Goal: Information Seeking & Learning: Learn about a topic

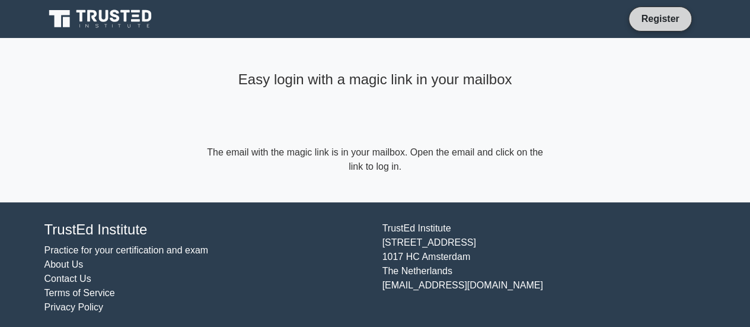
click at [661, 18] on link "Register" at bounding box center [660, 18] width 52 height 15
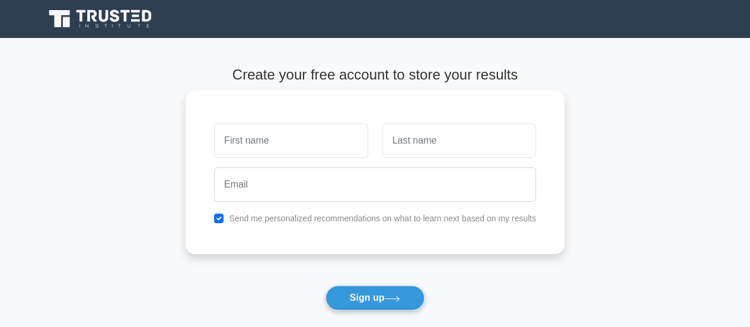
click at [295, 135] on input "text" at bounding box center [291, 140] width 154 height 34
type input "Raman"
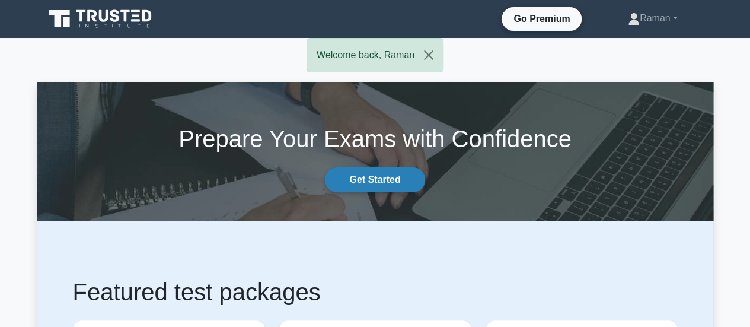
click at [375, 177] on link "Get Started" at bounding box center [375, 179] width 100 height 25
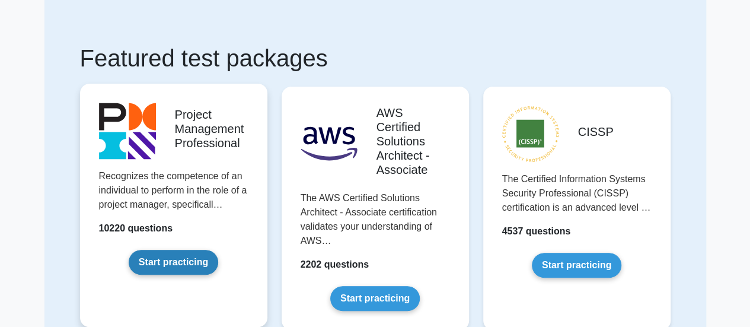
scroll to position [119, 0]
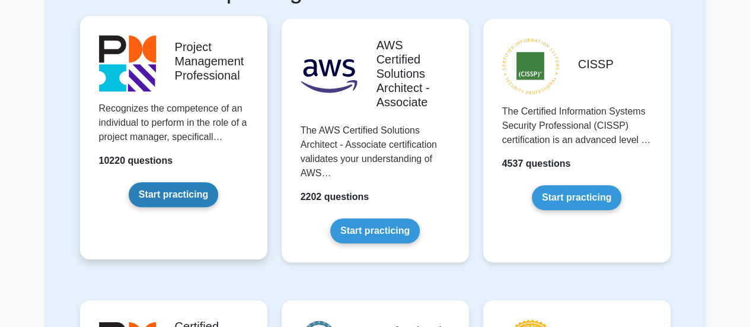
click at [187, 195] on link "Start practicing" at bounding box center [174, 194] width 90 height 25
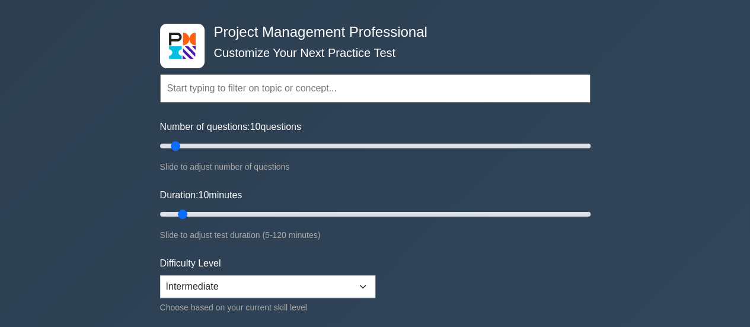
scroll to position [59, 0]
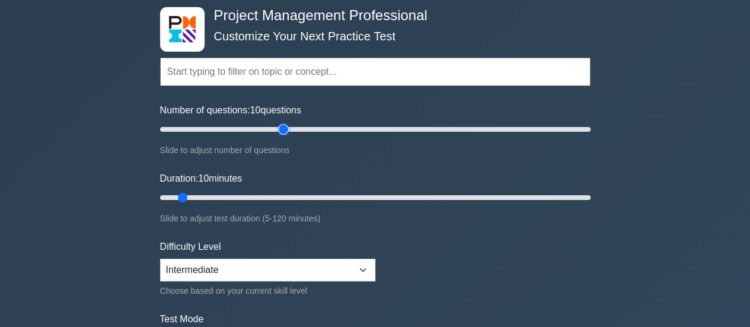
click at [285, 128] on input "Number of questions: 10 questions" at bounding box center [375, 129] width 431 height 14
type input "70"
click at [306, 128] on input "Number of questions: 60 questions" at bounding box center [375, 129] width 431 height 14
click at [299, 197] on input "Duration: 10 minutes" at bounding box center [375, 197] width 431 height 14
click at [312, 197] on input "Duration: 45 minutes" at bounding box center [375, 197] width 431 height 14
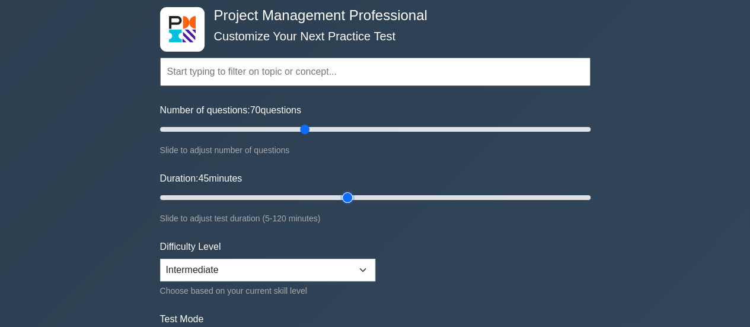
click at [338, 197] on input "Duration: 45 minutes" at bounding box center [375, 197] width 431 height 14
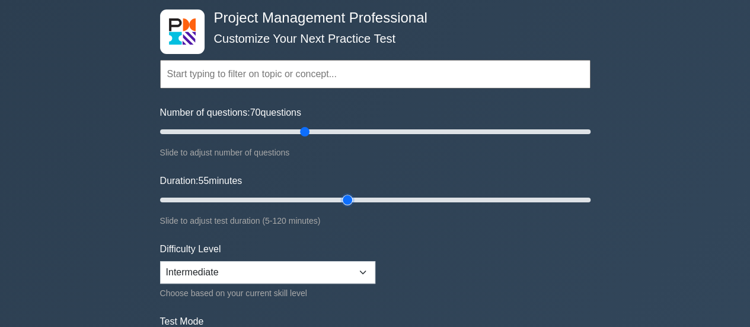
scroll to position [119, 0]
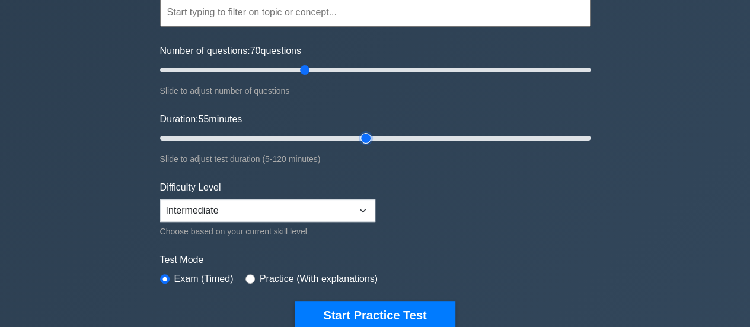
click at [365, 136] on input "Duration: 55 minutes" at bounding box center [375, 138] width 431 height 14
click at [374, 137] on input "Duration: 60 minutes" at bounding box center [375, 138] width 431 height 14
click at [389, 134] on input "Duration: 65 minutes" at bounding box center [375, 138] width 431 height 14
click at [399, 133] on input "Duration: 70 minutes" at bounding box center [375, 138] width 431 height 14
click at [407, 143] on input "Duration: 70 minutes" at bounding box center [375, 138] width 431 height 14
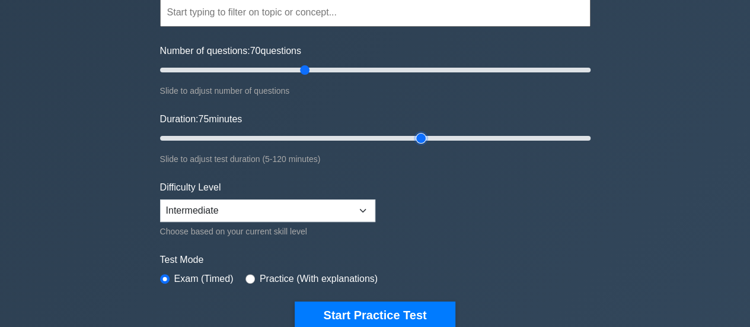
click at [428, 137] on input "Duration: 75 minutes" at bounding box center [375, 138] width 431 height 14
click at [439, 137] on input "Duration: 80 minutes" at bounding box center [375, 138] width 431 height 14
type input "85"
click at [463, 138] on input "Duration: 85 minutes" at bounding box center [375, 138] width 431 height 14
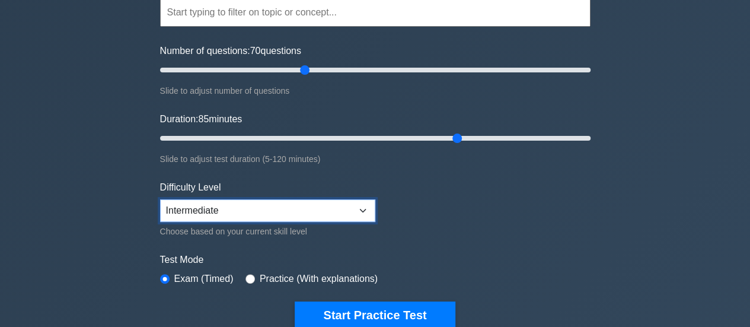
drag, startPoint x: 352, startPoint y: 209, endPoint x: 279, endPoint y: 211, distance: 73.6
click at [352, 209] on select "Beginner Intermediate Expert" at bounding box center [267, 210] width 215 height 23
select select "expert"
click at [160, 199] on select "Beginner Intermediate Expert" at bounding box center [267, 210] width 215 height 23
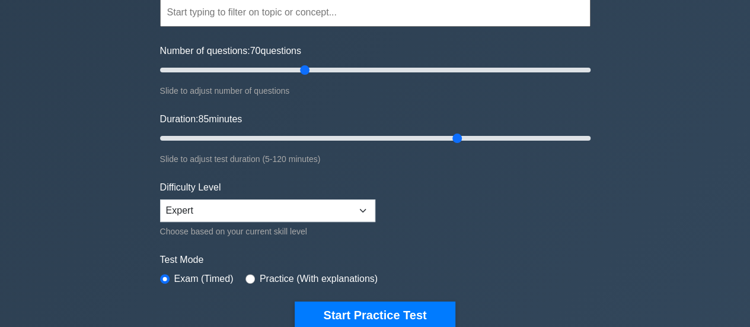
click at [99, 217] on div "Project Management Professional Customize Your Next Practice Test Topics Scope …" at bounding box center [375, 281] width 750 height 724
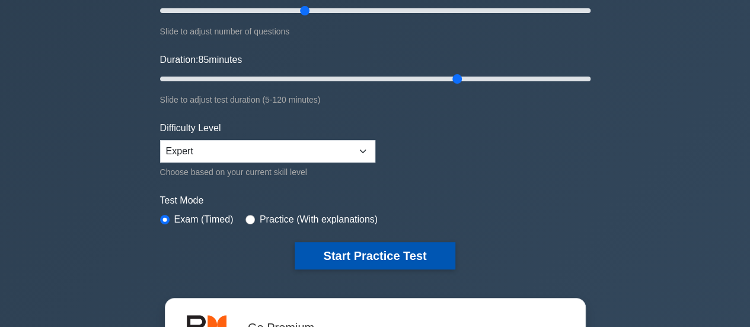
click at [370, 250] on button "Start Practice Test" at bounding box center [375, 255] width 160 height 27
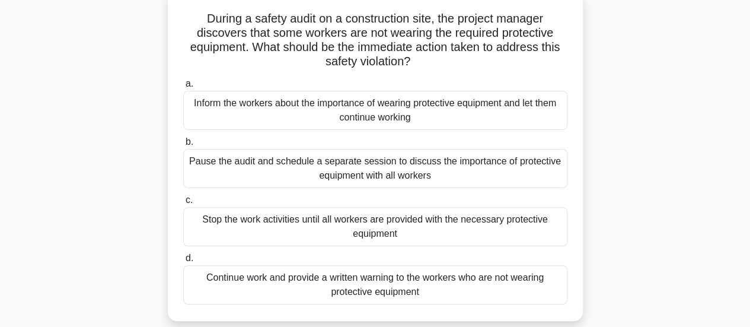
scroll to position [59, 0]
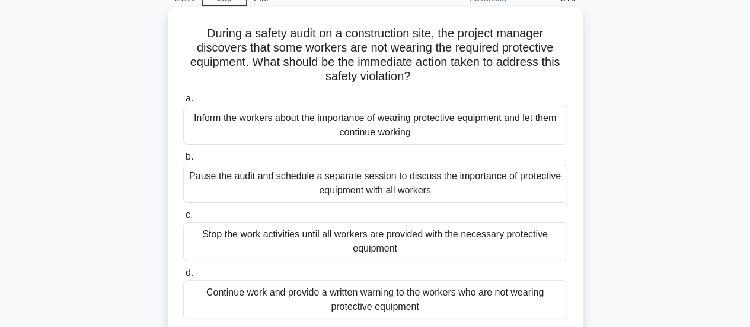
click at [428, 240] on div "Stop the work activities until all workers are provided with the necessary prot…" at bounding box center [375, 241] width 384 height 39
click at [183, 219] on input "c. Stop the work activities until all workers are provided with the necessary p…" at bounding box center [183, 215] width 0 height 8
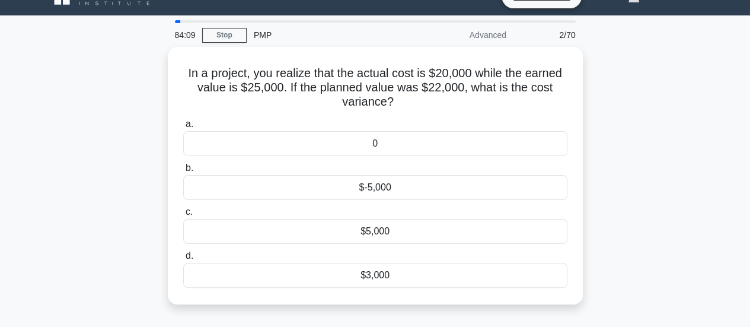
scroll to position [0, 0]
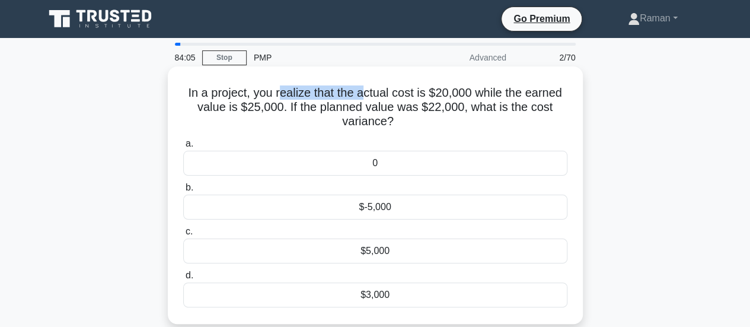
drag, startPoint x: 278, startPoint y: 95, endPoint x: 365, endPoint y: 91, distance: 87.9
click at [365, 91] on h5 "In a project, you realize that the actual cost is $20,000 while the earned valu…" at bounding box center [375, 107] width 387 height 44
click at [382, 254] on div "$5,000" at bounding box center [375, 250] width 384 height 25
click at [183, 235] on input "c. $5,000" at bounding box center [183, 232] width 0 height 8
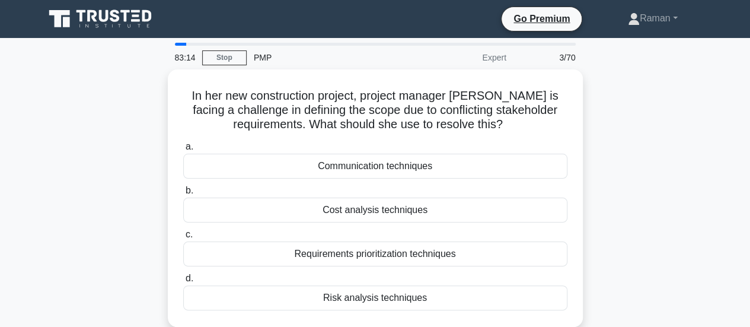
scroll to position [59, 0]
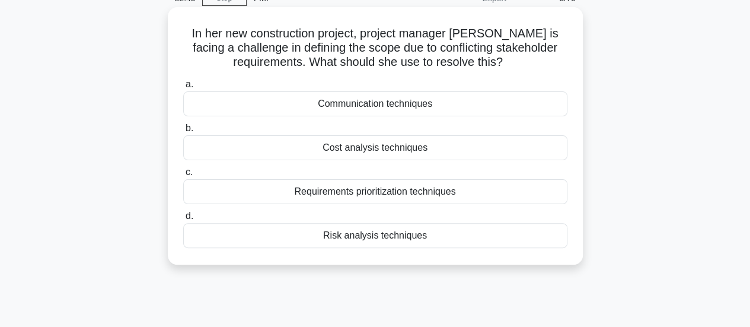
click at [364, 105] on div "Communication techniques" at bounding box center [375, 103] width 384 height 25
click at [183, 88] on input "a. Communication techniques" at bounding box center [183, 85] width 0 height 8
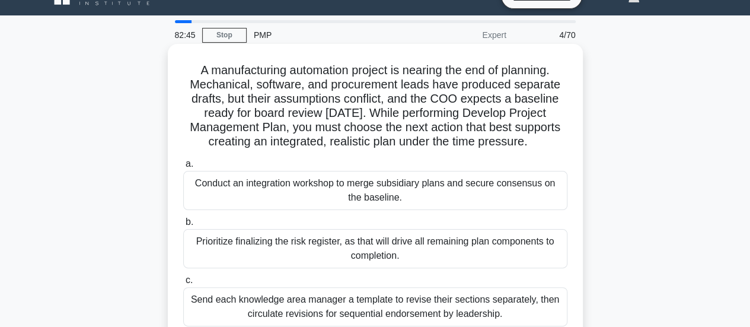
scroll to position [0, 0]
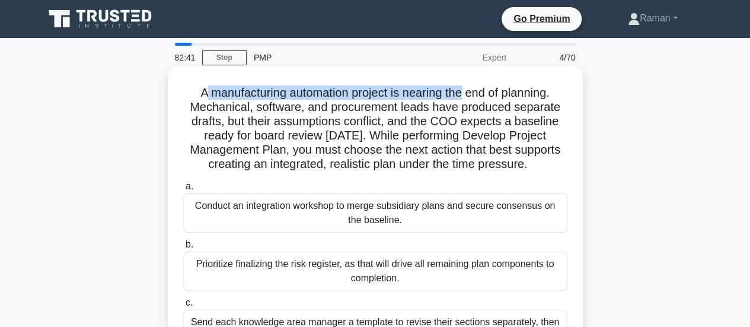
drag, startPoint x: 199, startPoint y: 94, endPoint x: 466, endPoint y: 95, distance: 266.3
click at [466, 95] on h5 "A manufacturing automation project is nearing the end of planning. Mechanical, …" at bounding box center [375, 128] width 387 height 87
click at [464, 99] on h5 "A manufacturing automation project is nearing the end of planning. Mechanical, …" at bounding box center [375, 128] width 387 height 87
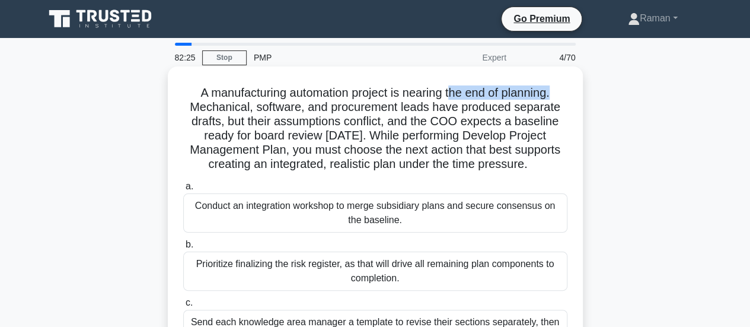
drag, startPoint x: 453, startPoint y: 95, endPoint x: 557, endPoint y: 91, distance: 104.5
click at [557, 91] on h5 "A manufacturing automation project is nearing the end of planning. Mechanical, …" at bounding box center [375, 128] width 387 height 87
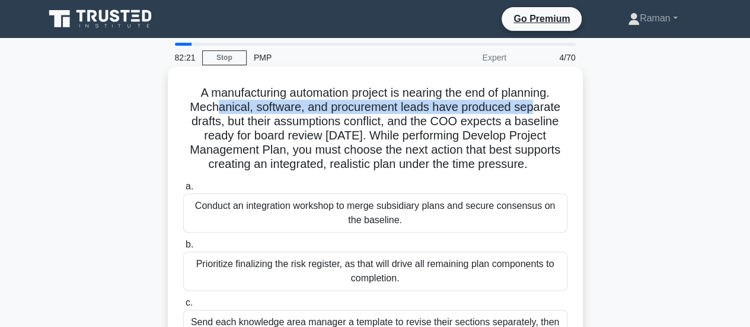
drag, startPoint x: 215, startPoint y: 108, endPoint x: 537, endPoint y: 108, distance: 322.0
click at [537, 108] on h5 "A manufacturing automation project is nearing the end of planning. Mechanical, …" at bounding box center [375, 128] width 387 height 87
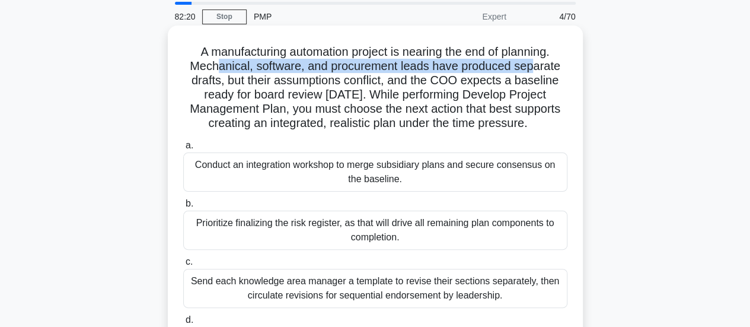
scroll to position [59, 0]
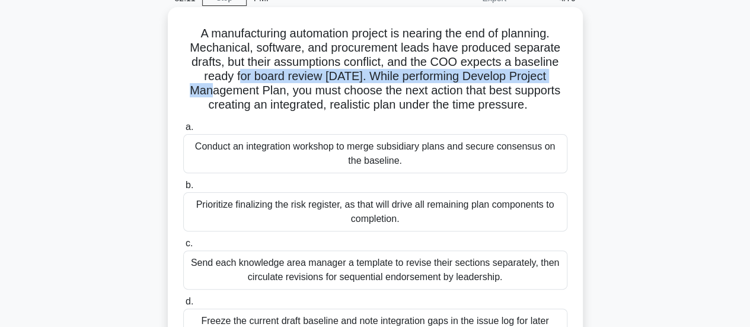
drag, startPoint x: 220, startPoint y: 78, endPoint x: 553, endPoint y: 75, distance: 332.7
click at [553, 75] on h5 "A manufacturing automation project is nearing the end of planning. Mechanical, …" at bounding box center [375, 69] width 387 height 87
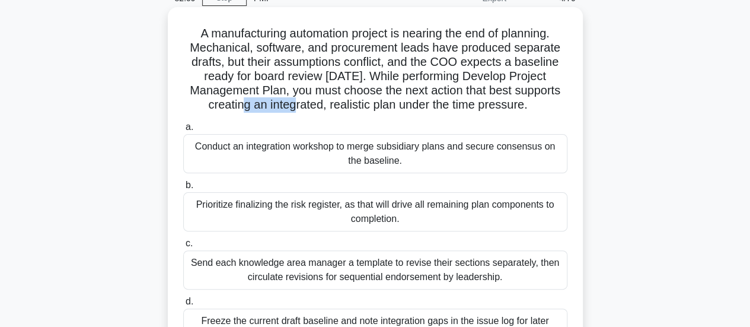
drag, startPoint x: 196, startPoint y: 99, endPoint x: 254, endPoint y: 99, distance: 57.5
click at [254, 99] on h5 "A manufacturing automation project is nearing the end of planning. Mechanical, …" at bounding box center [375, 69] width 387 height 87
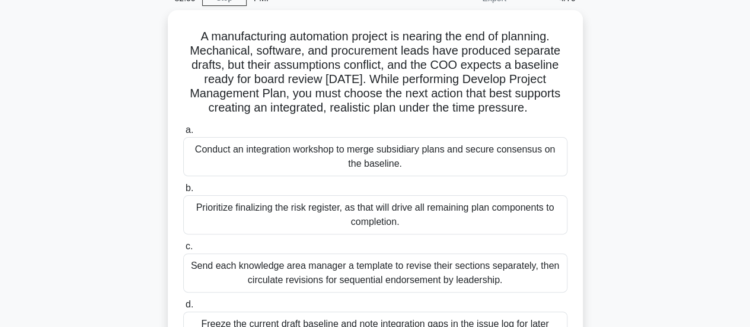
click at [103, 184] on div "A manufacturing automation project is nearing the end of planning. Mechanical, …" at bounding box center [375, 195] width 676 height 371
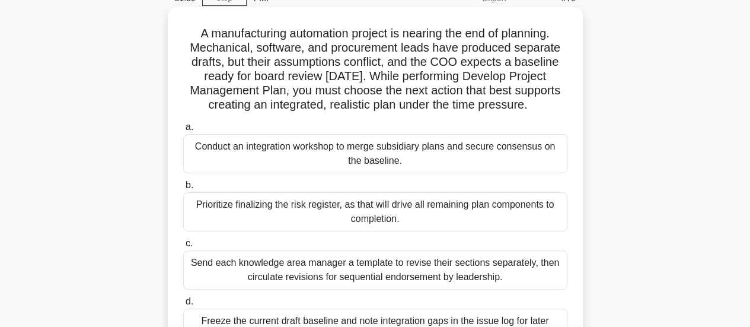
click at [315, 167] on div "Conduct an integration workshop to merge subsidiary plans and secure consensus …" at bounding box center [375, 153] width 384 height 39
click at [183, 131] on input "a. Conduct an integration workshop to merge subsidiary plans and secure consens…" at bounding box center [183, 127] width 0 height 8
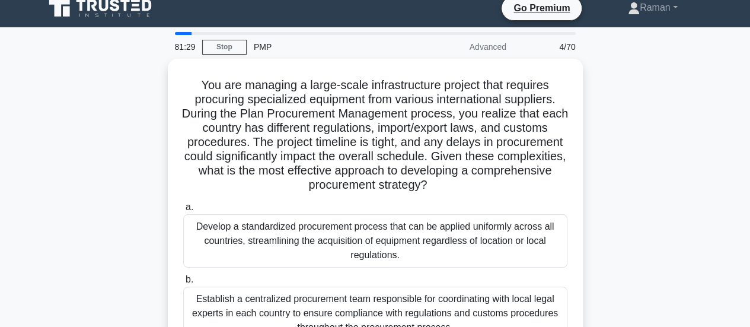
scroll to position [0, 0]
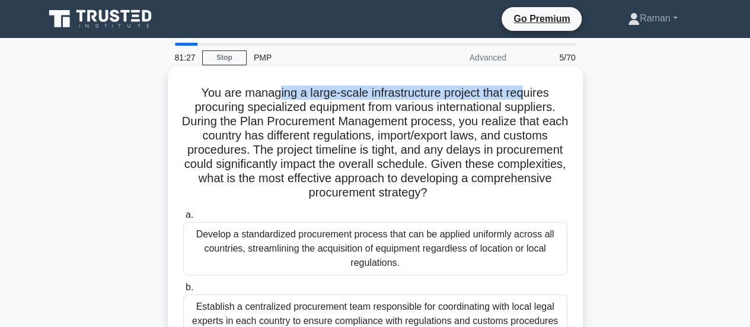
drag, startPoint x: 278, startPoint y: 97, endPoint x: 530, endPoint y: 94, distance: 252.7
click at [530, 94] on h5 "You are managing a large-scale infrastructure project that requires procuring s…" at bounding box center [375, 142] width 387 height 115
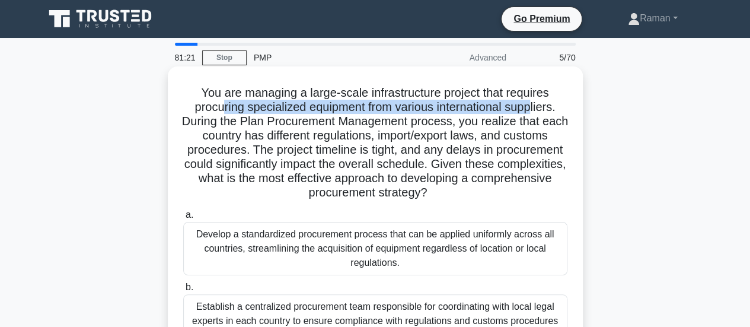
drag, startPoint x: 219, startPoint y: 112, endPoint x: 537, endPoint y: 110, distance: 317.9
click at [537, 110] on h5 "You are managing a large-scale infrastructure project that requires procuring s…" at bounding box center [375, 142] width 387 height 115
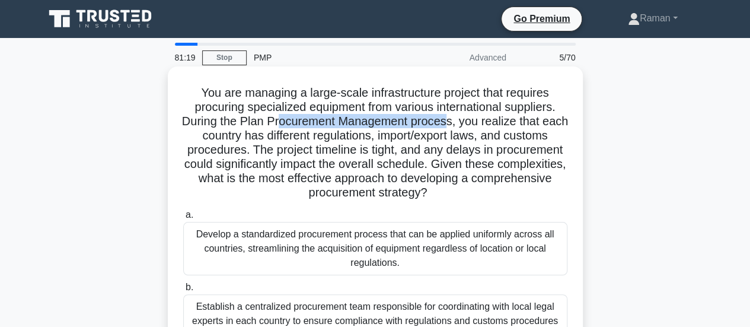
drag, startPoint x: 292, startPoint y: 126, endPoint x: 461, endPoint y: 126, distance: 169.6
click at [461, 126] on h5 "You are managing a large-scale infrastructure project that requires procuring s…" at bounding box center [375, 142] width 387 height 115
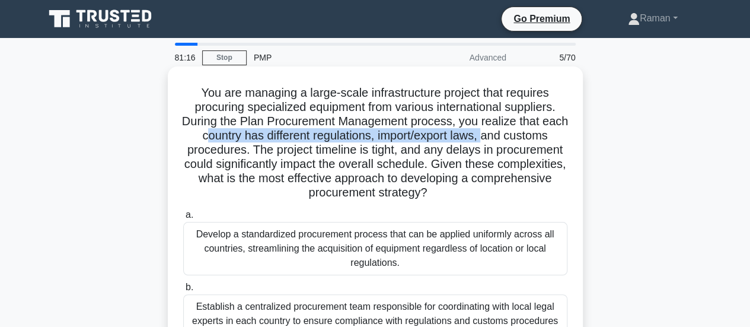
drag, startPoint x: 236, startPoint y: 136, endPoint x: 525, endPoint y: 135, distance: 289.4
click at [525, 135] on h5 "You are managing a large-scale infrastructure project that requires procuring s…" at bounding box center [375, 142] width 387 height 115
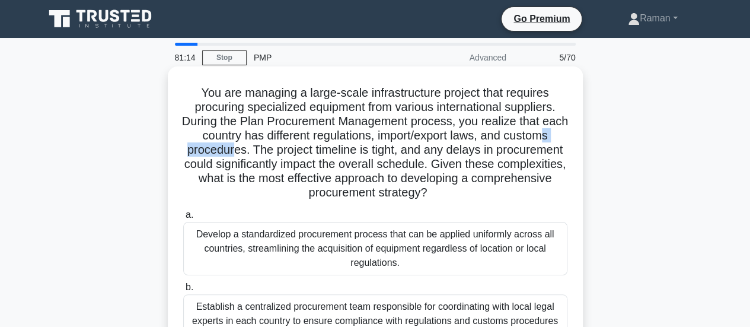
drag, startPoint x: 230, startPoint y: 150, endPoint x: 292, endPoint y: 151, distance: 61.7
click at [292, 151] on h5 "You are managing a large-scale infrastructure project that requires procuring s…" at bounding box center [375, 142] width 387 height 115
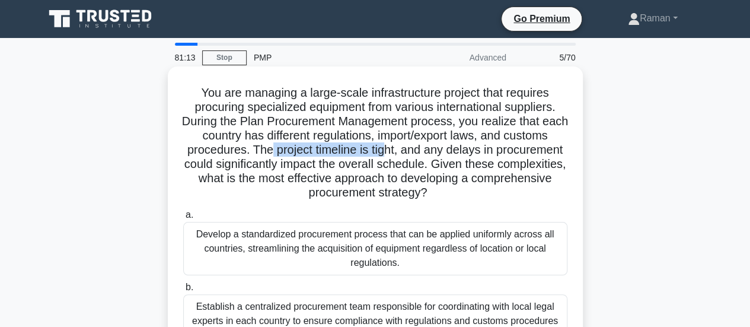
drag, startPoint x: 329, startPoint y: 153, endPoint x: 444, endPoint y: 148, distance: 114.6
click at [444, 148] on h5 "You are managing a large-scale infrastructure project that requires procuring s…" at bounding box center [375, 142] width 387 height 115
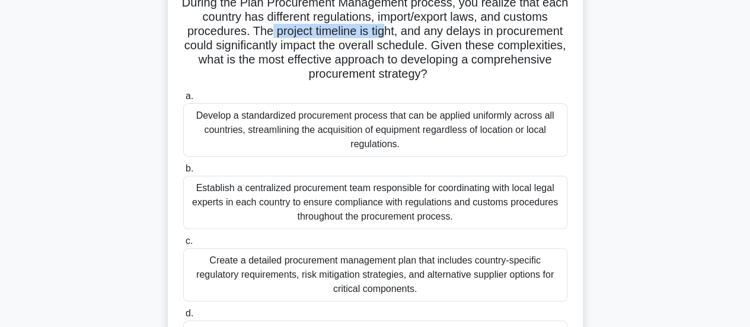
scroll to position [59, 0]
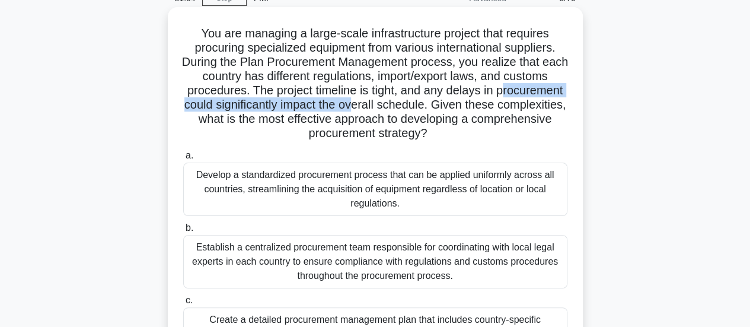
drag, startPoint x: 200, startPoint y: 106, endPoint x: 446, endPoint y: 107, distance: 245.5
click at [446, 107] on h5 "You are managing a large-scale infrastructure project that requires procuring s…" at bounding box center [375, 83] width 387 height 115
click at [334, 109] on h5 "You are managing a large-scale infrastructure project that requires procuring s…" at bounding box center [375, 83] width 387 height 115
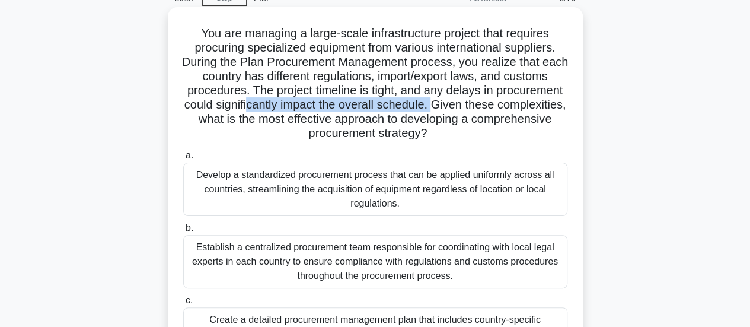
drag, startPoint x: 334, startPoint y: 109, endPoint x: 522, endPoint y: 107, distance: 187.4
click at [522, 107] on h5 "You are managing a large-scale infrastructure project that requires procuring s…" at bounding box center [375, 83] width 387 height 115
click at [359, 111] on h5 "You are managing a large-scale infrastructure project that requires procuring s…" at bounding box center [375, 83] width 387 height 115
drag, startPoint x: 260, startPoint y: 105, endPoint x: 502, endPoint y: 106, distance: 241.4
click at [502, 106] on h5 "You are managing a large-scale infrastructure project that requires procuring s…" at bounding box center [375, 83] width 387 height 115
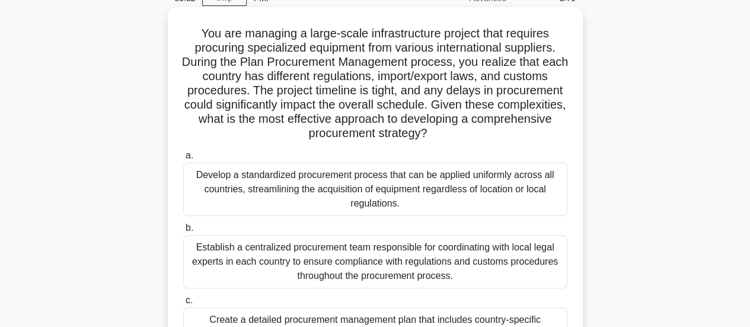
click at [525, 94] on h5 "You are managing a large-scale infrastructure project that requires procuring s…" at bounding box center [375, 83] width 387 height 115
drag, startPoint x: 404, startPoint y: 107, endPoint x: 519, endPoint y: 104, distance: 115.1
click at [519, 104] on h5 "You are managing a large-scale infrastructure project that requires procuring s…" at bounding box center [375, 83] width 387 height 115
drag, startPoint x: 413, startPoint y: 120, endPoint x: 563, endPoint y: 118, distance: 150.1
click at [563, 118] on h5 "You are managing a large-scale infrastructure project that requires procuring s…" at bounding box center [375, 83] width 387 height 115
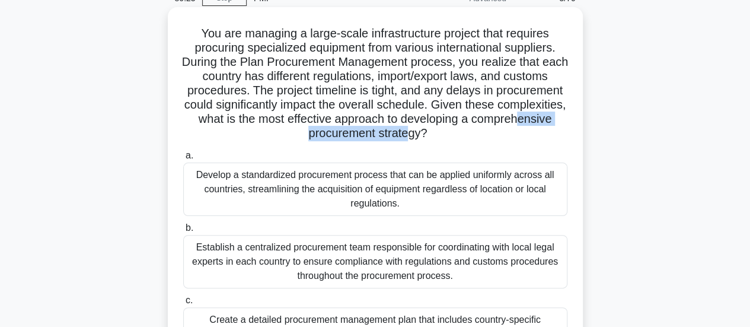
drag, startPoint x: 313, startPoint y: 133, endPoint x: 450, endPoint y: 131, distance: 137.0
click at [450, 131] on h5 "You are managing a large-scale infrastructure project that requires procuring s…" at bounding box center [375, 83] width 387 height 115
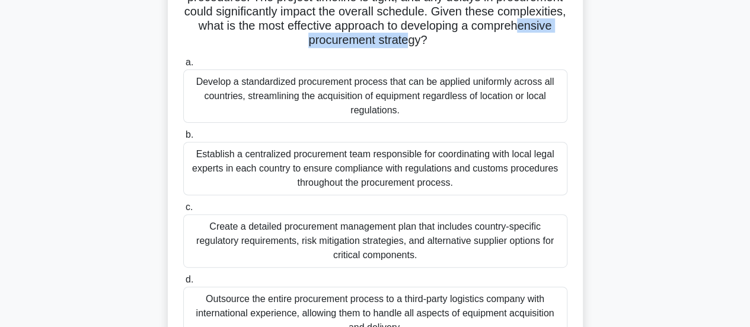
scroll to position [178, 0]
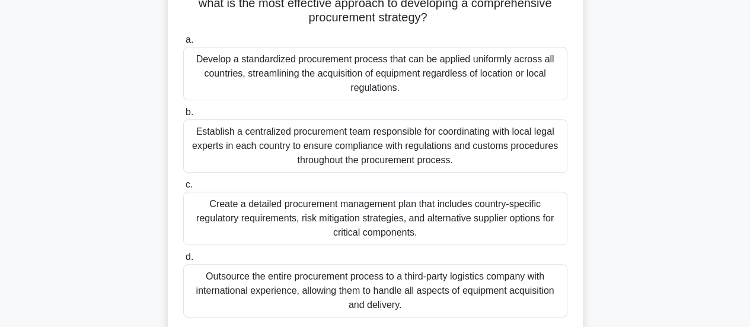
click at [142, 173] on div "You are managing a large-scale infrastructure project that requires procuring s…" at bounding box center [375, 119] width 676 height 457
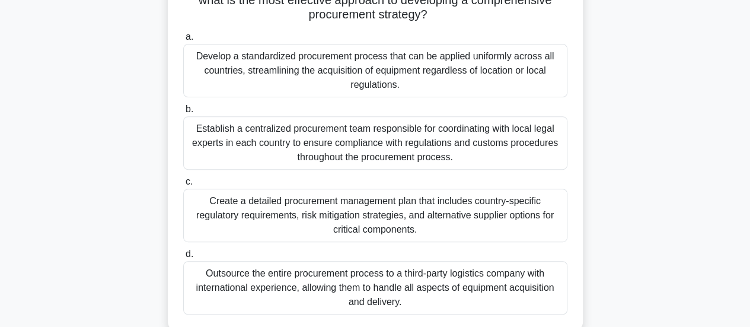
click at [274, 214] on div "Create a detailed procurement management plan that includes country-specific re…" at bounding box center [375, 215] width 384 height 53
click at [183, 186] on input "c. Create a detailed procurement management plan that includes country-specific…" at bounding box center [183, 182] width 0 height 8
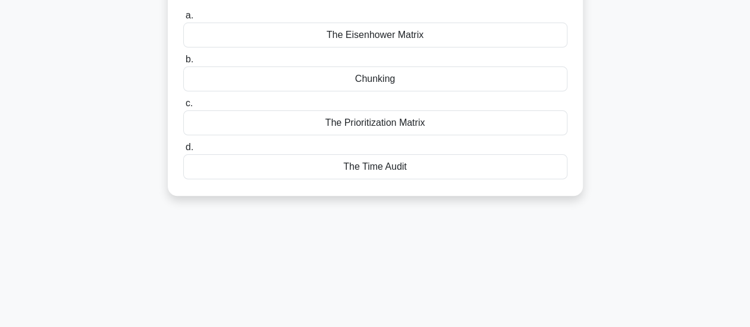
scroll to position [0, 0]
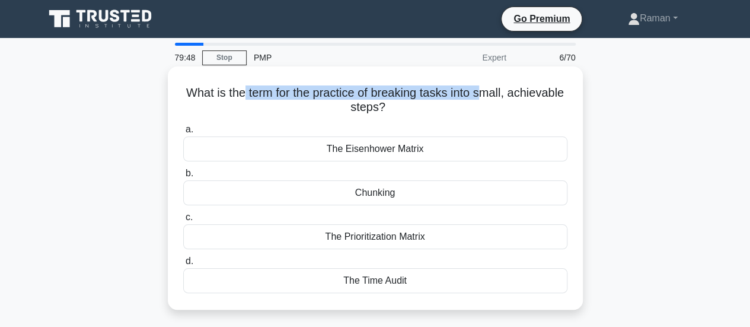
drag, startPoint x: 271, startPoint y: 93, endPoint x: 514, endPoint y: 97, distance: 242.6
click at [514, 97] on h5 "What is the term for the practice of breaking tasks into small, achievable step…" at bounding box center [375, 100] width 387 height 30
drag, startPoint x: 337, startPoint y: 110, endPoint x: 423, endPoint y: 109, distance: 86.6
click at [423, 109] on h5 "What is the term for the practice of breaking tasks into small, achievable step…" at bounding box center [375, 100] width 387 height 30
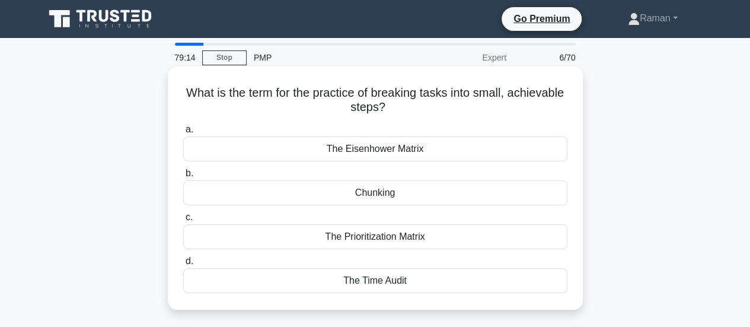
click at [402, 194] on div "Chunking" at bounding box center [375, 192] width 384 height 25
click at [183, 177] on input "b. Chunking" at bounding box center [183, 174] width 0 height 8
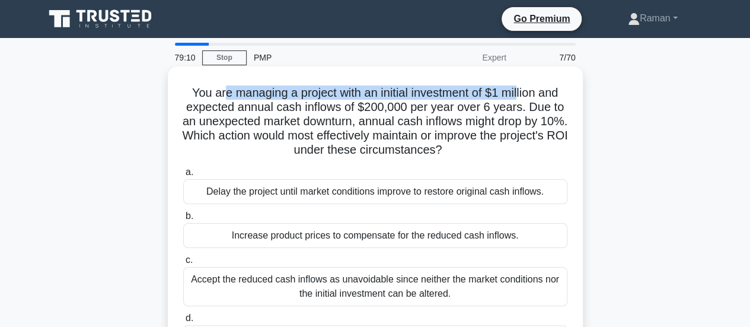
drag, startPoint x: 218, startPoint y: 95, endPoint x: 521, endPoint y: 91, distance: 303.7
click at [521, 91] on h5 "You are managing a project with an initial investment of $1 million and expecte…" at bounding box center [375, 121] width 387 height 72
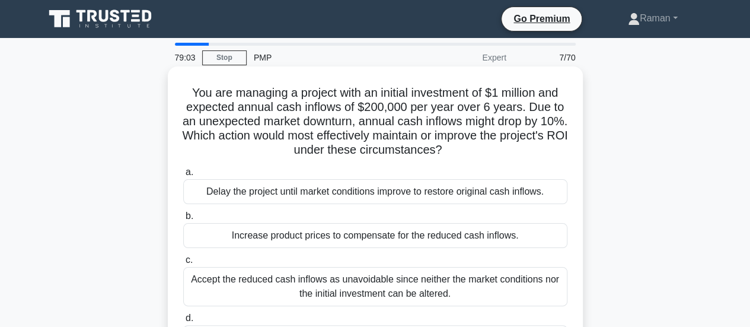
click at [328, 136] on h5 "You are managing a project with an initial investment of $1 million and expecte…" at bounding box center [375, 121] width 387 height 72
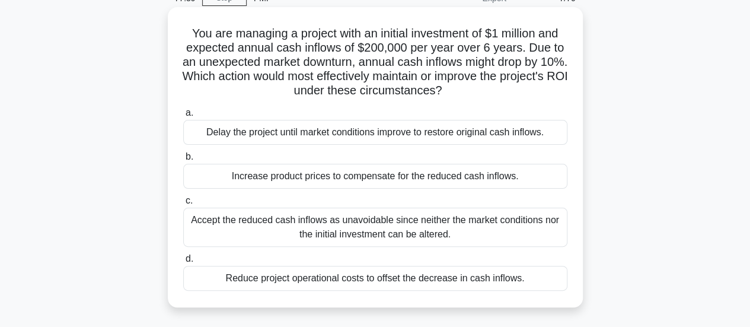
click at [369, 141] on div "Delay the project until market conditions improve to restore original cash infl…" at bounding box center [375, 132] width 384 height 25
click at [183, 117] on input "a. Delay the project until market conditions improve to restore original cash i…" at bounding box center [183, 113] width 0 height 8
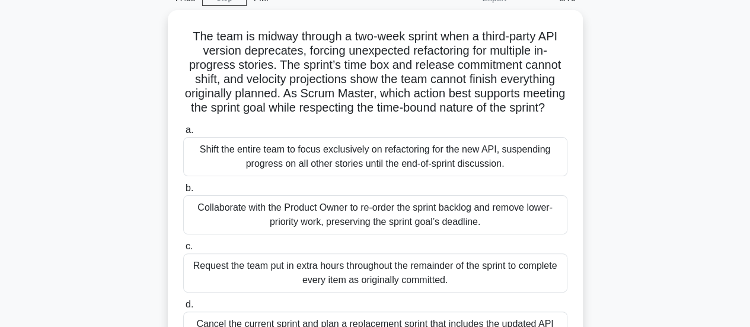
scroll to position [0, 0]
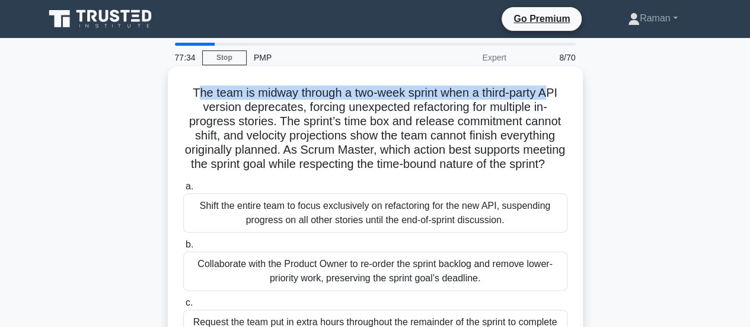
drag, startPoint x: 190, startPoint y: 94, endPoint x: 553, endPoint y: 91, distance: 362.4
click at [553, 91] on h5 "The team is midway through a two-week sprint when a third-party API version dep…" at bounding box center [375, 128] width 387 height 87
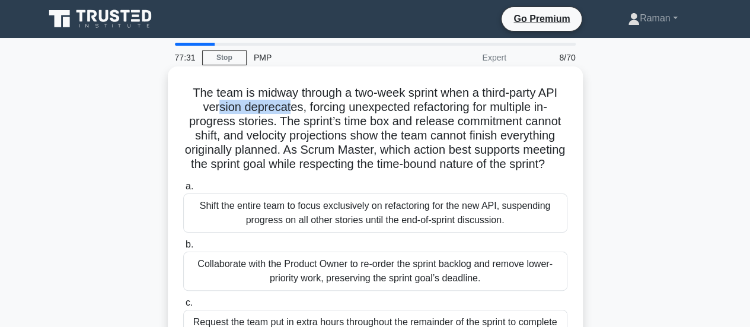
drag, startPoint x: 213, startPoint y: 110, endPoint x: 288, endPoint y: 109, distance: 75.3
click at [288, 109] on h5 "The team is midway through a two-week sprint when a third-party API version dep…" at bounding box center [375, 128] width 387 height 87
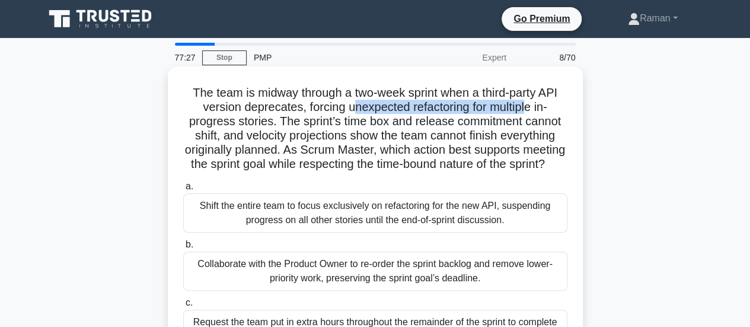
drag, startPoint x: 349, startPoint y: 111, endPoint x: 531, endPoint y: 106, distance: 182.1
click at [531, 106] on h5 "The team is midway through a two-week sprint when a third-party API version dep…" at bounding box center [375, 128] width 387 height 87
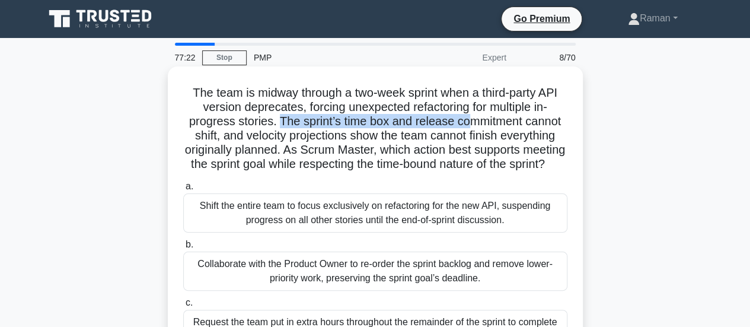
drag, startPoint x: 276, startPoint y: 123, endPoint x: 466, endPoint y: 123, distance: 189.8
click at [466, 123] on h5 "The team is midway through a two-week sprint when a third-party API version dep…" at bounding box center [375, 128] width 387 height 87
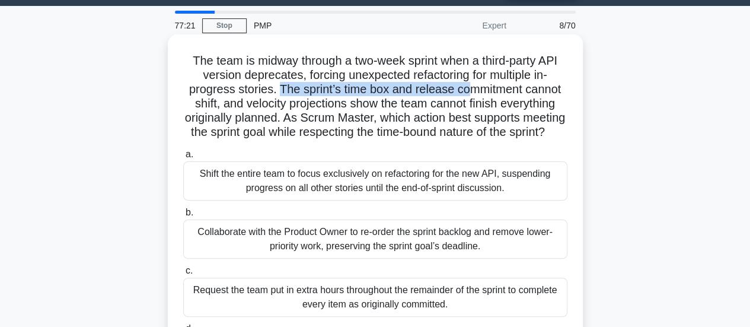
scroll to position [59, 0]
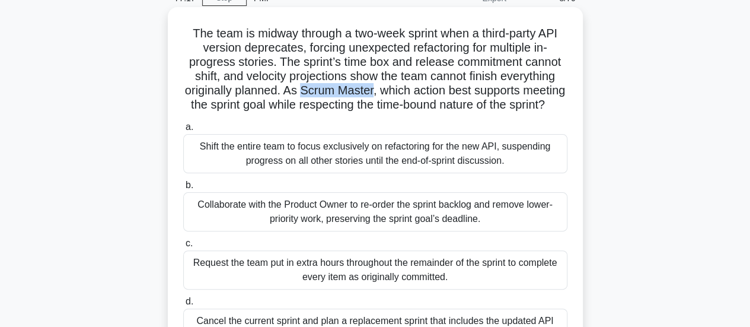
drag, startPoint x: 324, startPoint y: 94, endPoint x: 396, endPoint y: 94, distance: 72.4
click at [396, 94] on h5 "The team is midway through a two-week sprint when a third-party API version dep…" at bounding box center [375, 69] width 387 height 87
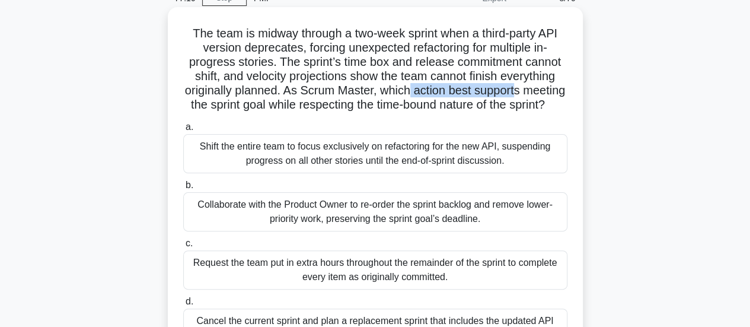
drag, startPoint x: 430, startPoint y: 94, endPoint x: 541, endPoint y: 92, distance: 111.5
click at [541, 92] on h5 "The team is midway through a two-week sprint when a third-party API version dep…" at bounding box center [375, 69] width 387 height 87
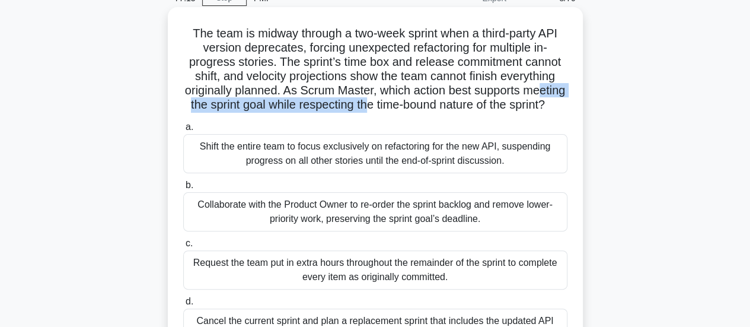
drag, startPoint x: 205, startPoint y: 105, endPoint x: 415, endPoint y: 110, distance: 210.6
click at [415, 110] on h5 "The team is midway through a two-week sprint when a third-party API version dep…" at bounding box center [375, 69] width 387 height 87
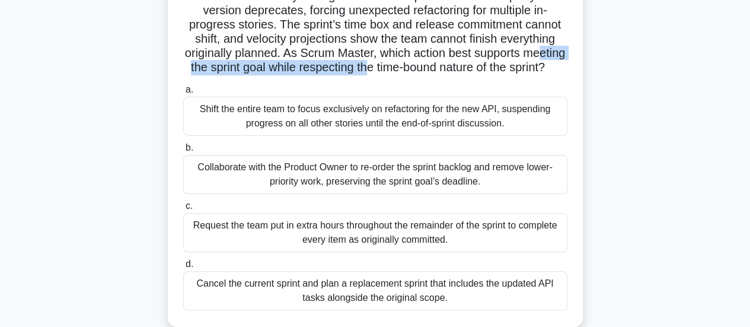
scroll to position [119, 0]
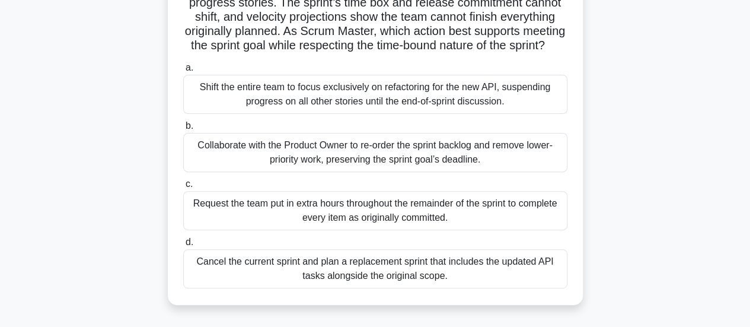
click at [266, 163] on div "Collaborate with the Product Owner to re-order the sprint backlog and remove lo…" at bounding box center [375, 152] width 384 height 39
click at [183, 130] on input "b. Collaborate with the Product Owner to re-order the sprint backlog and remove…" at bounding box center [183, 126] width 0 height 8
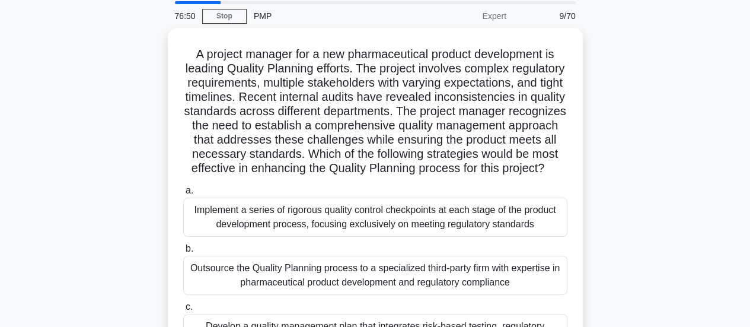
scroll to position [0, 0]
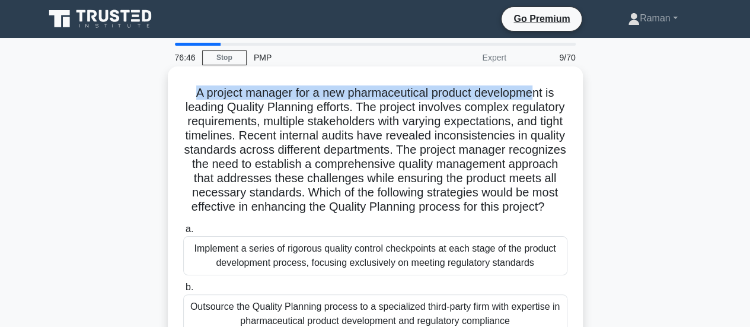
drag, startPoint x: 189, startPoint y: 94, endPoint x: 536, endPoint y: 82, distance: 347.7
click at [536, 82] on div "A project manager for a new pharmaceutical product development is leading Quali…" at bounding box center [376, 273] width 406 height 404
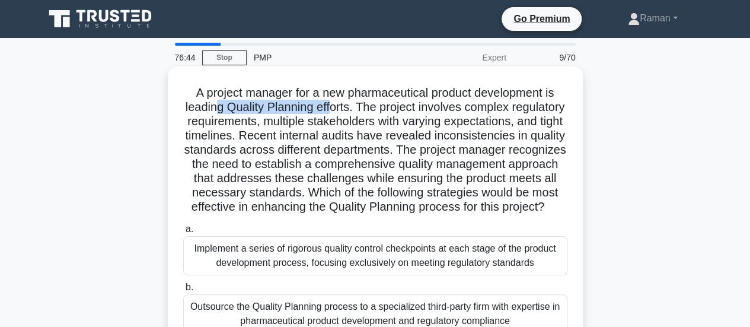
drag, startPoint x: 278, startPoint y: 111, endPoint x: 356, endPoint y: 110, distance: 78.3
click at [356, 110] on h5 "A project manager for a new pharmaceutical product development is leading Quali…" at bounding box center [375, 149] width 387 height 129
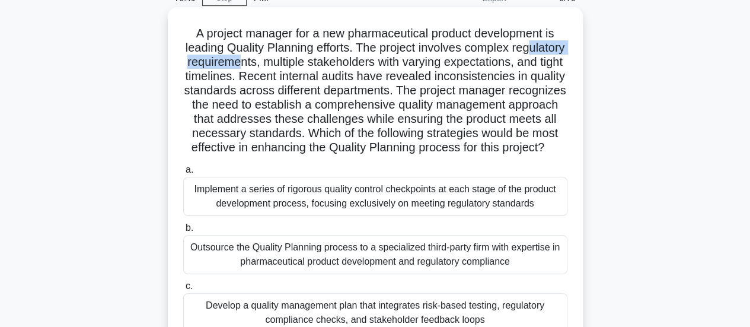
drag, startPoint x: 232, startPoint y: 65, endPoint x: 329, endPoint y: 65, distance: 96.1
click at [329, 65] on h5 "A project manager for a new pharmaceutical product development is leading Quali…" at bounding box center [375, 90] width 387 height 129
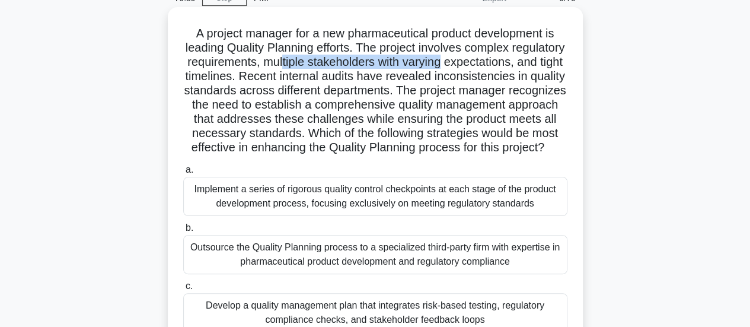
drag, startPoint x: 370, startPoint y: 62, endPoint x: 539, endPoint y: 59, distance: 169.1
click at [539, 59] on h5 "A project manager for a new pharmaceutical product development is leading Quali…" at bounding box center [375, 90] width 387 height 129
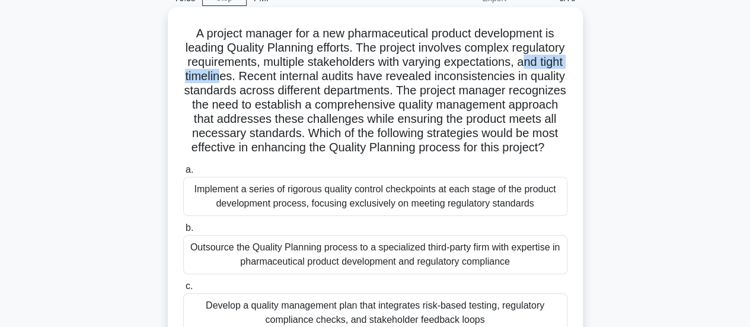
drag, startPoint x: 265, startPoint y: 77, endPoint x: 350, endPoint y: 78, distance: 85.4
click at [350, 78] on h5 "A project manager for a new pharmaceutical product development is leading Quali…" at bounding box center [375, 90] width 387 height 129
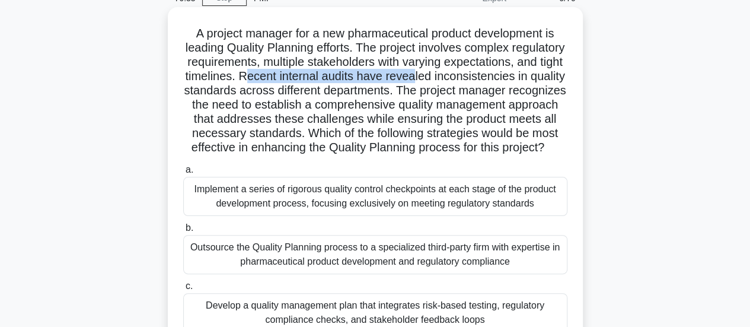
drag, startPoint x: 377, startPoint y: 81, endPoint x: 547, endPoint y: 75, distance: 170.3
click at [547, 75] on h5 "A project manager for a new pharmaceutical product development is leading Quali…" at bounding box center [375, 90] width 387 height 129
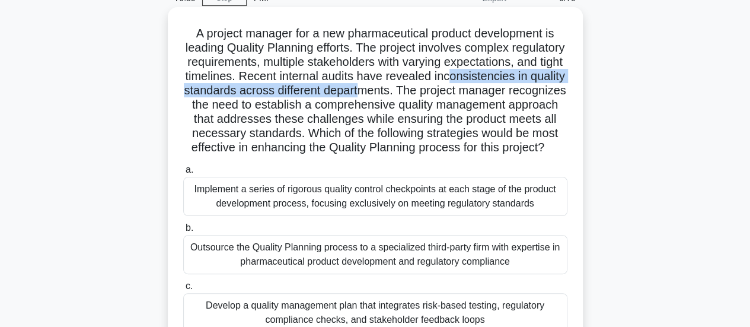
drag, startPoint x: 206, startPoint y: 95, endPoint x: 505, endPoint y: 92, distance: 298.9
click at [505, 92] on h5 "A project manager for a new pharmaceutical product development is leading Quali…" at bounding box center [375, 90] width 387 height 129
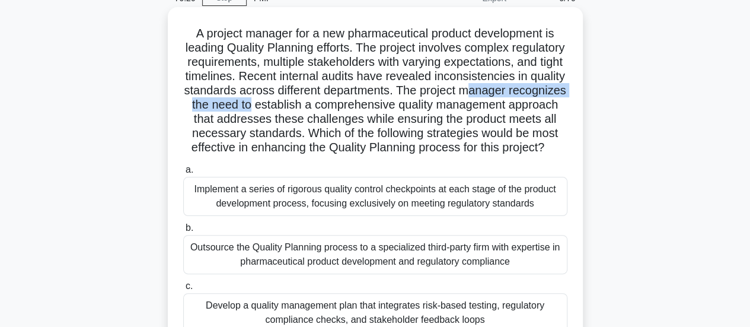
drag, startPoint x: 247, startPoint y: 111, endPoint x: 411, endPoint y: 109, distance: 163.7
click at [411, 109] on h5 "A project manager for a new pharmaceutical product development is leading Quali…" at bounding box center [375, 90] width 387 height 129
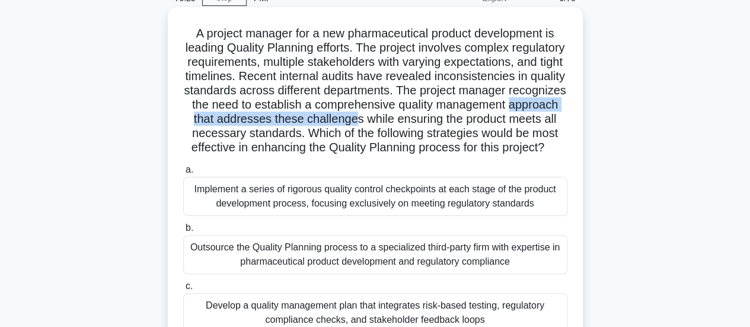
drag, startPoint x: 306, startPoint y: 120, endPoint x: 522, endPoint y: 124, distance: 216.5
click at [522, 124] on h5 "A project manager for a new pharmaceutical product development is leading Quali…" at bounding box center [375, 90] width 387 height 129
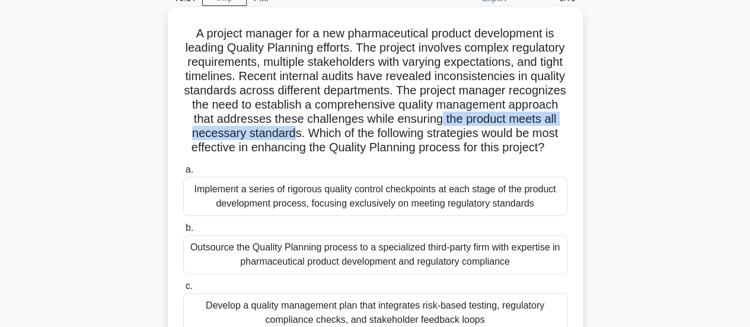
drag, startPoint x: 246, startPoint y: 135, endPoint x: 470, endPoint y: 135, distance: 224.8
click at [470, 135] on h5 "A project manager for a new pharmaceutical product development is leading Quali…" at bounding box center [375, 90] width 387 height 129
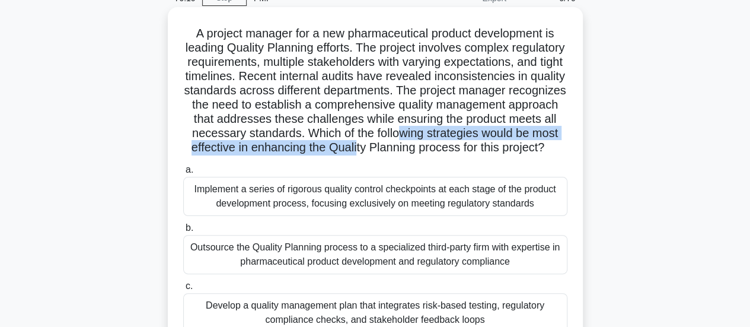
drag, startPoint x: 214, startPoint y: 148, endPoint x: 544, endPoint y: 149, distance: 330.3
click at [550, 150] on h5 "A project manager for a new pharmaceutical product development is leading Quali…" at bounding box center [375, 90] width 387 height 129
drag, startPoint x: 363, startPoint y: 162, endPoint x: 465, endPoint y: 161, distance: 102.0
click at [465, 155] on h5 "A project manager for a new pharmaceutical product development is leading Quali…" at bounding box center [375, 90] width 387 height 129
drag, startPoint x: 204, startPoint y: 151, endPoint x: 438, endPoint y: 149, distance: 233.7
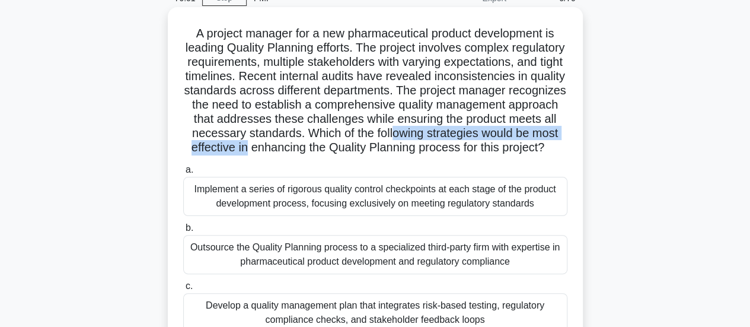
click at [438, 149] on h5 "A project manager for a new pharmaceutical product development is leading Quali…" at bounding box center [375, 90] width 387 height 129
click at [349, 154] on h5 "A project manager for a new pharmaceutical product development is leading Quali…" at bounding box center [375, 90] width 387 height 129
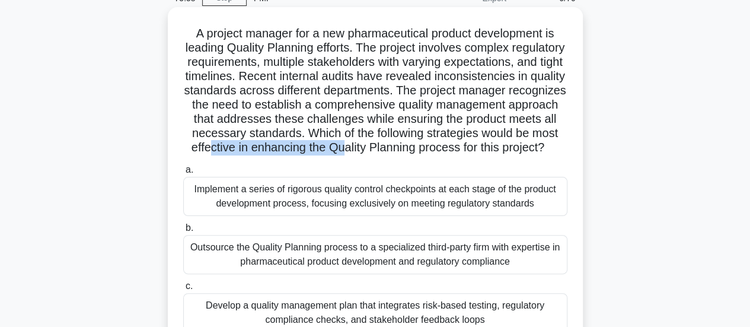
drag, startPoint x: 399, startPoint y: 149, endPoint x: 540, endPoint y: 145, distance: 141.8
click at [540, 145] on h5 "A project manager for a new pharmaceutical product development is leading Quali…" at bounding box center [375, 90] width 387 height 129
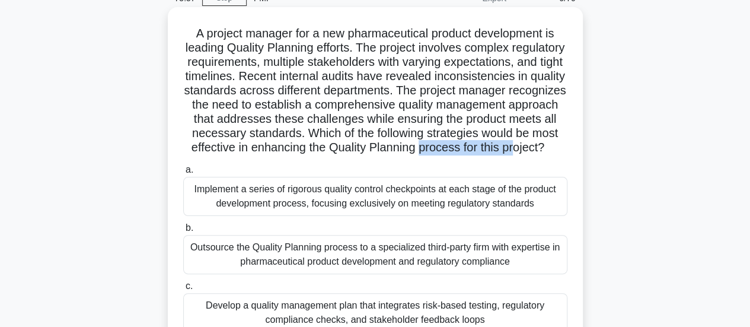
drag, startPoint x: 326, startPoint y: 163, endPoint x: 427, endPoint y: 164, distance: 100.8
click at [427, 155] on h5 "A project manager for a new pharmaceutical product development is leading Quali…" at bounding box center [375, 90] width 387 height 129
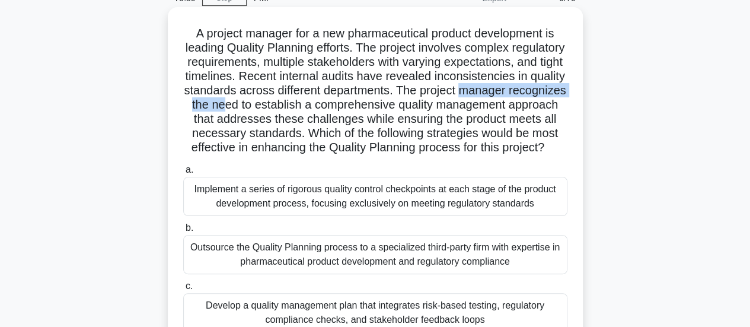
drag, startPoint x: 241, startPoint y: 109, endPoint x: 380, endPoint y: 108, distance: 139.4
click at [380, 108] on h5 "A project manager for a new pharmaceutical product development is leading Quali…" at bounding box center [375, 90] width 387 height 129
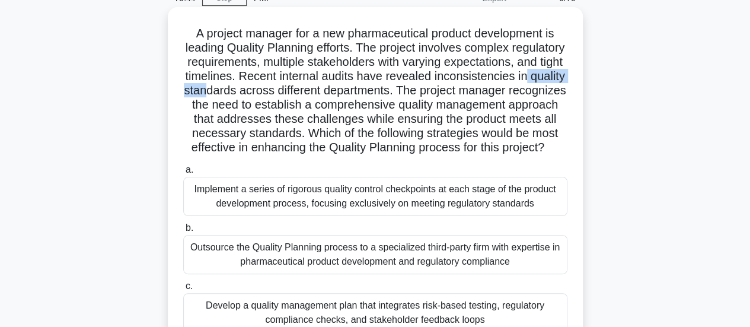
drag, startPoint x: 282, startPoint y: 91, endPoint x: 348, endPoint y: 90, distance: 65.2
click at [348, 90] on h5 "A project manager for a new pharmaceutical product development is leading Quali…" at bounding box center [375, 90] width 387 height 129
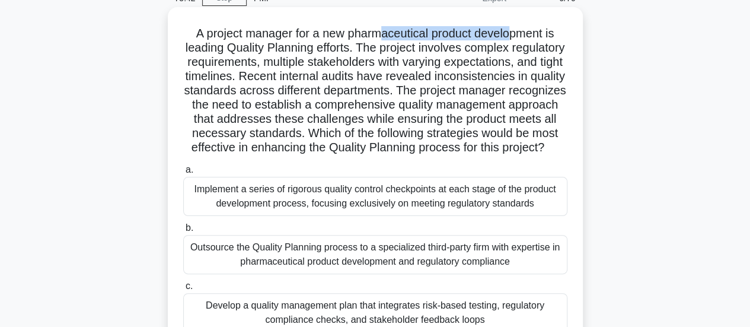
drag, startPoint x: 382, startPoint y: 35, endPoint x: 499, endPoint y: 39, distance: 116.9
click at [516, 34] on h5 "A project manager for a new pharmaceutical product development is leading Quali…" at bounding box center [375, 90] width 387 height 129
drag, startPoint x: 340, startPoint y: 59, endPoint x: 407, endPoint y: 88, distance: 72.3
click at [349, 61] on h5 "A project manager for a new pharmaceutical product development is leading Quali…" at bounding box center [375, 90] width 387 height 129
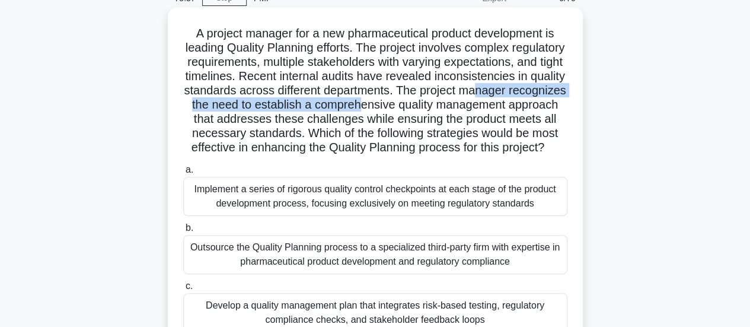
drag, startPoint x: 254, startPoint y: 104, endPoint x: 522, endPoint y: 103, distance: 268.7
click at [522, 103] on h5 "A project manager for a new pharmaceutical product development is leading Quali…" at bounding box center [375, 90] width 387 height 129
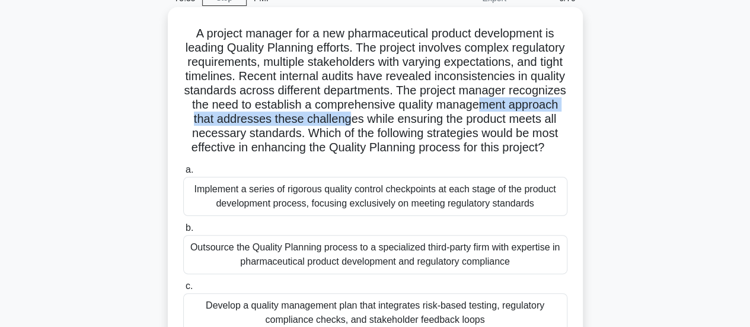
drag, startPoint x: 278, startPoint y: 120, endPoint x: 515, endPoint y: 124, distance: 237.3
click at [515, 124] on h5 "A project manager for a new pharmaceutical product development is leading Quali…" at bounding box center [375, 90] width 387 height 129
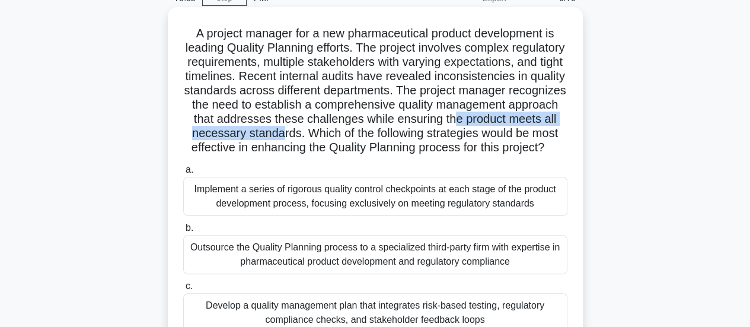
drag, startPoint x: 260, startPoint y: 133, endPoint x: 459, endPoint y: 138, distance: 198.8
click at [459, 138] on h5 "A project manager for a new pharmaceutical product development is leading Quali…" at bounding box center [375, 90] width 387 height 129
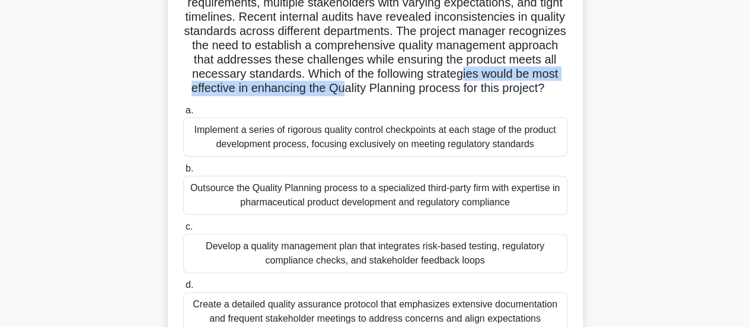
drag, startPoint x: 281, startPoint y: 93, endPoint x: 538, endPoint y: 90, distance: 256.8
click at [538, 90] on h5 "A project manager for a new pharmaceutical product development is leading Quali…" at bounding box center [375, 31] width 387 height 129
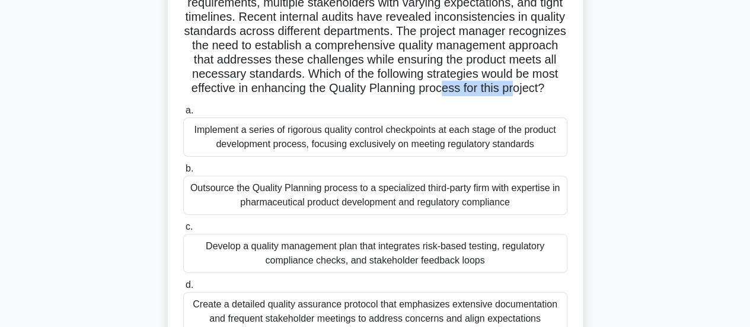
drag, startPoint x: 350, startPoint y: 104, endPoint x: 427, endPoint y: 109, distance: 77.2
click at [427, 96] on h5 "A project manager for a new pharmaceutical product development is leading Quali…" at bounding box center [375, 31] width 387 height 129
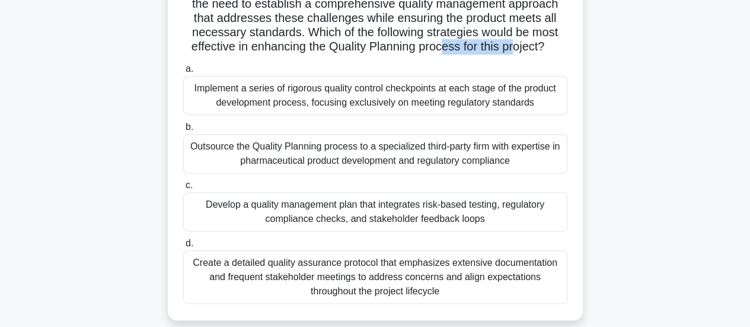
scroll to position [178, 0]
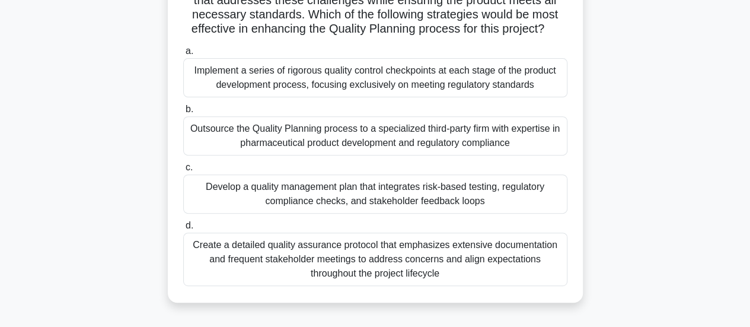
click at [266, 214] on div "Develop a quality management plan that integrates risk-based testing, regulator…" at bounding box center [375, 193] width 384 height 39
click at [183, 171] on input "c. Develop a quality management plan that integrates risk-based testing, regula…" at bounding box center [183, 168] width 0 height 8
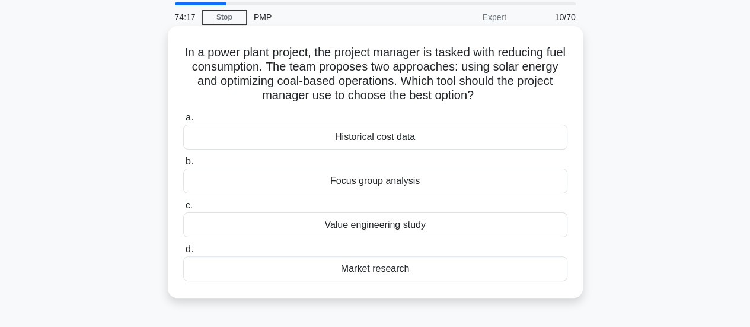
scroll to position [59, 0]
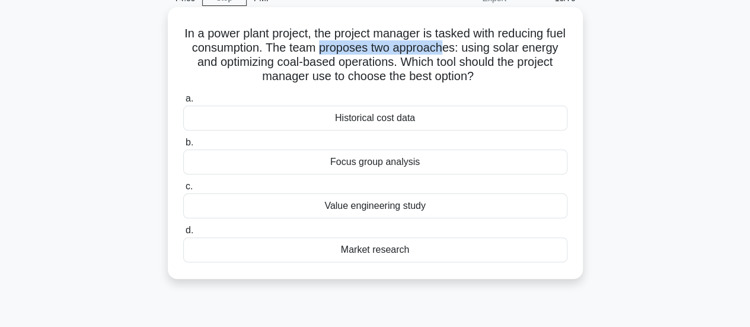
drag, startPoint x: 350, startPoint y: 47, endPoint x: 478, endPoint y: 48, distance: 128.1
click at [478, 48] on h5 "In a power plant project, the project manager is tasked with reducing fuel cons…" at bounding box center [375, 55] width 387 height 58
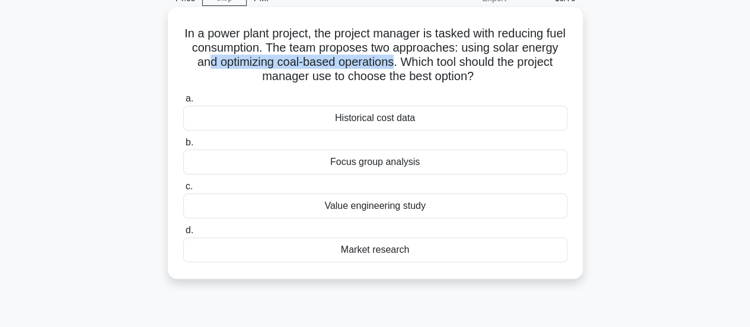
drag, startPoint x: 242, startPoint y: 65, endPoint x: 433, endPoint y: 67, distance: 191.0
click at [433, 67] on h5 "In a power plant project, the project manager is tasked with reducing fuel cons…" at bounding box center [375, 55] width 387 height 58
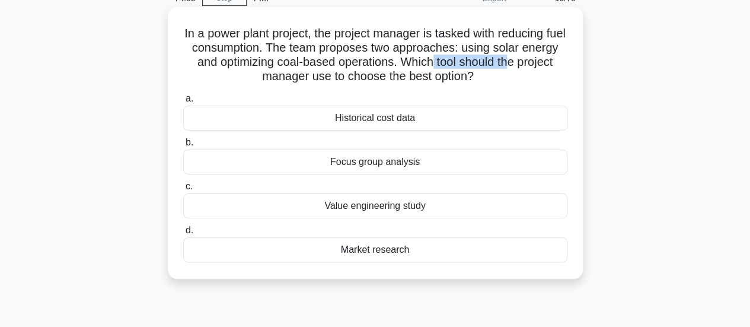
drag, startPoint x: 474, startPoint y: 66, endPoint x: 553, endPoint y: 58, distance: 79.3
click at [553, 58] on h5 "In a power plant project, the project manager is tasked with reducing fuel cons…" at bounding box center [375, 55] width 387 height 58
drag, startPoint x: 391, startPoint y: 78, endPoint x: 469, endPoint y: 75, distance: 77.7
click at [469, 75] on h5 "In a power plant project, the project manager is tasked with reducing fuel cons…" at bounding box center [375, 55] width 387 height 58
click at [370, 206] on div "Value engineering study" at bounding box center [375, 205] width 384 height 25
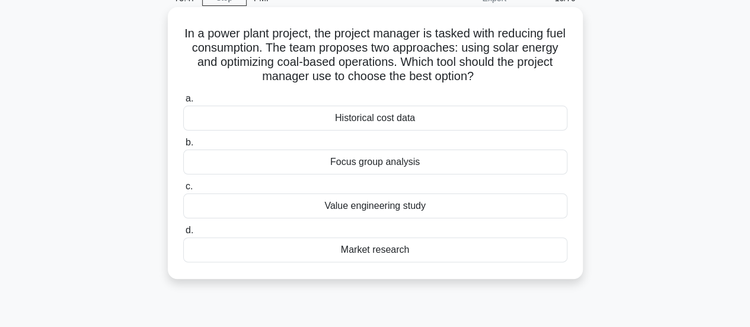
click at [183, 190] on input "c. Value engineering study" at bounding box center [183, 187] width 0 height 8
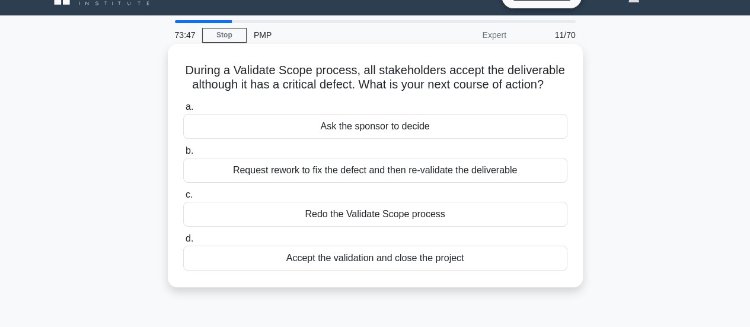
scroll to position [0, 0]
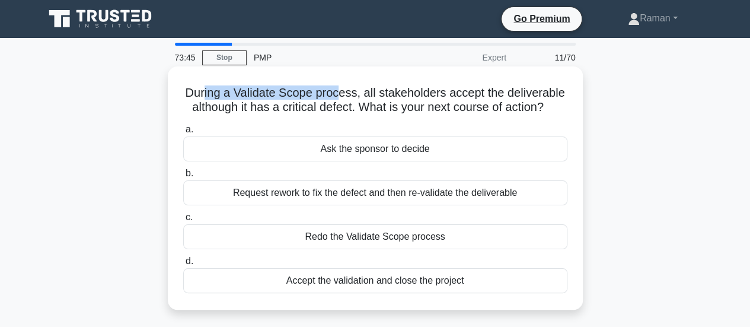
drag, startPoint x: 202, startPoint y: 98, endPoint x: 339, endPoint y: 100, distance: 137.0
click at [339, 100] on h5 "During a Validate Scope process, all stakeholders accept the deliverable althou…" at bounding box center [375, 100] width 387 height 30
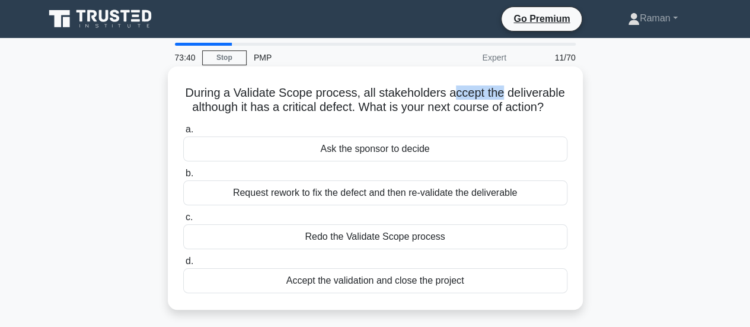
drag, startPoint x: 457, startPoint y: 95, endPoint x: 504, endPoint y: 91, distance: 47.0
click at [504, 91] on h5 "During a Validate Scope process, all stakeholders accept the deliverable althou…" at bounding box center [375, 100] width 387 height 30
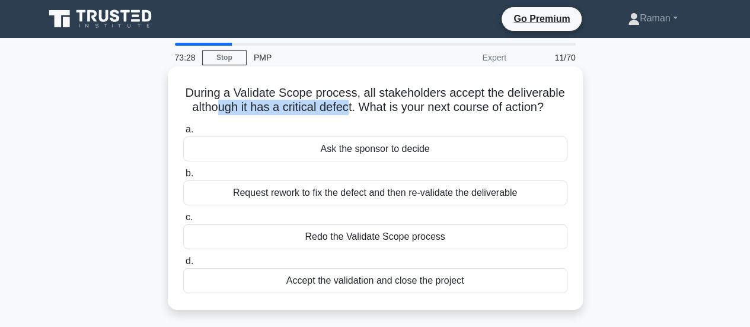
drag, startPoint x: 210, startPoint y: 109, endPoint x: 345, endPoint y: 107, distance: 135.2
click at [345, 107] on h5 "During a Validate Scope process, all stakeholders accept the deliverable althou…" at bounding box center [375, 100] width 387 height 30
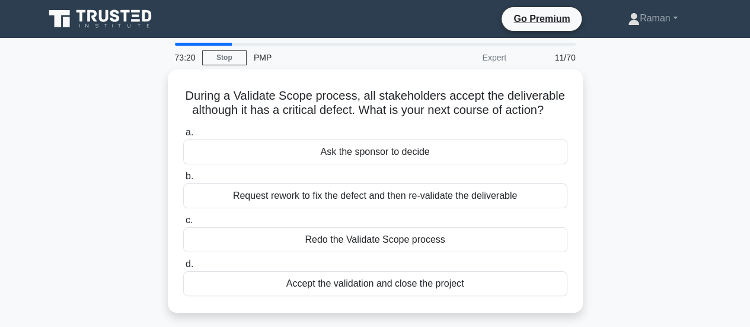
click at [639, 218] on div "During a Validate Scope process, all stakeholders accept the deliverable althou…" at bounding box center [375, 197] width 676 height 257
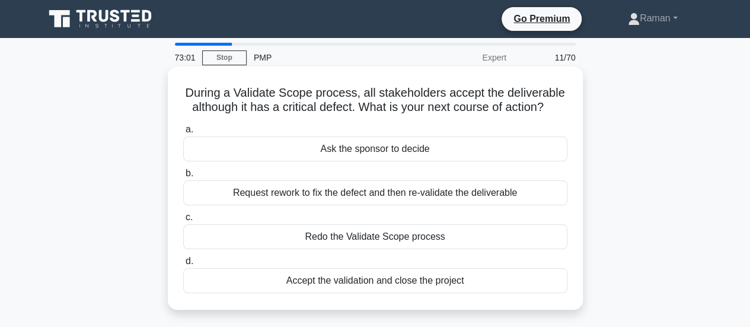
click at [331, 284] on div "Accept the validation and close the project" at bounding box center [375, 280] width 384 height 25
click at [183, 265] on input "d. Accept the validation and close the project" at bounding box center [183, 261] width 0 height 8
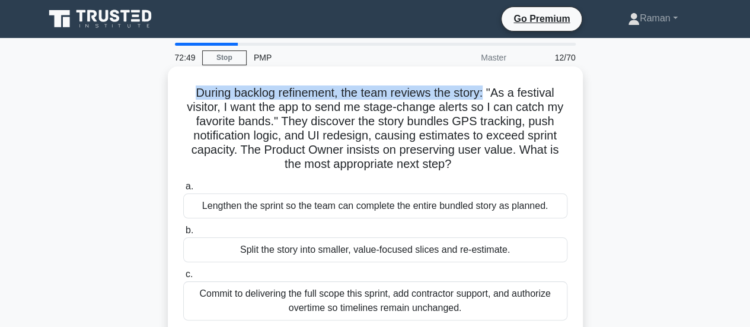
drag, startPoint x: 191, startPoint y: 95, endPoint x: 488, endPoint y: 96, distance: 297.1
click at [488, 96] on h5 "During backlog refinement, the team reviews the story: "As a festival visitor, …" at bounding box center [375, 128] width 387 height 87
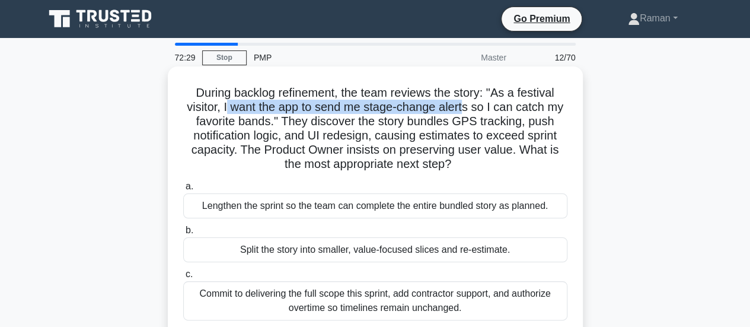
drag, startPoint x: 224, startPoint y: 109, endPoint x: 465, endPoint y: 111, distance: 241.4
click at [465, 111] on h5 "During backlog refinement, the team reviews the story: "As a festival visitor, …" at bounding box center [375, 128] width 387 height 87
click at [433, 111] on h5 "During backlog refinement, the team reviews the story: "As a festival visitor, …" at bounding box center [375, 128] width 387 height 87
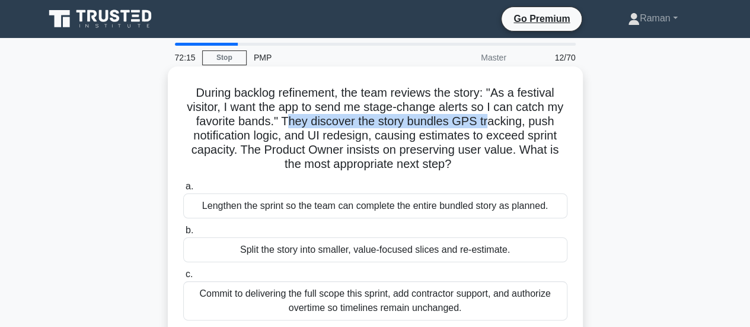
drag, startPoint x: 291, startPoint y: 123, endPoint x: 491, endPoint y: 125, distance: 200.5
click at [491, 125] on h5 "During backlog refinement, the team reviews the story: "As a festival visitor, …" at bounding box center [375, 128] width 387 height 87
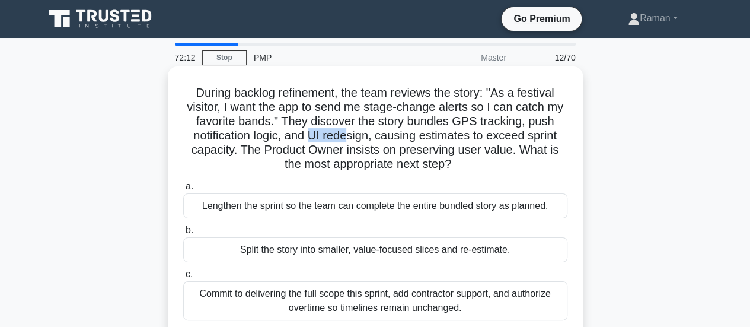
drag, startPoint x: 309, startPoint y: 138, endPoint x: 350, endPoint y: 137, distance: 40.9
click at [350, 137] on h5 "During backlog refinement, the team reviews the story: "As a festival visitor, …" at bounding box center [375, 128] width 387 height 87
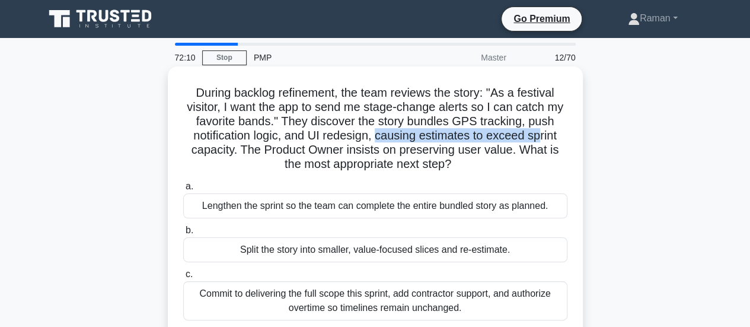
drag, startPoint x: 377, startPoint y: 137, endPoint x: 541, endPoint y: 133, distance: 163.7
click at [541, 133] on h5 "During backlog refinement, the team reviews the story: "As a festival visitor, …" at bounding box center [375, 128] width 387 height 87
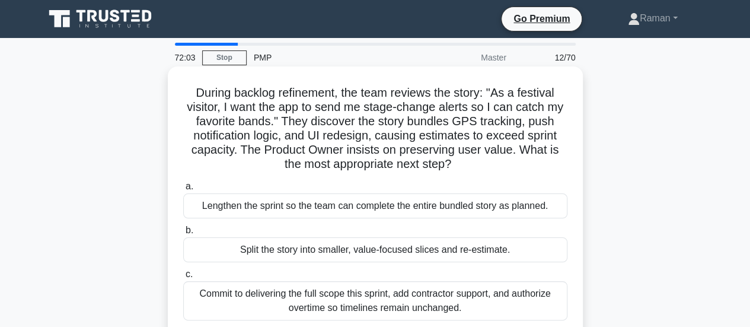
click at [264, 148] on h5 "During backlog refinement, the team reviews the story: "As a festival visitor, …" at bounding box center [375, 128] width 387 height 87
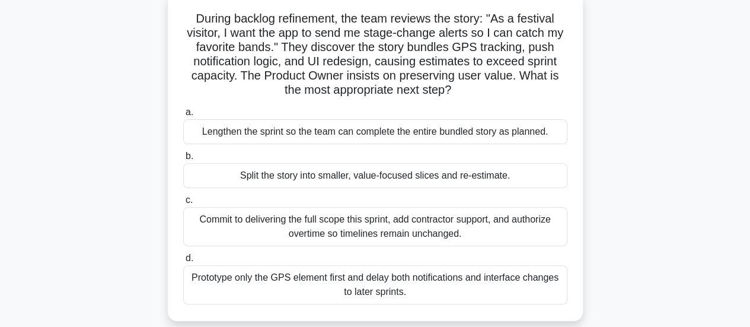
scroll to position [59, 0]
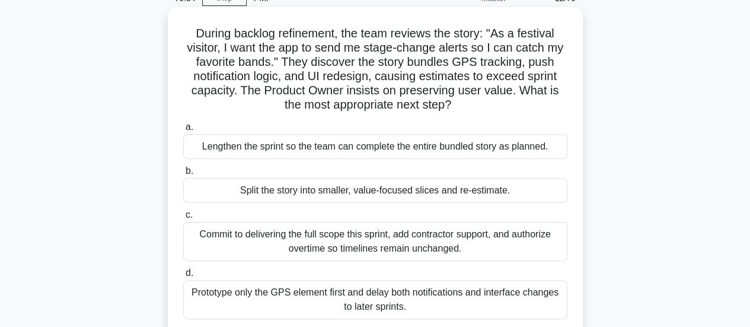
click at [272, 190] on div "Split the story into smaller, value-focused slices and re-estimate." at bounding box center [375, 190] width 384 height 25
click at [183, 175] on input "b. Split the story into smaller, value-focused slices and re-estimate." at bounding box center [183, 171] width 0 height 8
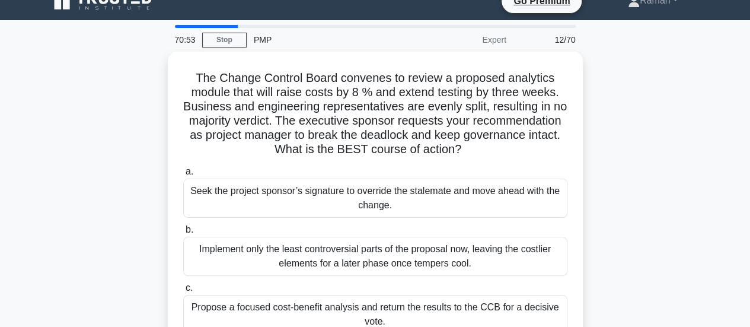
scroll to position [0, 0]
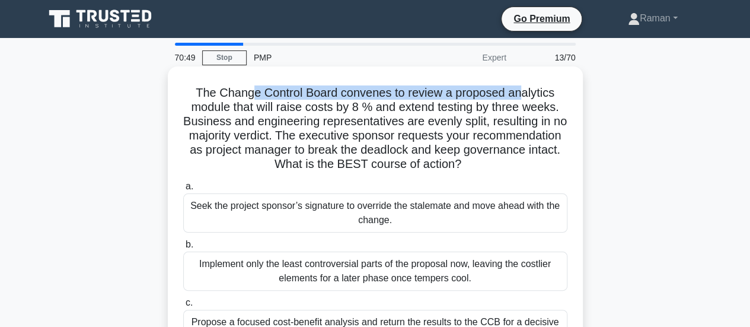
drag, startPoint x: 248, startPoint y: 94, endPoint x: 522, endPoint y: 93, distance: 273.4
click at [522, 93] on h5 "The Change Control Board convenes to review a proposed analytics module that wi…" at bounding box center [375, 128] width 387 height 87
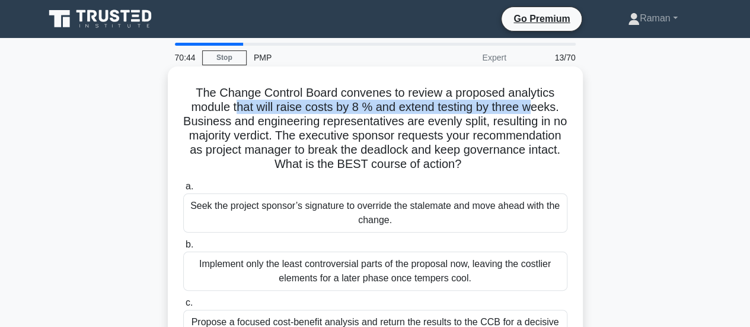
drag, startPoint x: 235, startPoint y: 109, endPoint x: 533, endPoint y: 106, distance: 298.3
click at [533, 106] on h5 "The Change Control Board convenes to review a proposed analytics module that wi…" at bounding box center [375, 128] width 387 height 87
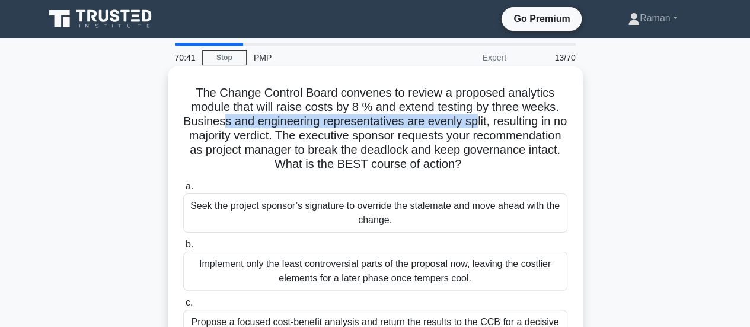
drag, startPoint x: 230, startPoint y: 125, endPoint x: 485, endPoint y: 118, distance: 255.7
click at [485, 118] on h5 "The Change Control Board convenes to review a proposed analytics module that wi…" at bounding box center [375, 128] width 387 height 87
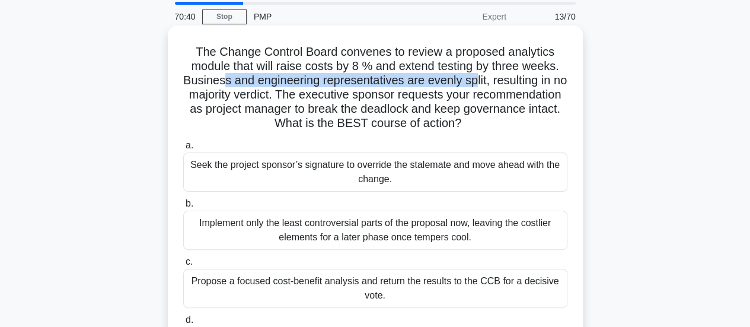
scroll to position [59, 0]
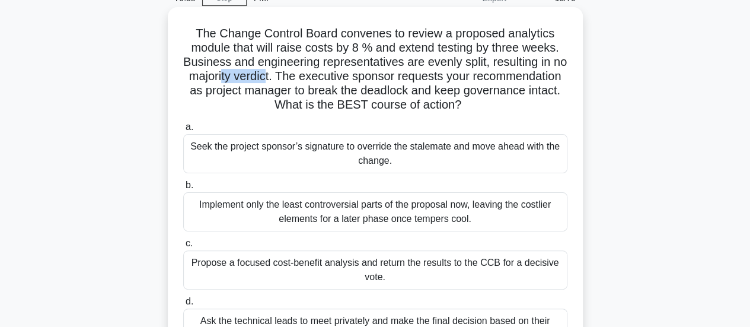
drag, startPoint x: 276, startPoint y: 79, endPoint x: 320, endPoint y: 76, distance: 43.4
click at [320, 76] on h5 "The Change Control Board convenes to review a proposed analytics module that wi…" at bounding box center [375, 69] width 387 height 87
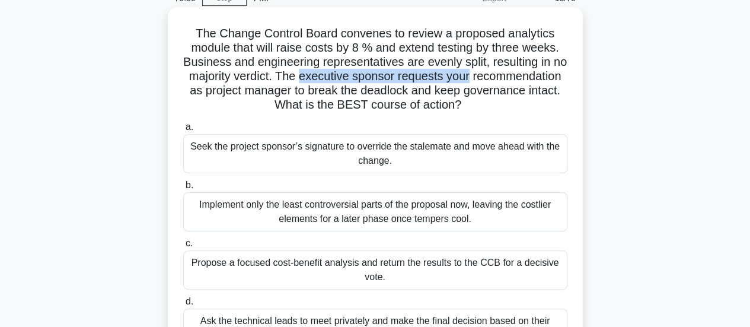
drag, startPoint x: 353, startPoint y: 75, endPoint x: 527, endPoint y: 77, distance: 173.2
click at [527, 77] on h5 "The Change Control Board convenes to review a proposed analytics module that wi…" at bounding box center [375, 69] width 387 height 87
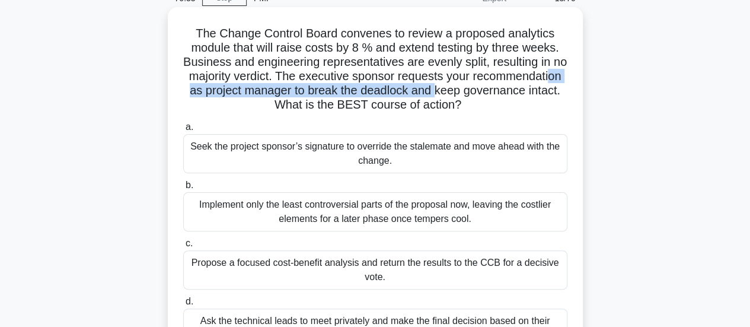
drag, startPoint x: 266, startPoint y: 95, endPoint x: 537, endPoint y: 91, distance: 271.1
click at [537, 91] on h5 "The Change Control Board convenes to review a proposed analytics module that wi…" at bounding box center [375, 69] width 387 height 87
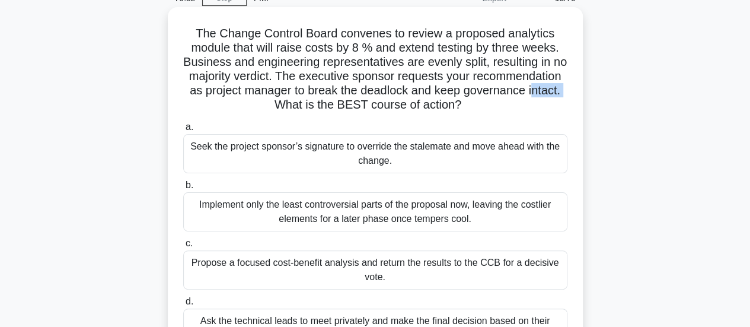
drag, startPoint x: 292, startPoint y: 107, endPoint x: 326, endPoint y: 109, distance: 33.8
click at [326, 109] on h5 "The Change Control Board convenes to review a proposed analytics module that wi…" at bounding box center [375, 69] width 387 height 87
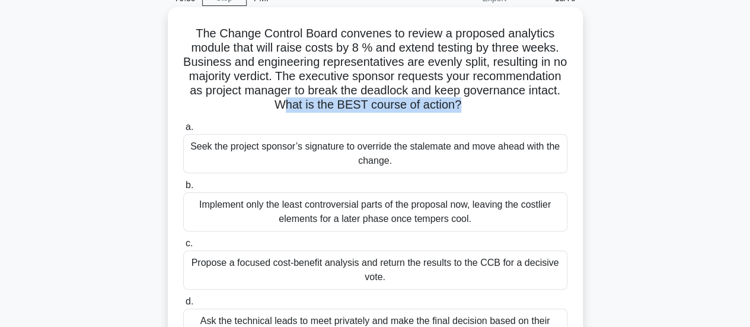
drag, startPoint x: 337, startPoint y: 106, endPoint x: 511, endPoint y: 104, distance: 174.4
click at [511, 104] on h5 "The Change Control Board convenes to review a proposed analytics module that wi…" at bounding box center [375, 69] width 387 height 87
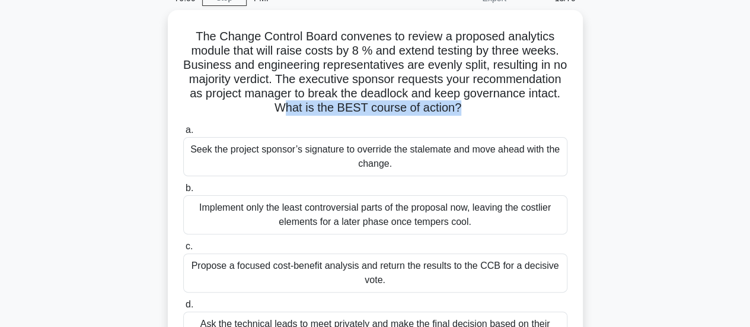
scroll to position [119, 0]
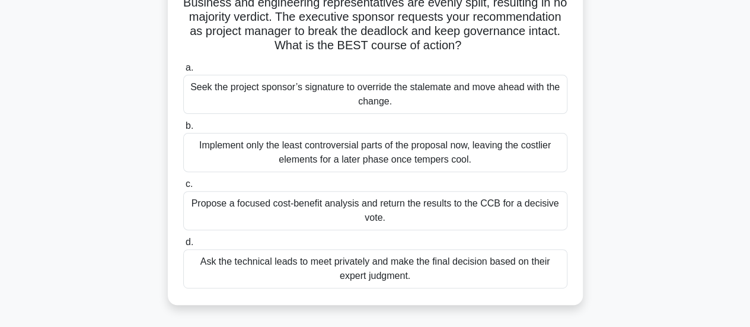
click at [241, 215] on div "Propose a focused cost-benefit analysis and return the results to the CCB for a…" at bounding box center [375, 210] width 384 height 39
click at [183, 188] on input "c. Propose a focused cost-benefit analysis and return the results to the CCB fo…" at bounding box center [183, 184] width 0 height 8
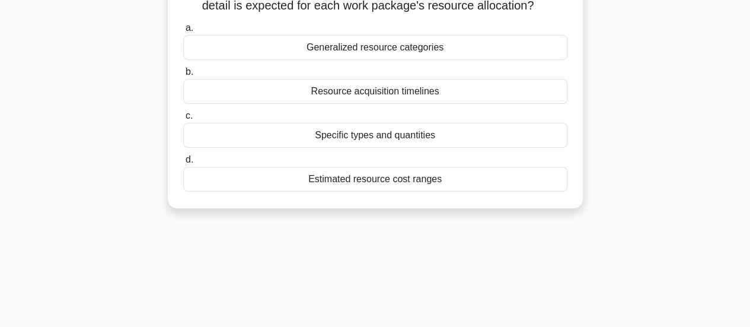
scroll to position [0, 0]
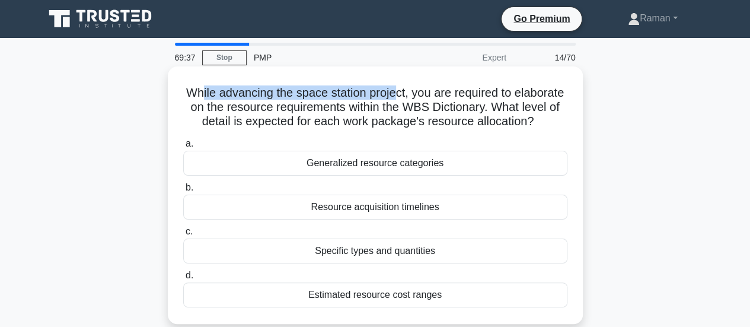
drag, startPoint x: 224, startPoint y: 94, endPoint x: 422, endPoint y: 93, distance: 198.7
click at [422, 93] on h5 "While advancing the space station project, you are required to elaborate on the…" at bounding box center [375, 107] width 387 height 44
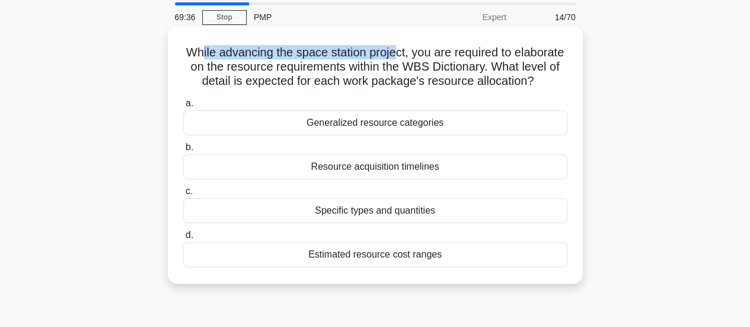
scroll to position [59, 0]
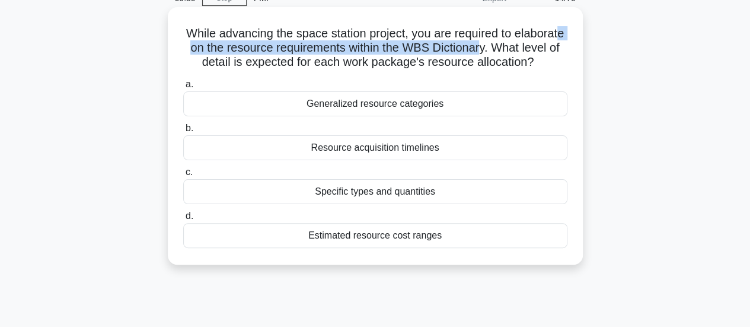
drag, startPoint x: 238, startPoint y: 53, endPoint x: 546, endPoint y: 45, distance: 307.3
click at [546, 45] on h5 "While advancing the space station project, you are required to elaborate on the…" at bounding box center [375, 48] width 387 height 44
drag, startPoint x: 210, startPoint y: 66, endPoint x: 435, endPoint y: 84, distance: 226.1
click at [435, 70] on h5 "While advancing the space station project, you are required to elaborate on the…" at bounding box center [375, 48] width 387 height 44
click at [313, 56] on h5 "While advancing the space station project, you are required to elaborate on the…" at bounding box center [375, 48] width 387 height 44
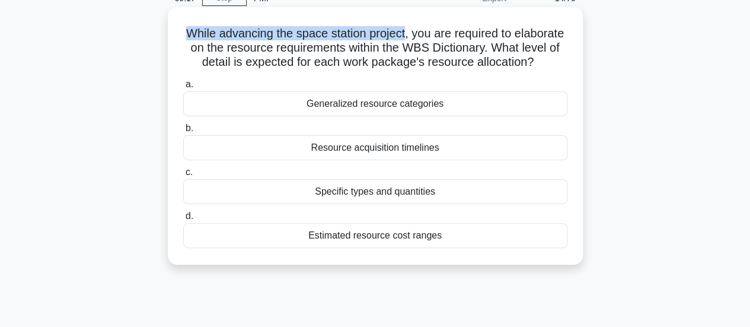
drag, startPoint x: 211, startPoint y: 34, endPoint x: 432, endPoint y: 37, distance: 221.2
click at [432, 37] on h5 "While advancing the space station project, you are required to elaborate on the…" at bounding box center [375, 48] width 387 height 44
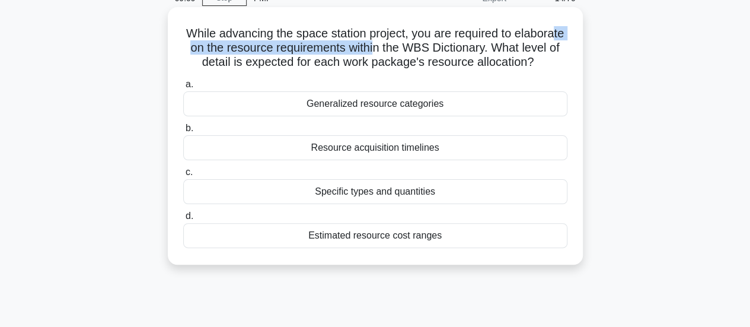
drag, startPoint x: 236, startPoint y: 50, endPoint x: 439, endPoint y: 49, distance: 202.8
click at [439, 49] on h5 "While advancing the space station project, you are required to elaborate on the…" at bounding box center [375, 48] width 387 height 44
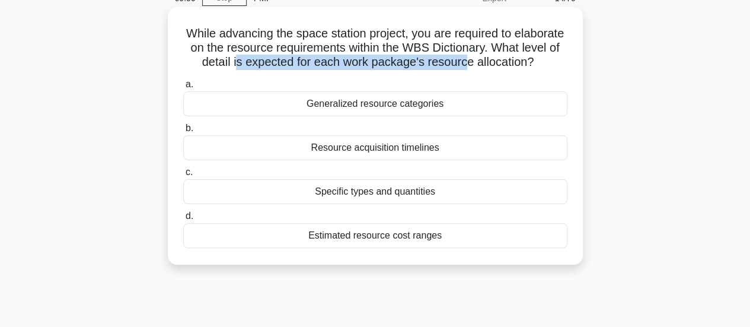
drag, startPoint x: 312, startPoint y: 65, endPoint x: 536, endPoint y: 63, distance: 224.2
click at [536, 63] on h5 "While advancing the space station project, you are required to elaborate on the…" at bounding box center [375, 48] width 387 height 44
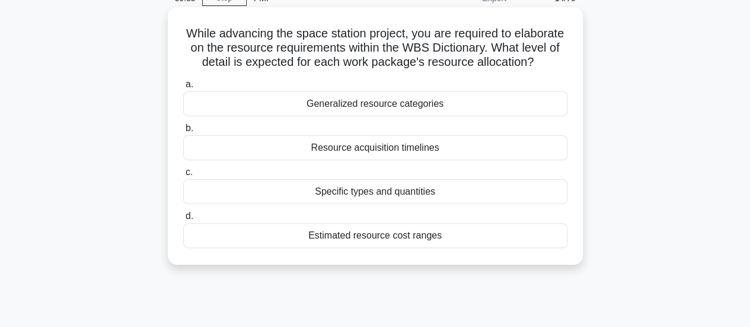
click at [364, 70] on h5 "While advancing the space station project, you are required to elaborate on the…" at bounding box center [375, 48] width 387 height 44
click at [285, 116] on div "Generalized resource categories" at bounding box center [375, 103] width 384 height 25
click at [183, 88] on input "a. Generalized resource categories" at bounding box center [183, 85] width 0 height 8
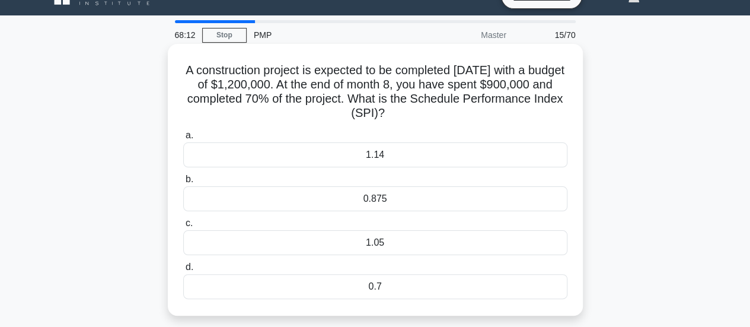
scroll to position [0, 0]
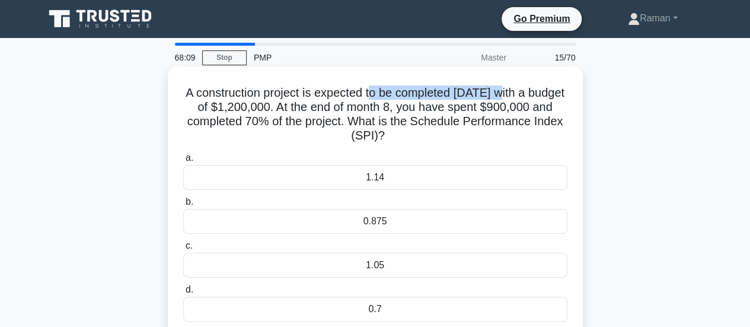
drag, startPoint x: 375, startPoint y: 97, endPoint x: 510, endPoint y: 93, distance: 134.7
click at [510, 93] on h5 "A construction project is expected to be completed in 12 months with a budget o…" at bounding box center [375, 114] width 387 height 58
click at [267, 109] on h5 "A construction project is expected to be completed in 12 months with a budget o…" at bounding box center [375, 114] width 387 height 58
click at [321, 264] on div "1.05" at bounding box center [375, 265] width 384 height 25
click at [183, 250] on input "c. 1.05" at bounding box center [183, 246] width 0 height 8
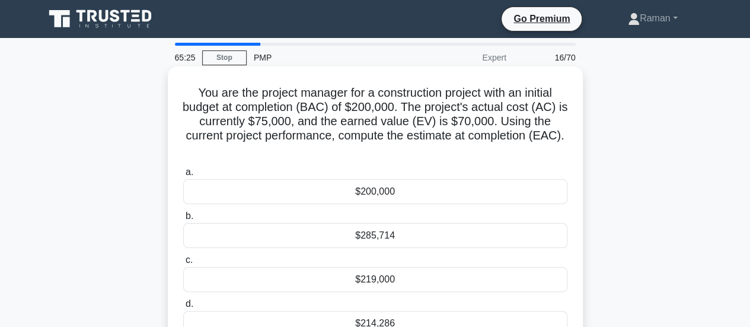
scroll to position [59, 0]
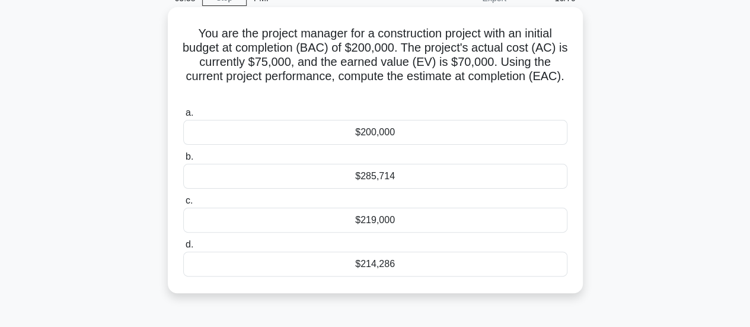
click at [322, 221] on div "$219,000" at bounding box center [375, 220] width 384 height 25
click at [183, 205] on input "c. $219,000" at bounding box center [183, 201] width 0 height 8
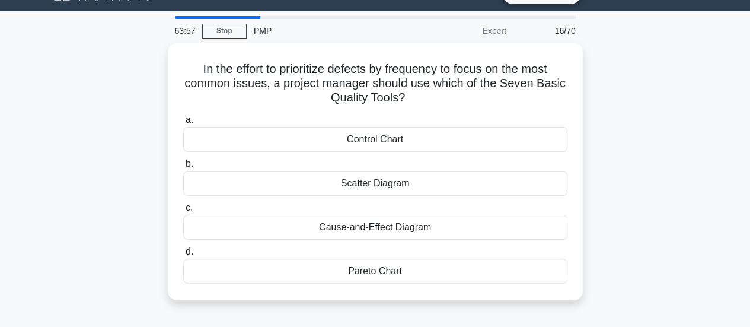
scroll to position [0, 0]
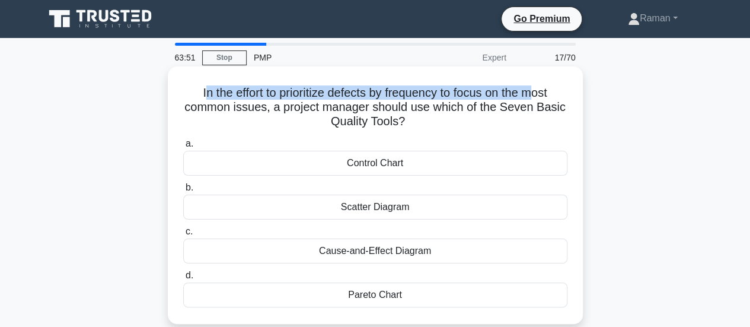
drag, startPoint x: 196, startPoint y: 97, endPoint x: 537, endPoint y: 92, distance: 341.1
click at [537, 92] on h5 "In the effort to prioritize defects by frequency to focus on the most common is…" at bounding box center [375, 107] width 387 height 44
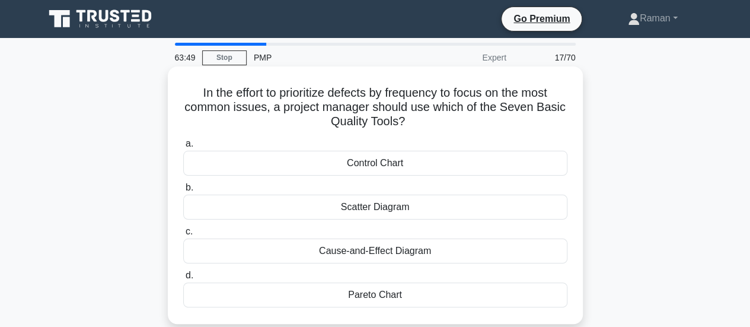
click at [251, 107] on h5 "In the effort to prioritize defects by frequency to focus on the most common is…" at bounding box center [375, 107] width 387 height 44
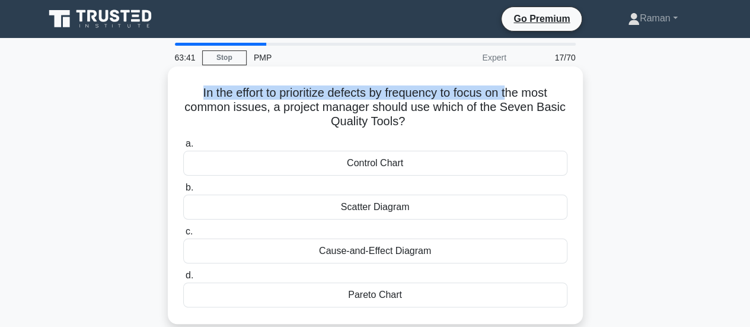
drag, startPoint x: 195, startPoint y: 94, endPoint x: 511, endPoint y: 93, distance: 316.1
click at [511, 93] on h5 "In the effort to prioritize defects by frequency to focus on the most common is…" at bounding box center [375, 107] width 387 height 44
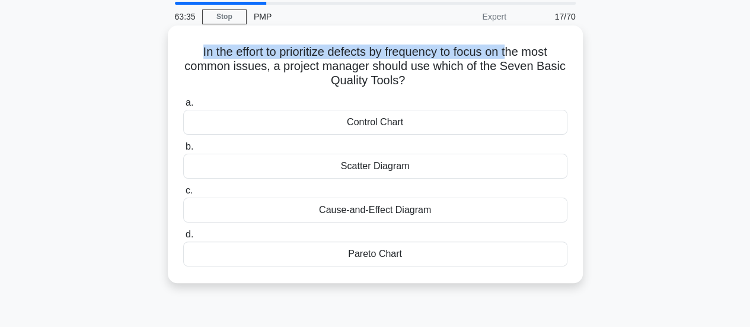
scroll to position [59, 0]
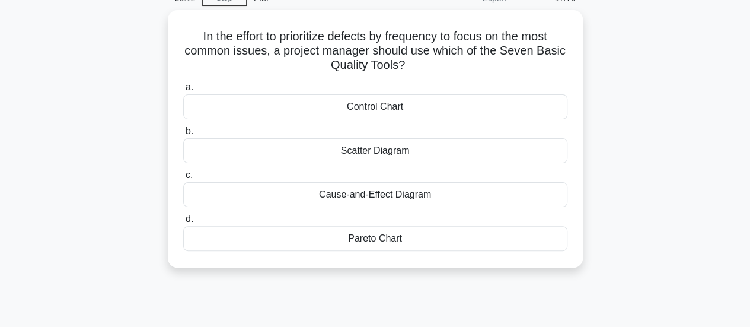
click at [654, 106] on div "In the effort to prioritize defects by frequency to focus on the most common is…" at bounding box center [375, 146] width 676 height 272
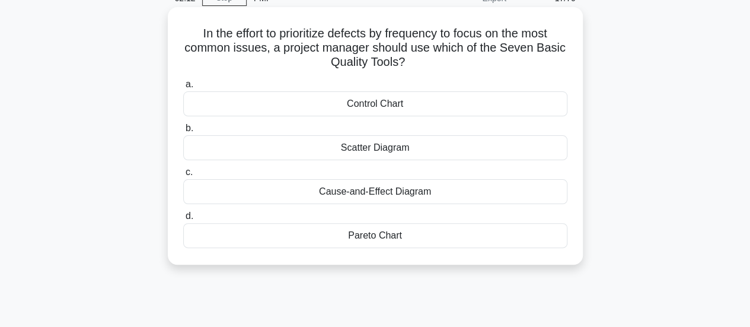
click at [401, 108] on div "Control Chart" at bounding box center [375, 103] width 384 height 25
click at [183, 88] on input "a. Control Chart" at bounding box center [183, 85] width 0 height 8
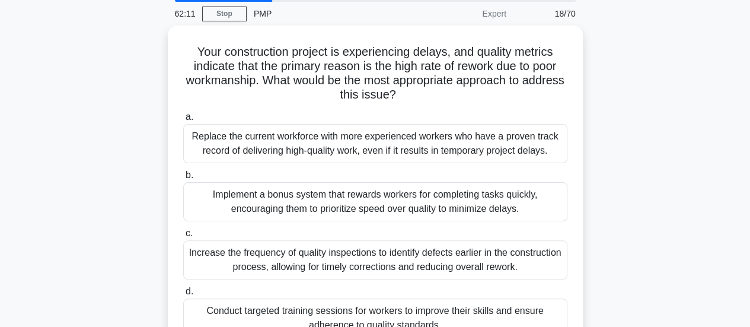
scroll to position [0, 0]
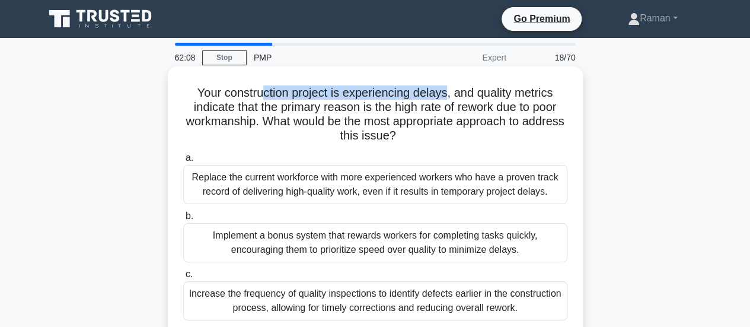
drag, startPoint x: 259, startPoint y: 97, endPoint x: 447, endPoint y: 91, distance: 188.7
click at [447, 91] on h5 "Your construction project is experiencing delays, and quality metrics indicate …" at bounding box center [375, 114] width 387 height 58
click at [446, 97] on h5 "Your construction project is experiencing delays, and quality metrics indicate …" at bounding box center [375, 114] width 387 height 58
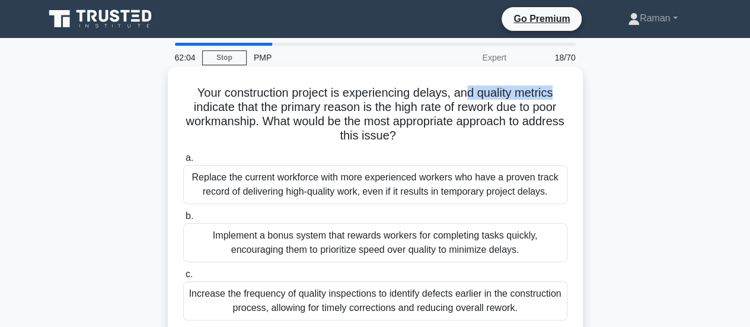
drag, startPoint x: 466, startPoint y: 95, endPoint x: 575, endPoint y: 91, distance: 109.2
click at [575, 91] on div "Your construction project is experiencing delays, and quality metrics indicate …" at bounding box center [376, 230] width 406 height 319
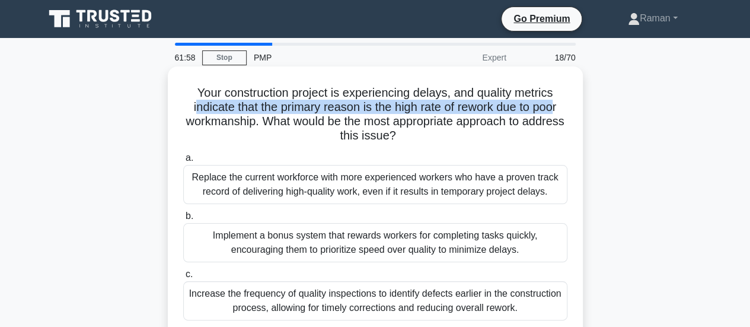
drag, startPoint x: 191, startPoint y: 112, endPoint x: 384, endPoint y: 112, distance: 193.3
click at [555, 105] on h5 "Your construction project is experiencing delays, and quality metrics indicate …" at bounding box center [375, 114] width 387 height 58
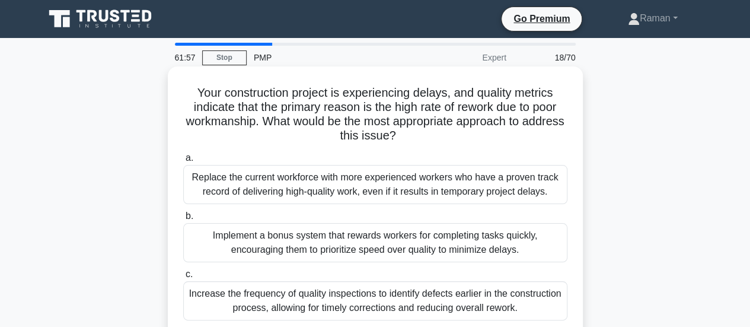
click at [322, 117] on h5 "Your construction project is experiencing delays, and quality metrics indicate …" at bounding box center [375, 114] width 387 height 58
drag, startPoint x: 514, startPoint y: 91, endPoint x: 563, endPoint y: 92, distance: 49.8
click at [563, 92] on h5 "Your construction project is experiencing delays, and quality metrics indicate …" at bounding box center [375, 114] width 387 height 58
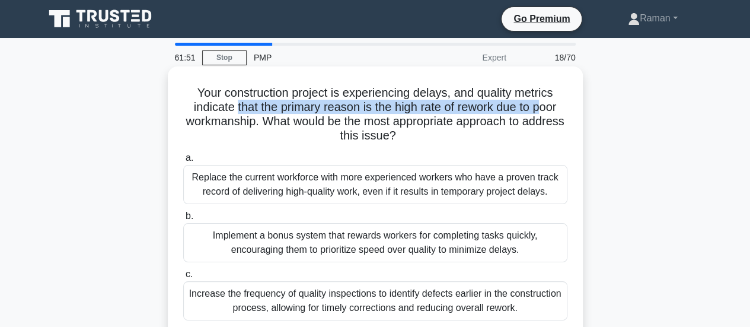
drag, startPoint x: 231, startPoint y: 112, endPoint x: 545, endPoint y: 106, distance: 314.4
click at [545, 106] on h5 "Your construction project is experiencing delays, and quality metrics indicate …" at bounding box center [375, 114] width 387 height 58
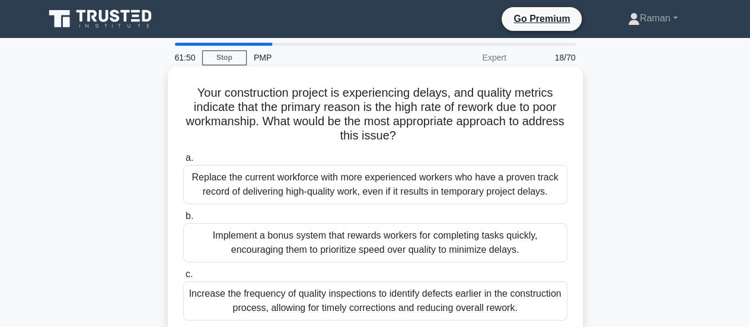
click at [215, 127] on h5 "Your construction project is experiencing delays, and quality metrics indicate …" at bounding box center [375, 114] width 387 height 58
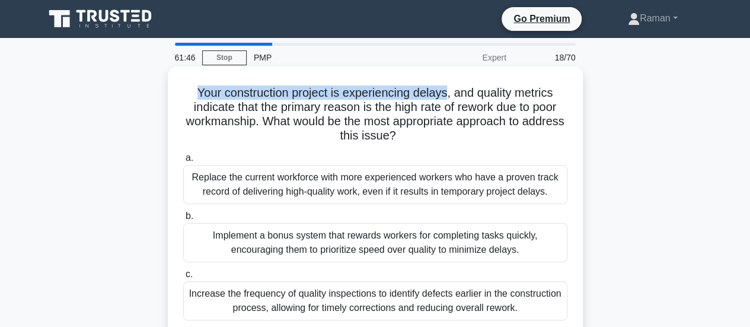
drag, startPoint x: 194, startPoint y: 94, endPoint x: 446, endPoint y: 97, distance: 252.1
click at [446, 97] on h5 "Your construction project is experiencing delays, and quality metrics indicate …" at bounding box center [375, 114] width 387 height 58
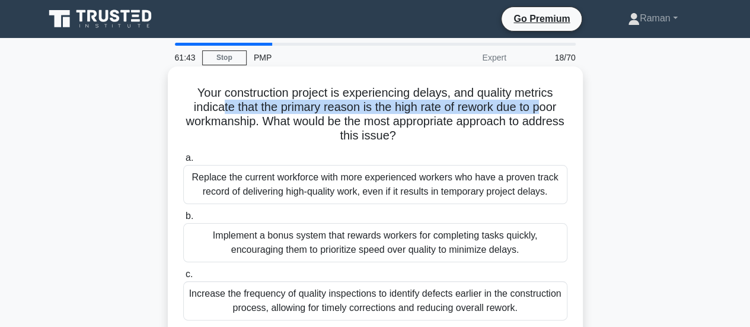
drag, startPoint x: 219, startPoint y: 109, endPoint x: 440, endPoint y: 106, distance: 221.2
click at [541, 106] on h5 "Your construction project is experiencing delays, and quality metrics indicate …" at bounding box center [375, 114] width 387 height 58
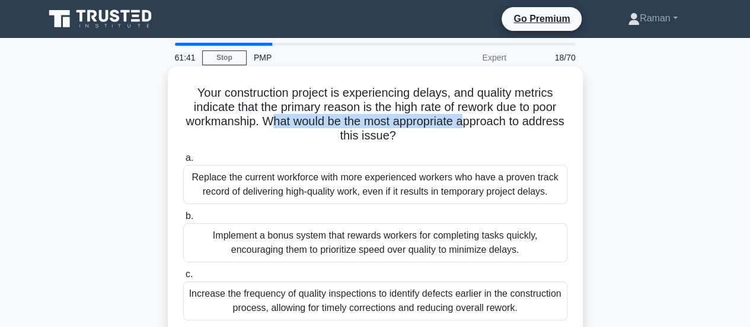
drag, startPoint x: 294, startPoint y: 124, endPoint x: 489, endPoint y: 125, distance: 195.7
click at [489, 125] on h5 "Your construction project is experiencing delays, and quality metrics indicate …" at bounding box center [375, 114] width 387 height 58
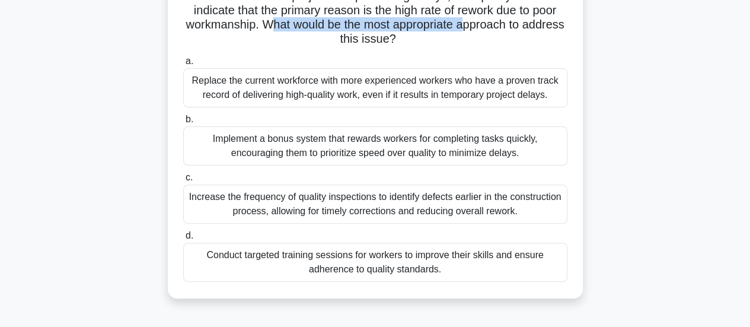
scroll to position [119, 0]
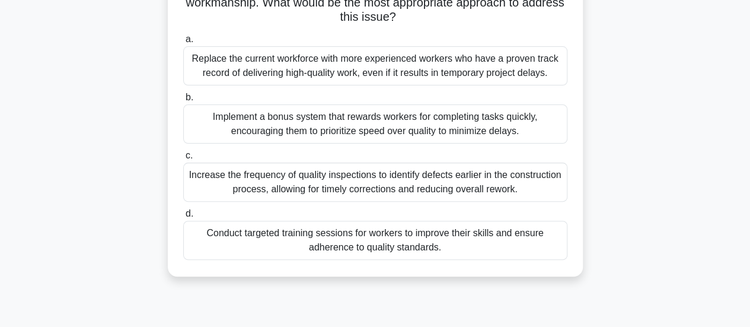
click at [308, 248] on div "Conduct targeted training sessions for workers to improve their skills and ensu…" at bounding box center [375, 240] width 384 height 39
click at [183, 218] on input "d. Conduct targeted training sessions for workers to improve their skills and e…" at bounding box center [183, 214] width 0 height 8
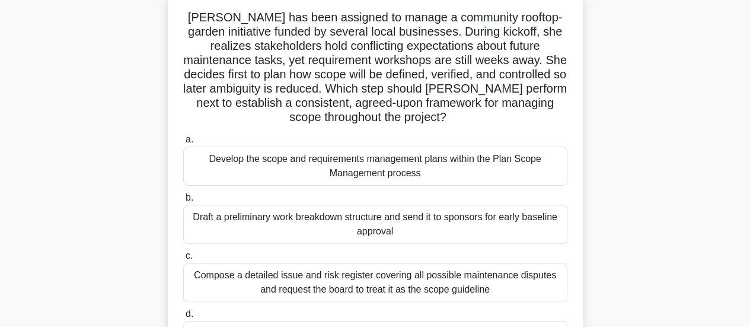
scroll to position [0, 0]
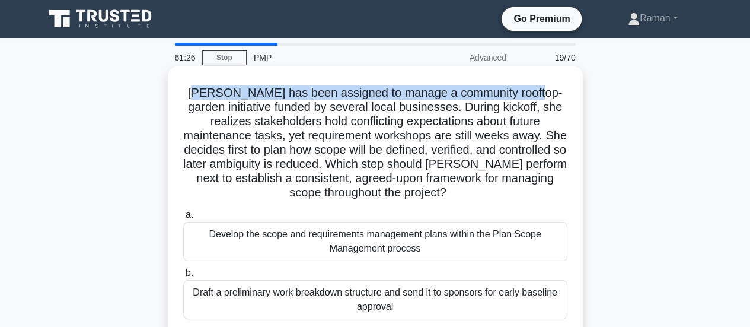
drag, startPoint x: 202, startPoint y: 94, endPoint x: 544, endPoint y: 94, distance: 342.2
click at [544, 94] on h5 "Elena has been assigned to manage a community rooftop-garden initiative funded …" at bounding box center [375, 142] width 387 height 115
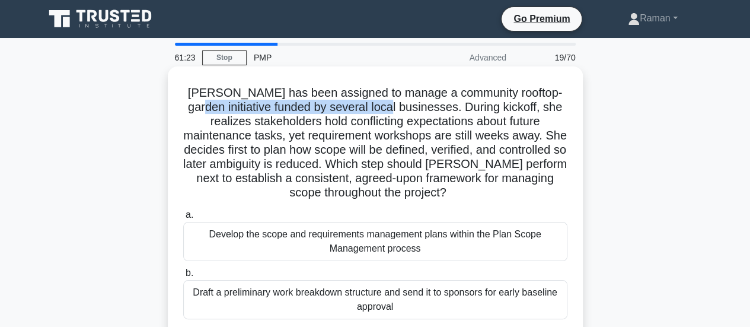
drag, startPoint x: 199, startPoint y: 110, endPoint x: 396, endPoint y: 107, distance: 196.9
click at [396, 107] on h5 "Elena has been assigned to manage a community rooftop-garden initiative funded …" at bounding box center [375, 142] width 387 height 115
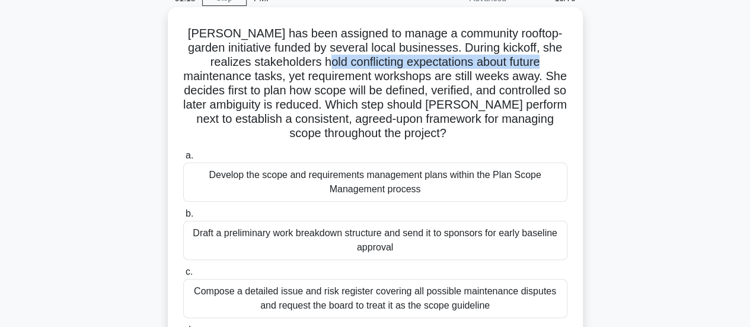
drag, startPoint x: 311, startPoint y: 63, endPoint x: 536, endPoint y: 59, distance: 225.4
click at [536, 59] on h5 "Elena has been assigned to manage a community rooftop-garden initiative funded …" at bounding box center [375, 83] width 387 height 115
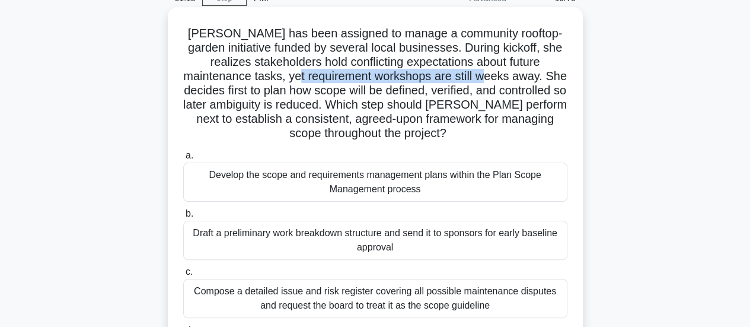
drag, startPoint x: 270, startPoint y: 75, endPoint x: 467, endPoint y: 77, distance: 196.9
click at [467, 77] on h5 "Elena has been assigned to manage a community rooftop-garden initiative funded …" at bounding box center [375, 83] width 387 height 115
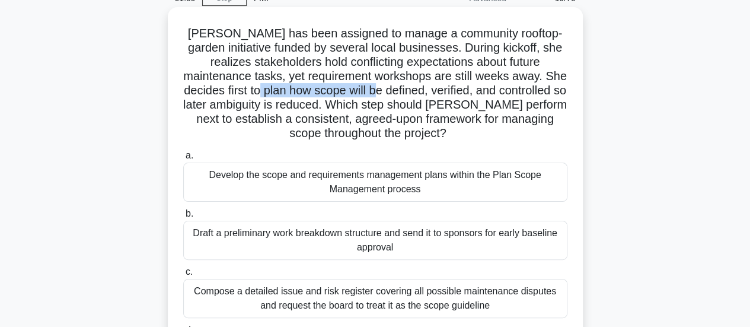
drag, startPoint x: 252, startPoint y: 93, endPoint x: 374, endPoint y: 93, distance: 122.2
click at [374, 93] on h5 "Elena has been assigned to manage a community rooftop-garden initiative funded …" at bounding box center [375, 83] width 387 height 115
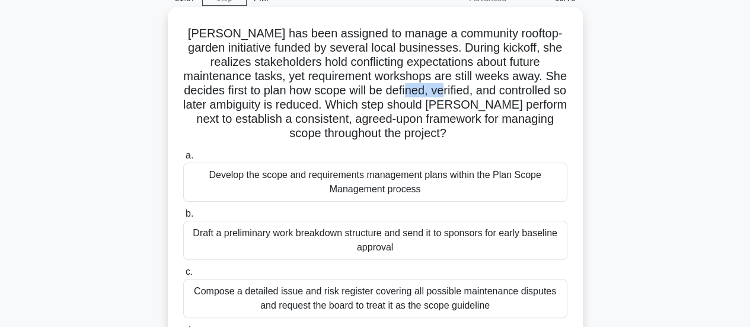
drag, startPoint x: 401, startPoint y: 92, endPoint x: 429, endPoint y: 91, distance: 28.5
click at [429, 91] on h5 "Elena has been assigned to manage a community rooftop-garden initiative funded …" at bounding box center [375, 83] width 387 height 115
drag, startPoint x: 460, startPoint y: 94, endPoint x: 495, endPoint y: 88, distance: 34.9
click at [495, 88] on h5 "Elena has been assigned to manage a community rooftop-garden initiative funded …" at bounding box center [375, 83] width 387 height 115
drag, startPoint x: 251, startPoint y: 106, endPoint x: 320, endPoint y: 106, distance: 68.2
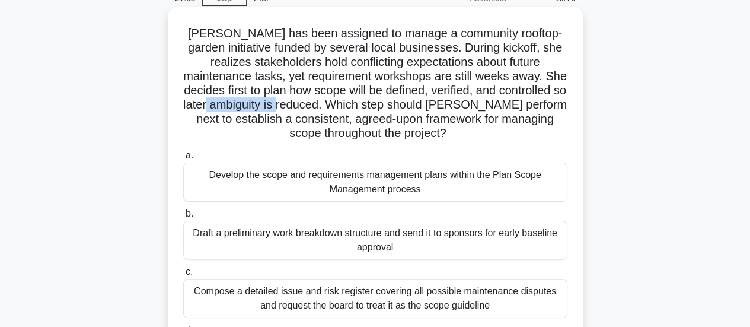
click at [320, 106] on h5 "Elena has been assigned to manage a community rooftop-garden initiative funded …" at bounding box center [375, 83] width 387 height 115
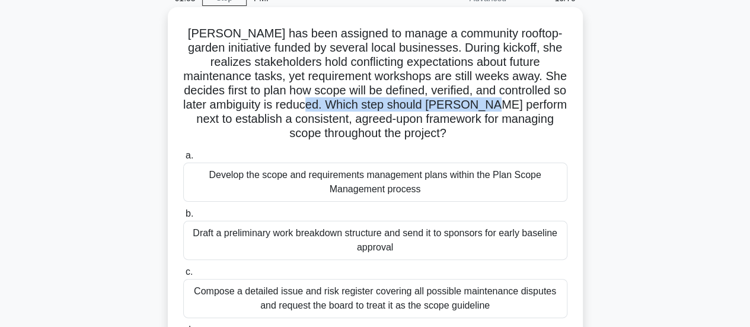
drag, startPoint x: 351, startPoint y: 105, endPoint x: 529, endPoint y: 106, distance: 177.9
click at [529, 106] on h5 "Elena has been assigned to manage a community rooftop-garden initiative funded …" at bounding box center [375, 83] width 387 height 115
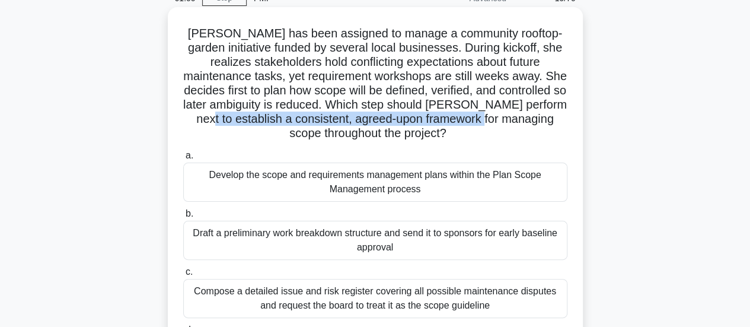
drag, startPoint x: 248, startPoint y: 123, endPoint x: 543, endPoint y: 120, distance: 295.4
click at [543, 120] on h5 "Elena has been assigned to manage a community rooftop-garden initiative funded …" at bounding box center [375, 83] width 387 height 115
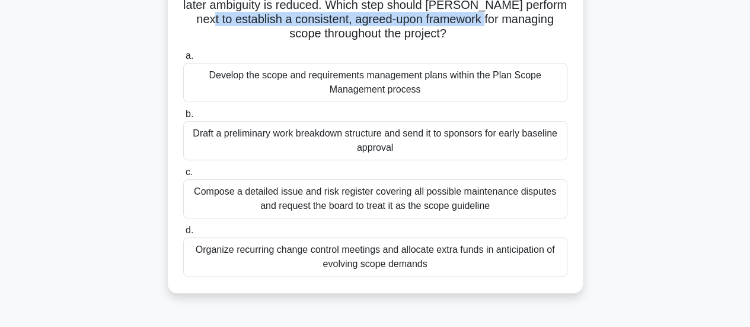
scroll to position [178, 0]
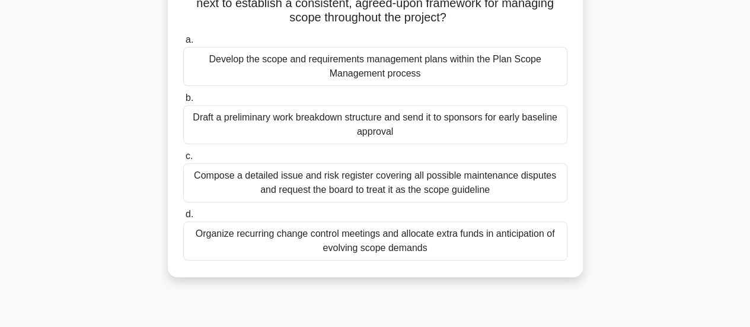
click at [136, 141] on div "Elena has been assigned to manage a community rooftop-garden initiative funded …" at bounding box center [375, 91] width 676 height 400
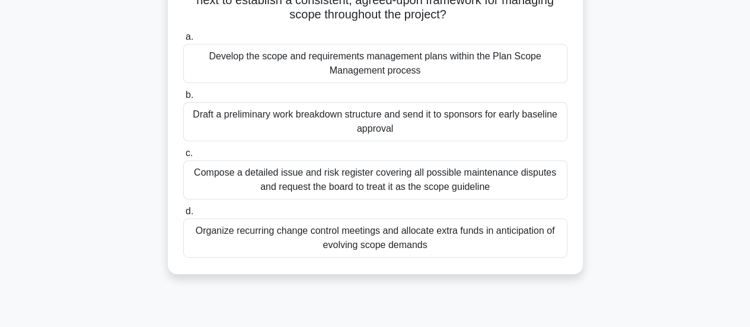
click at [229, 183] on div "Compose a detailed issue and risk register covering all possible maintenance di…" at bounding box center [375, 179] width 384 height 39
click at [183, 157] on input "c. Compose a detailed issue and risk register covering all possible maintenance…" at bounding box center [183, 153] width 0 height 8
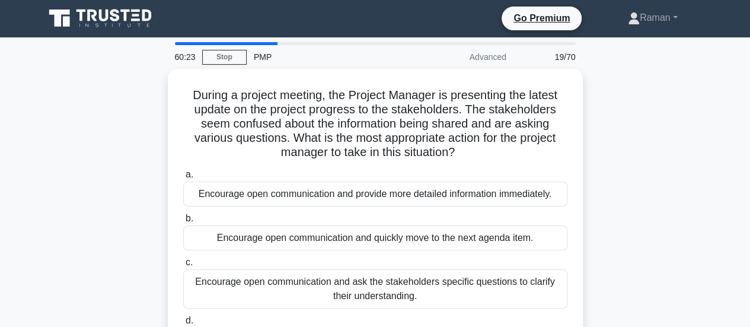
scroll to position [0, 0]
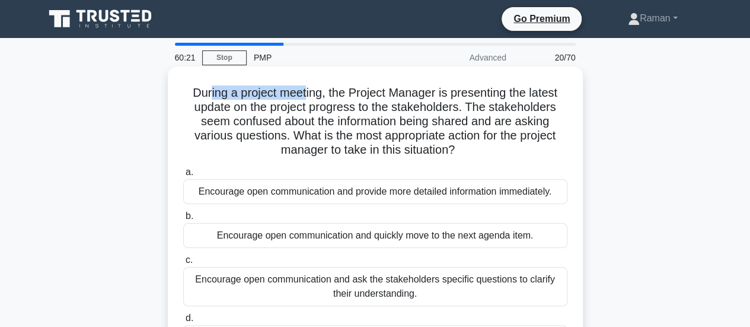
drag, startPoint x: 206, startPoint y: 93, endPoint x: 306, endPoint y: 99, distance: 100.4
click at [306, 99] on h5 "During a project meeting, the Project Manager is presenting the latest update o…" at bounding box center [375, 121] width 387 height 72
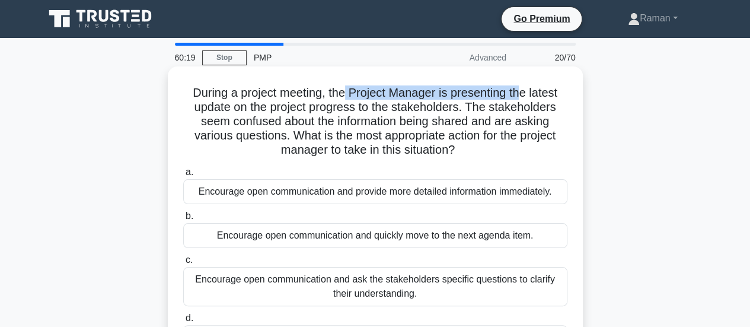
drag, startPoint x: 346, startPoint y: 93, endPoint x: 524, endPoint y: 92, distance: 177.9
click at [524, 92] on h5 "During a project meeting, the Project Manager is presenting the latest update o…" at bounding box center [375, 121] width 387 height 72
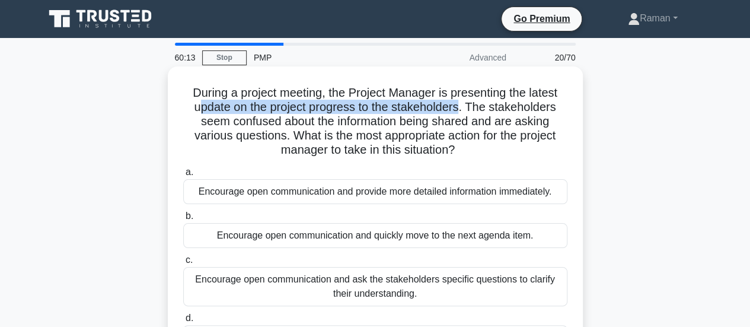
drag, startPoint x: 199, startPoint y: 110, endPoint x: 461, endPoint y: 107, distance: 262.2
click at [461, 107] on h5 "During a project meeting, the Project Manager is presenting the latest update o…" at bounding box center [375, 121] width 387 height 72
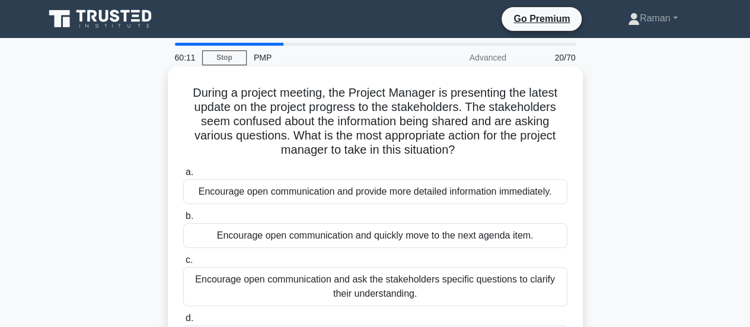
click at [435, 97] on h5 "During a project meeting, the Project Manager is presenting the latest update o…" at bounding box center [375, 121] width 387 height 72
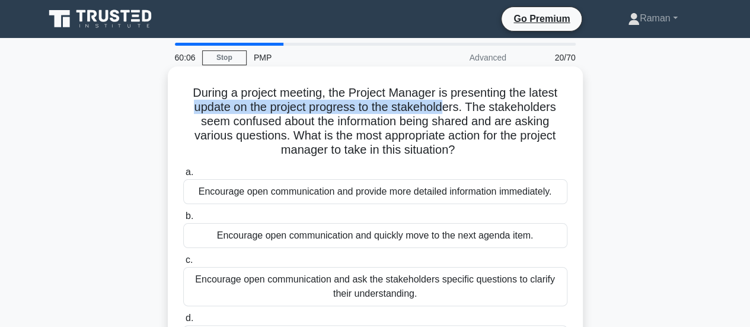
drag, startPoint x: 191, startPoint y: 109, endPoint x: 448, endPoint y: 110, distance: 256.8
click at [448, 110] on h5 "During a project meeting, the Project Manager is presenting the latest update o…" at bounding box center [375, 121] width 387 height 72
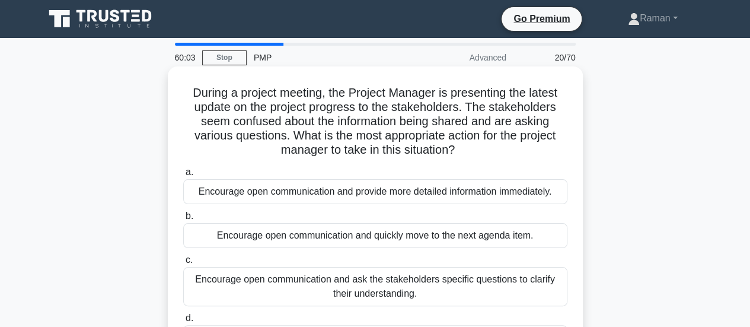
click at [325, 120] on h5 "During a project meeting, the Project Manager is presenting the latest update o…" at bounding box center [375, 121] width 387 height 72
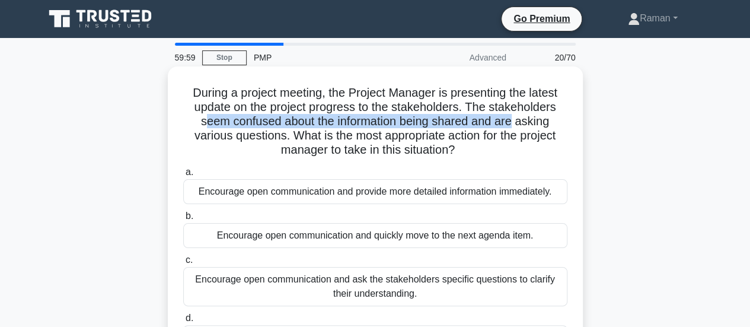
drag, startPoint x: 240, startPoint y: 125, endPoint x: 378, endPoint y: 123, distance: 138.2
click at [511, 121] on h5 "During a project meeting, the Project Manager is presenting the latest update o…" at bounding box center [375, 121] width 387 height 72
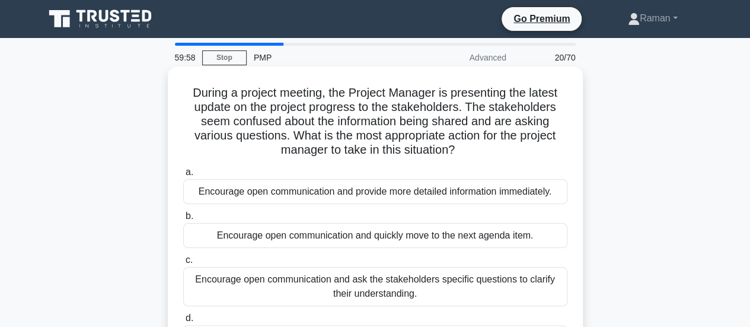
click at [249, 138] on h5 "During a project meeting, the Project Manager is presenting the latest update o…" at bounding box center [375, 121] width 387 height 72
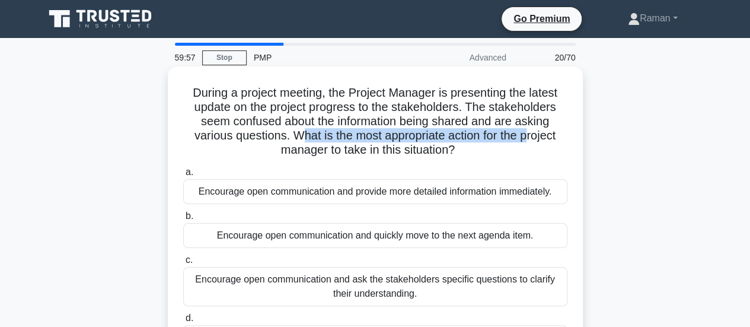
drag, startPoint x: 302, startPoint y: 138, endPoint x: 533, endPoint y: 135, distance: 230.7
click at [533, 135] on h5 "During a project meeting, the Project Manager is presenting the latest update o…" at bounding box center [375, 121] width 387 height 72
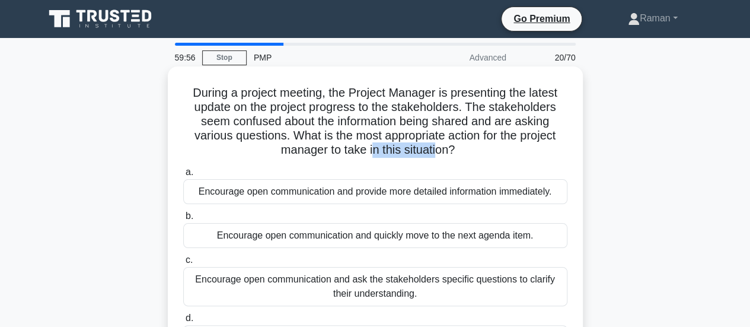
drag, startPoint x: 370, startPoint y: 145, endPoint x: 367, endPoint y: 152, distance: 8.0
click at [437, 146] on h5 "During a project meeting, the Project Manager is presenting the latest update o…" at bounding box center [375, 121] width 387 height 72
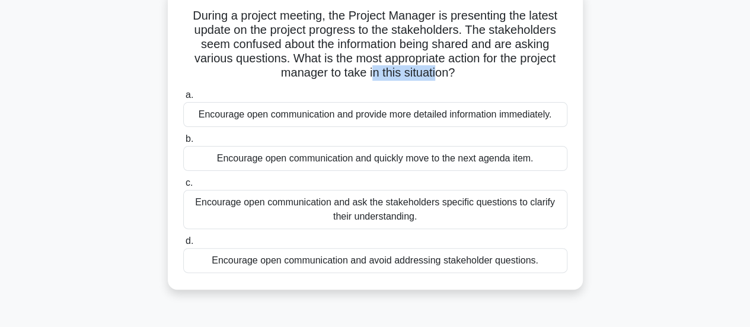
scroll to position [59, 0]
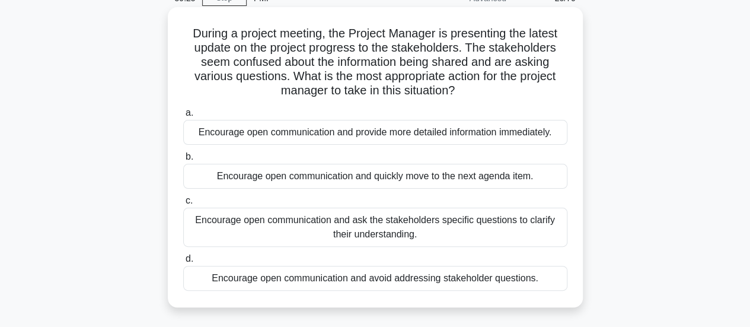
click at [270, 234] on div "Encourage open communication and ask the stakeholders specific questions to cla…" at bounding box center [375, 227] width 384 height 39
click at [183, 205] on input "c. Encourage open communication and ask the stakeholders specific questions to …" at bounding box center [183, 201] width 0 height 8
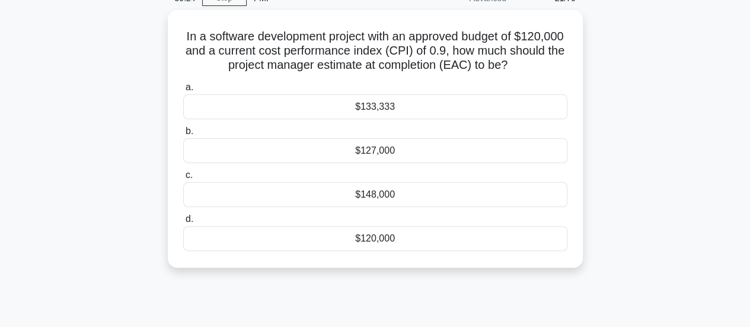
scroll to position [0, 0]
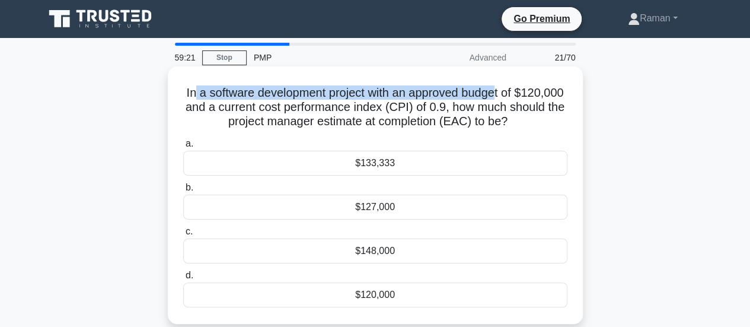
drag, startPoint x: 214, startPoint y: 95, endPoint x: 527, endPoint y: 90, distance: 312.6
click at [527, 90] on h5 "In a software development project with an approved budget of $120,000 and a cur…" at bounding box center [375, 107] width 387 height 44
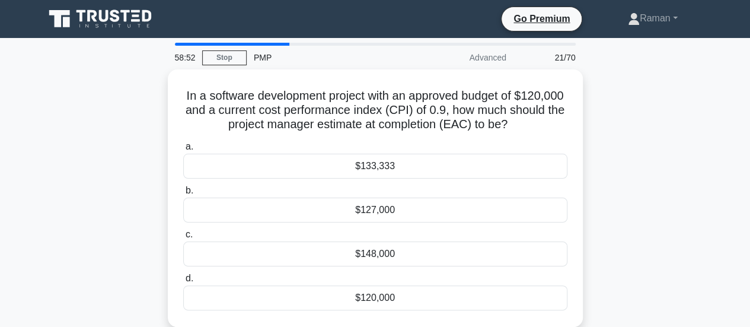
click at [116, 197] on div "In a software development project with an approved budget of $120,000 and a cur…" at bounding box center [375, 205] width 676 height 272
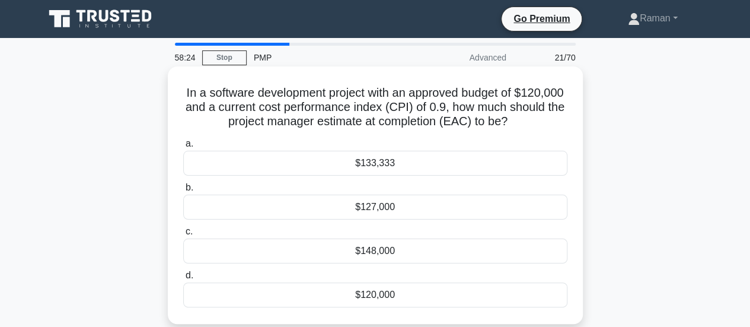
click at [332, 211] on div "$127,000" at bounding box center [375, 207] width 384 height 25
click at [183, 192] on input "b. $127,000" at bounding box center [183, 188] width 0 height 8
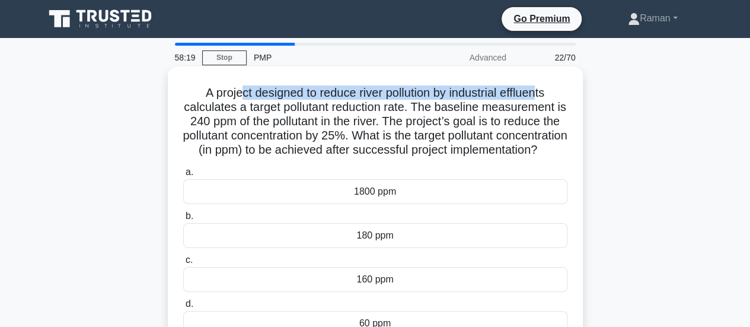
drag, startPoint x: 238, startPoint y: 94, endPoint x: 541, endPoint y: 99, distance: 302.5
click at [541, 99] on h5 "A project designed to reduce river pollution by industrial effluents calculates…" at bounding box center [375, 121] width 387 height 72
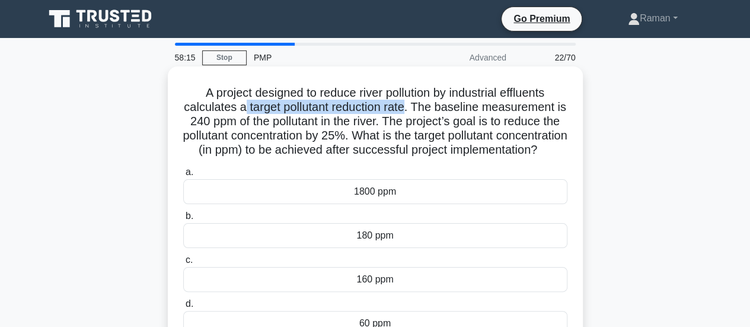
drag, startPoint x: 246, startPoint y: 108, endPoint x: 412, endPoint y: 108, distance: 166.1
click at [412, 108] on h5 "A project designed to reduce river pollution by industrial effluents calculates…" at bounding box center [375, 121] width 387 height 72
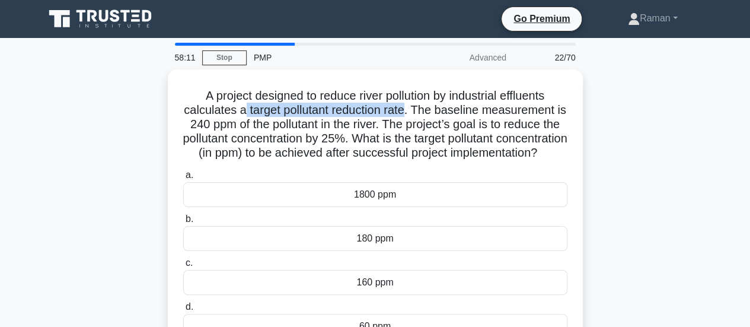
scroll to position [59, 0]
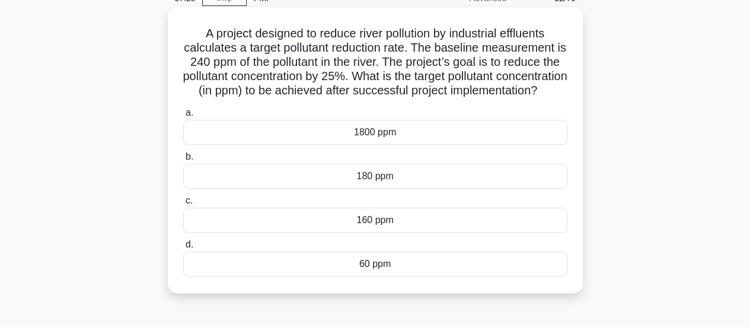
click at [306, 189] on div "180 ppm" at bounding box center [375, 176] width 384 height 25
click at [183, 161] on input "b. 180 ppm" at bounding box center [183, 157] width 0 height 8
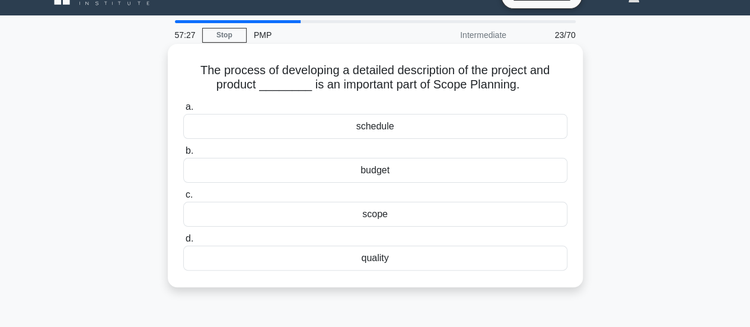
scroll to position [0, 0]
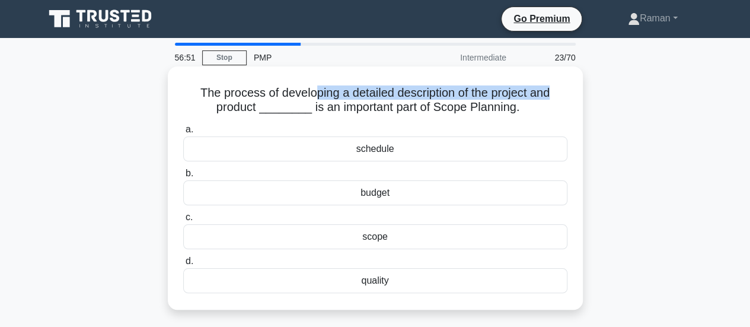
drag, startPoint x: 313, startPoint y: 93, endPoint x: 558, endPoint y: 90, distance: 245.0
click at [558, 90] on h5 "The process of developing a detailed description of the project and product ___…" at bounding box center [375, 100] width 387 height 30
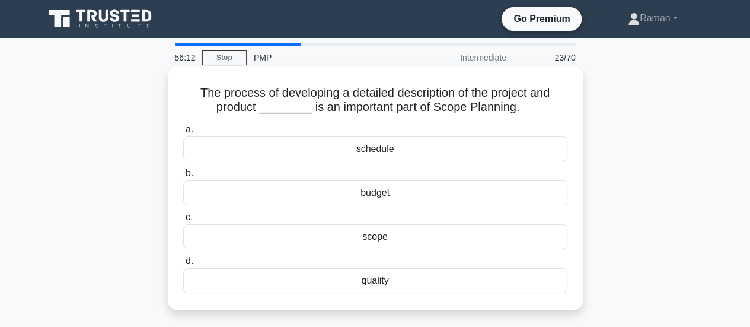
click at [386, 284] on div "quality" at bounding box center [375, 280] width 384 height 25
click at [183, 265] on input "d. quality" at bounding box center [183, 261] width 0 height 8
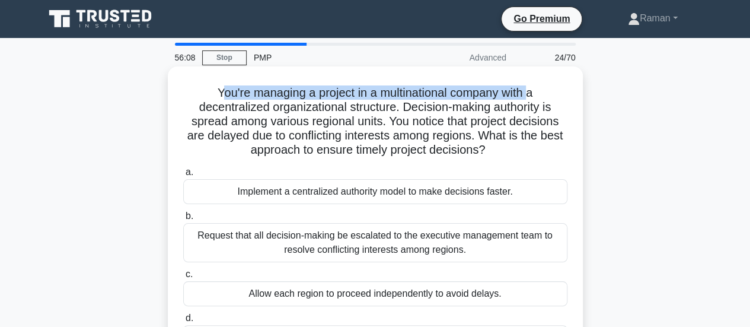
drag, startPoint x: 218, startPoint y: 90, endPoint x: 531, endPoint y: 94, distance: 313.2
click at [531, 94] on h5 "You're managing a project in a multinational company with a decentralized organ…" at bounding box center [375, 121] width 387 height 72
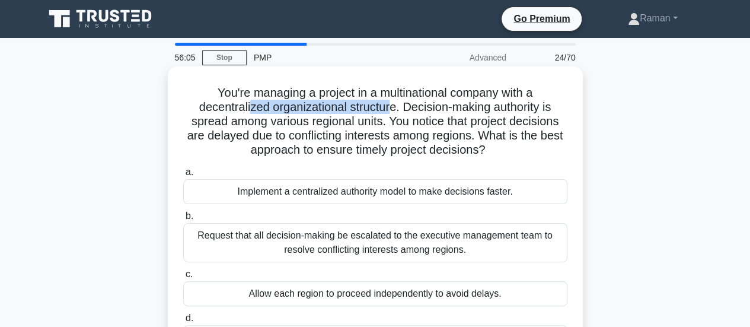
drag, startPoint x: 246, startPoint y: 109, endPoint x: 390, endPoint y: 107, distance: 144.7
click at [390, 107] on h5 "You're managing a project in a multinational company with a decentralized organ…" at bounding box center [375, 121] width 387 height 72
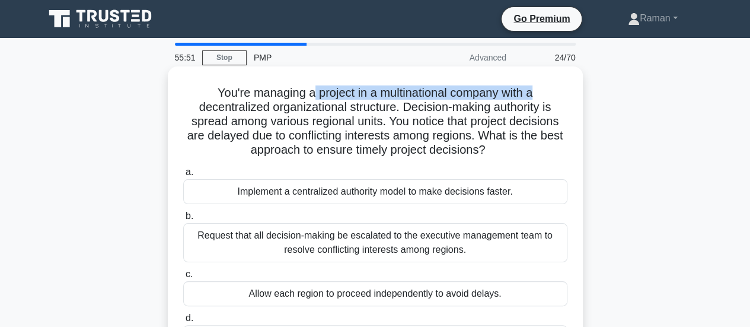
drag, startPoint x: 312, startPoint y: 97, endPoint x: 536, endPoint y: 93, distance: 224.2
click at [536, 93] on h5 "You're managing a project in a multinational company with a decentralized organ…" at bounding box center [375, 121] width 387 height 72
click at [360, 97] on h5 "You're managing a project in a multinational company with a decentralized organ…" at bounding box center [375, 121] width 387 height 72
drag, startPoint x: 374, startPoint y: 97, endPoint x: 525, endPoint y: 91, distance: 151.3
click at [525, 91] on h5 "You're managing a project in a multinational company with a decentralized organ…" at bounding box center [375, 121] width 387 height 72
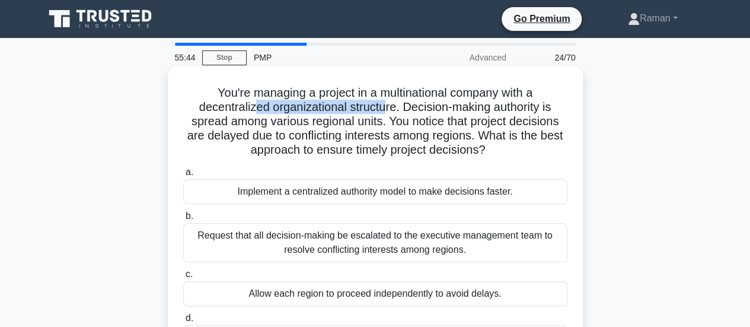
drag, startPoint x: 251, startPoint y: 107, endPoint x: 384, endPoint y: 107, distance: 132.8
click at [384, 107] on h5 "You're managing a project in a multinational company with a decentralized organ…" at bounding box center [375, 121] width 387 height 72
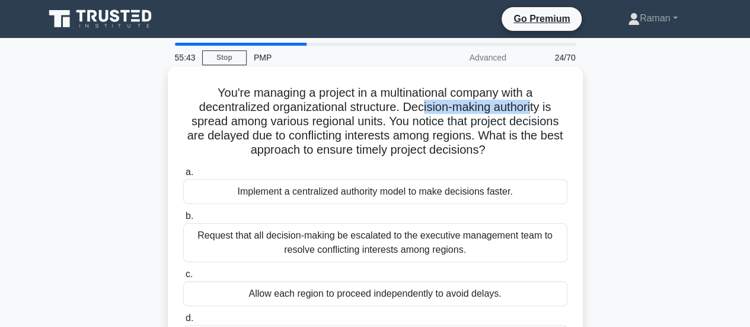
drag, startPoint x: 422, startPoint y: 107, endPoint x: 534, endPoint y: 106, distance: 112.7
click at [534, 106] on h5 "You're managing a project in a multinational company with a decentralized organ…" at bounding box center [375, 121] width 387 height 72
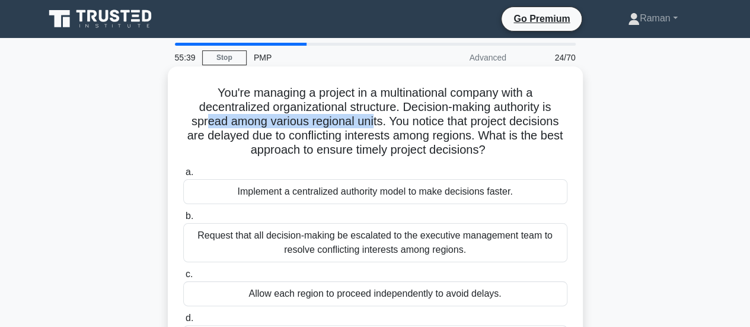
drag, startPoint x: 205, startPoint y: 121, endPoint x: 375, endPoint y: 123, distance: 170.2
click at [375, 123] on h5 "You're managing a project in a multinational company with a decentralized organ…" at bounding box center [375, 121] width 387 height 72
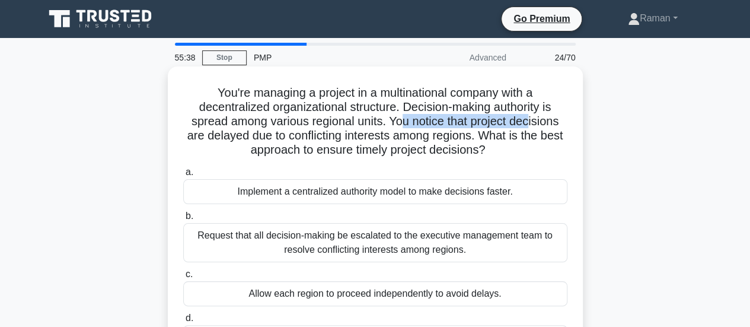
drag, startPoint x: 404, startPoint y: 125, endPoint x: 531, endPoint y: 120, distance: 126.4
click at [531, 120] on h5 "You're managing a project in a multinational company with a decentralized organ…" at bounding box center [375, 121] width 387 height 72
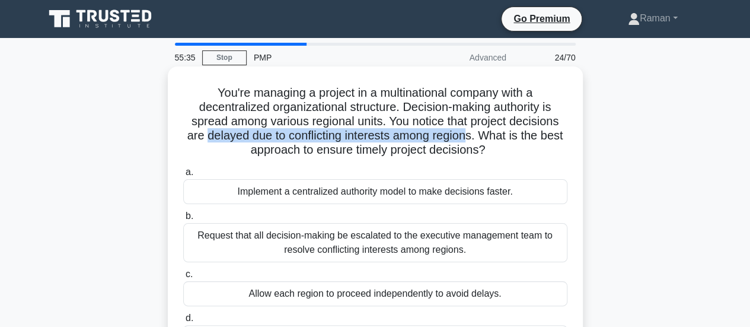
drag, startPoint x: 216, startPoint y: 138, endPoint x: 482, endPoint y: 133, distance: 265.7
click at [482, 133] on h5 "You're managing a project in a multinational company with a decentralized organ…" at bounding box center [375, 121] width 387 height 72
drag, startPoint x: 295, startPoint y: 150, endPoint x: 517, endPoint y: 147, distance: 221.8
click at [517, 147] on h5 "You're managing a project in a multinational company with a decentralized organ…" at bounding box center [375, 121] width 387 height 72
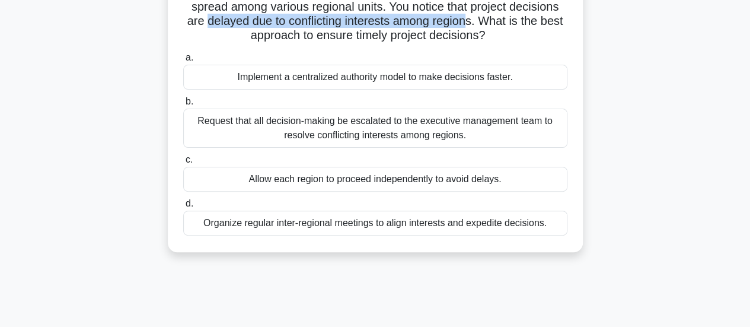
scroll to position [119, 0]
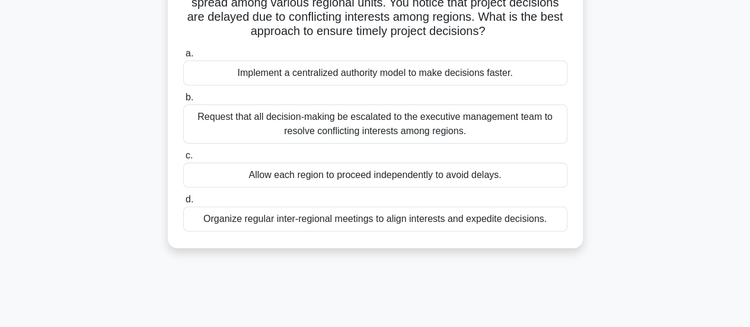
click at [289, 224] on div "Organize regular inter-regional meetings to align interests and expedite decisi…" at bounding box center [375, 218] width 384 height 25
click at [183, 203] on input "d. Organize regular inter-regional meetings to align interests and expedite dec…" at bounding box center [183, 200] width 0 height 8
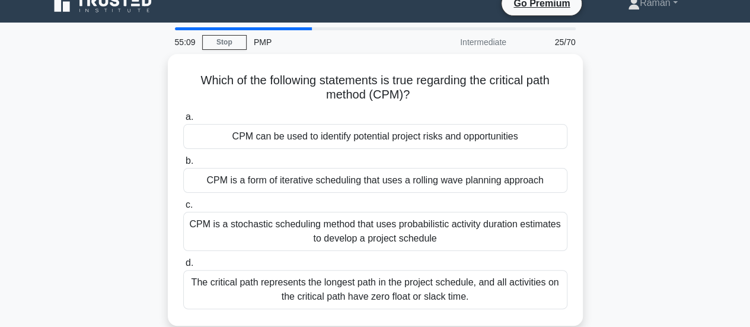
scroll to position [0, 0]
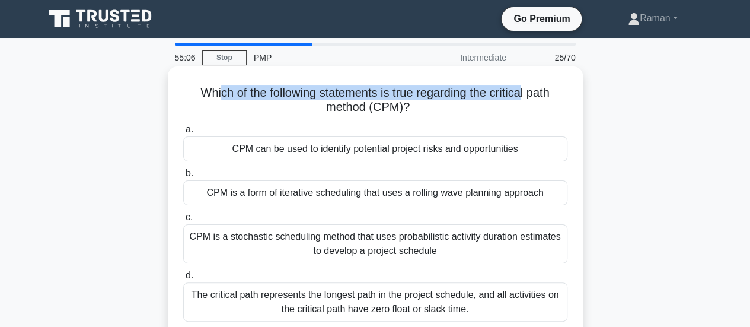
drag, startPoint x: 216, startPoint y: 94, endPoint x: 525, endPoint y: 98, distance: 309.6
click at [525, 98] on h5 "Which of the following statements is true regarding the critical path method (C…" at bounding box center [375, 100] width 387 height 30
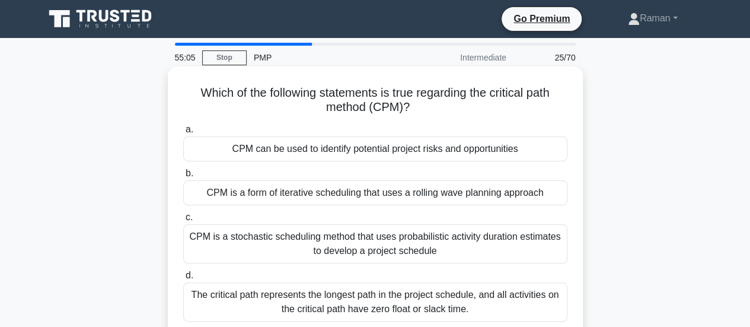
click at [375, 109] on h5 "Which of the following statements is true regarding the critical path method (C…" at bounding box center [375, 100] width 387 height 30
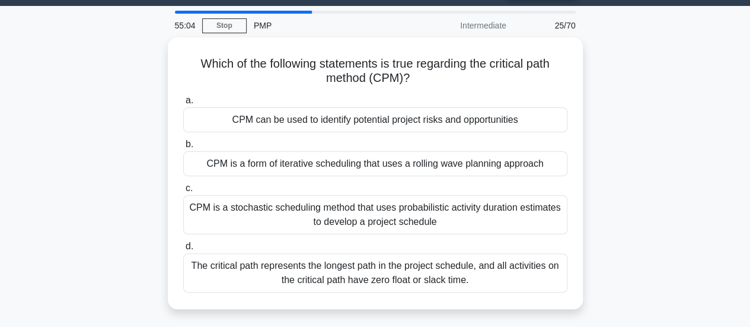
scroll to position [59, 0]
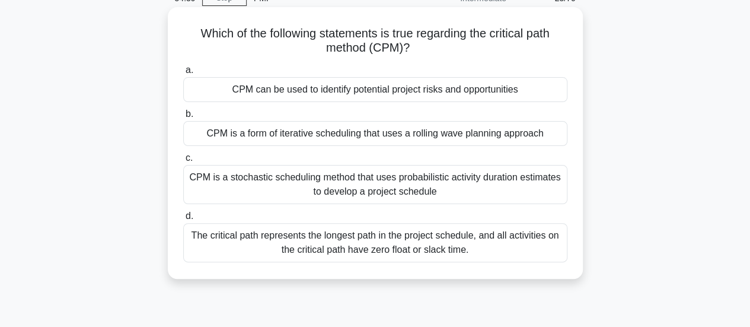
click at [242, 253] on div "The critical path represents the longest path in the project schedule, and all …" at bounding box center [375, 242] width 384 height 39
click at [183, 220] on input "d. The critical path represents the longest path in the project schedule, and a…" at bounding box center [183, 216] width 0 height 8
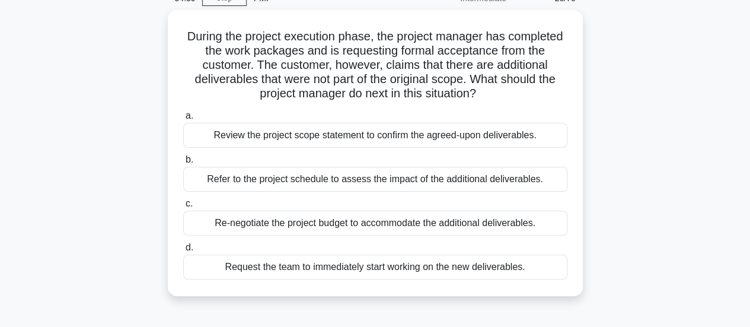
scroll to position [0, 0]
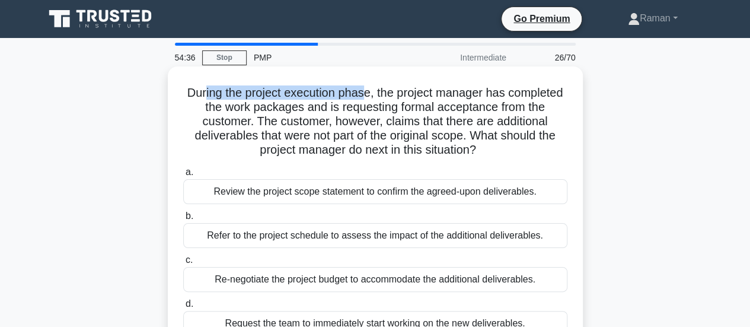
drag, startPoint x: 231, startPoint y: 94, endPoint x: 395, endPoint y: 94, distance: 163.7
click at [395, 94] on h5 "During the project execution phase, the project manager has completed the work …" at bounding box center [375, 121] width 387 height 72
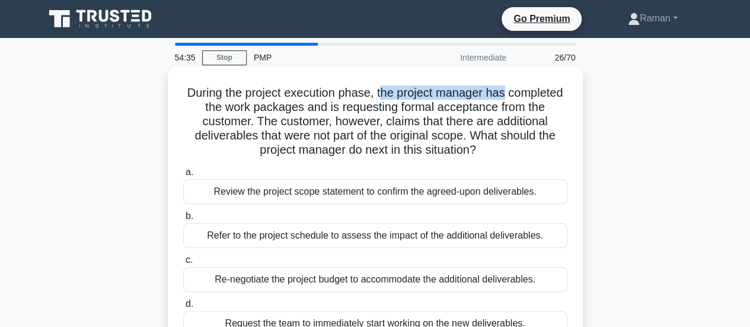
drag, startPoint x: 414, startPoint y: 94, endPoint x: 539, endPoint y: 95, distance: 124.6
click at [539, 95] on h5 "During the project execution phase, the project manager has completed the work …" at bounding box center [375, 121] width 387 height 72
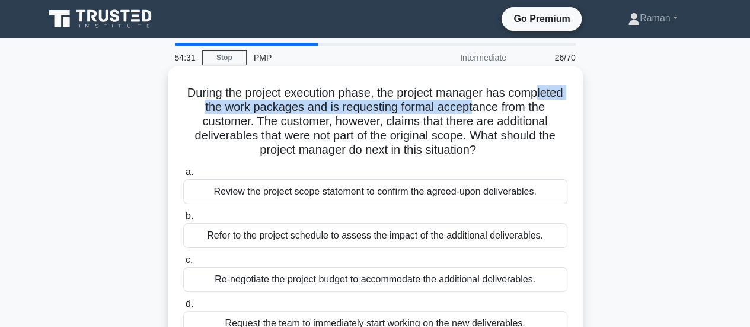
drag, startPoint x: 223, startPoint y: 106, endPoint x: 530, endPoint y: 106, distance: 307.2
click at [530, 106] on h5 "During the project execution phase, the project manager has completed the work …" at bounding box center [375, 121] width 387 height 72
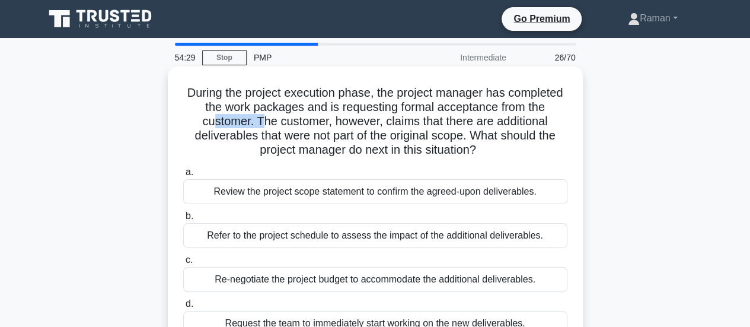
drag, startPoint x: 266, startPoint y: 123, endPoint x: 314, endPoint y: 123, distance: 48.6
click at [314, 123] on h5 "During the project execution phase, the project manager has completed the work …" at bounding box center [375, 121] width 387 height 72
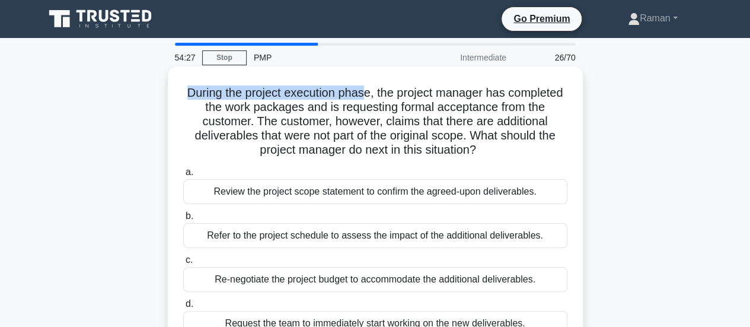
drag, startPoint x: 211, startPoint y: 92, endPoint x: 397, endPoint y: 94, distance: 186.2
click at [397, 94] on h5 "During the project execution phase, the project manager has completed the work …" at bounding box center [375, 121] width 387 height 72
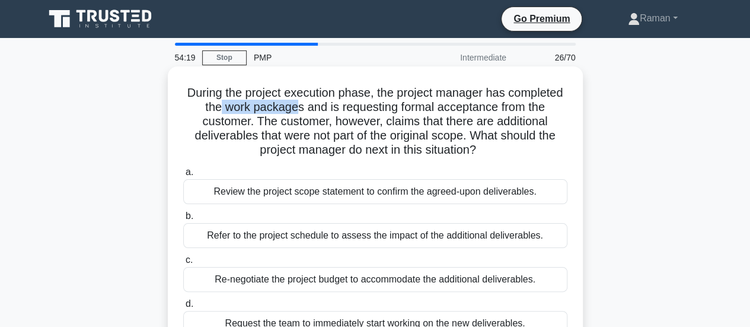
drag, startPoint x: 274, startPoint y: 111, endPoint x: 351, endPoint y: 111, distance: 77.1
click at [351, 111] on h5 "During the project execution phase, the project manager has completed the work …" at bounding box center [375, 121] width 387 height 72
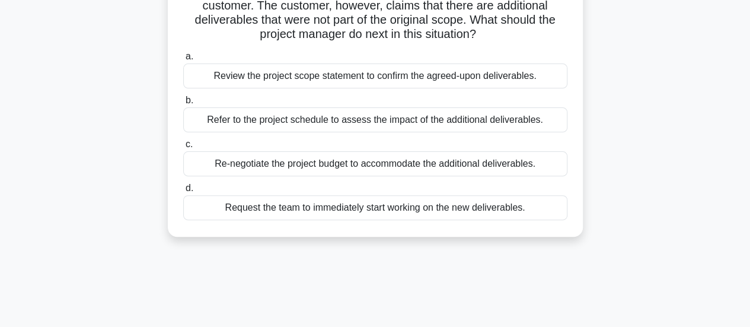
scroll to position [59, 0]
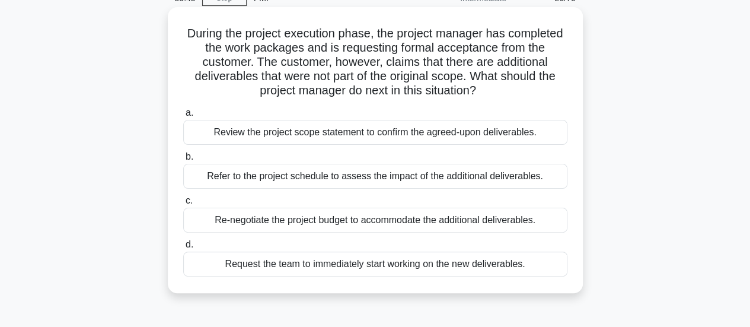
click at [371, 139] on div "Review the project scope statement to confirm the agreed-upon deliverables." at bounding box center [375, 132] width 384 height 25
click at [183, 117] on input "a. Review the project scope statement to confirm the agreed-upon deliverables." at bounding box center [183, 113] width 0 height 8
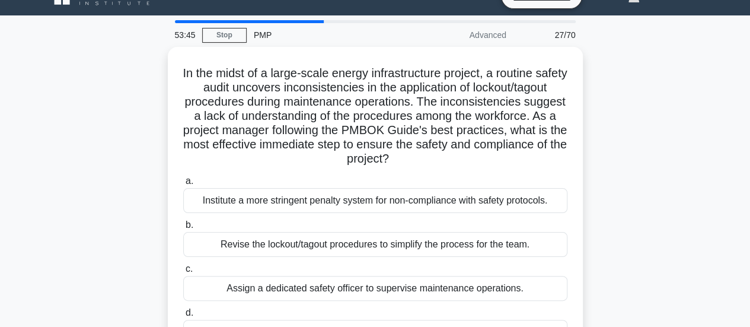
scroll to position [0, 0]
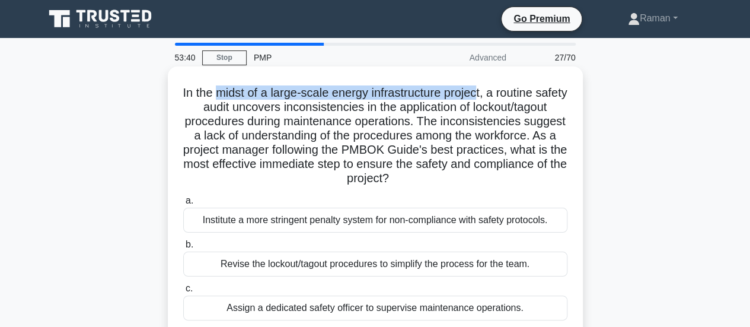
drag, startPoint x: 228, startPoint y: 92, endPoint x: 495, endPoint y: 92, distance: 266.9
click at [495, 92] on h5 "In the midst of a large-scale energy infrastructure project, a routine safety a…" at bounding box center [375, 135] width 387 height 101
click at [232, 95] on h5 "In the midst of a large-scale energy infrastructure project, a routine safety a…" at bounding box center [375, 135] width 387 height 101
drag, startPoint x: 196, startPoint y: 93, endPoint x: 503, endPoint y: 93, distance: 307.2
click at [503, 93] on h5 "In the midst of a large-scale energy infrastructure project, a routine safety a…" at bounding box center [375, 135] width 387 height 101
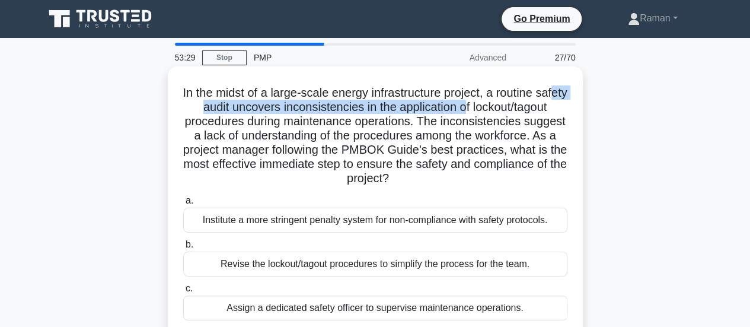
drag, startPoint x: 235, startPoint y: 109, endPoint x: 524, endPoint y: 107, distance: 289.4
click at [524, 107] on h5 "In the midst of a large-scale energy infrastructure project, a routine safety a…" at bounding box center [375, 135] width 387 height 101
click at [261, 110] on h5 "In the midst of a large-scale energy infrastructure project, a routine safety a…" at bounding box center [375, 135] width 387 height 101
drag, startPoint x: 311, startPoint y: 110, endPoint x: 360, endPoint y: 114, distance: 49.4
click at [512, 111] on h5 "In the midst of a large-scale energy infrastructure project, a routine safety a…" at bounding box center [375, 135] width 387 height 101
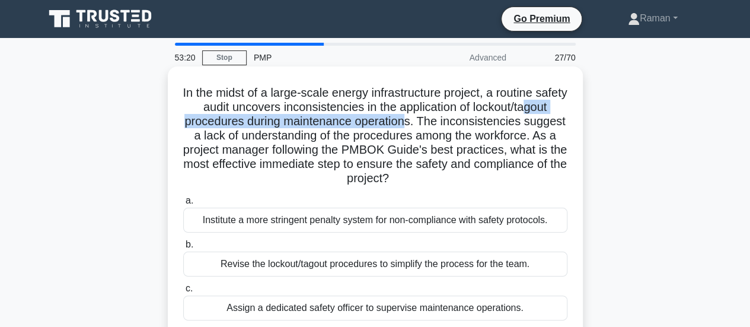
drag, startPoint x: 259, startPoint y: 122, endPoint x: 516, endPoint y: 125, distance: 256.8
click at [516, 125] on h5 "In the midst of a large-scale energy infrastructure project, a routine safety a…" at bounding box center [375, 135] width 387 height 101
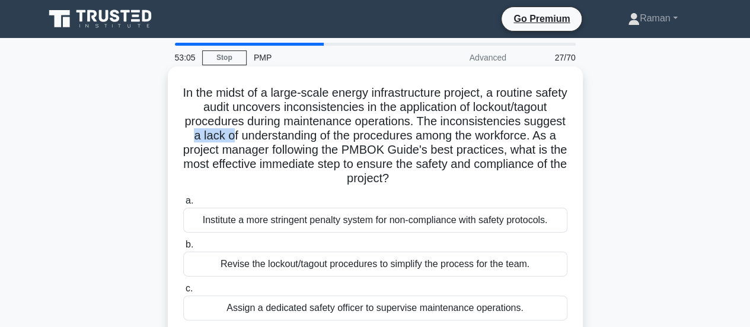
drag, startPoint x: 327, startPoint y: 139, endPoint x: 365, endPoint y: 139, distance: 38.6
click at [365, 139] on h5 "In the midst of a large-scale energy infrastructure project, a routine safety a…" at bounding box center [375, 135] width 387 height 101
click at [408, 169] on h5 "In the midst of a large-scale energy infrastructure project, a routine safety a…" at bounding box center [375, 135] width 387 height 101
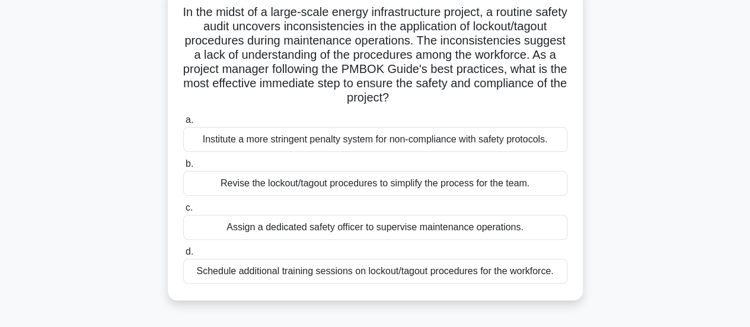
scroll to position [119, 0]
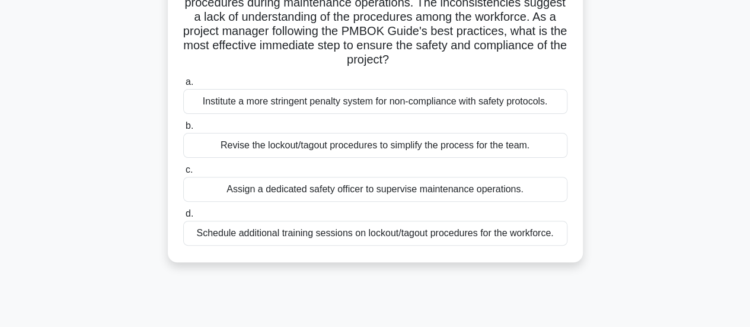
click at [270, 237] on div "Schedule additional training sessions on lockout/tagout procedures for the work…" at bounding box center [375, 233] width 384 height 25
click at [183, 218] on input "d. Schedule additional training sessions on lockout/tagout procedures for the w…" at bounding box center [183, 214] width 0 height 8
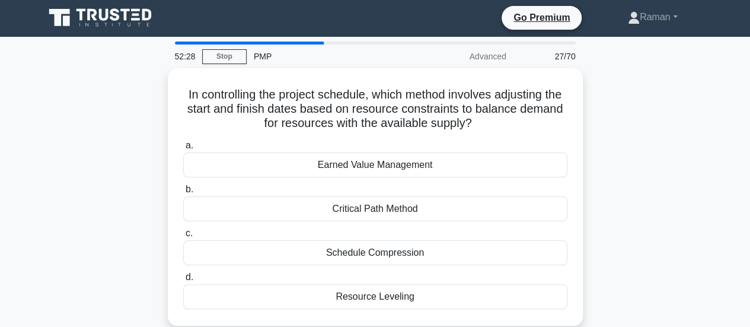
scroll to position [0, 0]
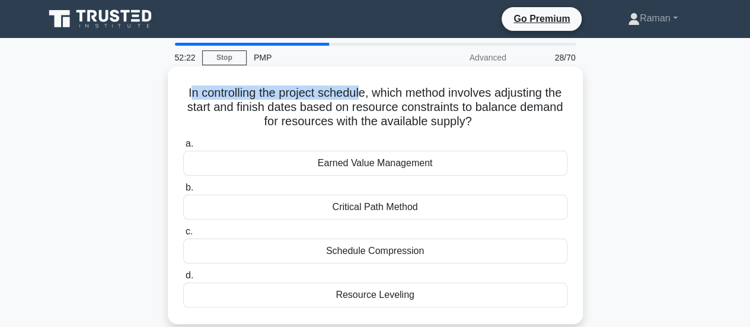
drag, startPoint x: 195, startPoint y: 94, endPoint x: 370, endPoint y: 100, distance: 175.6
click at [370, 100] on h5 "In controlling the project schedule, which method involves adjusting the start …" at bounding box center [375, 107] width 387 height 44
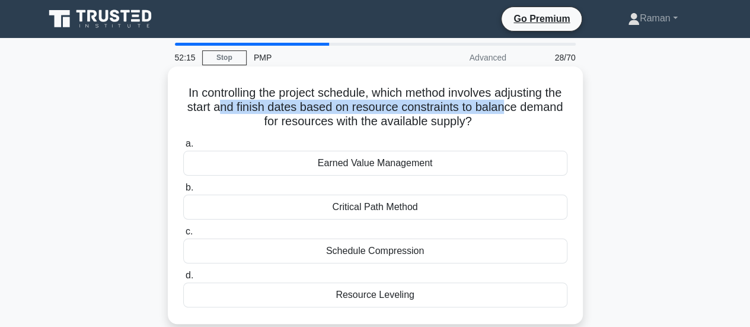
drag, startPoint x: 254, startPoint y: 110, endPoint x: 539, endPoint y: 107, distance: 284.7
click at [539, 107] on h5 "In controlling the project schedule, which method involves adjusting the start …" at bounding box center [375, 107] width 387 height 44
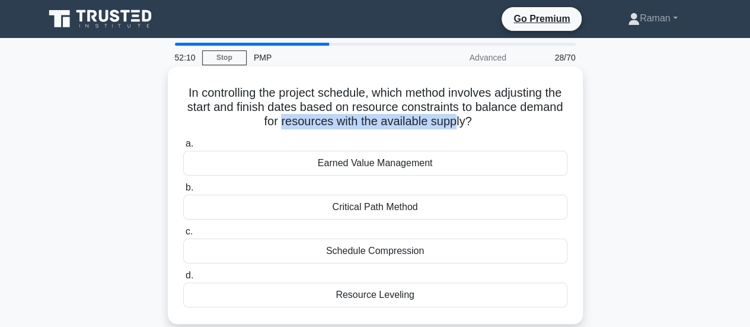
drag, startPoint x: 303, startPoint y: 123, endPoint x: 482, endPoint y: 125, distance: 178.5
click at [482, 125] on h5 "In controlling the project schedule, which method involves adjusting the start …" at bounding box center [375, 107] width 387 height 44
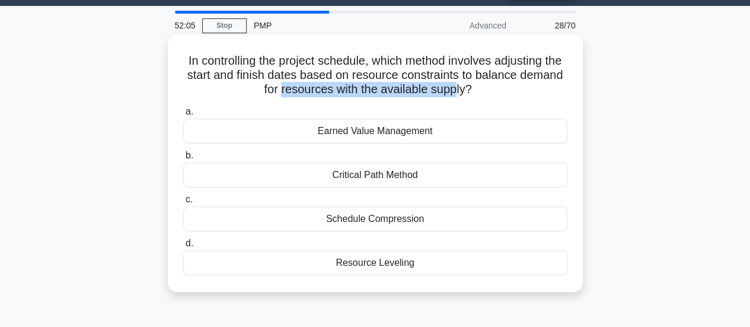
scroll to position [59, 0]
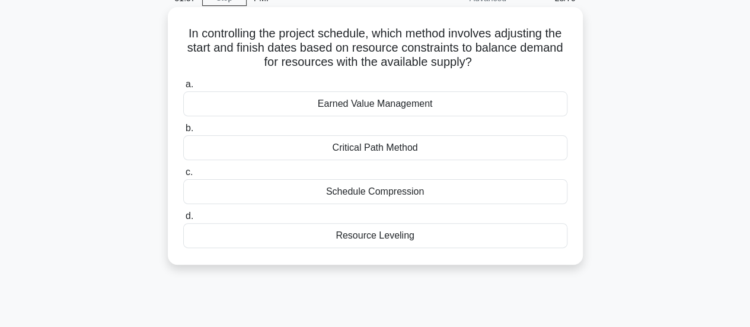
click at [414, 241] on div "Resource Leveling" at bounding box center [375, 235] width 384 height 25
click at [183, 220] on input "d. Resource Leveling" at bounding box center [183, 216] width 0 height 8
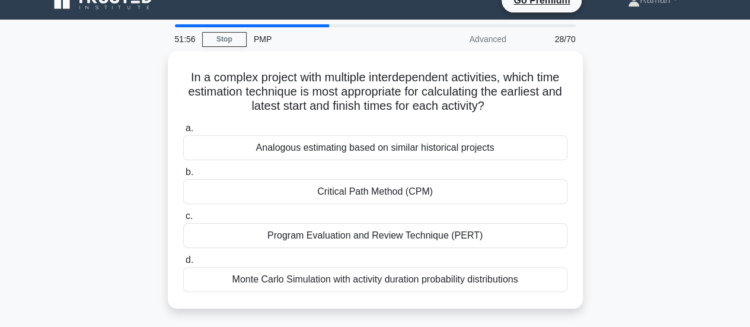
scroll to position [0, 0]
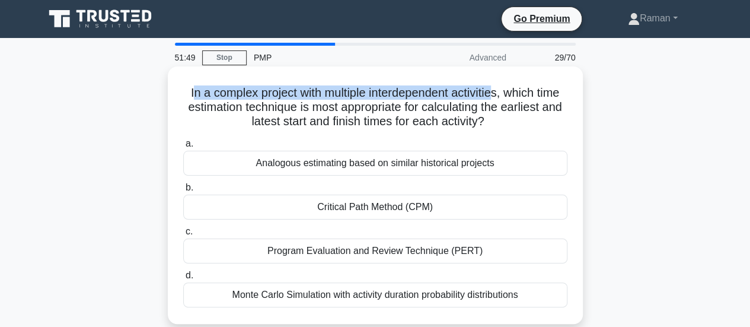
drag, startPoint x: 184, startPoint y: 91, endPoint x: 499, endPoint y: 94, distance: 314.3
click at [499, 94] on h5 "In a complex project with multiple interdependent activities, which time estima…" at bounding box center [375, 107] width 387 height 44
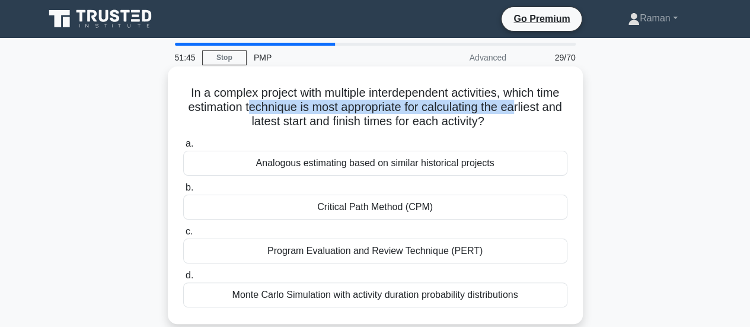
drag, startPoint x: 257, startPoint y: 110, endPoint x: 528, endPoint y: 108, distance: 270.4
click at [528, 108] on h5 "In a complex project with multiple interdependent activities, which time estima…" at bounding box center [375, 107] width 387 height 44
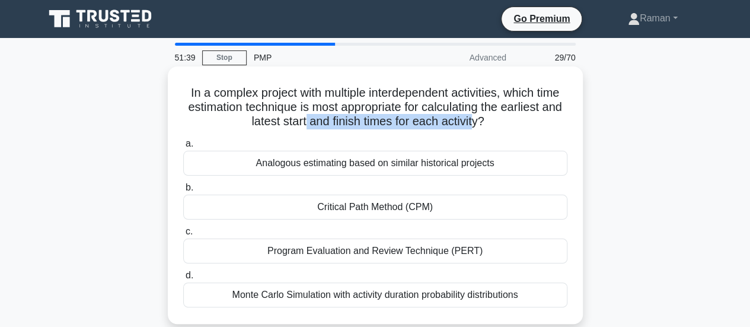
drag, startPoint x: 315, startPoint y: 122, endPoint x: 489, endPoint y: 123, distance: 174.4
click at [489, 123] on h5 "In a complex project with multiple interdependent activities, which time estima…" at bounding box center [375, 107] width 387 height 44
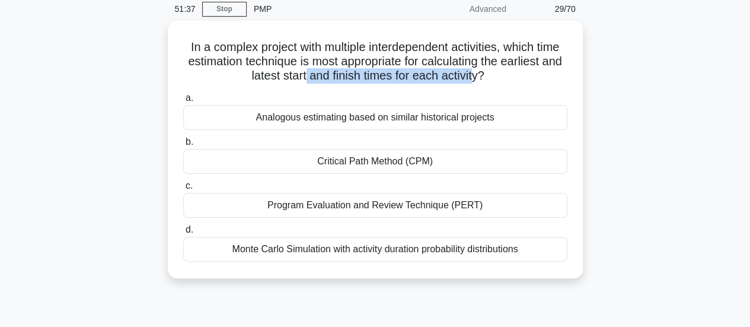
scroll to position [59, 0]
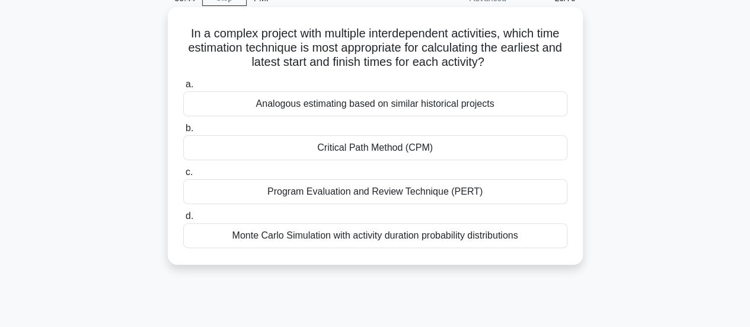
click at [434, 149] on div "Critical Path Method (CPM)" at bounding box center [375, 147] width 384 height 25
click at [183, 132] on input "b. Critical Path Method (CPM)" at bounding box center [183, 129] width 0 height 8
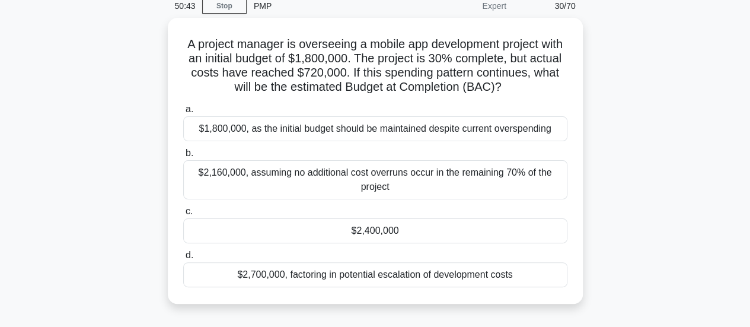
scroll to position [0, 0]
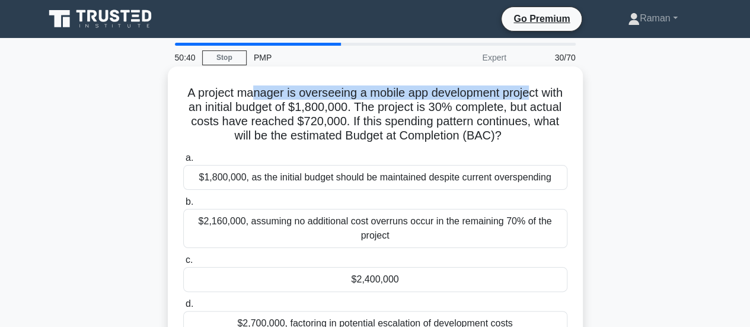
drag, startPoint x: 265, startPoint y: 95, endPoint x: 544, endPoint y: 99, distance: 280.0
click at [544, 99] on h5 "A project manager is overseeing a mobile app development project with an initia…" at bounding box center [375, 114] width 387 height 58
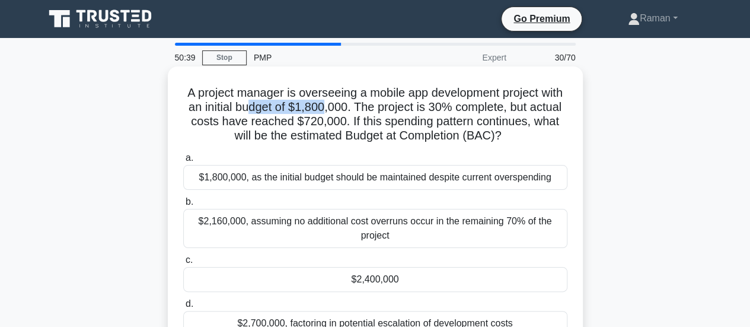
drag, startPoint x: 278, startPoint y: 107, endPoint x: 355, endPoint y: 113, distance: 77.3
click at [355, 113] on h5 "A project manager is overseeing a mobile app development project with an initia…" at bounding box center [375, 114] width 387 height 58
drag, startPoint x: 441, startPoint y: 109, endPoint x: 469, endPoint y: 109, distance: 27.9
click at [469, 109] on h5 "A project manager is overseeing a mobile app development project with an initia…" at bounding box center [375, 114] width 387 height 58
click at [367, 122] on h5 "A project manager is overseeing a mobile app development project with an initia…" at bounding box center [375, 114] width 387 height 58
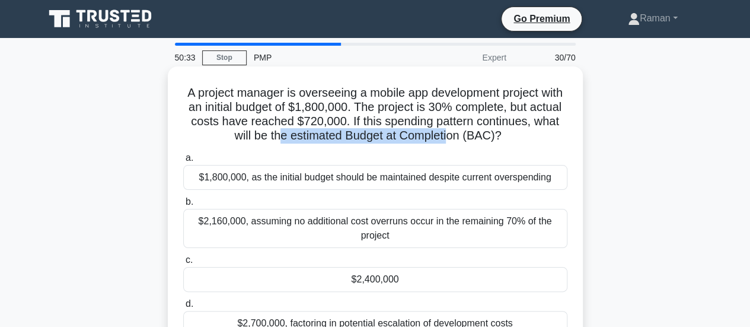
drag, startPoint x: 295, startPoint y: 139, endPoint x: 468, endPoint y: 139, distance: 173.2
click at [468, 139] on h5 "A project manager is overseeing a mobile app development project with an initia…" at bounding box center [375, 114] width 387 height 58
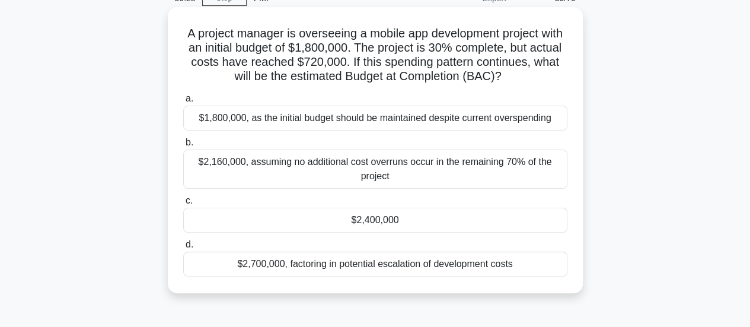
click at [397, 225] on div "$2,400,000" at bounding box center [375, 220] width 384 height 25
click at [183, 205] on input "c. $2,400,000" at bounding box center [183, 201] width 0 height 8
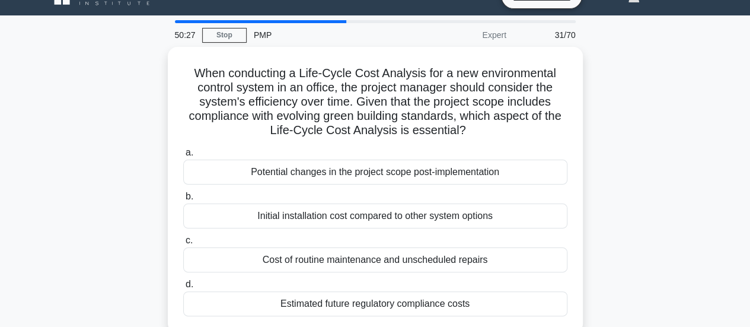
scroll to position [0, 0]
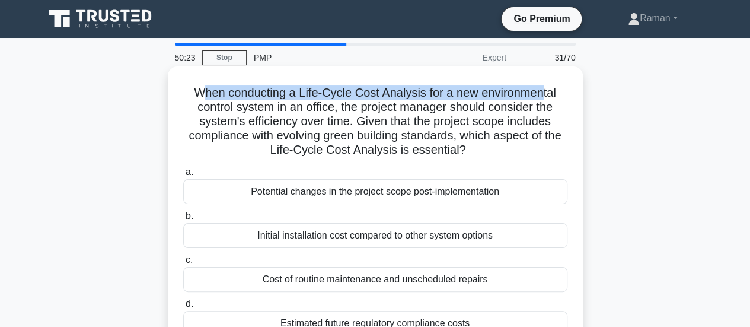
drag, startPoint x: 197, startPoint y: 97, endPoint x: 543, endPoint y: 93, distance: 346.4
click at [543, 93] on h5 "When conducting a Life-Cycle Cost Analysis for a new environmental control syst…" at bounding box center [375, 121] width 387 height 72
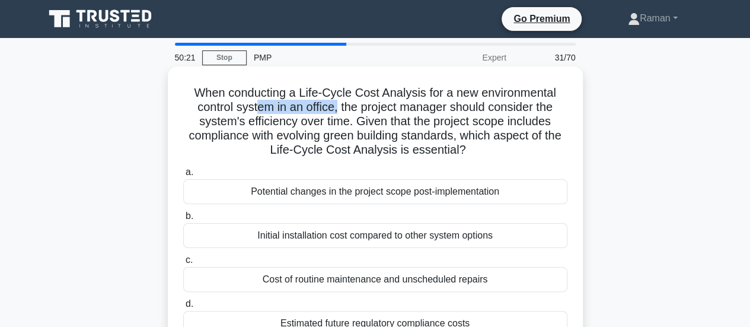
drag, startPoint x: 254, startPoint y: 110, endPoint x: 336, endPoint y: 108, distance: 81.9
click at [336, 108] on h5 "When conducting a Life-Cycle Cost Analysis for a new environmental control syst…" at bounding box center [375, 121] width 387 height 72
click at [445, 95] on h5 "When conducting a Life-Cycle Cost Analysis for a new environmental control syst…" at bounding box center [375, 121] width 387 height 72
drag, startPoint x: 236, startPoint y: 107, endPoint x: 326, endPoint y: 111, distance: 90.2
click at [326, 111] on h5 "When conducting a Life-Cycle Cost Analysis for a new environmental control syst…" at bounding box center [375, 121] width 387 height 72
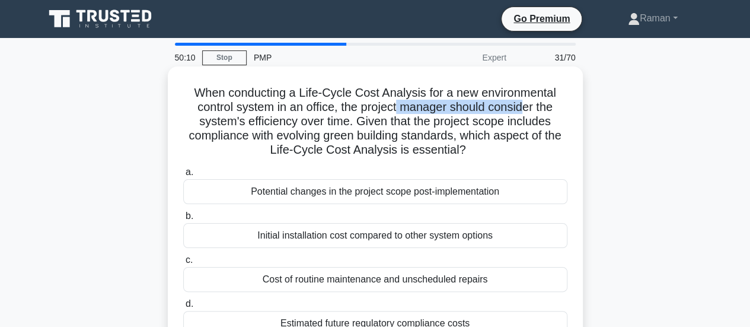
drag, startPoint x: 428, startPoint y: 110, endPoint x: 527, endPoint y: 109, distance: 98.5
click at [527, 109] on h5 "When conducting a Life-Cycle Cost Analysis for a new environmental control syst…" at bounding box center [375, 121] width 387 height 72
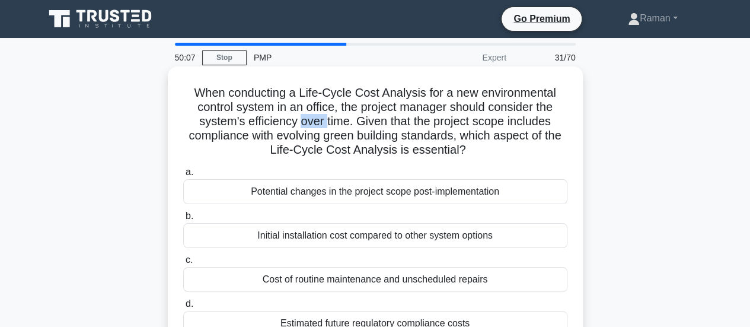
drag, startPoint x: 300, startPoint y: 123, endPoint x: 326, endPoint y: 123, distance: 26.1
click at [326, 123] on h5 "When conducting a Life-Cycle Cost Analysis for a new environmental control syst…" at bounding box center [375, 121] width 387 height 72
drag, startPoint x: 350, startPoint y: 139, endPoint x: 453, endPoint y: 135, distance: 103.3
click at [453, 135] on h5 "When conducting a Life-Cycle Cost Analysis for a new environmental control syst…" at bounding box center [375, 121] width 387 height 72
drag, startPoint x: 510, startPoint y: 136, endPoint x: 556, endPoint y: 132, distance: 46.4
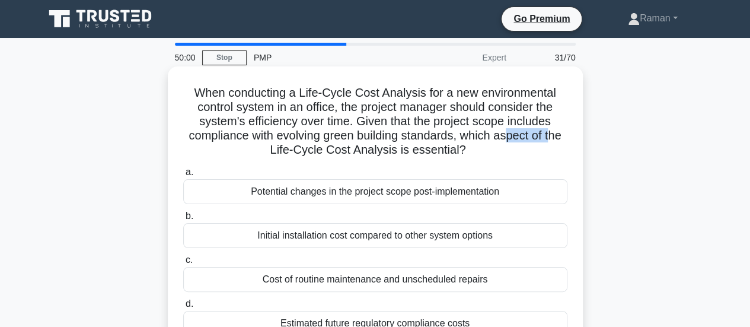
click at [556, 132] on h5 "When conducting a Life-Cycle Cost Analysis for a new environmental control syst…" at bounding box center [375, 121] width 387 height 72
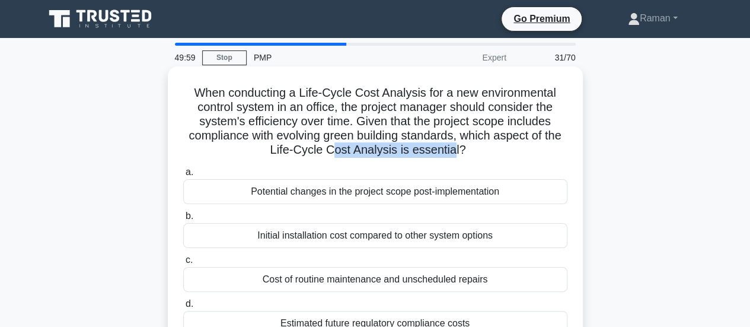
drag, startPoint x: 333, startPoint y: 152, endPoint x: 455, endPoint y: 152, distance: 121.6
click at [455, 152] on h5 "When conducting a Life-Cycle Cost Analysis for a new environmental control syst…" at bounding box center [375, 121] width 387 height 72
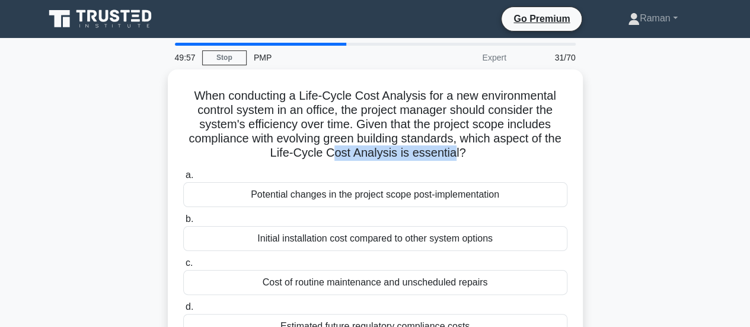
scroll to position [59, 0]
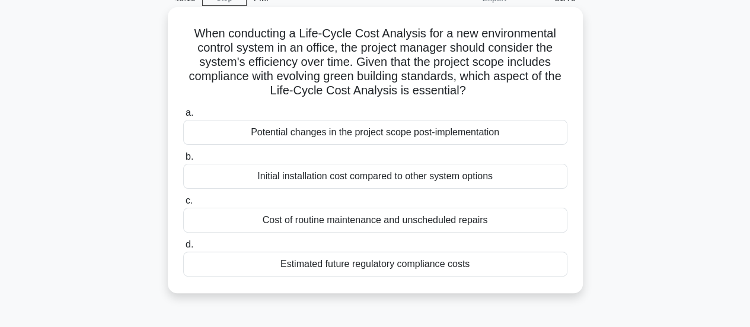
click at [337, 265] on div "Estimated future regulatory compliance costs" at bounding box center [375, 263] width 384 height 25
click at [183, 248] on input "d. Estimated future regulatory compliance costs" at bounding box center [183, 245] width 0 height 8
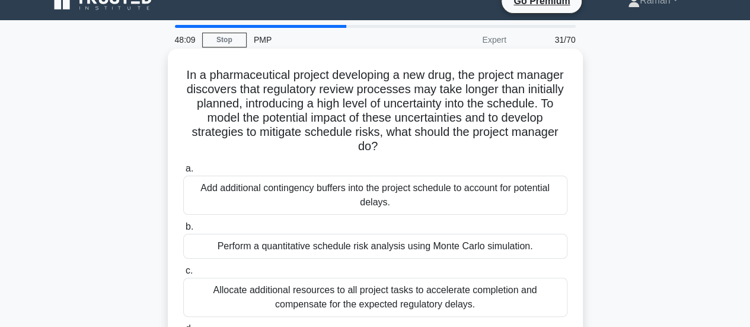
scroll to position [0, 0]
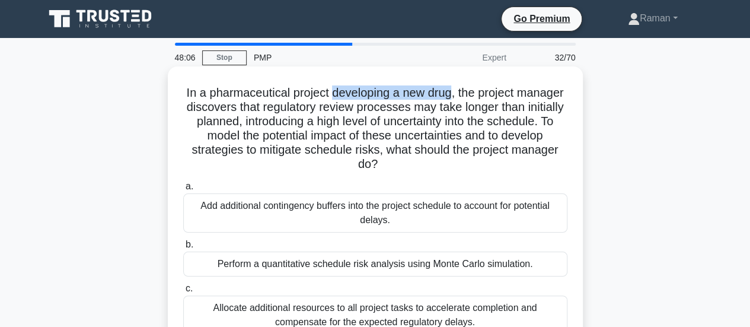
drag, startPoint x: 357, startPoint y: 95, endPoint x: 478, endPoint y: 93, distance: 121.0
click at [478, 93] on h5 "In a pharmaceutical project developing a new drug, the project manager discover…" at bounding box center [375, 128] width 387 height 87
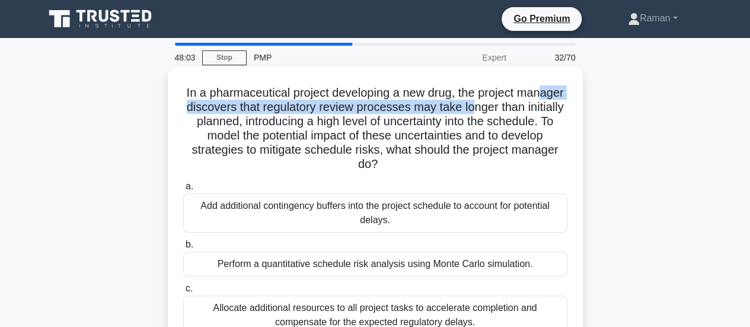
drag, startPoint x: 214, startPoint y: 108, endPoint x: 538, endPoint y: 110, distance: 324.4
click at [538, 110] on h5 "In a pharmaceutical project developing a new drug, the project manager discover…" at bounding box center [375, 128] width 387 height 87
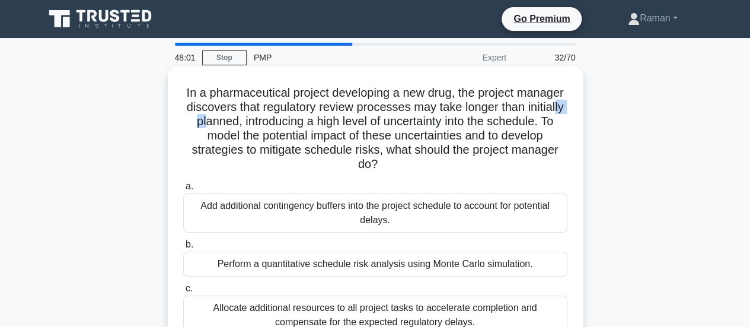
drag, startPoint x: 247, startPoint y: 127, endPoint x: 270, endPoint y: 126, distance: 23.1
click at [270, 126] on h5 "In a pharmaceutical project developing a new drug, the project manager discover…" at bounding box center [375, 128] width 387 height 87
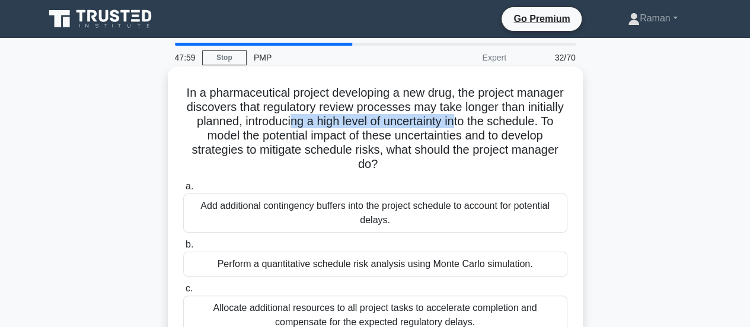
drag, startPoint x: 358, startPoint y: 124, endPoint x: 525, endPoint y: 122, distance: 167.3
click at [525, 122] on h5 "In a pharmaceutical project developing a new drug, the project manager discover…" at bounding box center [375, 128] width 387 height 87
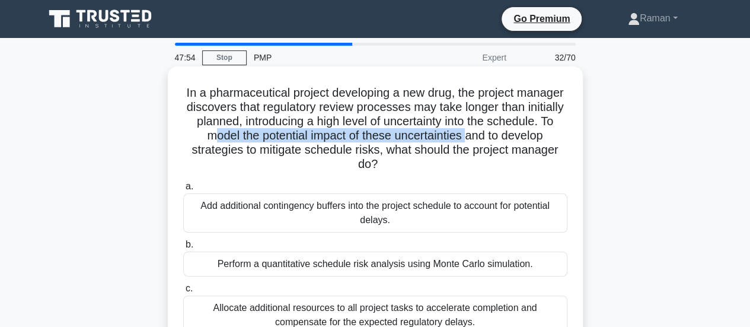
drag, startPoint x: 265, startPoint y: 138, endPoint x: 527, endPoint y: 133, distance: 262.8
click at [527, 133] on h5 "In a pharmaceutical project developing a new drug, the project manager discover…" at bounding box center [375, 128] width 387 height 87
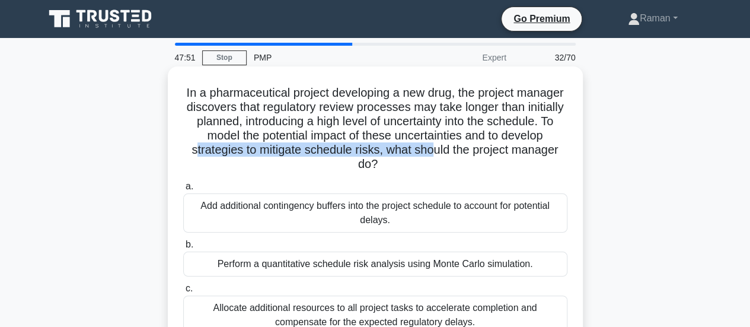
drag, startPoint x: 240, startPoint y: 151, endPoint x: 482, endPoint y: 155, distance: 242.0
click at [482, 155] on h5 "In a pharmaceutical project developing a new drug, the project manager discover…" at bounding box center [375, 128] width 387 height 87
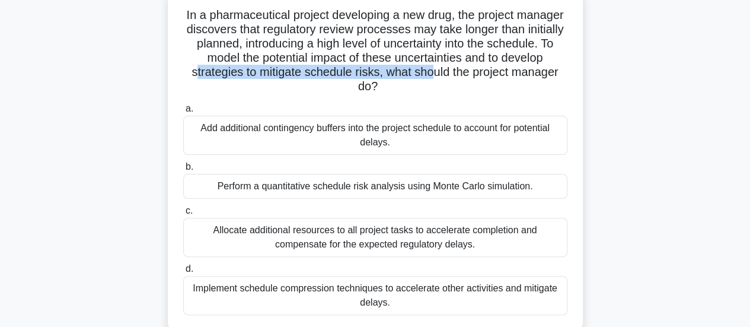
scroll to position [119, 0]
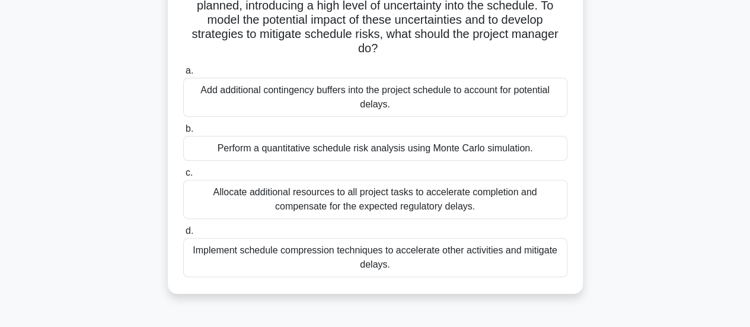
click at [119, 163] on div "In a pharmaceutical project developing a new drug, the project manager discover…" at bounding box center [375, 129] width 676 height 357
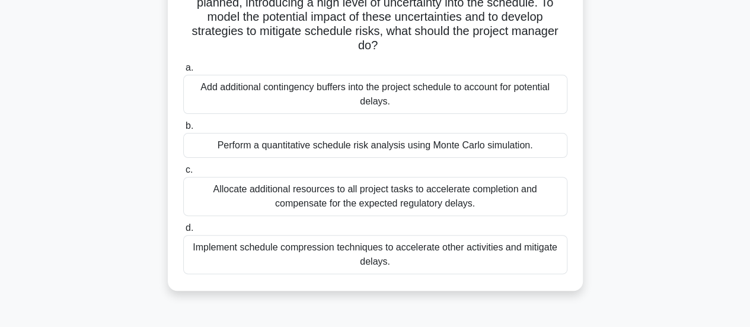
click at [289, 148] on div "Perform a quantitative schedule risk analysis using Monte Carlo simulation." at bounding box center [375, 145] width 384 height 25
click at [183, 130] on input "b. Perform a quantitative schedule risk analysis using Monte Carlo simulation." at bounding box center [183, 126] width 0 height 8
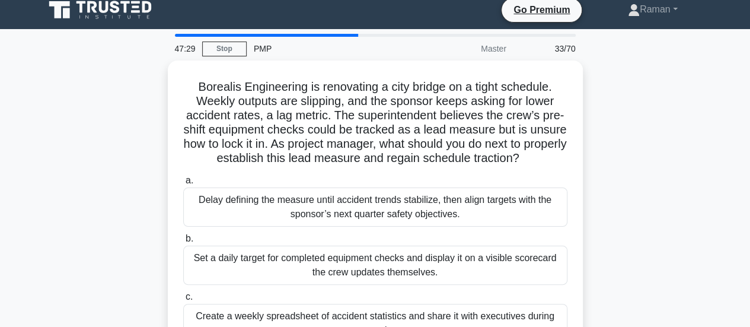
scroll to position [0, 0]
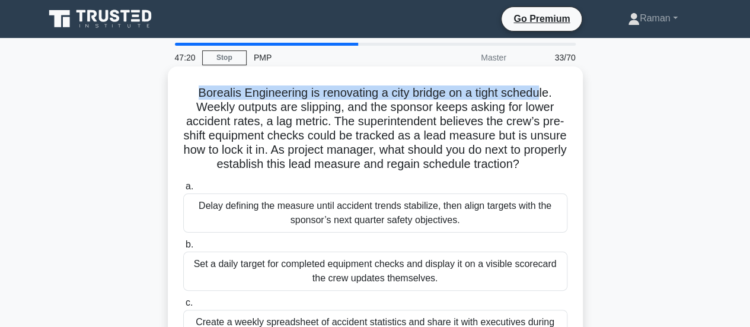
drag, startPoint x: 196, startPoint y: 93, endPoint x: 543, endPoint y: 93, distance: 346.9
click at [543, 93] on h5 "Borealis Engineering is renovating a city bridge on a tight schedule. Weekly ou…" at bounding box center [375, 128] width 387 height 87
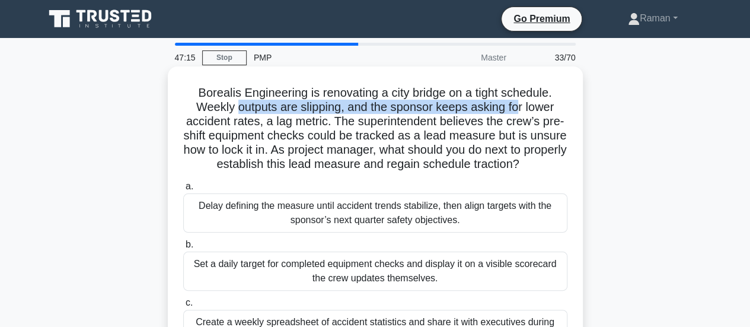
drag, startPoint x: 236, startPoint y: 111, endPoint x: 416, endPoint y: 114, distance: 180.3
click at [519, 114] on h5 "Borealis Engineering is renovating a city bridge on a tight schedule. Weekly ou…" at bounding box center [375, 128] width 387 height 87
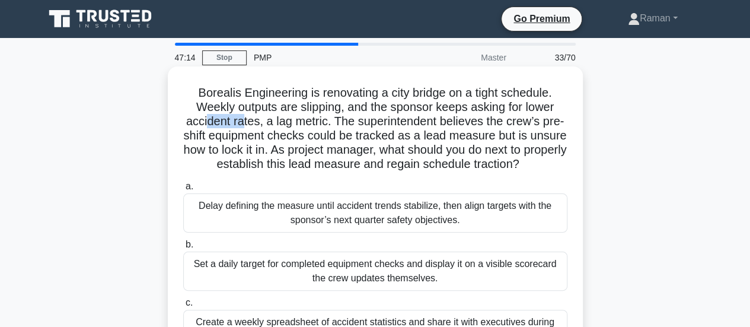
drag, startPoint x: 203, startPoint y: 120, endPoint x: 244, endPoint y: 123, distance: 40.4
click at [244, 123] on h5 "Borealis Engineering is renovating a city bridge on a tight schedule. Weekly ou…" at bounding box center [375, 128] width 387 height 87
drag, startPoint x: 271, startPoint y: 124, endPoint x: 321, endPoint y: 124, distance: 49.8
click at [321, 124] on h5 "Borealis Engineering is renovating a city bridge on a tight schedule. Weekly ou…" at bounding box center [375, 128] width 387 height 87
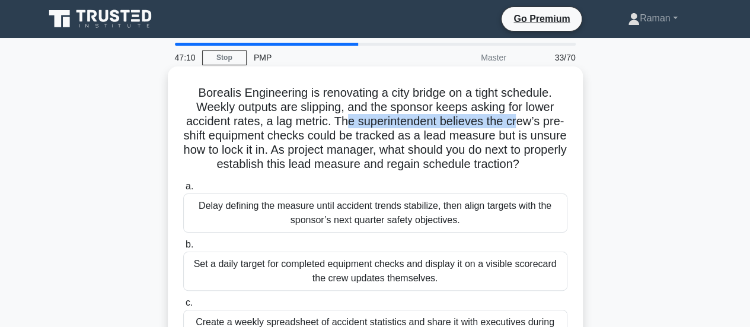
drag, startPoint x: 345, startPoint y: 125, endPoint x: 518, endPoint y: 125, distance: 172.6
click at [520, 125] on h5 "Borealis Engineering is renovating a city bridge on a tight schedule. Weekly ou…" at bounding box center [375, 128] width 387 height 87
click at [426, 126] on h5 "Borealis Engineering is renovating a city bridge on a tight schedule. Weekly ou…" at bounding box center [375, 128] width 387 height 87
drag, startPoint x: 337, startPoint y: 122, endPoint x: 561, endPoint y: 123, distance: 223.6
click at [561, 123] on h5 "Borealis Engineering is renovating a city bridge on a tight schedule. Weekly ou…" at bounding box center [375, 128] width 387 height 87
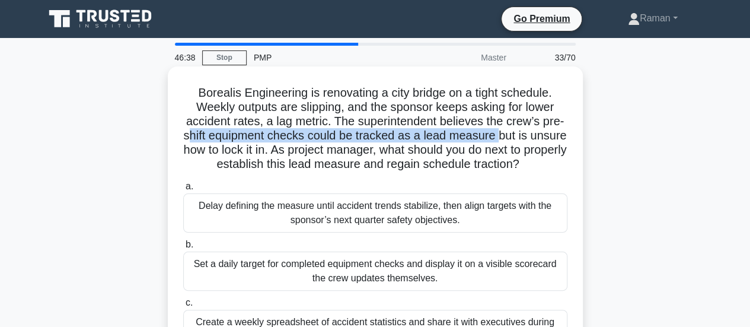
drag, startPoint x: 203, startPoint y: 138, endPoint x: 518, endPoint y: 137, distance: 315.5
click at [518, 137] on h5 "Borealis Engineering is renovating a city bridge on a tight schedule. Weekly ou…" at bounding box center [375, 128] width 387 height 87
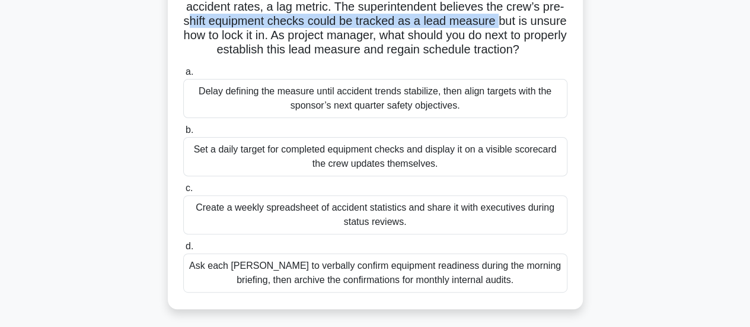
scroll to position [119, 0]
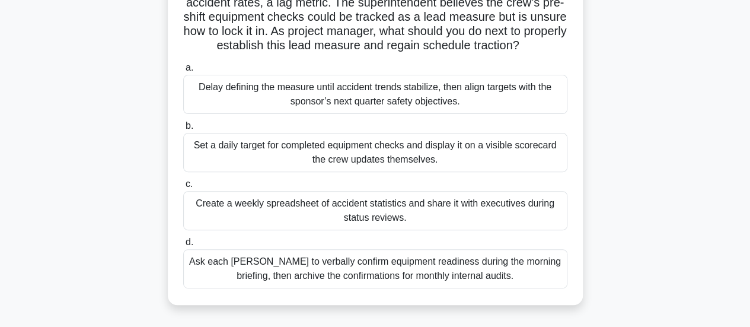
click at [279, 172] on div "Set a daily target for completed equipment checks and display it on a visible s…" at bounding box center [375, 152] width 384 height 39
click at [183, 130] on input "b. Set a daily target for completed equipment checks and display it on a visibl…" at bounding box center [183, 126] width 0 height 8
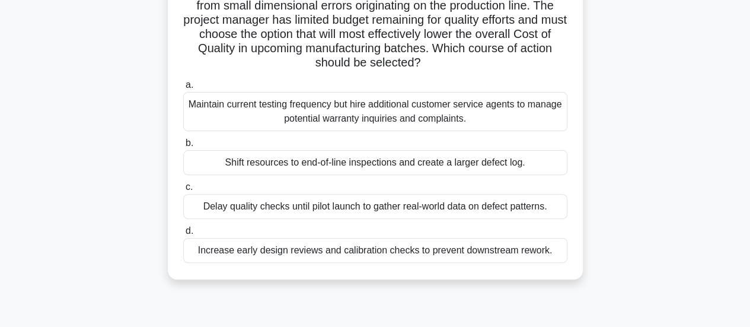
scroll to position [0, 0]
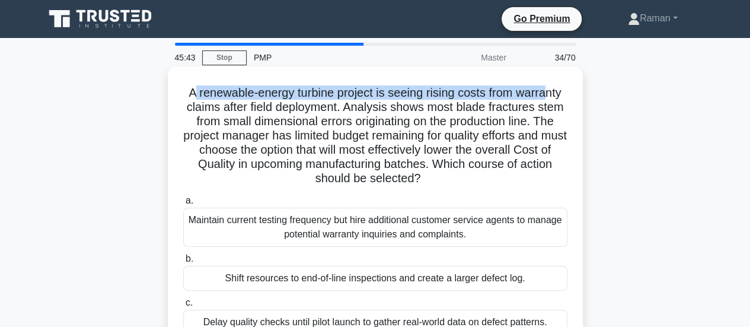
drag, startPoint x: 191, startPoint y: 93, endPoint x: 548, endPoint y: 96, distance: 357.0
click at [548, 96] on h5 "A renewable-energy turbine project is seeing rising costs from warranty claims …" at bounding box center [375, 135] width 387 height 101
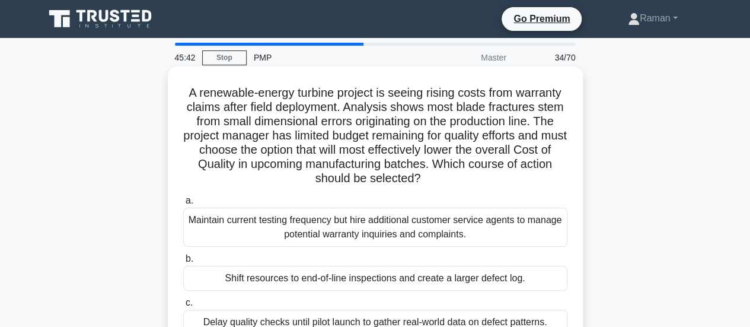
click at [222, 111] on h5 "A renewable-energy turbine project is seeing rising costs from warranty claims …" at bounding box center [375, 135] width 387 height 101
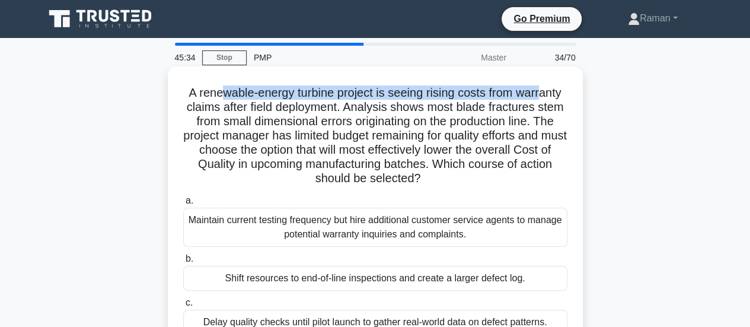
drag, startPoint x: 221, startPoint y: 92, endPoint x: 385, endPoint y: 101, distance: 164.6
click at [542, 97] on h5 "A renewable-energy turbine project is seeing rising costs from warranty claims …" at bounding box center [375, 135] width 387 height 101
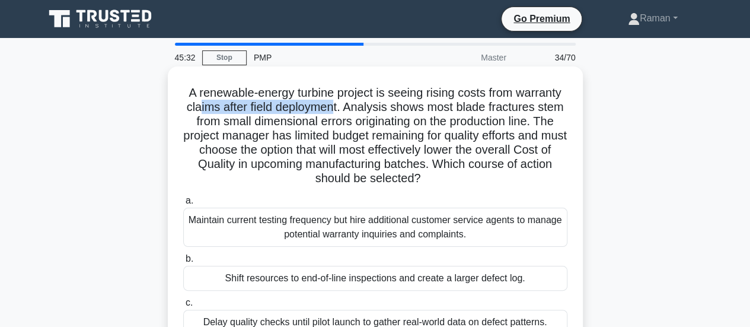
drag, startPoint x: 196, startPoint y: 108, endPoint x: 334, endPoint y: 107, distance: 138.2
click at [334, 107] on h5 "A renewable-energy turbine project is seeing rising costs from warranty claims …" at bounding box center [375, 135] width 387 height 101
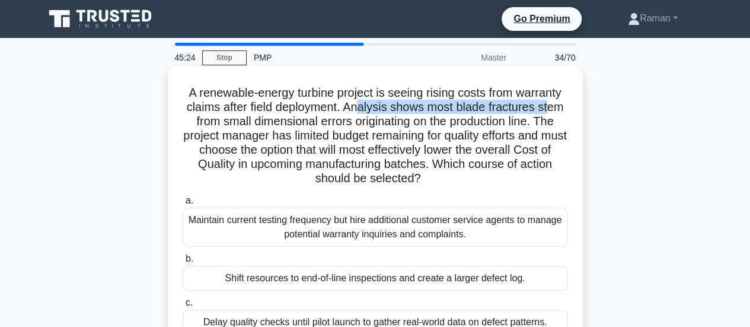
drag, startPoint x: 362, startPoint y: 108, endPoint x: 553, endPoint y: 106, distance: 191.0
click at [553, 106] on h5 "A renewable-energy turbine project is seeing rising costs from warranty claims …" at bounding box center [375, 135] width 387 height 101
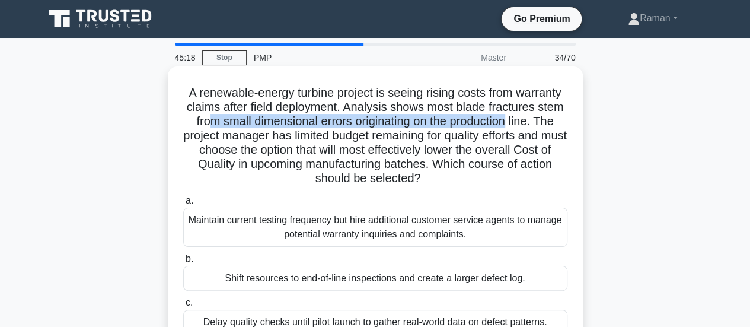
drag, startPoint x: 201, startPoint y: 121, endPoint x: 513, endPoint y: 122, distance: 312.0
click at [513, 122] on h5 "A renewable-energy turbine project is seeing rising costs from warranty claims …" at bounding box center [375, 135] width 387 height 101
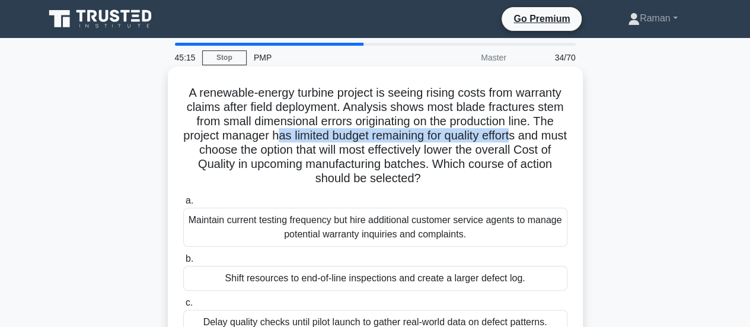
drag, startPoint x: 285, startPoint y: 139, endPoint x: 533, endPoint y: 140, distance: 247.9
click at [533, 140] on h5 "A renewable-energy turbine project is seeing rising costs from warranty claims …" at bounding box center [375, 135] width 387 height 101
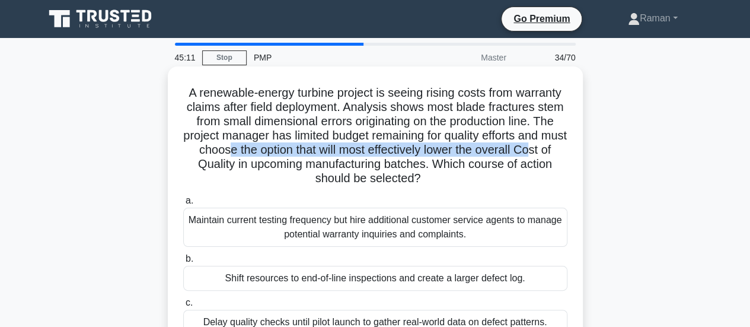
drag, startPoint x: 243, startPoint y: 152, endPoint x: 554, endPoint y: 155, distance: 310.8
click at [554, 155] on h5 "A renewable-energy turbine project is seeing rising costs from warranty claims …" at bounding box center [375, 135] width 387 height 101
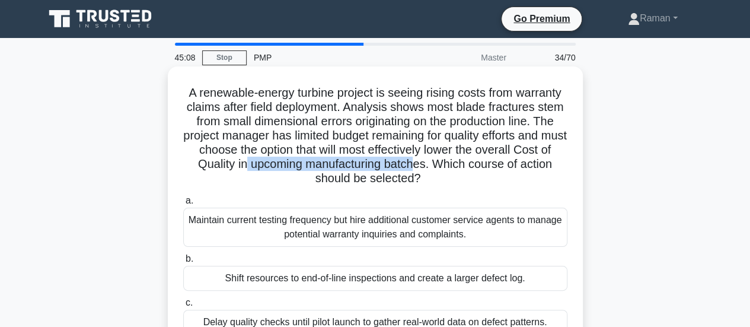
drag, startPoint x: 252, startPoint y: 165, endPoint x: 423, endPoint y: 165, distance: 171.4
click at [423, 165] on h5 "A renewable-energy turbine project is seeing rising costs from warranty claims …" at bounding box center [375, 135] width 387 height 101
drag, startPoint x: 344, startPoint y: 181, endPoint x: 431, endPoint y: 181, distance: 87.2
click at [431, 181] on h5 "A renewable-energy turbine project is seeing rising costs from warranty claims …" at bounding box center [375, 135] width 387 height 101
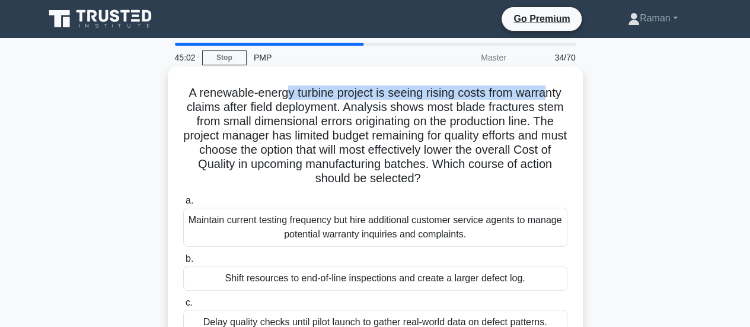
drag, startPoint x: 282, startPoint y: 97, endPoint x: 549, endPoint y: 97, distance: 267.5
click at [549, 97] on h5 "A renewable-energy turbine project is seeing rising costs from warranty claims …" at bounding box center [375, 135] width 387 height 101
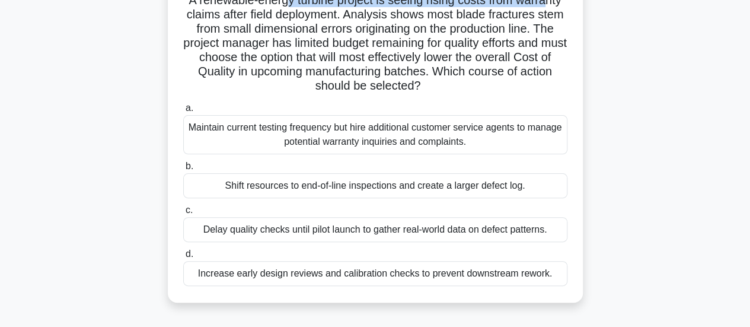
scroll to position [119, 0]
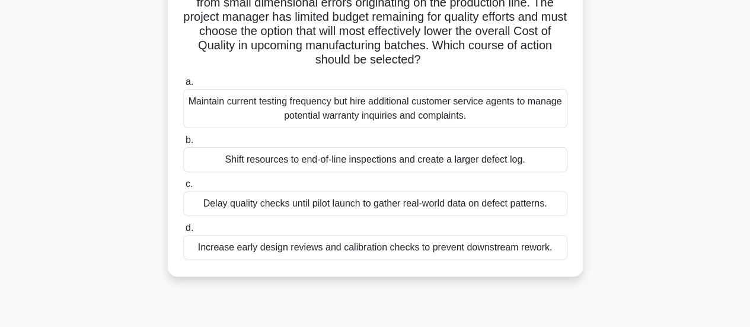
click at [339, 250] on div "Increase early design reviews and calibration checks to prevent downstream rewo…" at bounding box center [375, 247] width 384 height 25
click at [183, 232] on input "d. Increase early design reviews and calibration checks to prevent downstream r…" at bounding box center [183, 228] width 0 height 8
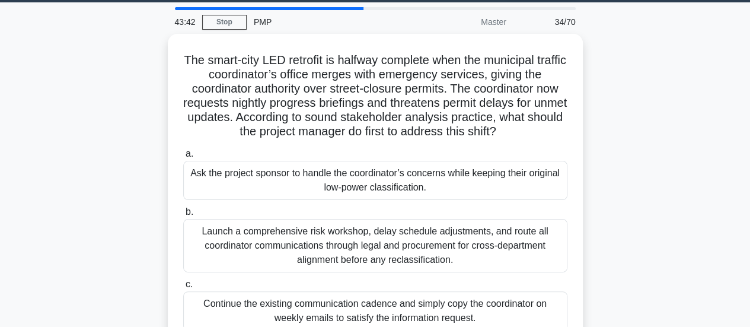
scroll to position [0, 0]
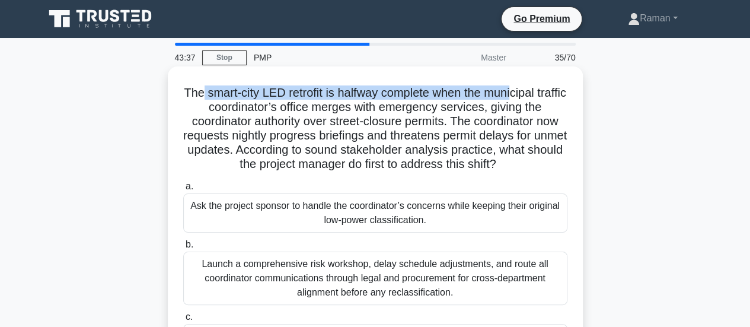
drag, startPoint x: 214, startPoint y: 93, endPoint x: 531, endPoint y: 98, distance: 317.9
click at [531, 98] on h5 "The smart-city LED retrofit is halfway complete when the municipal traffic coor…" at bounding box center [375, 128] width 387 height 87
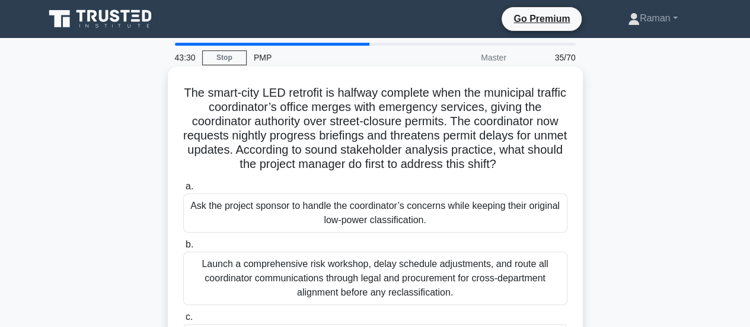
click at [238, 109] on h5 "The smart-city LED retrofit is halfway complete when the municipal traffic coor…" at bounding box center [375, 128] width 387 height 87
drag, startPoint x: 298, startPoint y: 125, endPoint x: 442, endPoint y: 124, distance: 144.7
click at [442, 124] on h5 "The smart-city LED retrofit is halfway complete when the municipal traffic coor…" at bounding box center [375, 128] width 387 height 87
drag, startPoint x: 263, startPoint y: 96, endPoint x: 409, endPoint y: 97, distance: 145.3
click at [409, 97] on h5 "The smart-city LED retrofit is halfway complete when the municipal traffic coor…" at bounding box center [375, 128] width 387 height 87
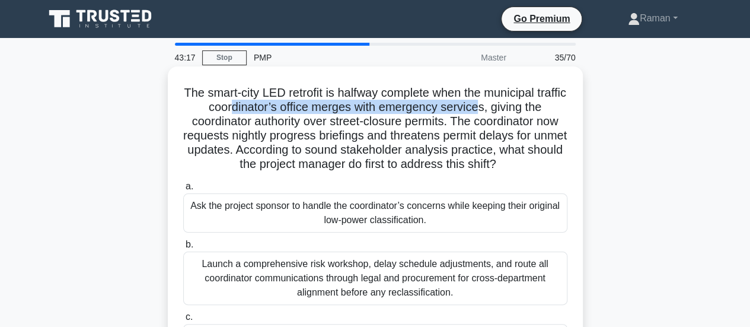
drag, startPoint x: 247, startPoint y: 110, endPoint x: 498, endPoint y: 113, distance: 250.9
click at [498, 113] on h5 "The smart-city LED retrofit is halfway complete when the municipal traffic coor…" at bounding box center [375, 128] width 387 height 87
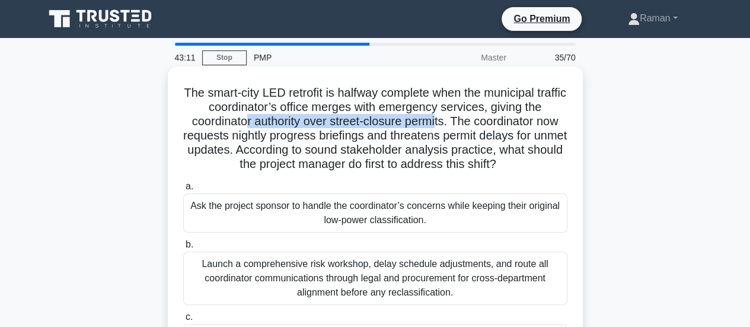
drag, startPoint x: 241, startPoint y: 124, endPoint x: 437, endPoint y: 127, distance: 196.3
click at [437, 127] on h5 "The smart-city LED retrofit is halfway complete when the municipal traffic coor…" at bounding box center [375, 128] width 387 height 87
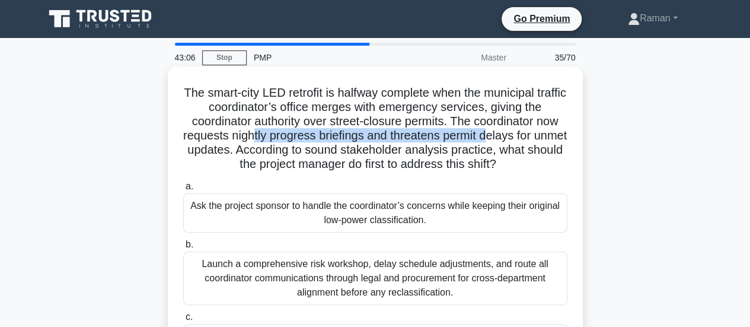
drag, startPoint x: 270, startPoint y: 141, endPoint x: 509, endPoint y: 139, distance: 239.0
click at [509, 139] on h5 "The smart-city LED retrofit is halfway complete when the municipal traffic coor…" at bounding box center [375, 128] width 387 height 87
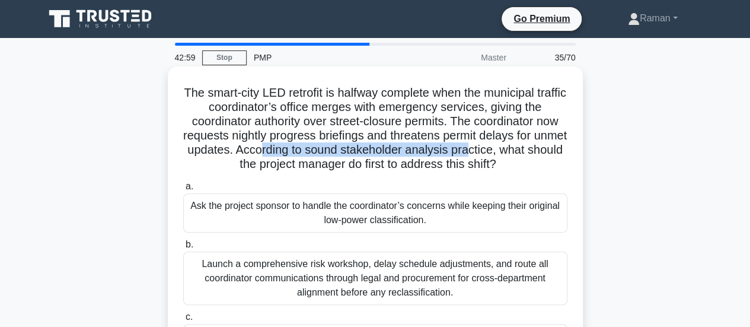
drag, startPoint x: 295, startPoint y: 152, endPoint x: 511, endPoint y: 152, distance: 215.9
click at [511, 152] on h5 "The smart-city LED retrofit is halfway complete when the municipal traffic coor…" at bounding box center [375, 128] width 387 height 87
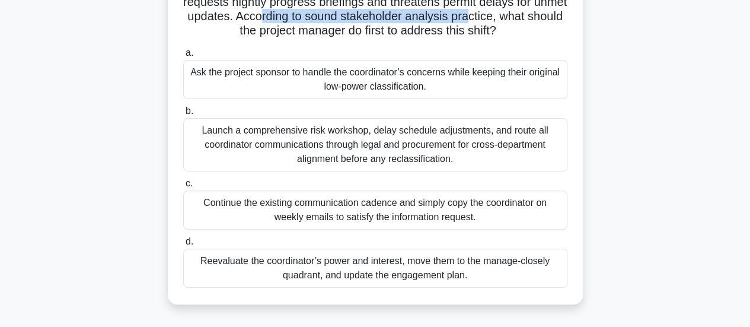
scroll to position [119, 0]
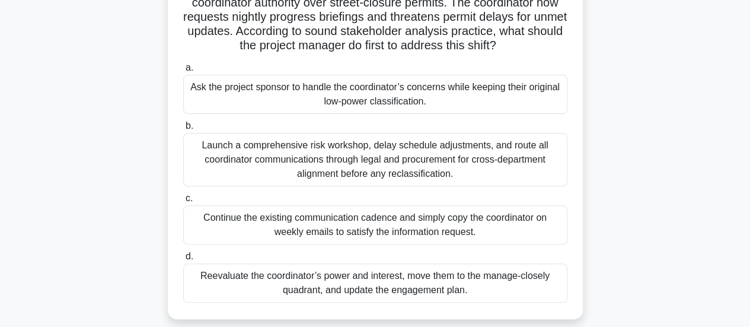
click at [247, 288] on div "Reevaluate the coordinator’s power and interest, move them to the manage-closel…" at bounding box center [375, 282] width 384 height 39
click at [183, 260] on input "d. Reevaluate the coordinator’s power and interest, move them to the manage-clo…" at bounding box center [183, 257] width 0 height 8
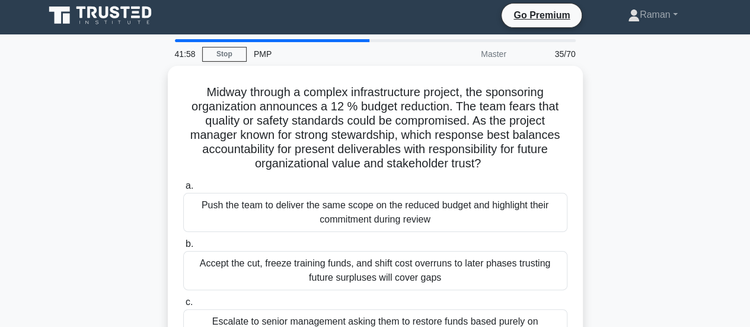
scroll to position [0, 0]
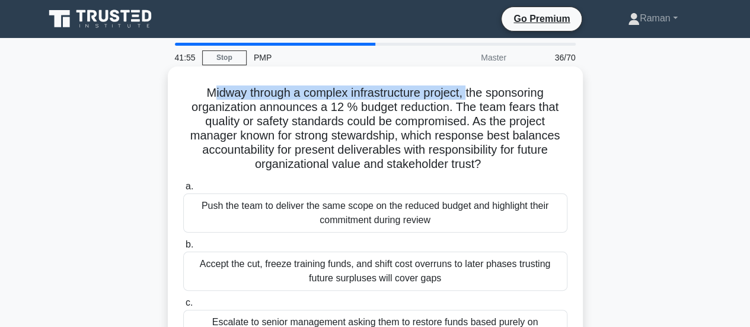
drag, startPoint x: 209, startPoint y: 94, endPoint x: 470, endPoint y: 98, distance: 260.4
click at [470, 98] on h5 "Midway through a complex infrastructure project, the sponsoring organization an…" at bounding box center [375, 128] width 387 height 87
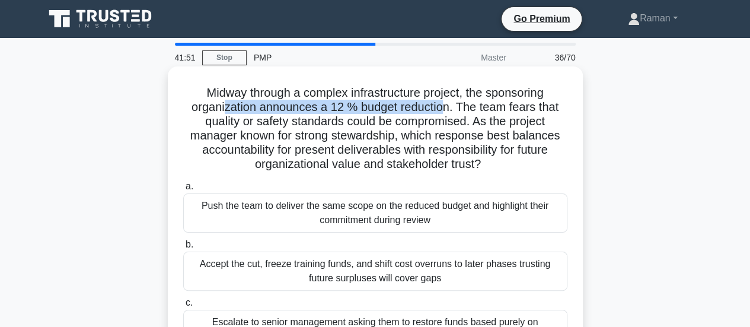
drag, startPoint x: 224, startPoint y: 110, endPoint x: 441, endPoint y: 114, distance: 217.7
click at [441, 114] on h5 "Midway through a complex infrastructure project, the sponsoring organization an…" at bounding box center [375, 128] width 387 height 87
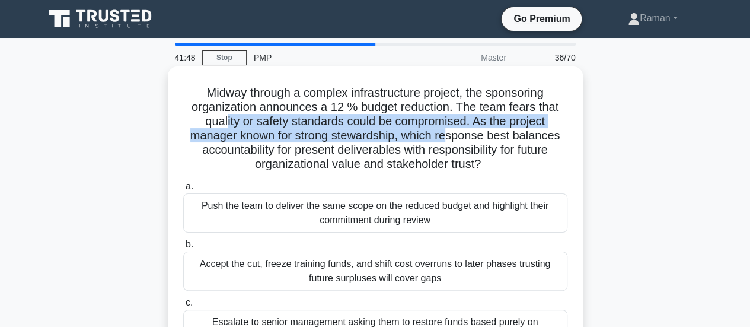
drag, startPoint x: 224, startPoint y: 123, endPoint x: 448, endPoint y: 130, distance: 224.3
click at [448, 130] on h5 "Midway through a complex infrastructure project, the sponsoring organization an…" at bounding box center [375, 128] width 387 height 87
click at [285, 125] on h5 "Midway through a complex infrastructure project, the sponsoring organization an…" at bounding box center [375, 128] width 387 height 87
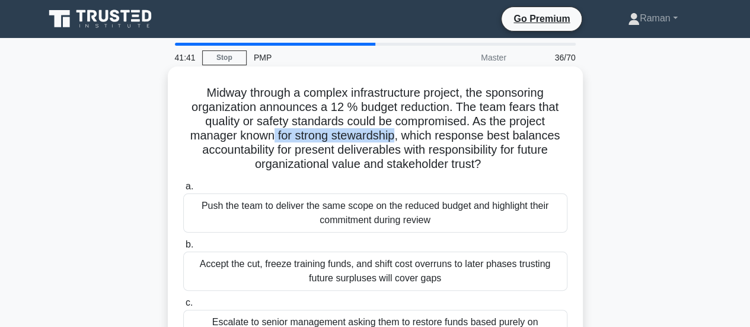
drag, startPoint x: 270, startPoint y: 136, endPoint x: 396, endPoint y: 137, distance: 125.7
click at [396, 137] on h5 "Midway through a complex infrastructure project, the sponsoring organization an…" at bounding box center [375, 128] width 387 height 87
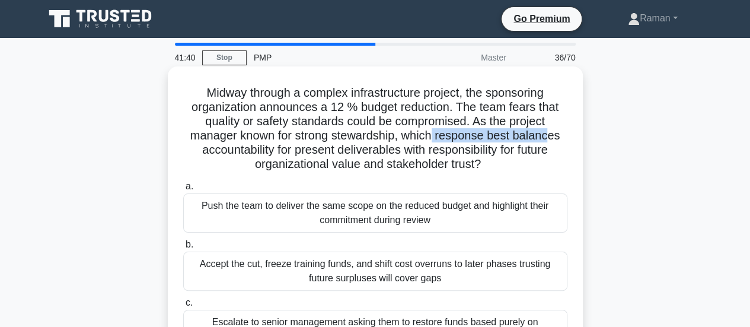
drag, startPoint x: 433, startPoint y: 137, endPoint x: 552, endPoint y: 139, distance: 118.6
click at [552, 139] on h5 "Midway through a complex infrastructure project, the sponsoring organization an…" at bounding box center [375, 128] width 387 height 87
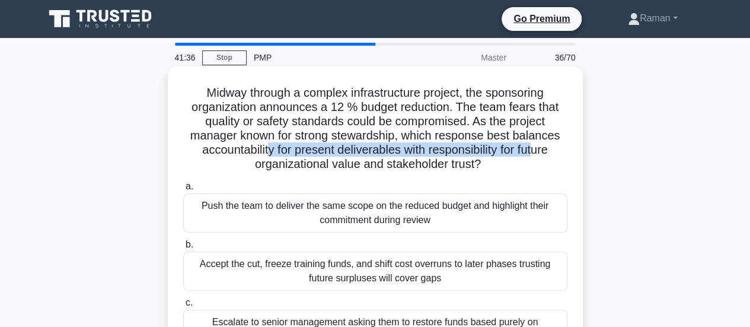
drag, startPoint x: 263, startPoint y: 148, endPoint x: 538, endPoint y: 151, distance: 274.6
click at [538, 151] on h5 "Midway through a complex infrastructure project, the sponsoring organization an…" at bounding box center [375, 128] width 387 height 87
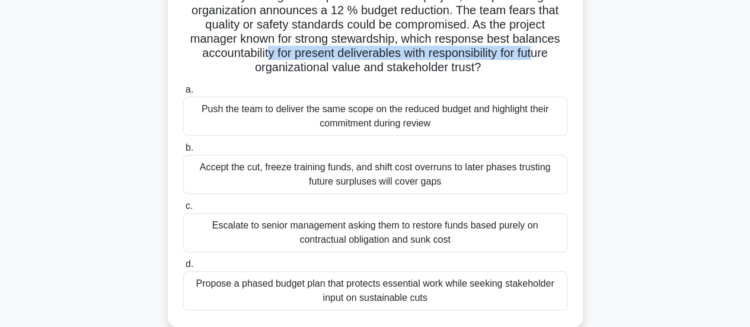
scroll to position [119, 0]
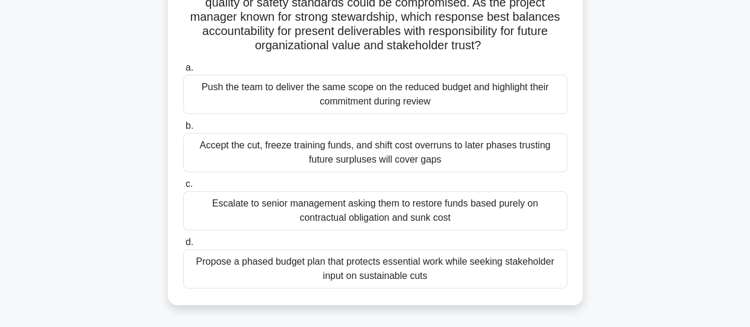
click at [232, 271] on div "Propose a phased budget plan that protects essential work while seeking stakeho…" at bounding box center [375, 268] width 384 height 39
click at [183, 246] on input "d. Propose a phased budget plan that protects essential work while seeking stak…" at bounding box center [183, 242] width 0 height 8
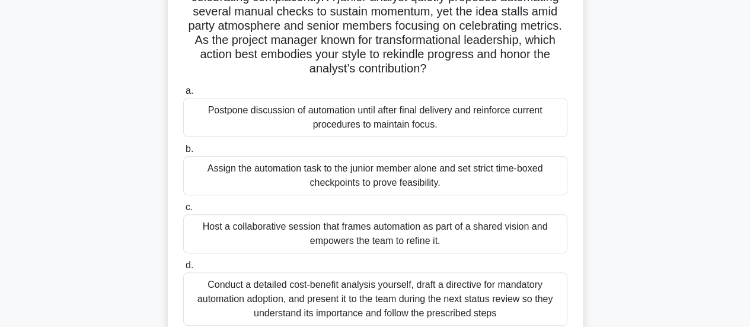
scroll to position [0, 0]
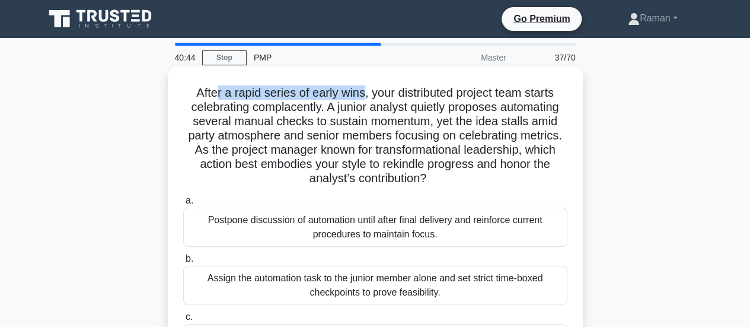
drag, startPoint x: 212, startPoint y: 95, endPoint x: 363, endPoint y: 95, distance: 150.6
click at [363, 95] on h5 "After a rapid series of early wins, your distributed project team starts celebr…" at bounding box center [375, 135] width 387 height 101
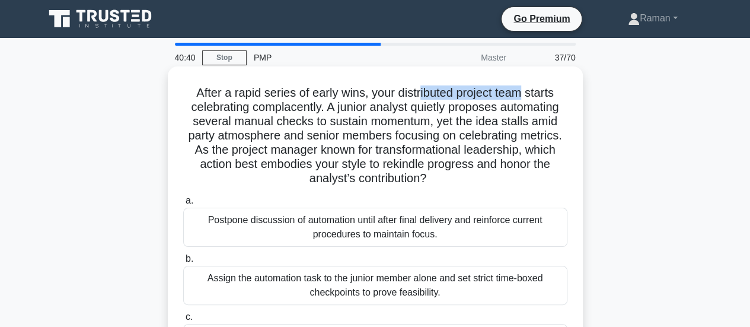
drag, startPoint x: 422, startPoint y: 94, endPoint x: 527, endPoint y: 94, distance: 105.0
click at [527, 94] on h5 "After a rapid series of early wins, your distributed project team starts celebr…" at bounding box center [375, 135] width 387 height 101
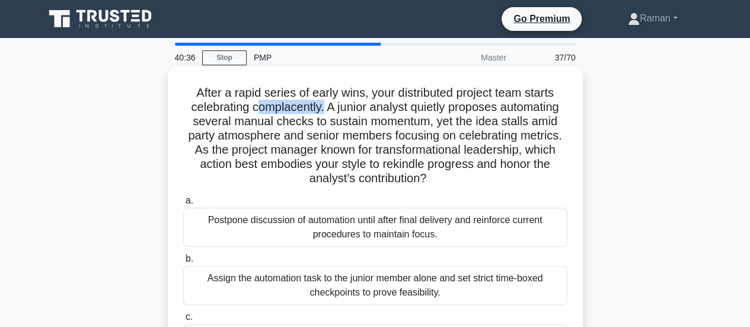
drag, startPoint x: 254, startPoint y: 109, endPoint x: 321, endPoint y: 108, distance: 67.0
click at [321, 108] on h5 "After a rapid series of early wins, your distributed project team starts celebr…" at bounding box center [375, 135] width 387 height 101
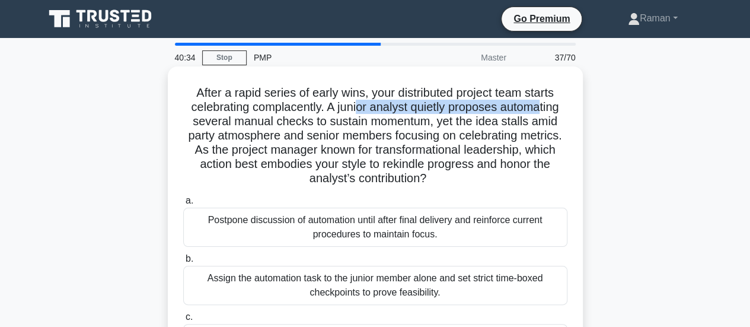
drag, startPoint x: 357, startPoint y: 107, endPoint x: 544, endPoint y: 109, distance: 187.4
click at [544, 109] on h5 "After a rapid series of early wins, your distributed project team starts celebr…" at bounding box center [375, 135] width 387 height 101
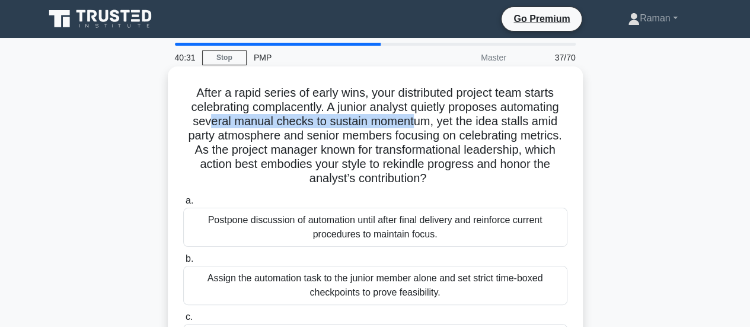
drag, startPoint x: 207, startPoint y: 122, endPoint x: 416, endPoint y: 125, distance: 209.4
click at [416, 125] on h5 "After a rapid series of early wins, your distributed project team starts celebr…" at bounding box center [375, 135] width 387 height 101
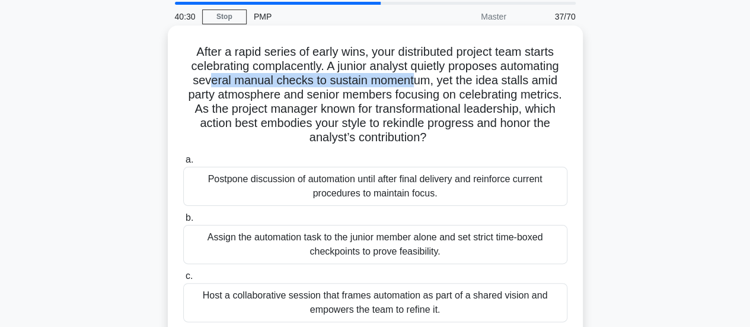
scroll to position [59, 0]
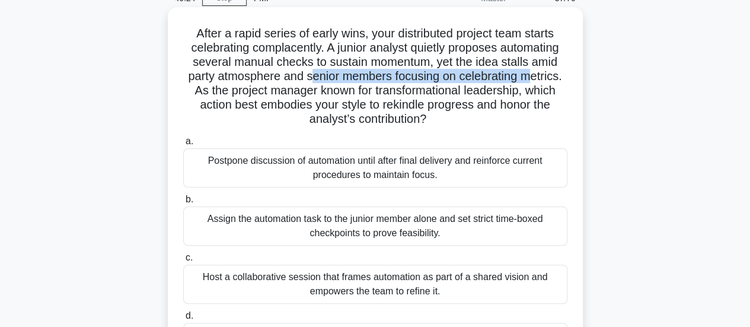
drag, startPoint x: 311, startPoint y: 77, endPoint x: 532, endPoint y: 79, distance: 220.6
click at [532, 79] on h5 "After a rapid series of early wins, your distributed project team starts celebr…" at bounding box center [375, 76] width 387 height 101
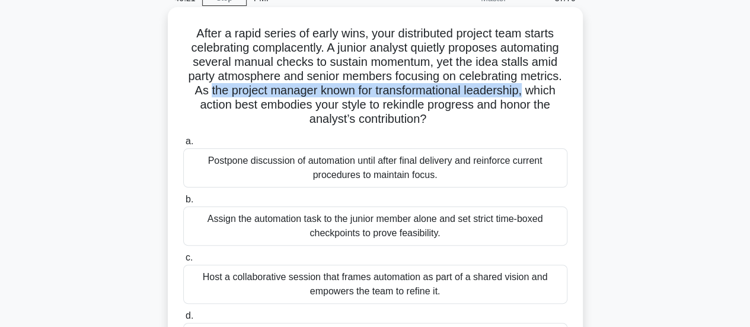
drag, startPoint x: 203, startPoint y: 93, endPoint x: 527, endPoint y: 91, distance: 323.8
click at [527, 91] on h5 "After a rapid series of early wins, your distributed project team starts celebr…" at bounding box center [375, 76] width 387 height 101
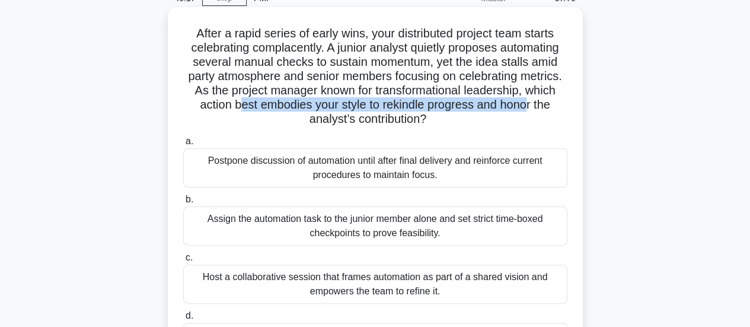
drag, startPoint x: 237, startPoint y: 104, endPoint x: 531, endPoint y: 107, distance: 294.2
click at [531, 107] on h5 "After a rapid series of early wins, your distributed project team starts celebr…" at bounding box center [375, 76] width 387 height 101
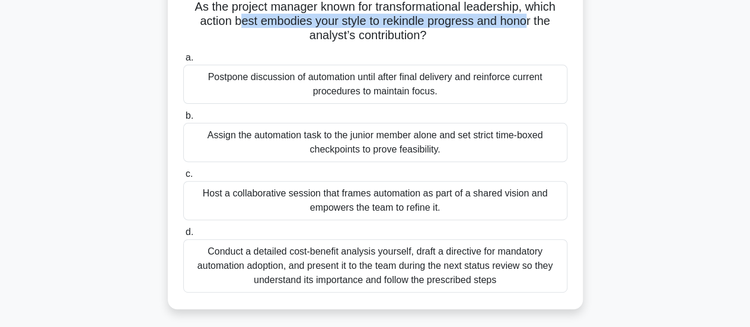
scroll to position [178, 0]
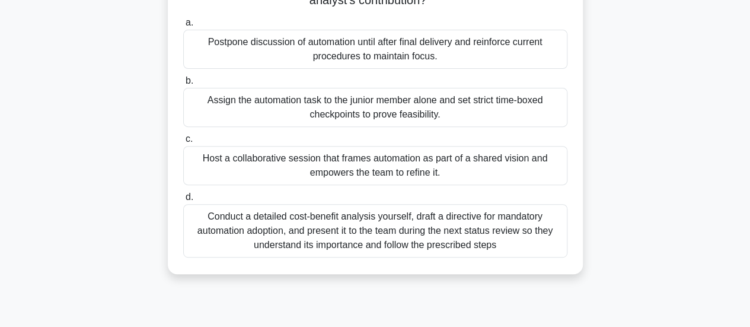
click at [348, 243] on div "Conduct a detailed cost-benefit analysis yourself, draft a directive for mandat…" at bounding box center [375, 230] width 384 height 53
click at [183, 201] on input "d. Conduct a detailed cost-benefit analysis yourself, draft a directive for man…" at bounding box center [183, 197] width 0 height 8
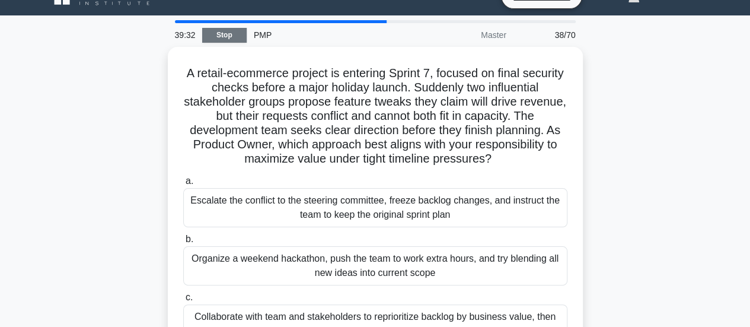
scroll to position [0, 0]
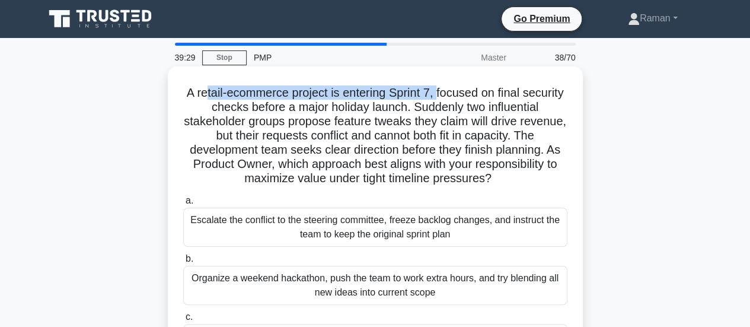
drag, startPoint x: 224, startPoint y: 94, endPoint x: 461, endPoint y: 93, distance: 237.2
click at [461, 93] on h5 "A retail-ecommerce project is entering Sprint 7, focused on final security chec…" at bounding box center [375, 135] width 387 height 101
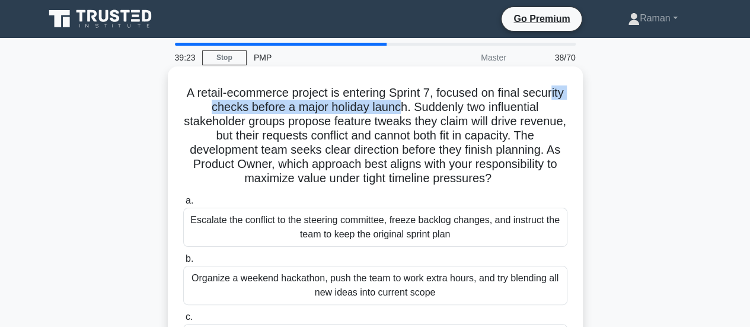
drag, startPoint x: 213, startPoint y: 111, endPoint x: 424, endPoint y: 109, distance: 211.1
click at [424, 109] on h5 "A retail-ecommerce project is entering Sprint 7, focused on final security chec…" at bounding box center [375, 135] width 387 height 101
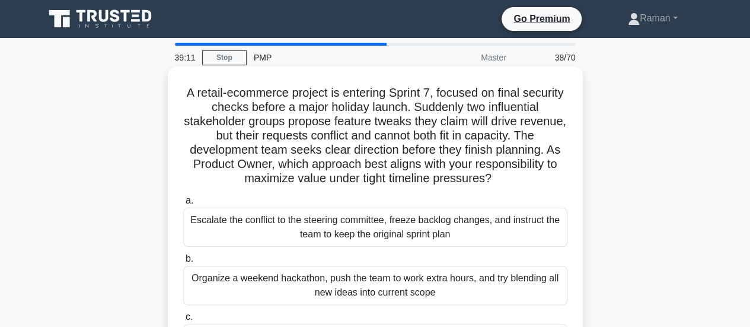
click at [444, 109] on h5 "A retail-ecommerce project is entering Sprint 7, focused on final security chec…" at bounding box center [375, 135] width 387 height 101
drag, startPoint x: 439, startPoint y: 109, endPoint x: 562, endPoint y: 109, distance: 123.4
click at [562, 109] on h5 "A retail-ecommerce project is entering Sprint 7, focused on final security chec…" at bounding box center [375, 135] width 387 height 101
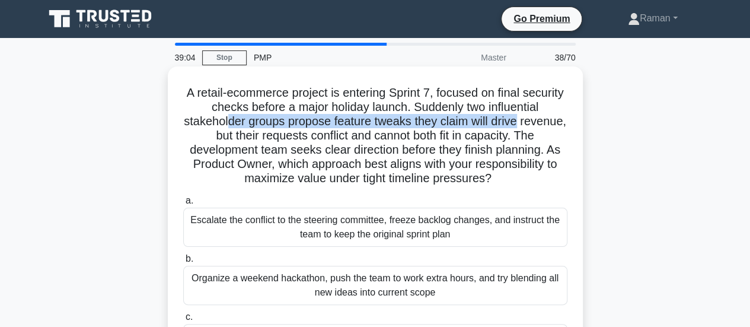
drag, startPoint x: 248, startPoint y: 122, endPoint x: 546, endPoint y: 122, distance: 297.7
click at [546, 122] on h5 "A retail-ecommerce project is entering Sprint 7, focused on final security chec…" at bounding box center [375, 135] width 387 height 101
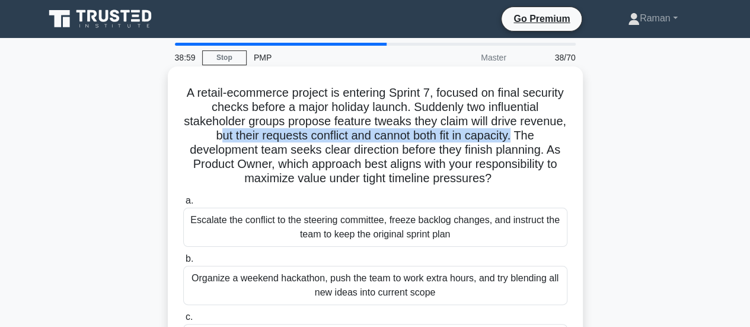
drag, startPoint x: 238, startPoint y: 137, endPoint x: 541, endPoint y: 136, distance: 302.5
click at [541, 136] on h5 "A retail-ecommerce project is entering Sprint 7, focused on final security chec…" at bounding box center [375, 135] width 387 height 101
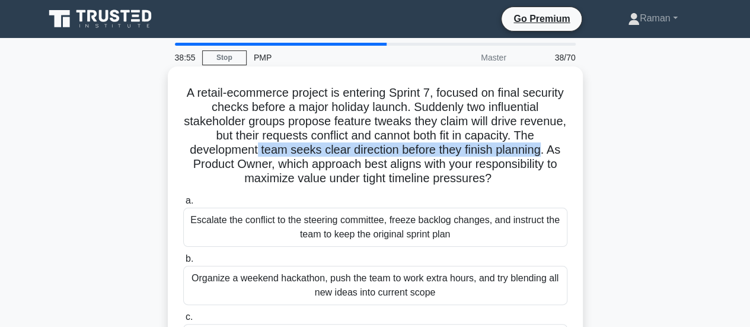
drag, startPoint x: 262, startPoint y: 154, endPoint x: 547, endPoint y: 152, distance: 285.3
click at [547, 152] on h5 "A retail-ecommerce project is entering Sprint 7, focused on final security chec…" at bounding box center [375, 135] width 387 height 101
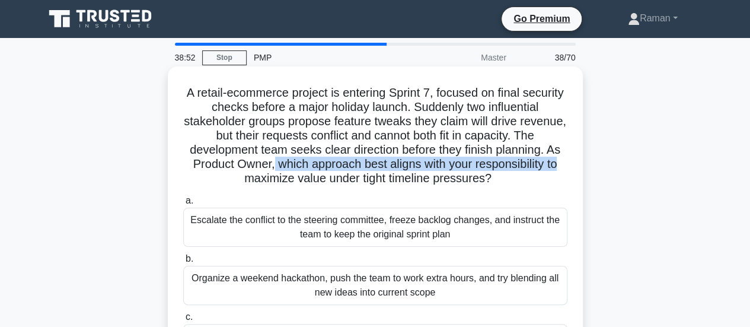
drag, startPoint x: 292, startPoint y: 168, endPoint x: 561, endPoint y: 164, distance: 269.3
click at [561, 164] on h5 "A retail-ecommerce project is entering Sprint 7, focused on final security chec…" at bounding box center [375, 135] width 387 height 101
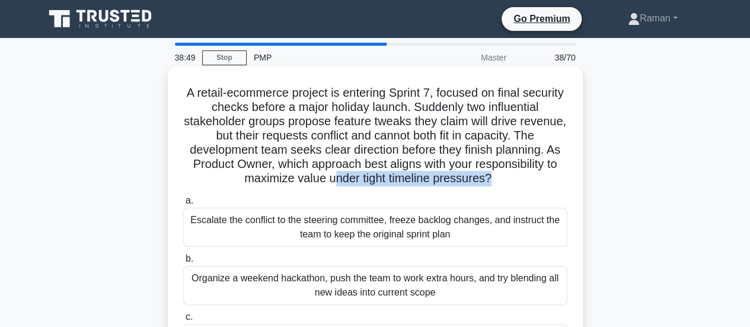
drag, startPoint x: 333, startPoint y: 180, endPoint x: 492, endPoint y: 180, distance: 159.5
click at [492, 180] on h5 "A retail-ecommerce project is entering Sprint 7, focused on final security chec…" at bounding box center [375, 135] width 387 height 101
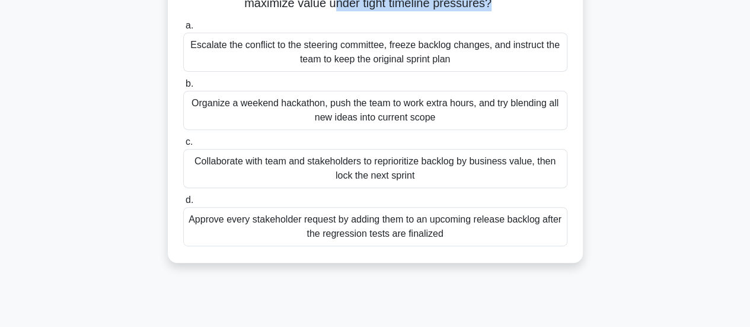
scroll to position [119, 0]
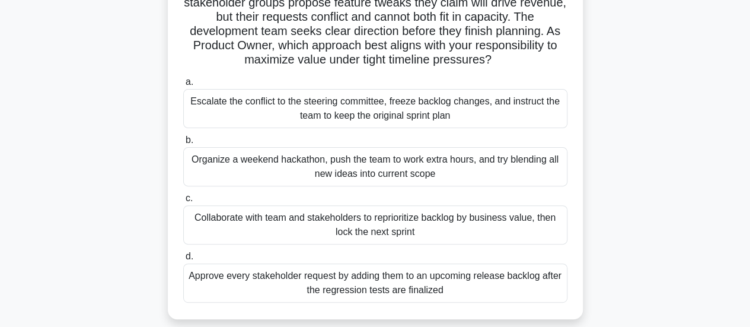
click at [272, 227] on div "Collaborate with team and stakeholders to reprioritize backlog by business valu…" at bounding box center [375, 224] width 384 height 39
click at [183, 202] on input "c. Collaborate with team and stakeholders to reprioritize backlog by business v…" at bounding box center [183, 199] width 0 height 8
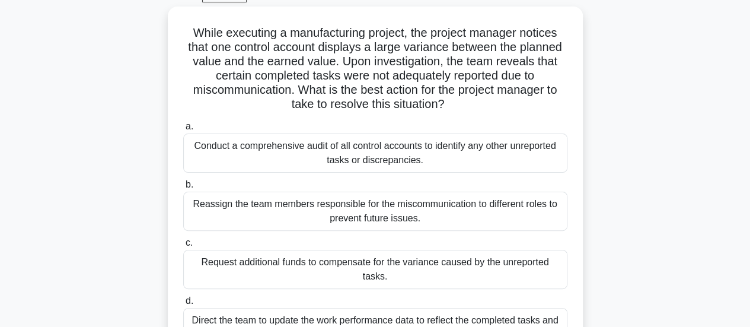
scroll to position [0, 0]
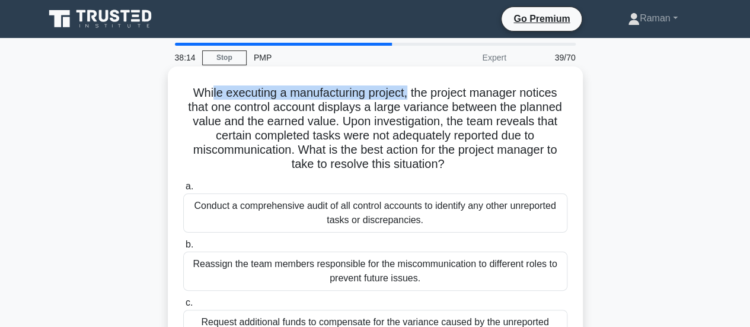
drag, startPoint x: 209, startPoint y: 92, endPoint x: 408, endPoint y: 91, distance: 198.7
click at [408, 91] on h5 "While executing a manufacturing project, the project manager notices that one c…" at bounding box center [375, 128] width 387 height 87
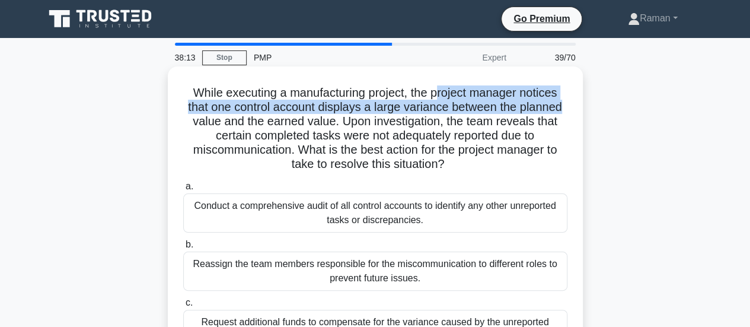
drag, startPoint x: 437, startPoint y: 91, endPoint x: 564, endPoint y: 103, distance: 128.0
click at [564, 103] on h5 "While executing a manufacturing project, the project manager notices that one c…" at bounding box center [375, 128] width 387 height 87
click at [251, 110] on h5 "While executing a manufacturing project, the project manager notices that one c…" at bounding box center [375, 128] width 387 height 87
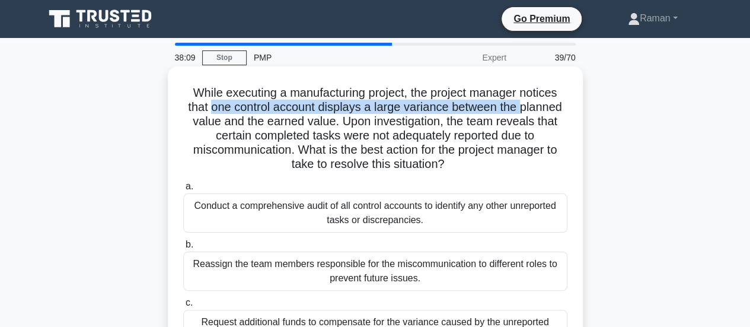
drag, startPoint x: 207, startPoint y: 106, endPoint x: 525, endPoint y: 111, distance: 318.5
click at [525, 111] on h5 "While executing a manufacturing project, the project manager notices that one c…" at bounding box center [375, 128] width 387 height 87
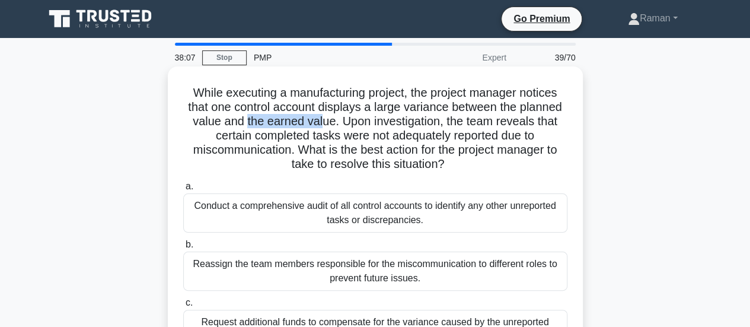
drag, startPoint x: 246, startPoint y: 122, endPoint x: 321, endPoint y: 125, distance: 76.0
click at [321, 125] on h5 "While executing a manufacturing project, the project manager notices that one c…" at bounding box center [375, 128] width 387 height 87
drag, startPoint x: 340, startPoint y: 125, endPoint x: 417, endPoint y: 125, distance: 77.1
click at [417, 125] on h5 "While executing a manufacturing project, the project manager notices that one c…" at bounding box center [375, 128] width 387 height 87
drag, startPoint x: 473, startPoint y: 125, endPoint x: 517, endPoint y: 125, distance: 43.9
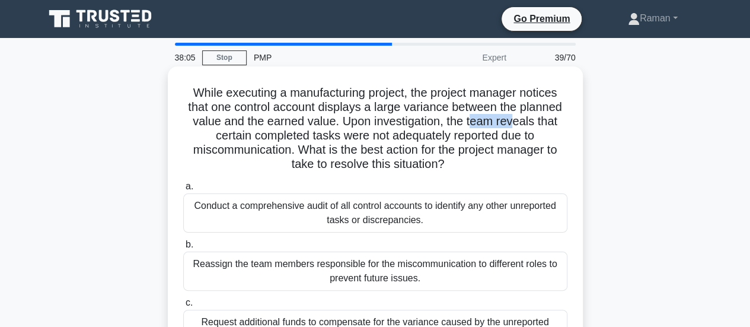
click at [517, 125] on h5 "While executing a manufacturing project, the project manager notices that one c…" at bounding box center [375, 128] width 387 height 87
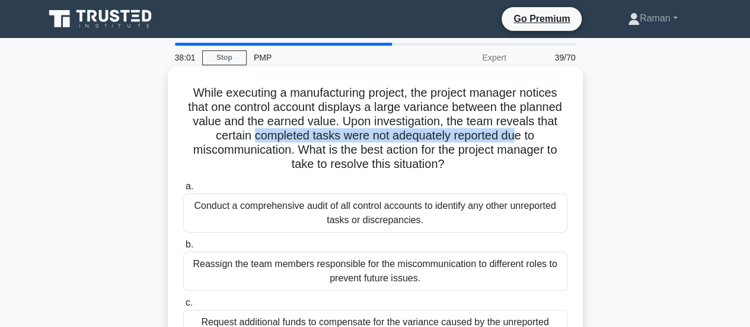
drag, startPoint x: 252, startPoint y: 137, endPoint x: 517, endPoint y: 137, distance: 265.1
click at [517, 137] on h5 "While executing a manufacturing project, the project manager notices that one c…" at bounding box center [375, 128] width 387 height 87
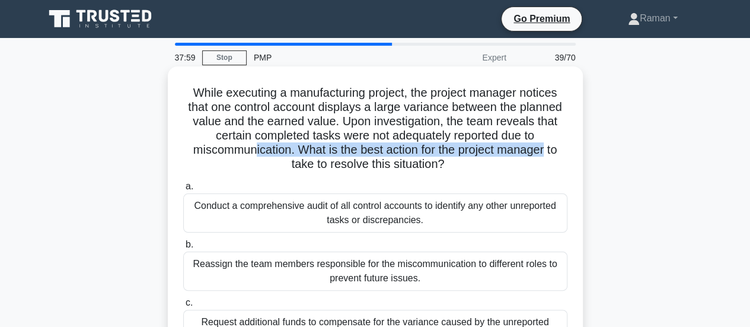
drag, startPoint x: 250, startPoint y: 152, endPoint x: 549, endPoint y: 157, distance: 299.5
click at [549, 157] on h5 "While executing a manufacturing project, the project manager notices that one c…" at bounding box center [375, 128] width 387 height 87
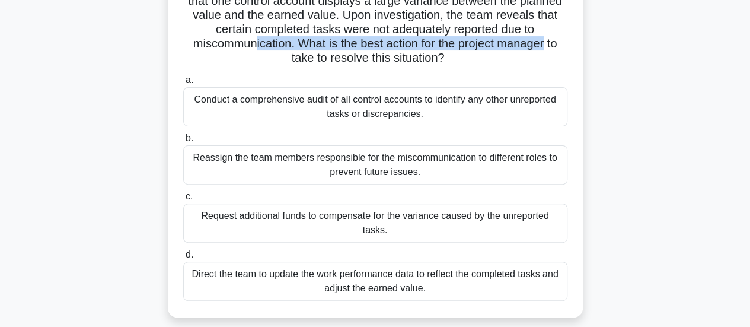
scroll to position [119, 0]
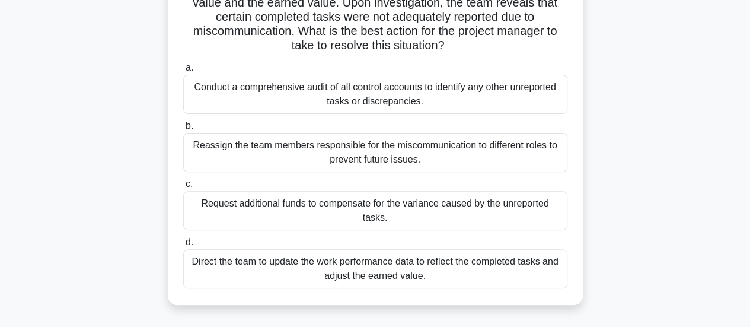
click at [268, 257] on div "Direct the team to update the work performance data to reflect the completed ta…" at bounding box center [375, 268] width 384 height 39
click at [183, 246] on input "d. Direct the team to update the work performance data to reflect the completed…" at bounding box center [183, 242] width 0 height 8
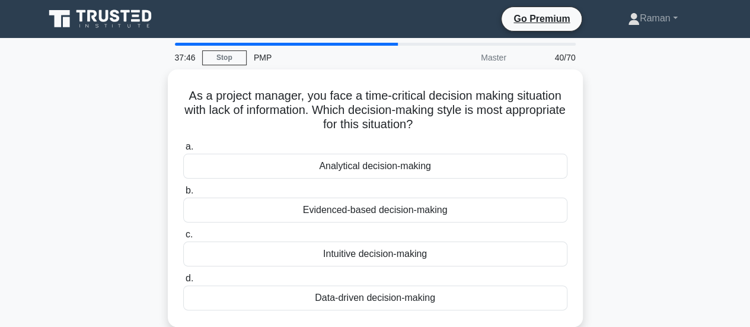
scroll to position [0, 0]
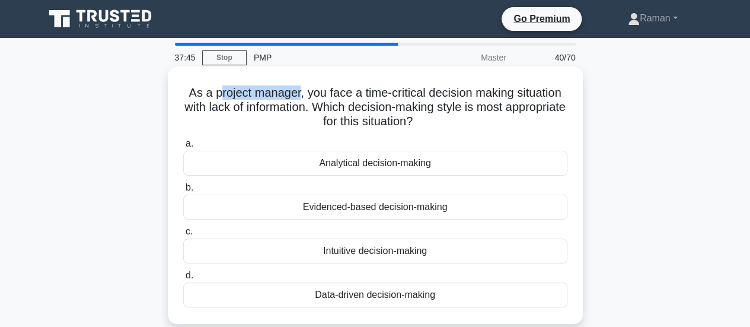
drag, startPoint x: 214, startPoint y: 93, endPoint x: 298, endPoint y: 94, distance: 84.2
click at [298, 94] on h5 "As a project manager, you face a time-critical decision making situation with l…" at bounding box center [375, 107] width 387 height 44
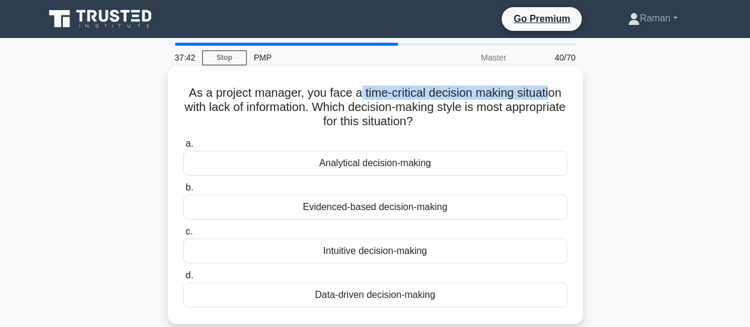
drag, startPoint x: 356, startPoint y: 96, endPoint x: 554, endPoint y: 95, distance: 198.1
click at [554, 95] on h5 "As a project manager, you face a time-critical decision making situation with l…" at bounding box center [375, 107] width 387 height 44
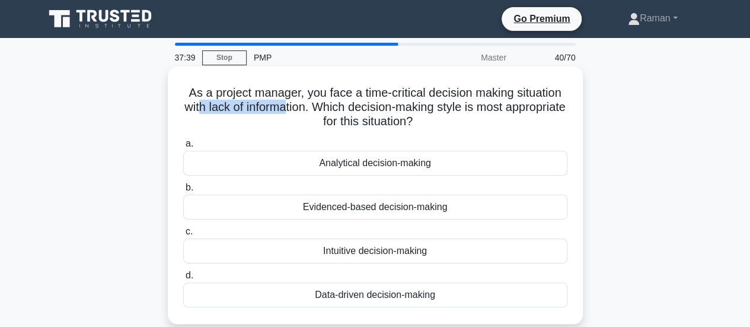
drag, startPoint x: 226, startPoint y: 107, endPoint x: 317, endPoint y: 109, distance: 91.3
click at [317, 109] on h5 "As a project manager, you face a time-critical decision making situation with l…" at bounding box center [375, 107] width 387 height 44
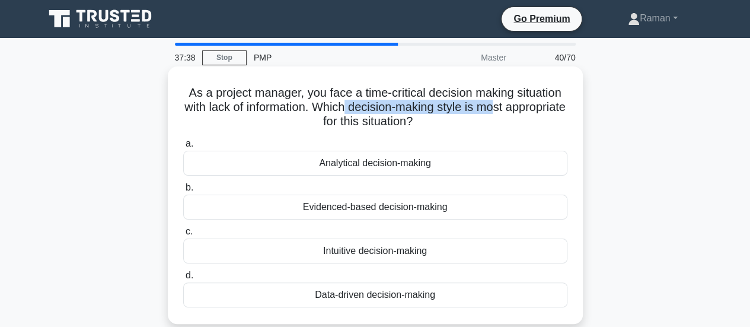
drag, startPoint x: 378, startPoint y: 110, endPoint x: 531, endPoint y: 113, distance: 153.6
click at [531, 113] on h5 "As a project manager, you face a time-critical decision making situation with l…" at bounding box center [375, 107] width 387 height 44
click at [371, 122] on h5 "As a project manager, you face a time-critical decision making situation with l…" at bounding box center [375, 107] width 387 height 44
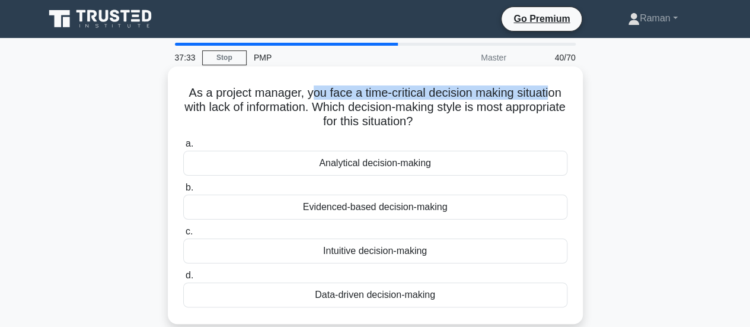
drag, startPoint x: 307, startPoint y: 94, endPoint x: 553, endPoint y: 97, distance: 246.7
click at [553, 97] on h5 "As a project manager, you face a time-critical decision making situation with l…" at bounding box center [375, 107] width 387 height 44
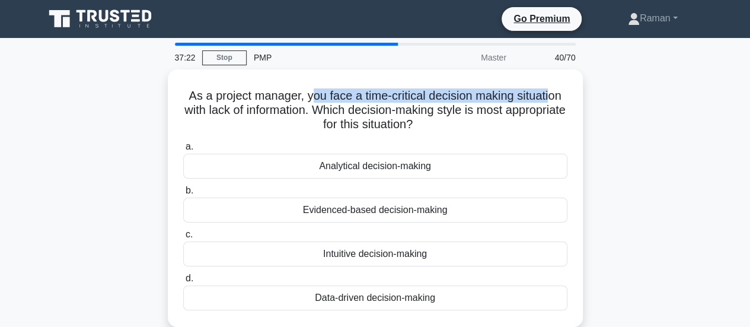
scroll to position [59, 0]
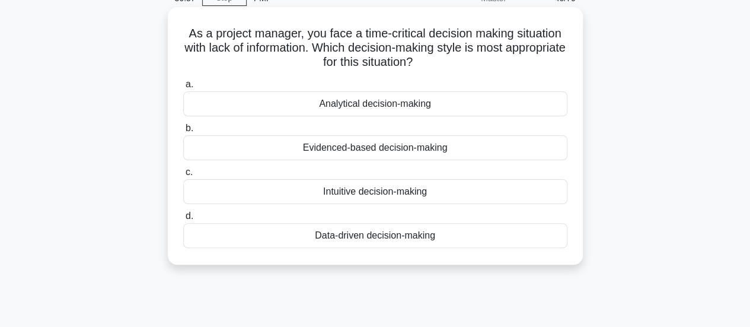
click at [323, 193] on div "Intuitive decision-making" at bounding box center [375, 191] width 384 height 25
click at [183, 176] on input "c. Intuitive decision-making" at bounding box center [183, 172] width 0 height 8
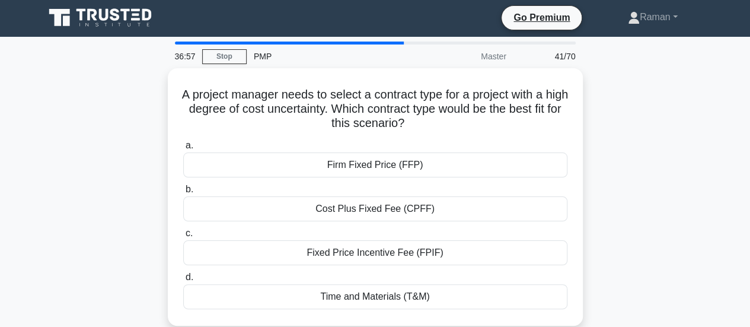
scroll to position [0, 0]
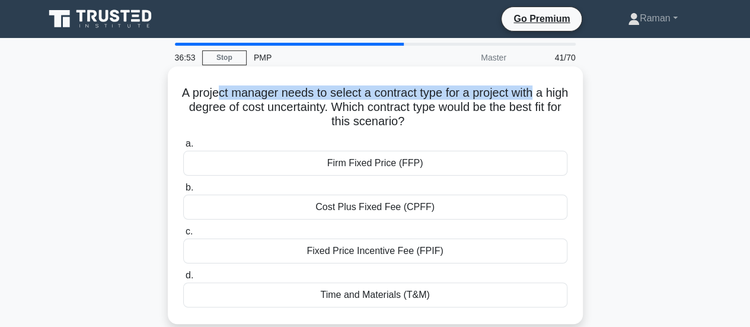
drag, startPoint x: 228, startPoint y: 95, endPoint x: 550, endPoint y: 94, distance: 321.4
click at [550, 94] on h5 "A project manager needs to select a contract type for a project with a high deg…" at bounding box center [375, 107] width 387 height 44
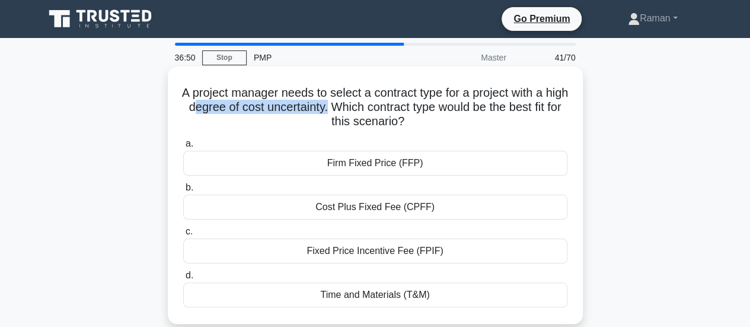
drag, startPoint x: 216, startPoint y: 110, endPoint x: 356, endPoint y: 110, distance: 140.0
click at [356, 110] on h5 "A project manager needs to select a contract type for a project with a high deg…" at bounding box center [375, 107] width 387 height 44
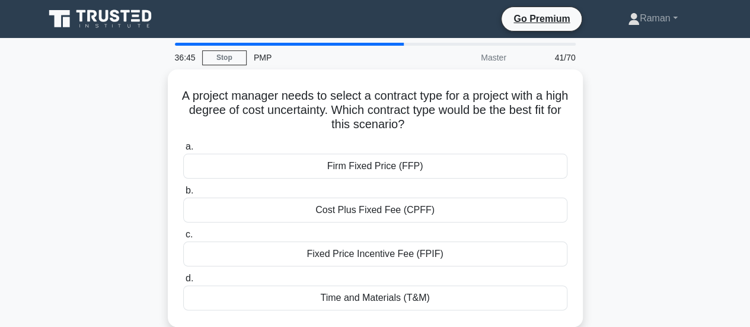
click at [93, 178] on div "A project manager needs to select a contract type for a project with a high deg…" at bounding box center [375, 205] width 676 height 272
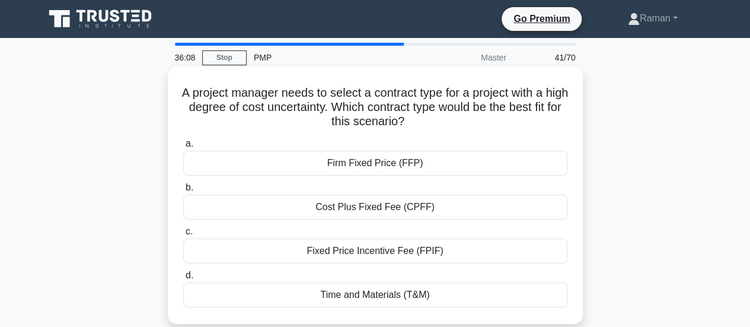
click at [316, 211] on div "Cost Plus Fixed Fee (CPFF)" at bounding box center [375, 207] width 384 height 25
click at [183, 192] on input "b. Cost Plus Fixed Fee (CPFF)" at bounding box center [183, 188] width 0 height 8
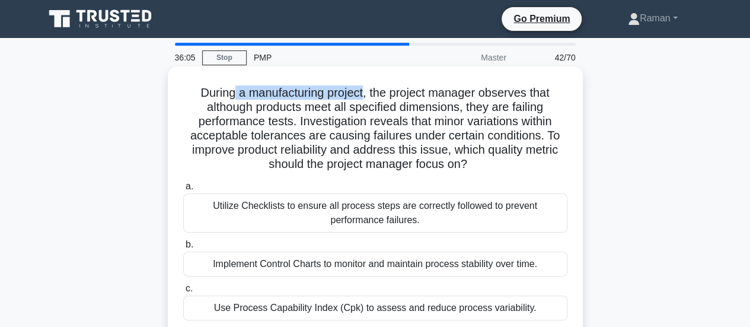
drag, startPoint x: 229, startPoint y: 97, endPoint x: 364, endPoint y: 95, distance: 135.2
click at [364, 95] on h5 "During a manufacturing project, the project manager observes that although prod…" at bounding box center [375, 128] width 387 height 87
click at [329, 137] on h5 "During a manufacturing project, the project manager observes that although prod…" at bounding box center [375, 128] width 387 height 87
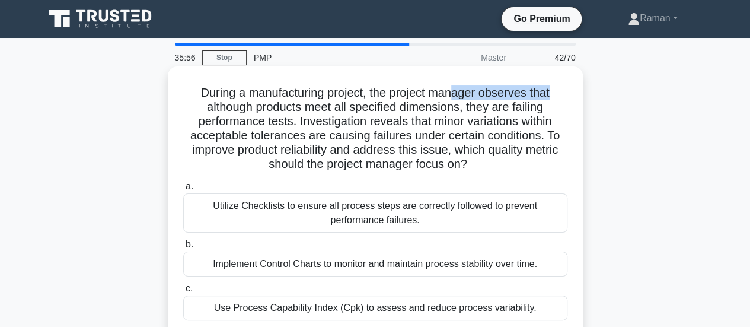
drag, startPoint x: 455, startPoint y: 97, endPoint x: 572, endPoint y: 90, distance: 116.4
click at [572, 90] on div "During a manufacturing project, the project manager observes that although prod…" at bounding box center [376, 230] width 406 height 319
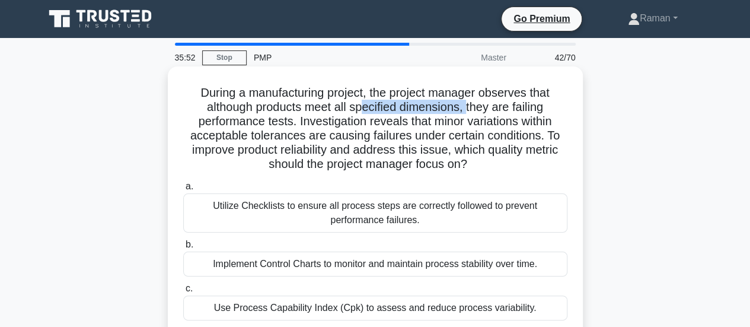
drag, startPoint x: 359, startPoint y: 111, endPoint x: 467, endPoint y: 105, distance: 108.7
click at [467, 105] on h5 "During a manufacturing project, the project manager observes that although prod…" at bounding box center [375, 128] width 387 height 87
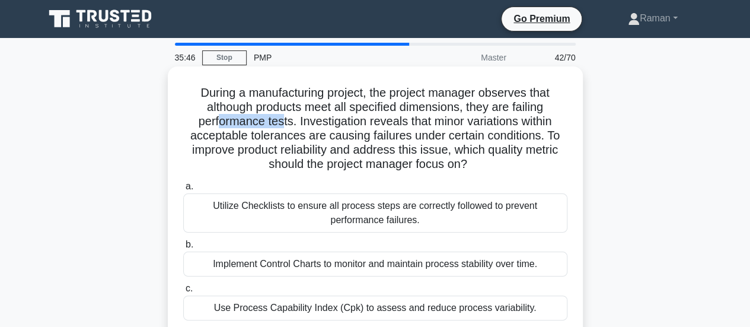
drag, startPoint x: 212, startPoint y: 125, endPoint x: 278, endPoint y: 125, distance: 65.8
click at [278, 125] on h5 "During a manufacturing project, the project manager observes that although prod…" at bounding box center [375, 128] width 387 height 87
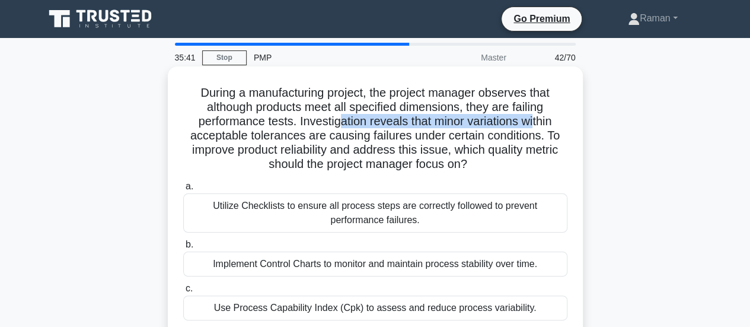
drag, startPoint x: 355, startPoint y: 123, endPoint x: 536, endPoint y: 122, distance: 180.9
click at [536, 122] on h5 "During a manufacturing project, the project manager observes that although prod…" at bounding box center [375, 128] width 387 height 87
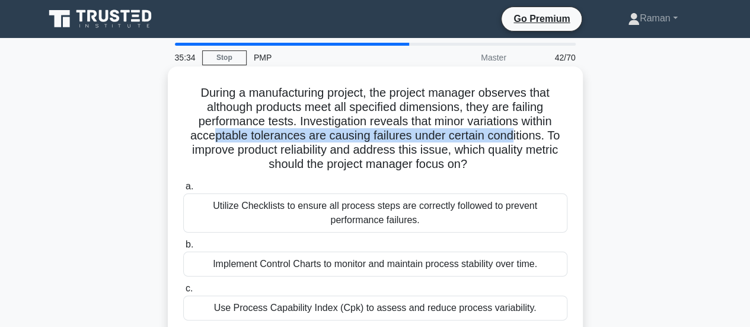
drag, startPoint x: 214, startPoint y: 139, endPoint x: 515, endPoint y: 137, distance: 301.3
click at [515, 137] on h5 "During a manufacturing project, the project manager observes that although prod…" at bounding box center [375, 128] width 387 height 87
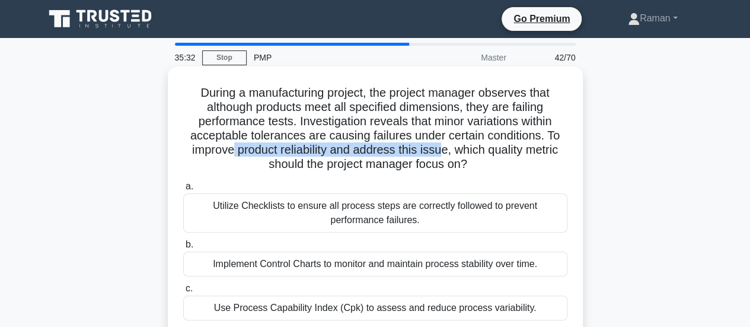
drag, startPoint x: 231, startPoint y: 151, endPoint x: 445, endPoint y: 151, distance: 213.5
click at [445, 151] on h5 "During a manufacturing project, the project manager observes that although prod…" at bounding box center [375, 128] width 387 height 87
drag, startPoint x: 288, startPoint y: 165, endPoint x: 474, endPoint y: 163, distance: 186.2
click at [474, 163] on h5 "During a manufacturing project, the project manager observes that although prod…" at bounding box center [375, 128] width 387 height 87
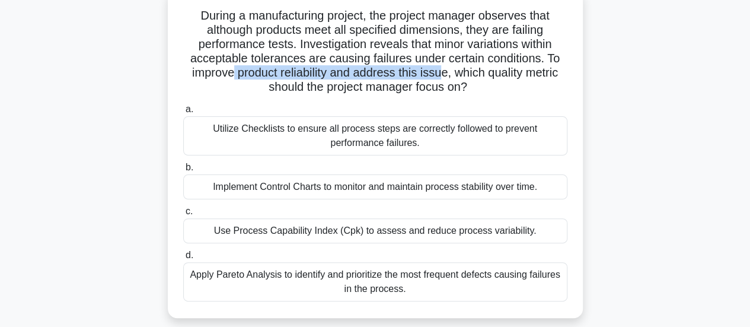
scroll to position [59, 0]
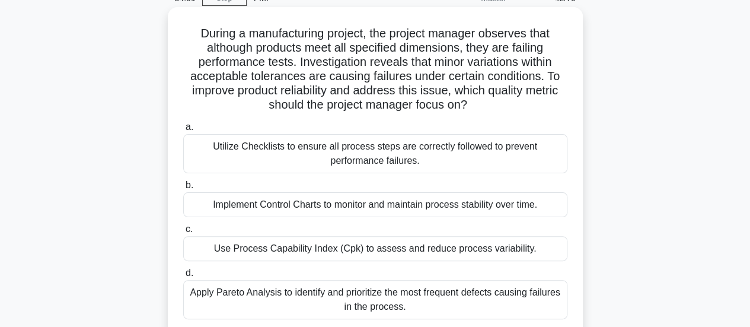
click at [253, 207] on div "Implement Control Charts to monitor and maintain process stability over time." at bounding box center [375, 204] width 384 height 25
click at [183, 189] on input "b. Implement Control Charts to monitor and maintain process stability over time." at bounding box center [183, 185] width 0 height 8
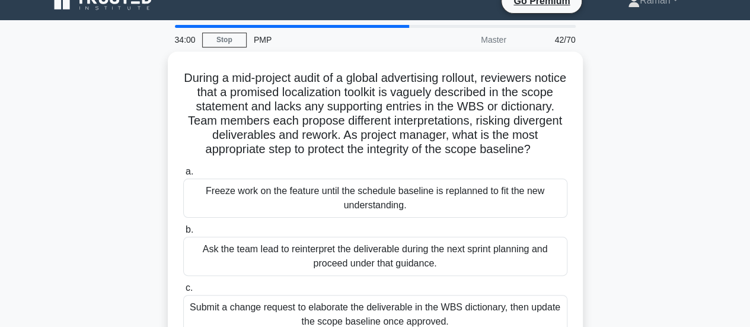
scroll to position [0, 0]
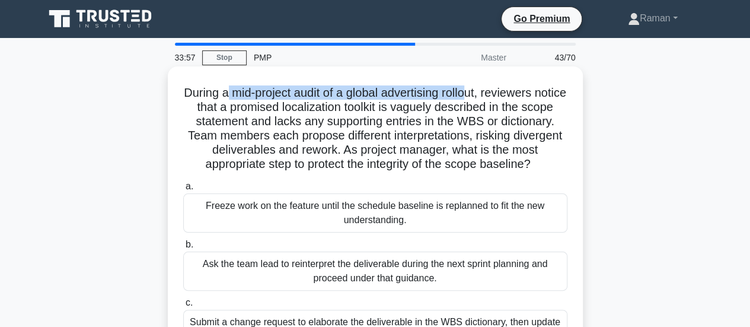
drag, startPoint x: 238, startPoint y: 97, endPoint x: 491, endPoint y: 94, distance: 253.3
click at [491, 94] on h5 "During a mid-project audit of a global advertising rollout, reviewers notice th…" at bounding box center [375, 128] width 387 height 87
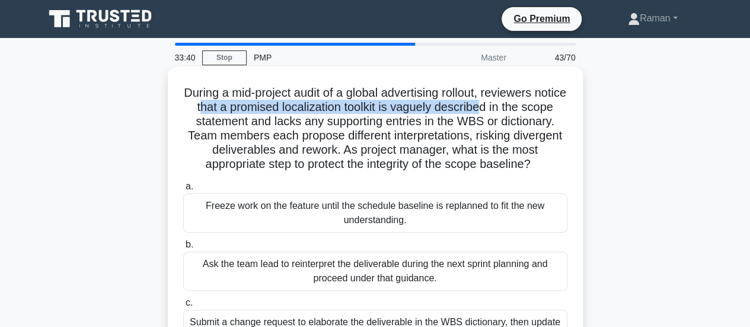
drag, startPoint x: 230, startPoint y: 107, endPoint x: 516, endPoint y: 113, distance: 285.9
click at [516, 113] on h5 "During a mid-project audit of a global advertising rollout, reviewers notice th…" at bounding box center [375, 128] width 387 height 87
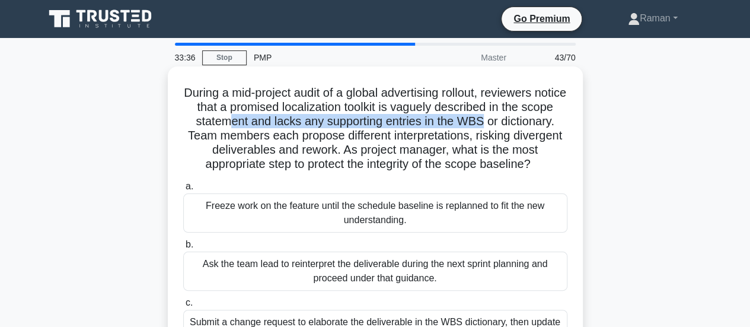
drag, startPoint x: 269, startPoint y: 122, endPoint x: 531, endPoint y: 122, distance: 262.1
click at [531, 122] on h5 "During a mid-project audit of a global advertising rollout, reviewers notice th…" at bounding box center [375, 128] width 387 height 87
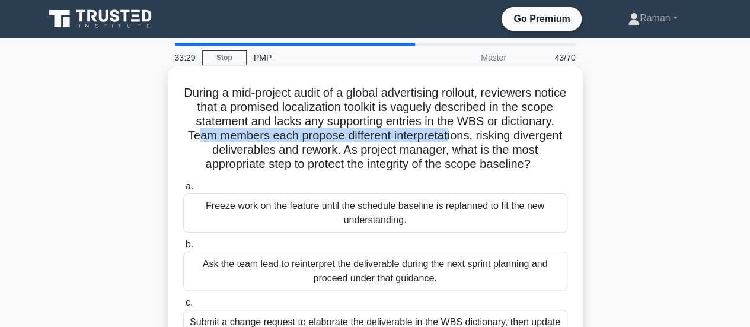
drag, startPoint x: 269, startPoint y: 138, endPoint x: 527, endPoint y: 137, distance: 258.6
click at [527, 137] on h5 "During a mid-project audit of a global advertising rollout, reviewers notice th…" at bounding box center [375, 128] width 387 height 87
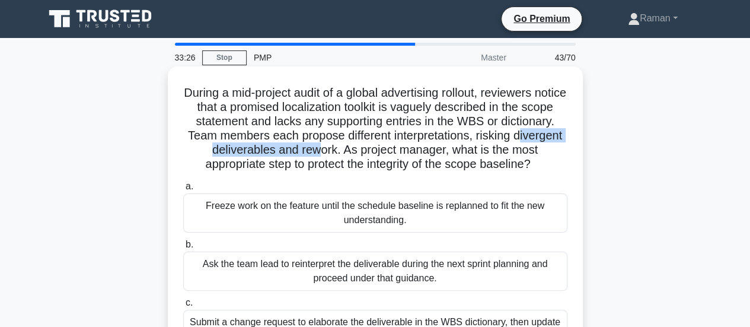
drag, startPoint x: 231, startPoint y: 154, endPoint x: 390, endPoint y: 150, distance: 159.6
click at [390, 150] on h5 "During a mid-project audit of a global advertising rollout, reviewers notice th…" at bounding box center [375, 128] width 387 height 87
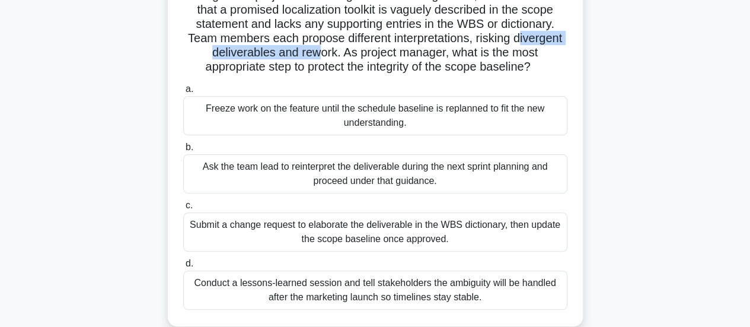
scroll to position [119, 0]
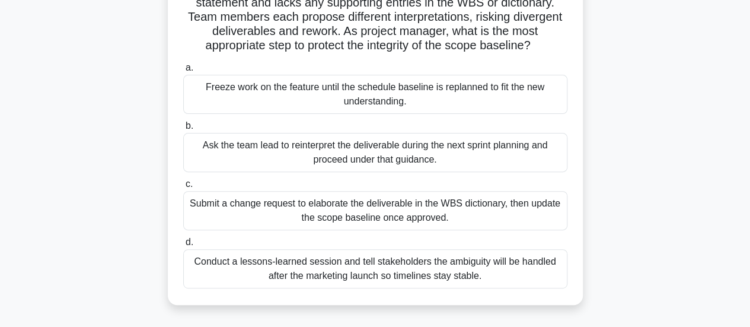
click at [269, 223] on div "Submit a change request to elaborate the deliverable in the WBS dictionary, the…" at bounding box center [375, 210] width 384 height 39
click at [183, 188] on input "c. Submit a change request to elaborate the deliverable in the WBS dictionary, …" at bounding box center [183, 184] width 0 height 8
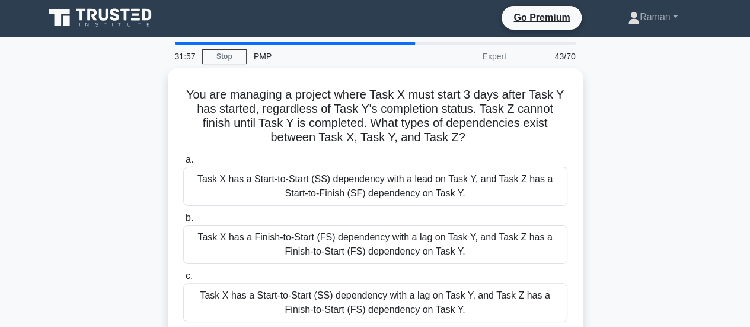
scroll to position [0, 0]
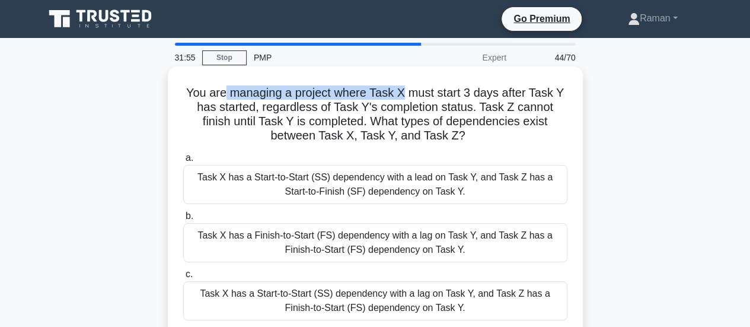
drag, startPoint x: 223, startPoint y: 97, endPoint x: 402, endPoint y: 96, distance: 178.5
click at [402, 96] on h5 "You are managing a project where Task X must start 3 days after Task Y has star…" at bounding box center [375, 114] width 387 height 58
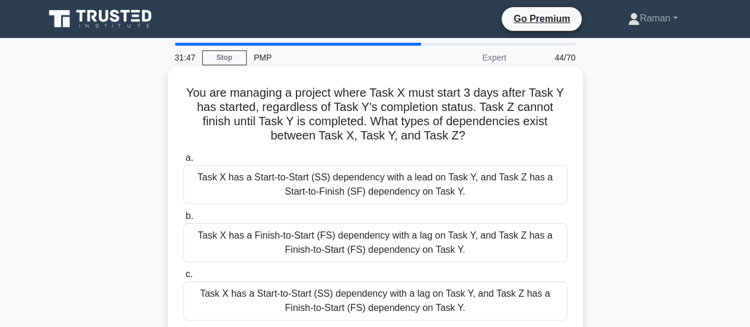
click at [204, 128] on h5 "You are managing a project where Task X must start 3 days after Task Y has star…" at bounding box center [375, 114] width 387 height 58
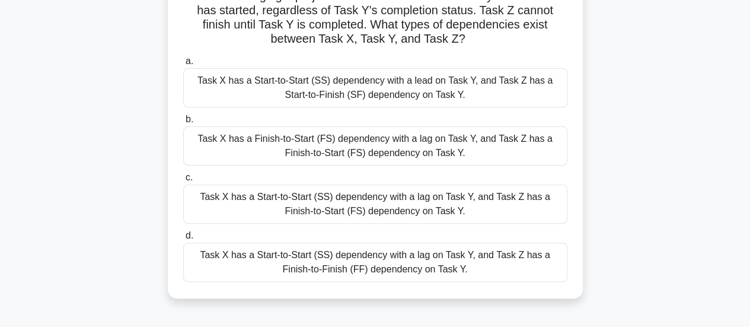
scroll to position [119, 0]
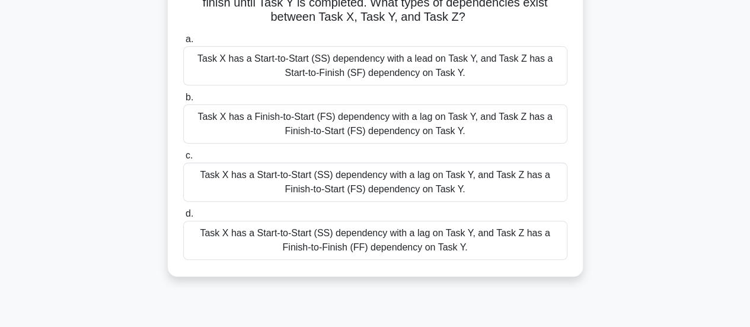
click at [257, 247] on div "Task X has a Start-to-Start (SS) dependency with a lag on Task Y, and Task Z ha…" at bounding box center [375, 240] width 384 height 39
click at [183, 218] on input "d. Task X has a Start-to-Start (SS) dependency with a lag on Task Y, and Task Z…" at bounding box center [183, 214] width 0 height 8
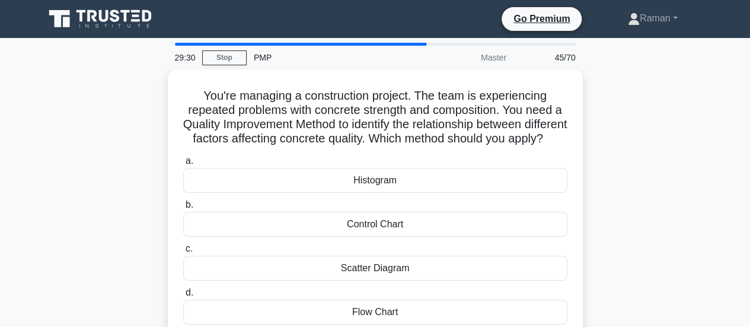
scroll to position [59, 0]
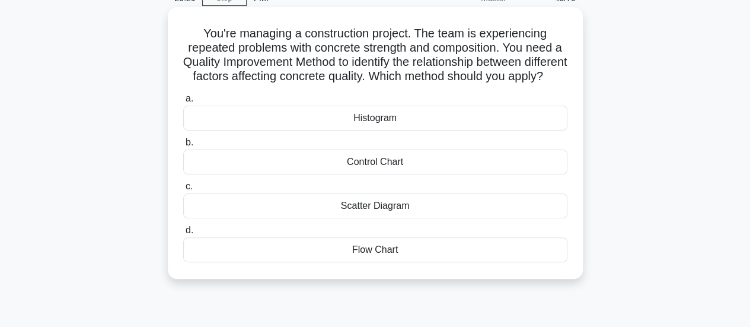
click at [397, 218] on div "Scatter Diagram" at bounding box center [375, 205] width 384 height 25
click at [183, 190] on input "c. Scatter Diagram" at bounding box center [183, 187] width 0 height 8
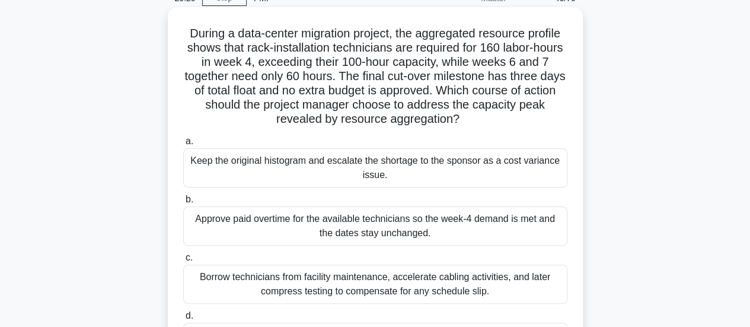
scroll to position [0, 0]
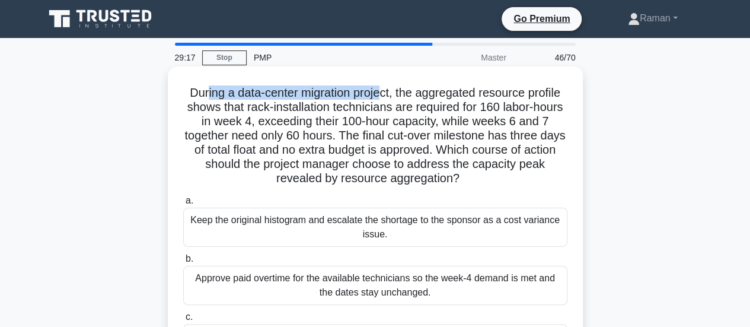
drag, startPoint x: 201, startPoint y: 94, endPoint x: 380, endPoint y: 94, distance: 178.5
click at [380, 94] on h5 "During a data-center migration project, the aggregated resource profile shows t…" at bounding box center [375, 135] width 387 height 101
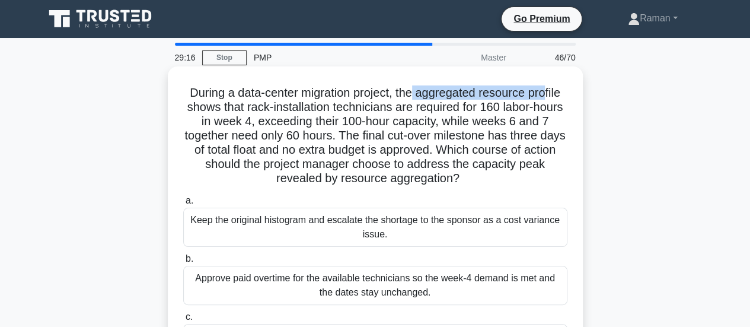
drag, startPoint x: 415, startPoint y: 95, endPoint x: 549, endPoint y: 93, distance: 134.6
click at [549, 93] on h5 "During a data-center migration project, the aggregated resource profile shows t…" at bounding box center [375, 135] width 387 height 101
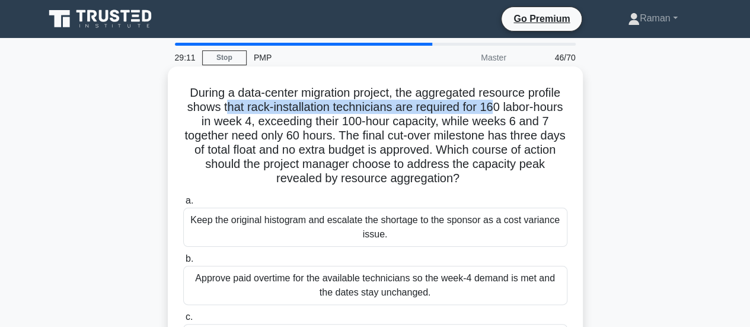
drag, startPoint x: 227, startPoint y: 109, endPoint x: 496, endPoint y: 107, distance: 269.3
click at [496, 107] on h5 "During a data-center migration project, the aggregated resource profile shows t…" at bounding box center [375, 135] width 387 height 101
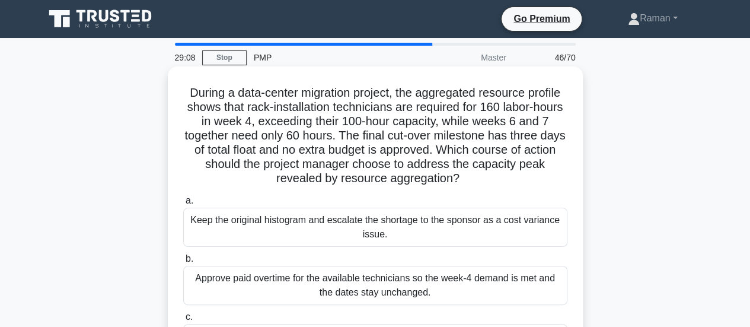
click at [232, 128] on h5 "During a data-center migration project, the aggregated resource profile shows t…" at bounding box center [375, 135] width 387 height 101
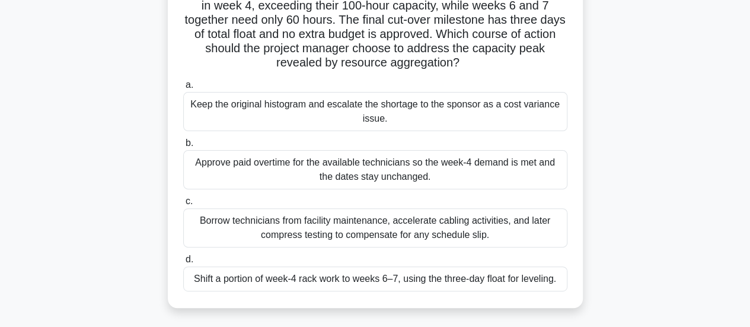
scroll to position [178, 0]
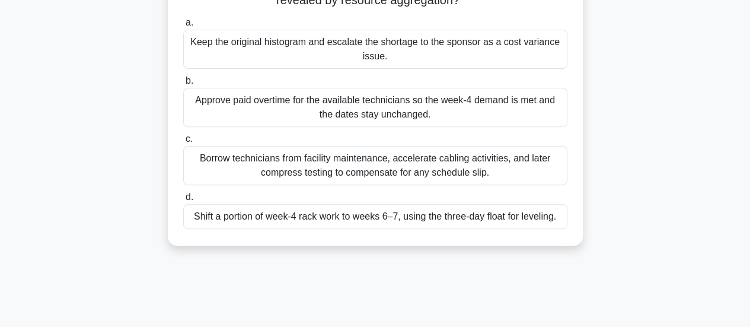
click at [248, 217] on div "Shift a portion of week-4 rack work to weeks 6–7, using the three-day float for…" at bounding box center [375, 216] width 384 height 25
click at [183, 201] on input "d. Shift a portion of week-4 rack work to weeks 6–7, using the three-day float …" at bounding box center [183, 197] width 0 height 8
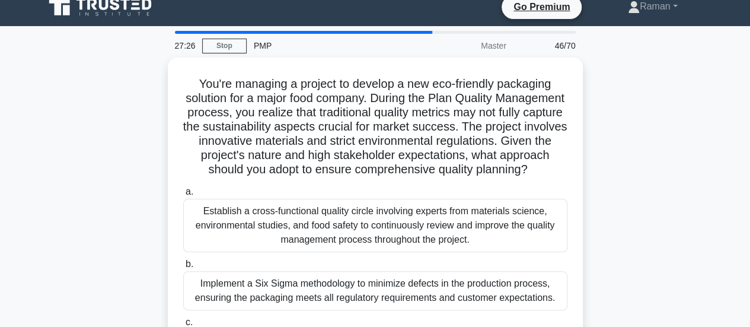
scroll to position [0, 0]
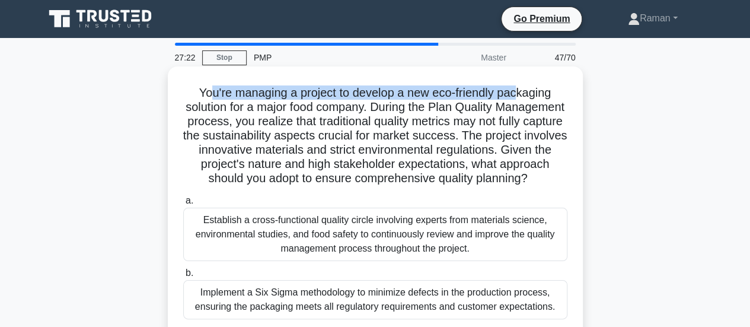
drag, startPoint x: 203, startPoint y: 92, endPoint x: 522, endPoint y: 96, distance: 318.5
click at [522, 96] on h5 "You're managing a project to develop a new eco-friendly packaging solution for …" at bounding box center [375, 135] width 387 height 101
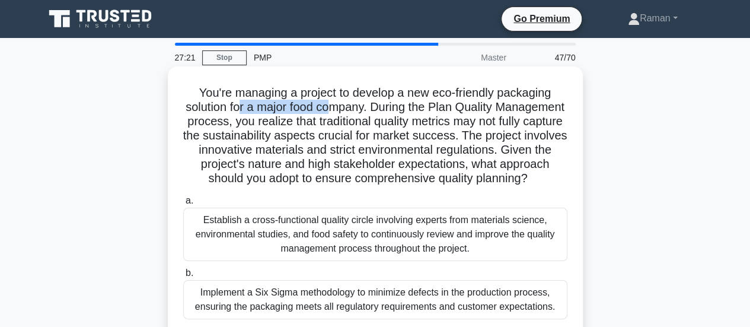
drag, startPoint x: 273, startPoint y: 106, endPoint x: 369, endPoint y: 109, distance: 96.1
click at [369, 109] on h5 "You're managing a project to develop a new eco-friendly packaging solution for …" at bounding box center [375, 135] width 387 height 101
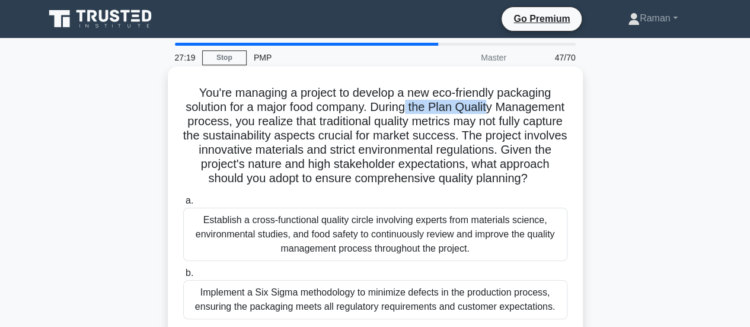
drag, startPoint x: 447, startPoint y: 106, endPoint x: 530, endPoint y: 110, distance: 83.7
click at [530, 110] on h5 "You're managing a project to develop a new eco-friendly packaging solution for …" at bounding box center [375, 135] width 387 height 101
drag, startPoint x: 238, startPoint y: 125, endPoint x: 296, endPoint y: 126, distance: 58.1
click at [296, 126] on h5 "You're managing a project to develop a new eco-friendly packaging solution for …" at bounding box center [375, 135] width 387 height 101
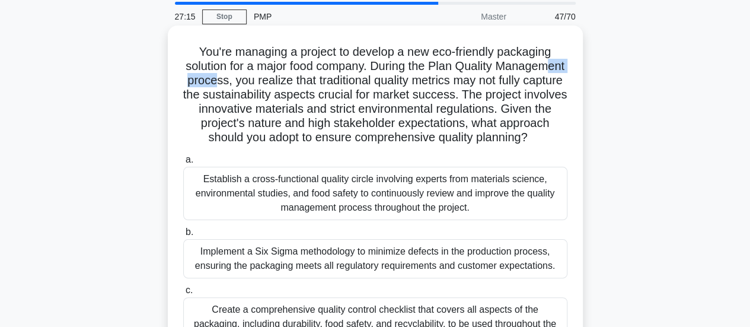
scroll to position [59, 0]
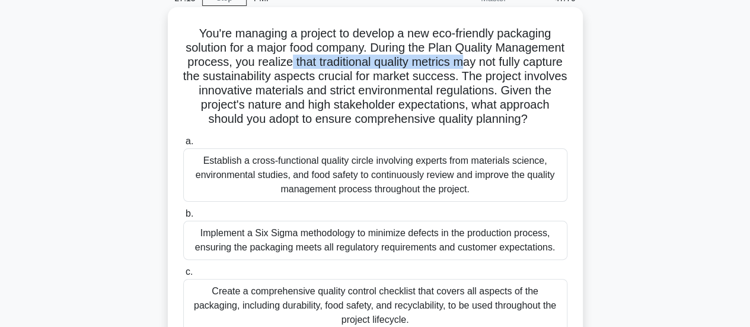
drag, startPoint x: 367, startPoint y: 65, endPoint x: 544, endPoint y: 65, distance: 177.3
click at [544, 65] on h5 "You're managing a project to develop a new eco-friendly packaging solution for …" at bounding box center [375, 76] width 387 height 101
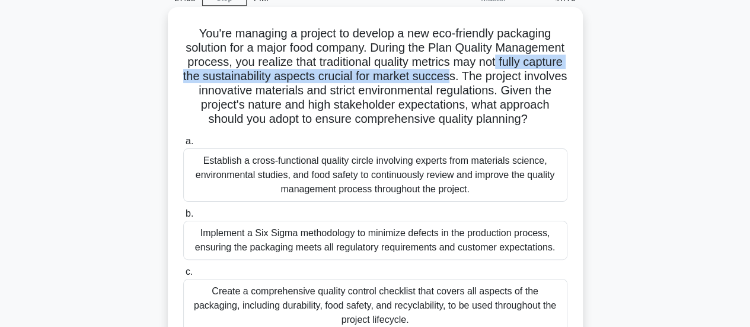
drag, startPoint x: 209, startPoint y: 78, endPoint x: 553, endPoint y: 77, distance: 344.6
click at [553, 77] on h5 "You're managing a project to develop a new eco-friendly packaging solution for …" at bounding box center [375, 76] width 387 height 101
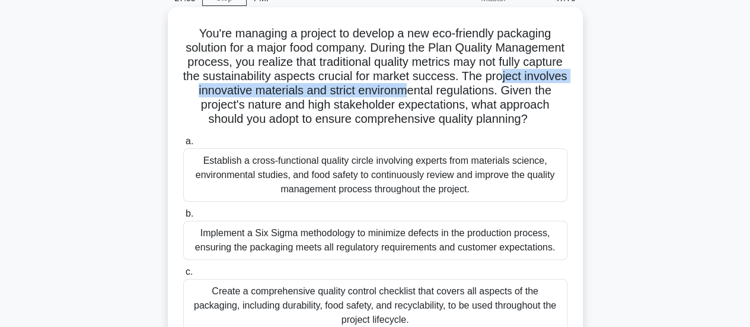
drag, startPoint x: 240, startPoint y: 90, endPoint x: 521, endPoint y: 92, distance: 281.1
click at [521, 92] on h5 "You're managing a project to develop a new eco-friendly packaging solution for …" at bounding box center [375, 76] width 387 height 101
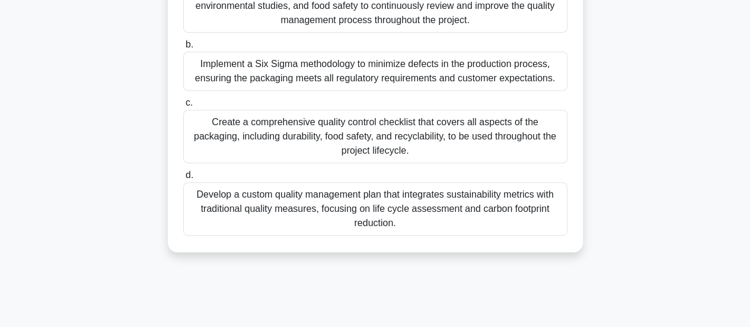
scroll to position [237, 0]
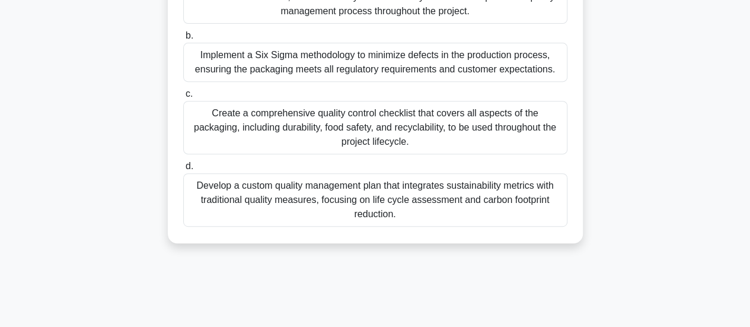
click at [295, 219] on div "Develop a custom quality management plan that integrates sustainability metrics…" at bounding box center [375, 199] width 384 height 53
click at [183, 170] on input "d. Develop a custom quality management plan that integrates sustainability metr…" at bounding box center [183, 167] width 0 height 8
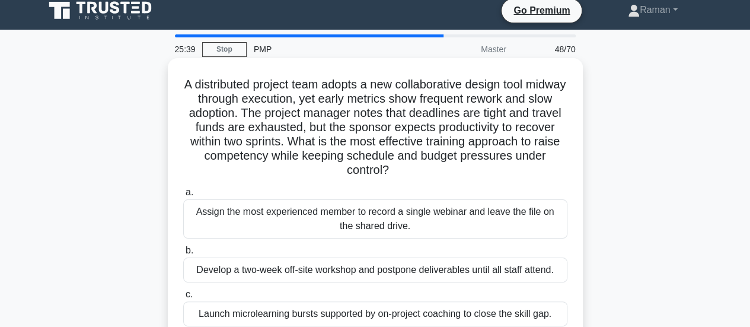
scroll to position [19, 0]
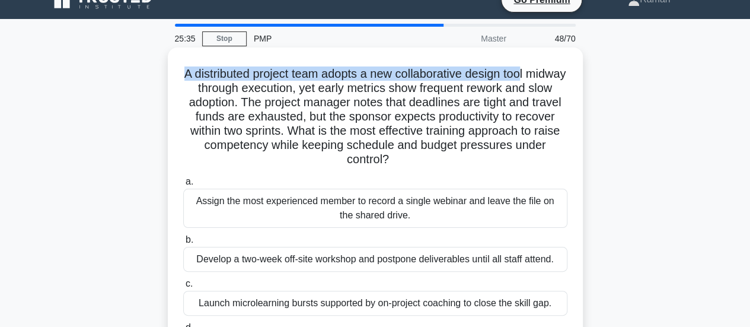
drag, startPoint x: 202, startPoint y: 74, endPoint x: 546, endPoint y: 76, distance: 344.0
click at [546, 76] on h5 "A distributed project team adopts a new collaborative design tool midway throug…" at bounding box center [375, 116] width 387 height 101
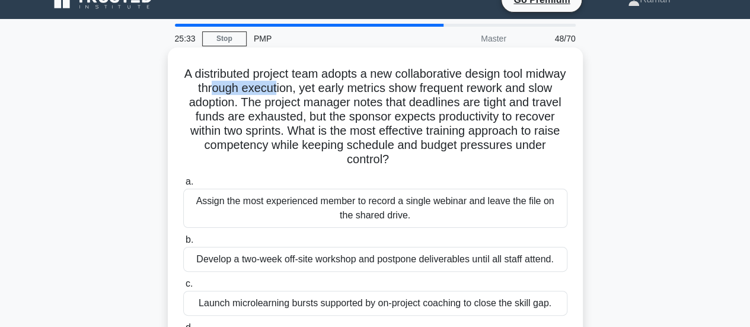
drag, startPoint x: 246, startPoint y: 90, endPoint x: 310, endPoint y: 90, distance: 64.1
click at [310, 90] on h5 "A distributed project team adopts a new collaborative design tool midway throug…" at bounding box center [375, 116] width 387 height 101
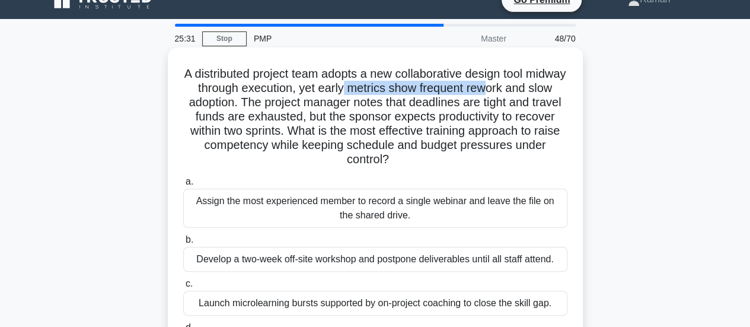
drag, startPoint x: 377, startPoint y: 88, endPoint x: 522, endPoint y: 90, distance: 144.7
click at [522, 90] on h5 "A distributed project team adopts a new collaborative design tool midway throug…" at bounding box center [375, 116] width 387 height 101
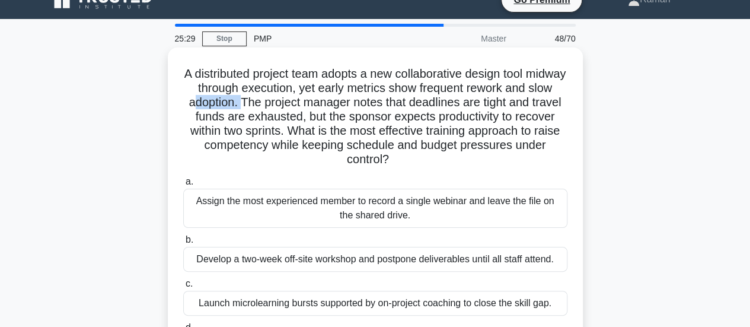
drag, startPoint x: 217, startPoint y: 106, endPoint x: 271, endPoint y: 104, distance: 54.0
click at [271, 104] on h5 "A distributed project team adopts a new collaborative design tool midway throug…" at bounding box center [375, 116] width 387 height 101
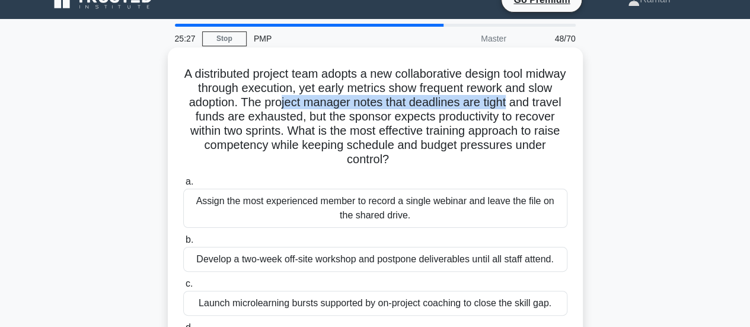
drag, startPoint x: 308, startPoint y: 103, endPoint x: 532, endPoint y: 101, distance: 224.2
click at [541, 103] on h5 "A distributed project team adopts a new collaborative design tool midway throug…" at bounding box center [375, 116] width 387 height 101
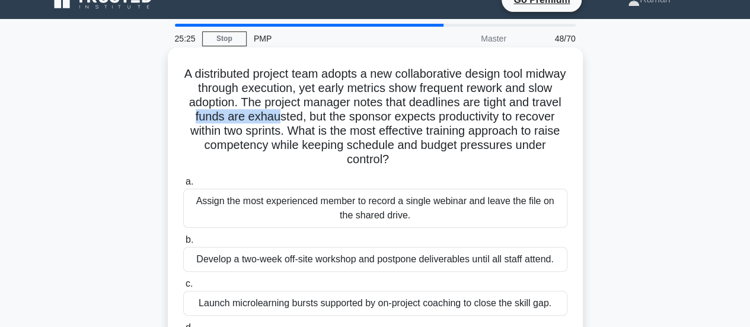
drag, startPoint x: 226, startPoint y: 116, endPoint x: 312, endPoint y: 116, distance: 86.0
click at [312, 116] on h5 "A distributed project team adopts a new collaborative design tool midway throug…" at bounding box center [375, 116] width 387 height 101
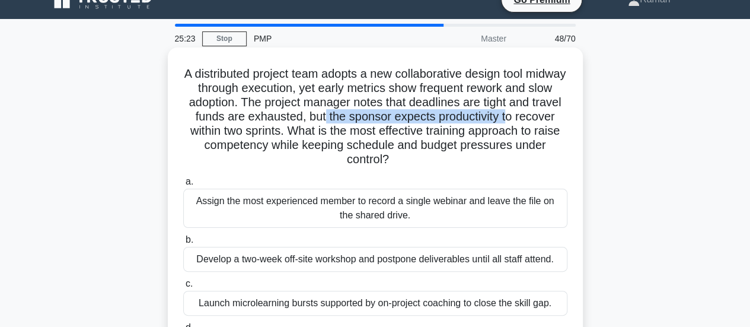
drag, startPoint x: 362, startPoint y: 116, endPoint x: 510, endPoint y: 118, distance: 148.3
click at [547, 118] on h5 "A distributed project team adopts a new collaborative design tool midway throug…" at bounding box center [375, 116] width 387 height 101
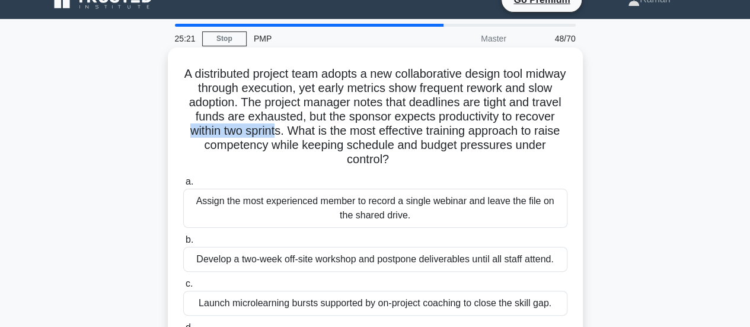
drag, startPoint x: 229, startPoint y: 133, endPoint x: 317, endPoint y: 132, distance: 88.4
click at [317, 132] on h5 "A distributed project team adopts a new collaborative design tool midway throug…" at bounding box center [375, 116] width 387 height 101
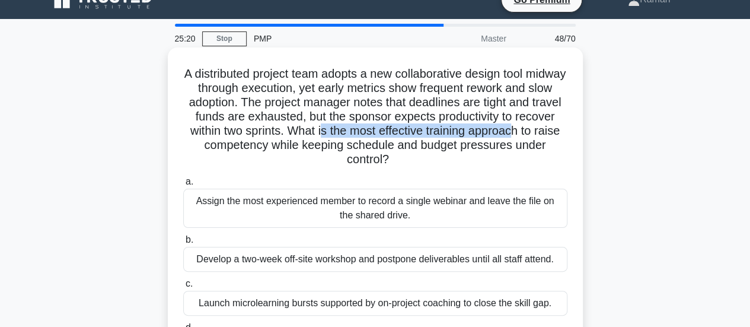
drag, startPoint x: 362, startPoint y: 133, endPoint x: 563, endPoint y: 130, distance: 201.7
click at [563, 130] on h5 "A distributed project team adopts a new collaborative design tool midway throug…" at bounding box center [375, 116] width 387 height 101
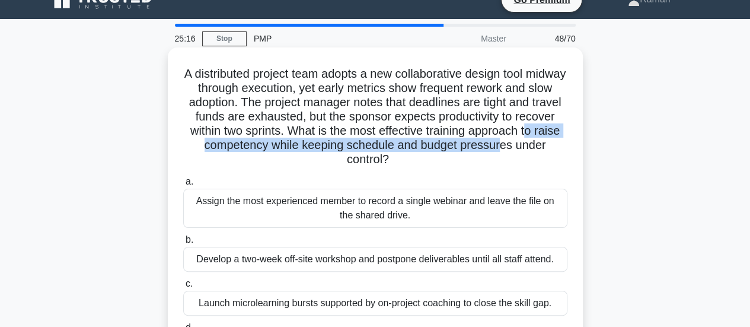
drag, startPoint x: 199, startPoint y: 147, endPoint x: 471, endPoint y: 147, distance: 272.8
click at [524, 141] on h5 "A distributed project team adopts a new collaborative design tool midway throug…" at bounding box center [375, 116] width 387 height 101
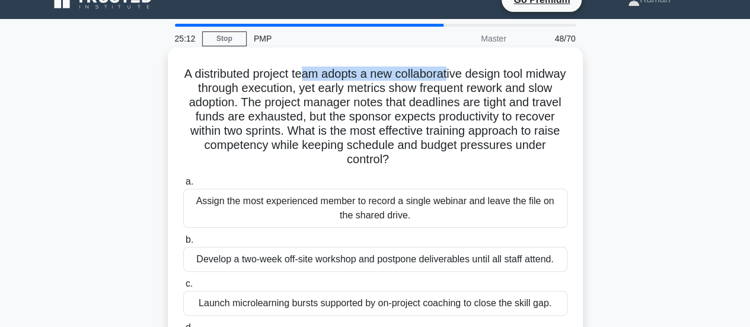
drag, startPoint x: 323, startPoint y: 75, endPoint x: 472, endPoint y: 75, distance: 149.5
click at [472, 75] on h5 "A distributed project team adopts a new collaborative design tool midway throug…" at bounding box center [375, 116] width 387 height 101
click at [209, 91] on h5 "A distributed project team adopts a new collaborative design tool midway throug…" at bounding box center [375, 116] width 387 height 101
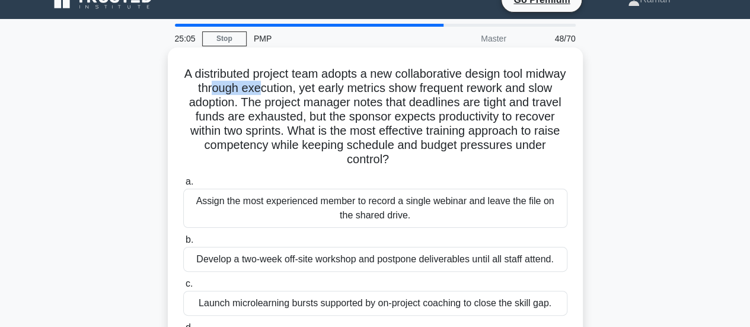
drag, startPoint x: 246, startPoint y: 91, endPoint x: 291, endPoint y: 93, distance: 45.1
click at [291, 93] on h5 "A distributed project team adopts a new collaborative design tool midway throug…" at bounding box center [375, 116] width 387 height 101
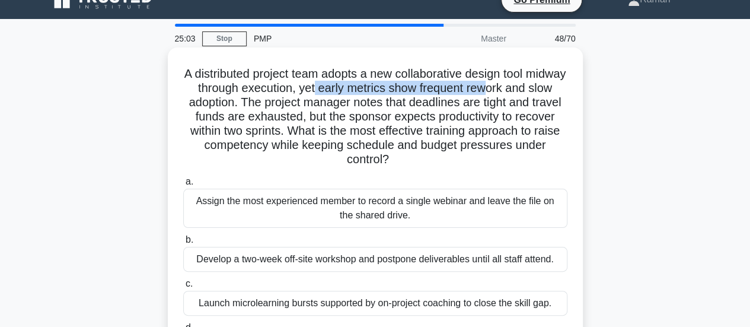
drag, startPoint x: 349, startPoint y: 95, endPoint x: 429, endPoint y: 94, distance: 80.1
click at [526, 91] on h5 "A distributed project team adopts a new collaborative design tool midway throug…" at bounding box center [375, 116] width 387 height 101
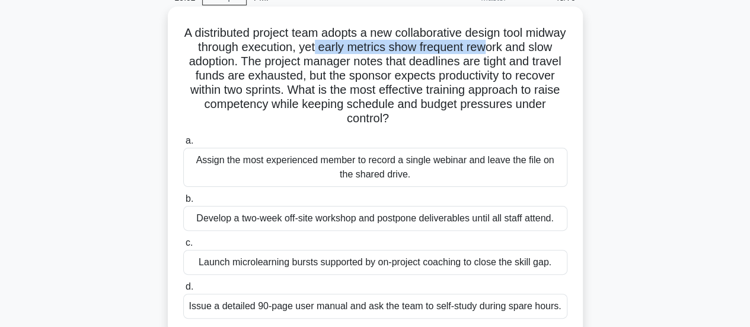
scroll to position [78, 0]
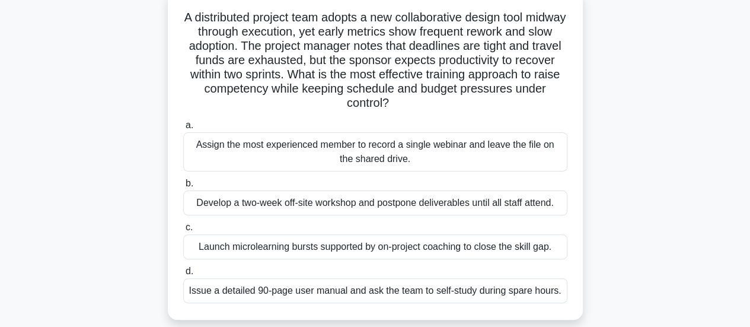
click at [126, 118] on div "A distributed project team adopts a new collaborative design tool midway throug…" at bounding box center [375, 162] width 676 height 343
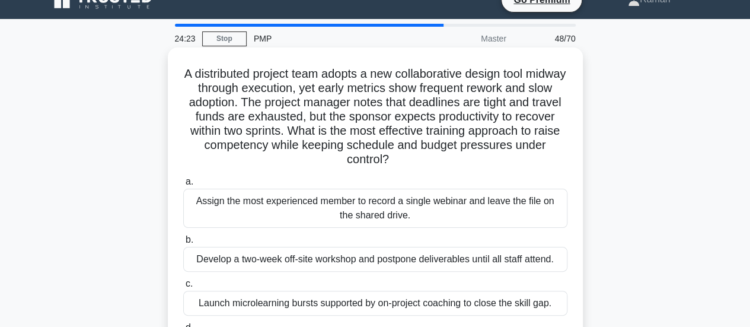
click at [275, 305] on div "Launch microlearning bursts supported by on-project coaching to close the skill…" at bounding box center [375, 303] width 384 height 25
click at [183, 288] on input "c. Launch microlearning bursts supported by on-project coaching to close the sk…" at bounding box center [183, 284] width 0 height 8
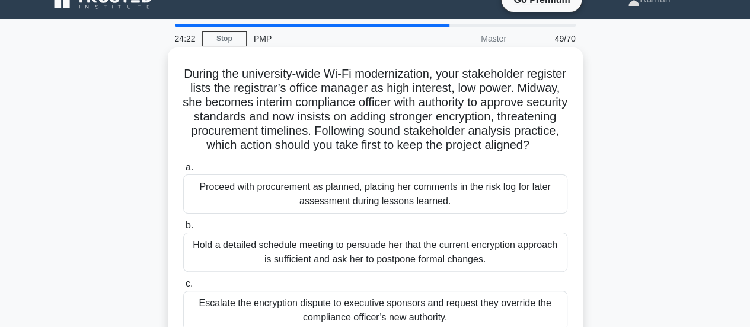
scroll to position [0, 0]
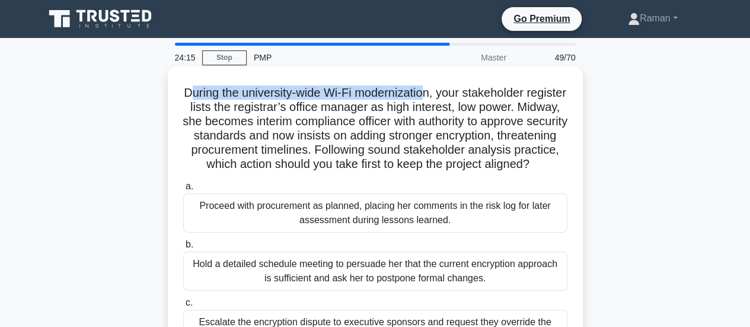
drag, startPoint x: 205, startPoint y: 90, endPoint x: 446, endPoint y: 95, distance: 240.8
click at [446, 95] on h5 "During the university-wide Wi-Fi modernization, your stakeholder register lists…" at bounding box center [375, 128] width 387 height 87
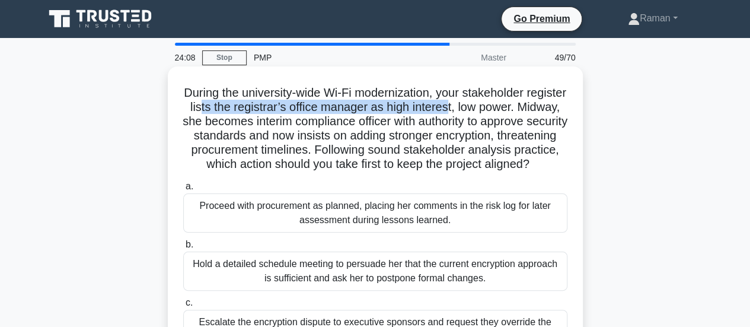
drag, startPoint x: 244, startPoint y: 110, endPoint x: 492, endPoint y: 107, distance: 248.5
click at [492, 107] on h5 "During the university-wide Wi-Fi modernization, your stakeholder register lists…" at bounding box center [375, 128] width 387 height 87
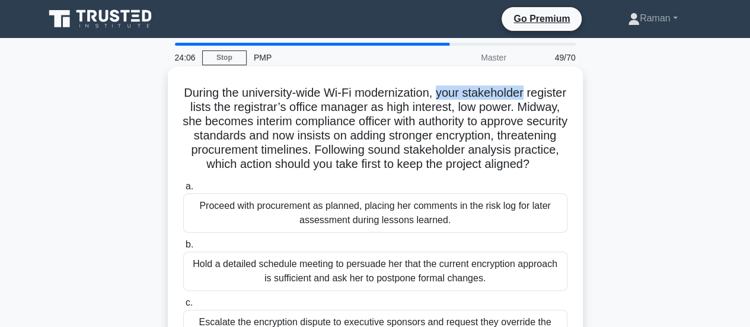
drag, startPoint x: 464, startPoint y: 93, endPoint x: 557, endPoint y: 93, distance: 93.7
click at [557, 93] on h5 "During the university-wide Wi-Fi modernization, your stakeholder register lists…" at bounding box center [375, 128] width 387 height 87
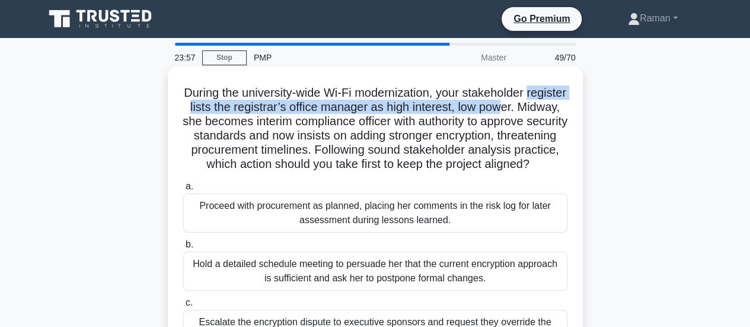
drag, startPoint x: 189, startPoint y: 110, endPoint x: 553, endPoint y: 109, distance: 364.1
click at [553, 109] on h5 "During the university-wide Wi-Fi modernization, your stakeholder register lists…" at bounding box center [375, 128] width 387 height 87
click at [278, 113] on h5 "During the university-wide Wi-Fi modernization, your stakeholder register lists…" at bounding box center [375, 128] width 387 height 87
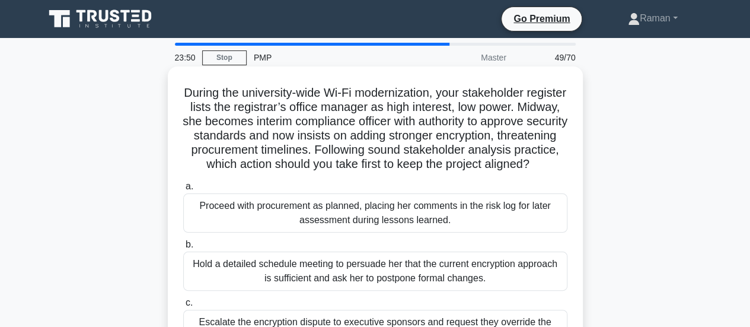
click at [424, 113] on h5 "During the university-wide Wi-Fi modernization, your stakeholder register lists…" at bounding box center [375, 128] width 387 height 87
click at [445, 109] on h5 "During the university-wide Wi-Fi modernization, your stakeholder register lists…" at bounding box center [375, 128] width 387 height 87
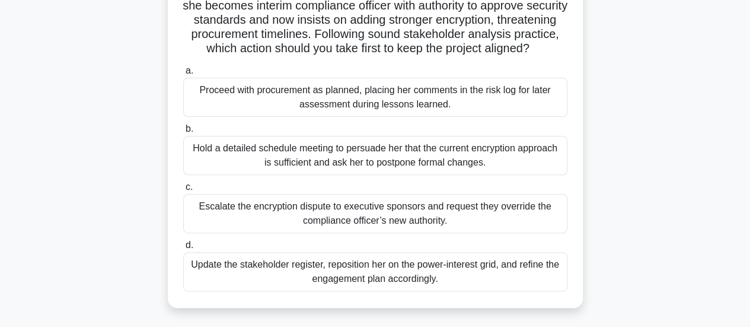
scroll to position [178, 0]
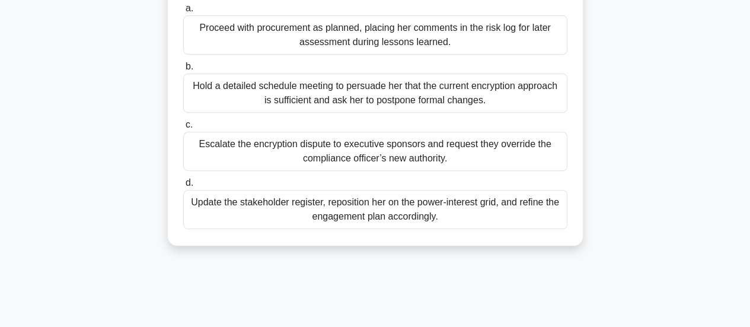
click at [310, 229] on div "Update the stakeholder register, reposition her on the power-interest grid, and…" at bounding box center [375, 209] width 384 height 39
click at [183, 187] on input "d. Update the stakeholder register, reposition her on the power-interest grid, …" at bounding box center [183, 183] width 0 height 8
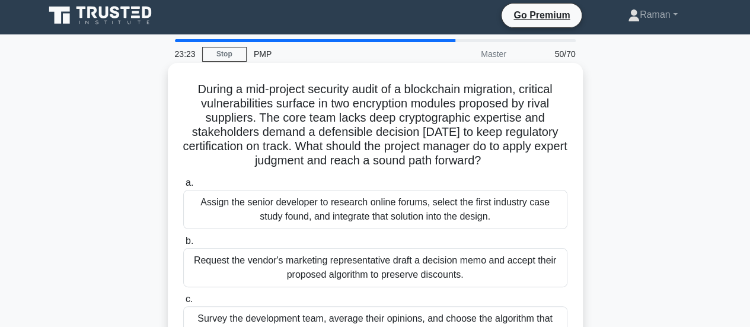
scroll to position [0, 0]
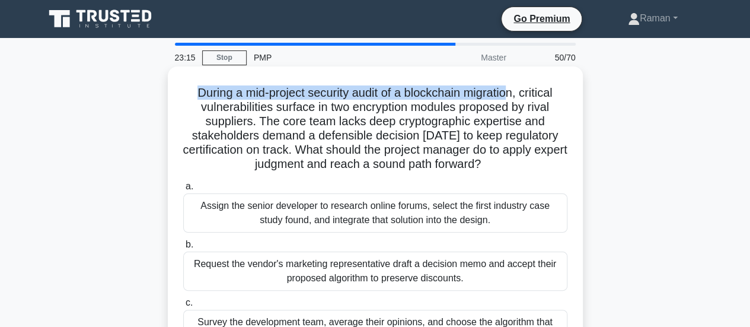
drag, startPoint x: 193, startPoint y: 91, endPoint x: 514, endPoint y: 93, distance: 321.5
click at [514, 93] on h5 "During a mid-project security audit of a blockchain migration, critical vulnera…" at bounding box center [375, 128] width 387 height 87
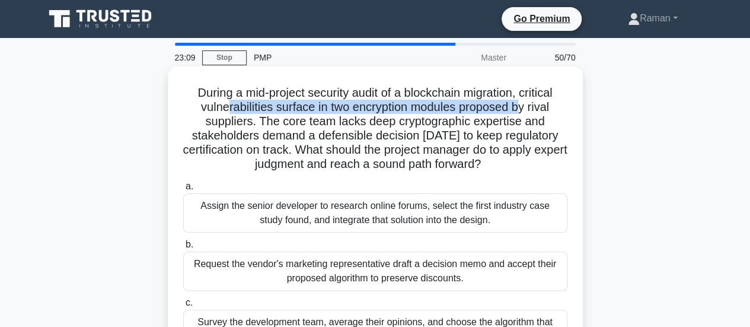
drag, startPoint x: 221, startPoint y: 112, endPoint x: 521, endPoint y: 110, distance: 300.1
click at [521, 110] on h5 "During a mid-project security audit of a blockchain migration, critical vulnera…" at bounding box center [375, 128] width 387 height 87
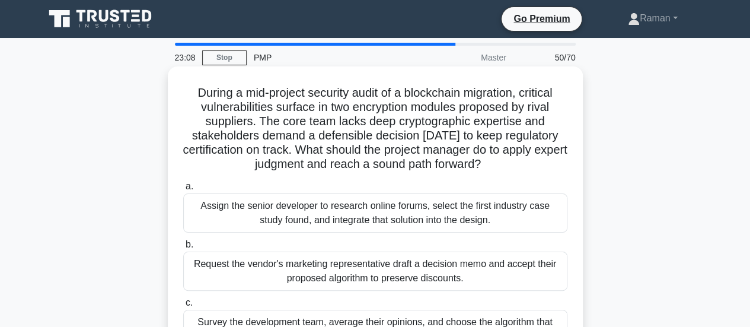
click at [534, 123] on h5 "During a mid-project security audit of a blockchain migration, critical vulnera…" at bounding box center [375, 128] width 387 height 87
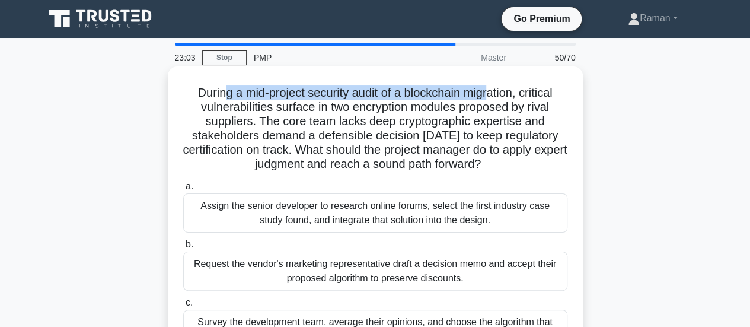
drag, startPoint x: 221, startPoint y: 97, endPoint x: 492, endPoint y: 92, distance: 271.1
click at [492, 92] on h5 "During a mid-project security audit of a blockchain migration, critical vulnera…" at bounding box center [375, 128] width 387 height 87
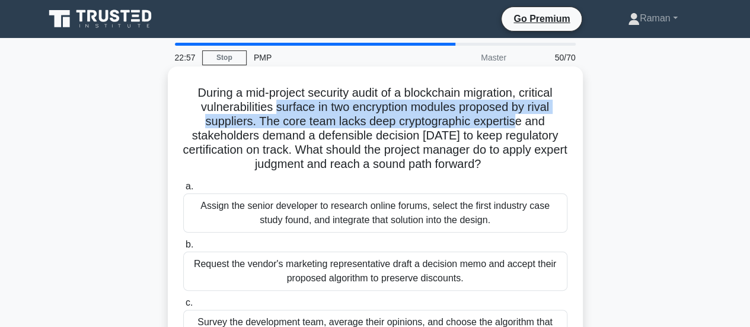
drag, startPoint x: 272, startPoint y: 111, endPoint x: 515, endPoint y: 116, distance: 243.8
click at [515, 116] on h5 "During a mid-project security audit of a blockchain migration, critical vulnera…" at bounding box center [375, 128] width 387 height 87
click at [291, 125] on h5 "During a mid-project security audit of a blockchain migration, critical vulnera…" at bounding box center [375, 128] width 387 height 87
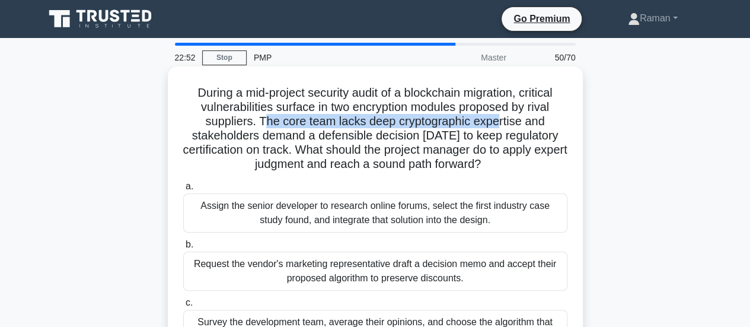
drag, startPoint x: 265, startPoint y: 123, endPoint x: 501, endPoint y: 121, distance: 236.0
click at [501, 121] on h5 "During a mid-project security audit of a blockchain migration, critical vulnera…" at bounding box center [375, 128] width 387 height 87
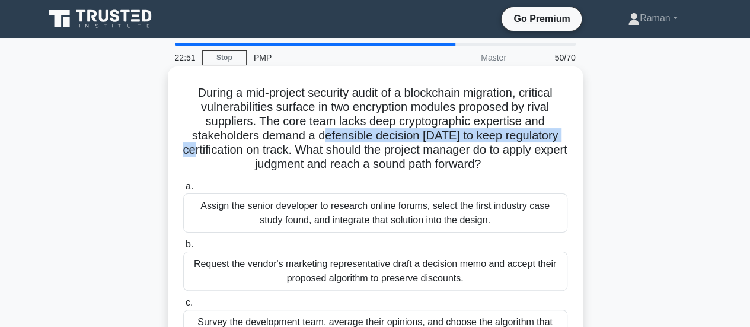
drag, startPoint x: 202, startPoint y: 144, endPoint x: 325, endPoint y: 142, distance: 123.4
click at [325, 142] on h5 "During a mid-project security audit of a blockchain migration, critical vulnera…" at bounding box center [375, 128] width 387 height 87
click at [352, 136] on h5 "During a mid-project security audit of a blockchain migration, critical vulnera…" at bounding box center [375, 128] width 387 height 87
click at [405, 134] on h5 "During a mid-project security audit of a blockchain migration, critical vulnera…" at bounding box center [375, 128] width 387 height 87
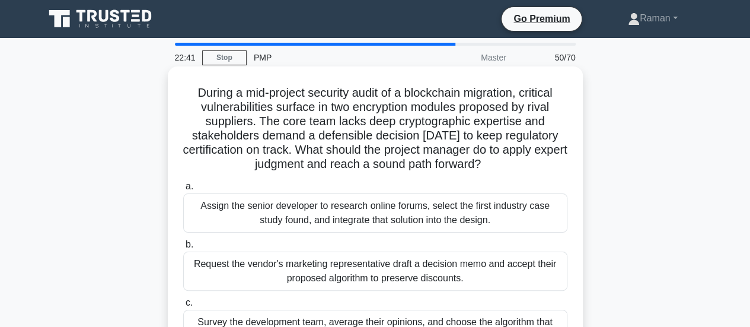
drag, startPoint x: 275, startPoint y: 167, endPoint x: 504, endPoint y: 170, distance: 229.5
click at [504, 170] on h5 "During a mid-project security audit of a blockchain migration, critical vulnera…" at bounding box center [375, 128] width 387 height 87
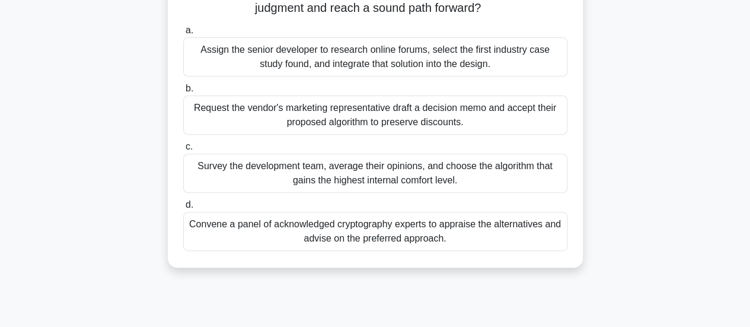
scroll to position [178, 0]
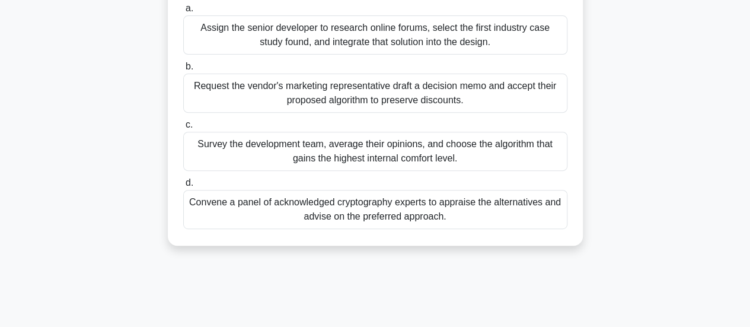
click at [250, 218] on div "Convene a panel of acknowledged cryptography experts to appraise the alternativ…" at bounding box center [375, 209] width 384 height 39
click at [183, 187] on input "d. Convene a panel of acknowledged cryptography experts to appraise the alterna…" at bounding box center [183, 183] width 0 height 8
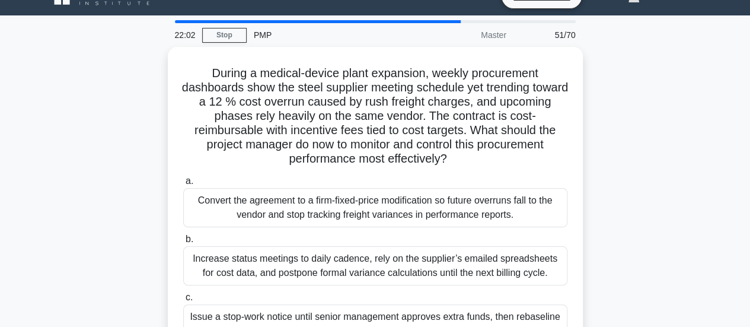
scroll to position [0, 0]
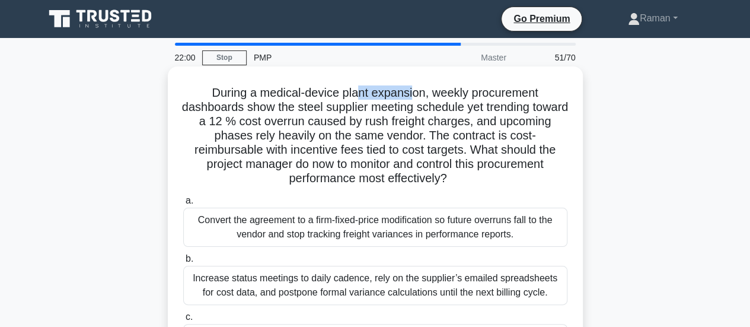
drag, startPoint x: 359, startPoint y: 96, endPoint x: 416, endPoint y: 95, distance: 56.9
click at [416, 95] on h5 "During a medical-device plant expansion, weekly procurement dashboards show the…" at bounding box center [375, 135] width 387 height 101
drag, startPoint x: 455, startPoint y: 95, endPoint x: 550, endPoint y: 94, distance: 95.5
click at [550, 94] on h5 "During a medical-device plant expansion, weekly procurement dashboards show the…" at bounding box center [375, 135] width 387 height 101
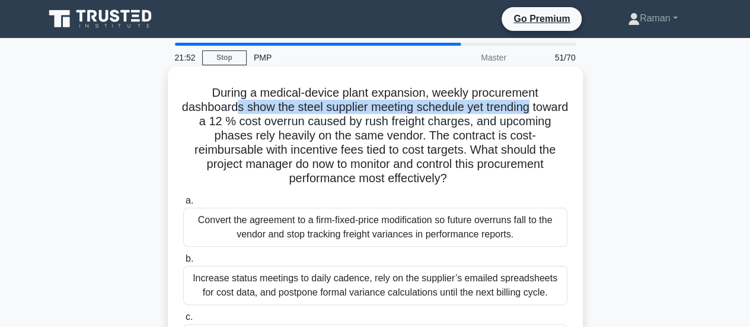
drag, startPoint x: 254, startPoint y: 108, endPoint x: 553, endPoint y: 104, distance: 298.9
click at [553, 104] on h5 "During a medical-device plant expansion, weekly procurement dashboards show the…" at bounding box center [375, 135] width 387 height 101
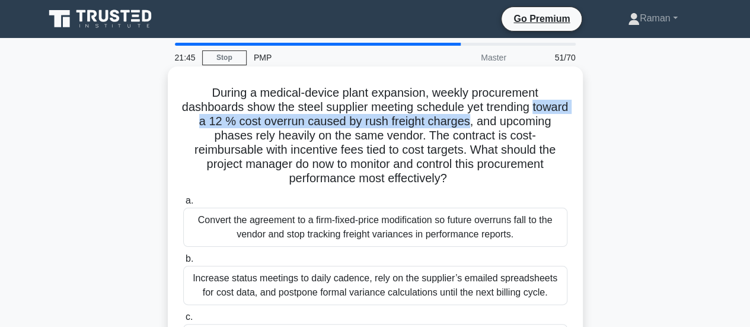
drag, startPoint x: 205, startPoint y: 123, endPoint x: 517, endPoint y: 124, distance: 312.0
click at [517, 124] on h5 "During a medical-device plant expansion, weekly procurement dashboards show the…" at bounding box center [375, 135] width 387 height 101
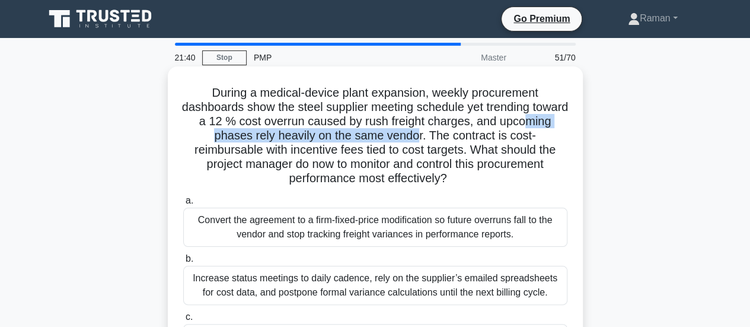
drag, startPoint x: 215, startPoint y: 139, endPoint x: 448, endPoint y: 139, distance: 233.1
click at [448, 139] on h5 "During a medical-device plant expansion, weekly procurement dashboards show the…" at bounding box center [375, 135] width 387 height 101
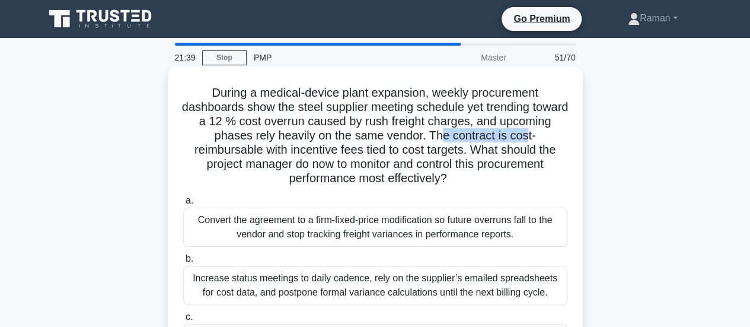
drag, startPoint x: 474, startPoint y: 138, endPoint x: 557, endPoint y: 139, distance: 83.6
click at [557, 139] on h5 "During a medical-device plant expansion, weekly procurement dashboards show the…" at bounding box center [375, 135] width 387 height 101
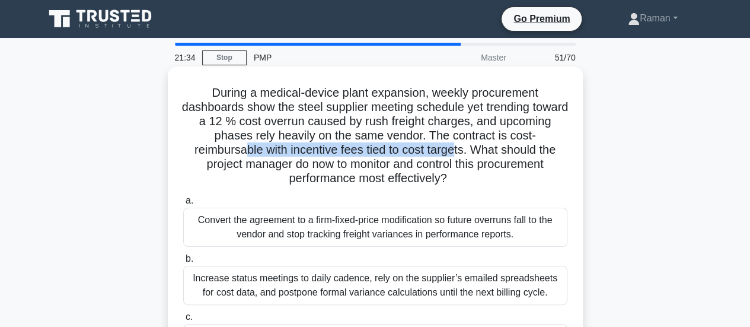
drag, startPoint x: 241, startPoint y: 148, endPoint x: 459, endPoint y: 153, distance: 217.7
click at [459, 153] on h5 "During a medical-device plant expansion, weekly procurement dashboards show the…" at bounding box center [375, 135] width 387 height 101
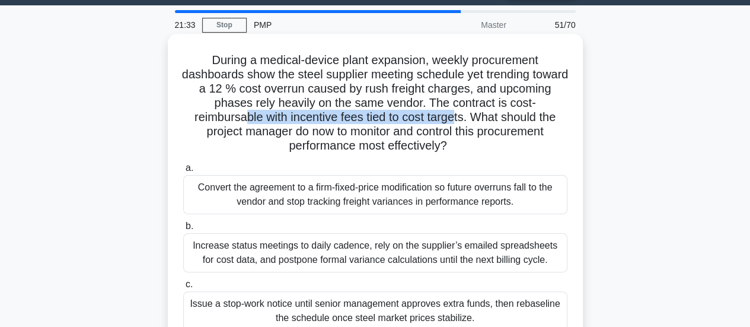
scroll to position [59, 0]
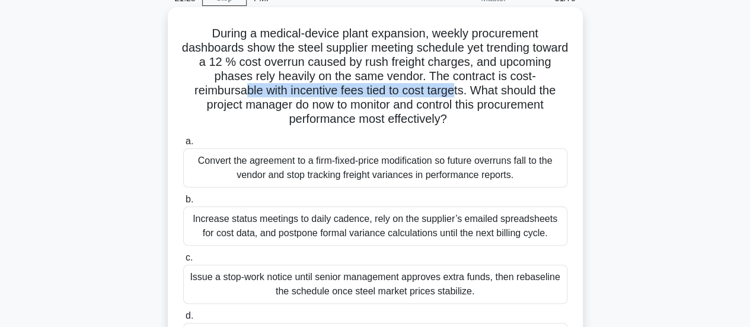
drag, startPoint x: 228, startPoint y: 108, endPoint x: 520, endPoint y: 114, distance: 291.3
click at [520, 114] on h5 "During a medical-device plant expansion, weekly procurement dashboards show the…" at bounding box center [375, 76] width 387 height 101
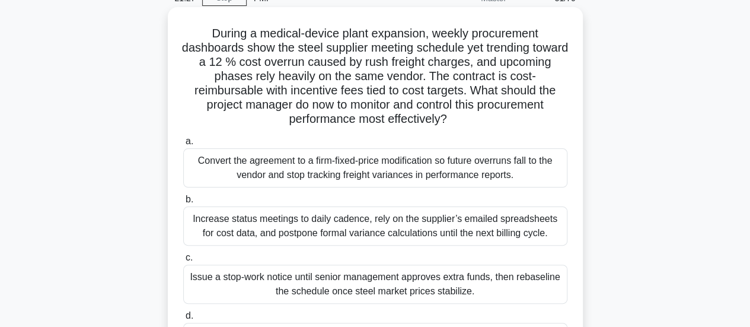
click at [304, 56] on h5 "During a medical-device plant expansion, weekly procurement dashboards show the…" at bounding box center [375, 76] width 387 height 101
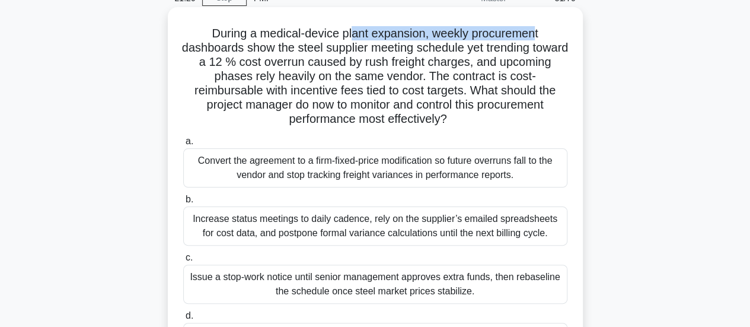
drag, startPoint x: 351, startPoint y: 31, endPoint x: 540, endPoint y: 39, distance: 189.9
click at [540, 39] on h5 "During a medical-device plant expansion, weekly procurement dashboards show the…" at bounding box center [375, 76] width 387 height 101
click at [446, 41] on h5 "During a medical-device plant expansion, weekly procurement dashboards show the…" at bounding box center [375, 76] width 387 height 101
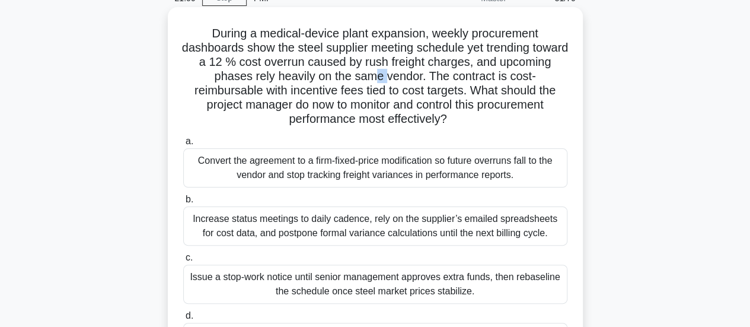
drag, startPoint x: 406, startPoint y: 79, endPoint x: 414, endPoint y: 79, distance: 7.7
click at [414, 79] on h5 "During a medical-device plant expansion, weekly procurement dashboards show the…" at bounding box center [375, 76] width 387 height 101
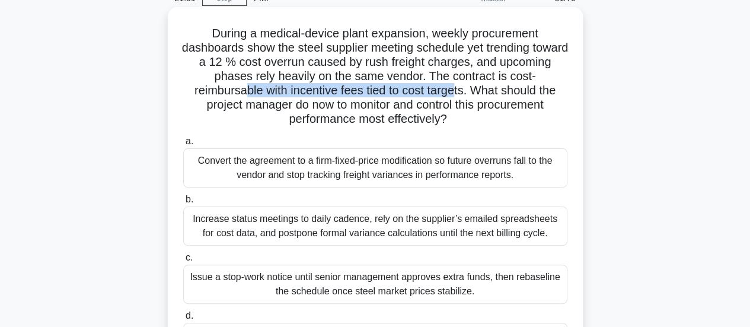
drag, startPoint x: 241, startPoint y: 95, endPoint x: 458, endPoint y: 93, distance: 217.1
click at [458, 93] on h5 "During a medical-device plant expansion, weekly procurement dashboards show the…" at bounding box center [375, 76] width 387 height 101
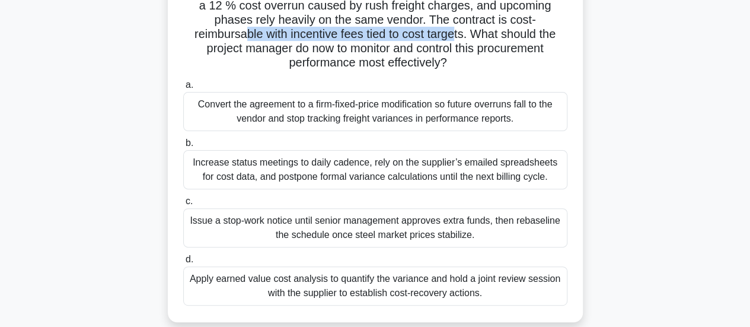
scroll to position [178, 0]
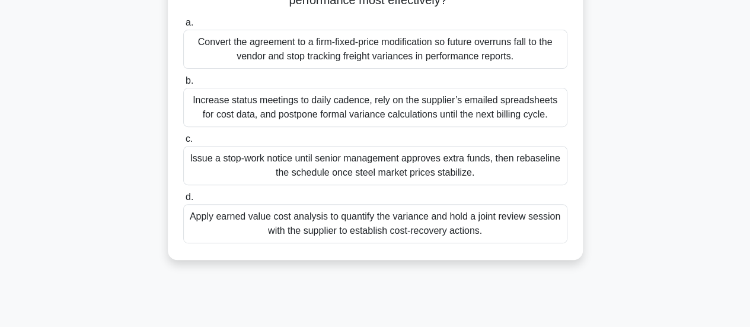
click at [253, 222] on div "Apply earned value cost analysis to quantify the variance and hold a joint revi…" at bounding box center [375, 223] width 384 height 39
click at [183, 201] on input "d. Apply earned value cost analysis to quantify the variance and hold a joint r…" at bounding box center [183, 197] width 0 height 8
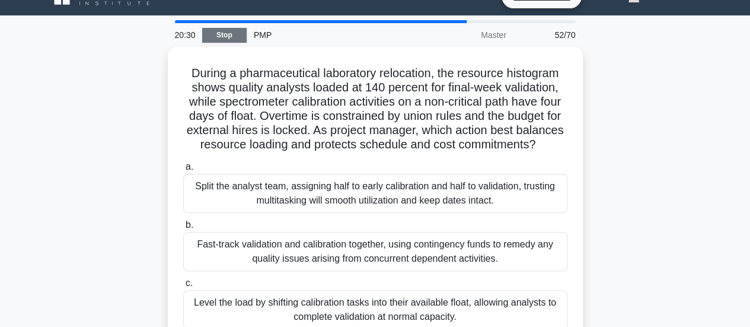
scroll to position [0, 0]
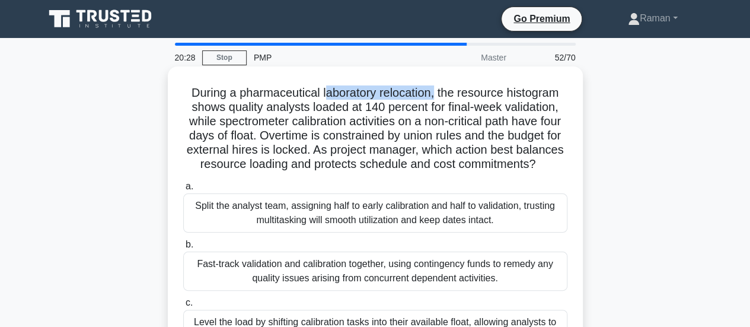
drag, startPoint x: 324, startPoint y: 94, endPoint x: 435, endPoint y: 94, distance: 111.5
click at [435, 94] on h5 "During a pharmaceutical laboratory relocation, the resource histogram shows qua…" at bounding box center [375, 128] width 387 height 87
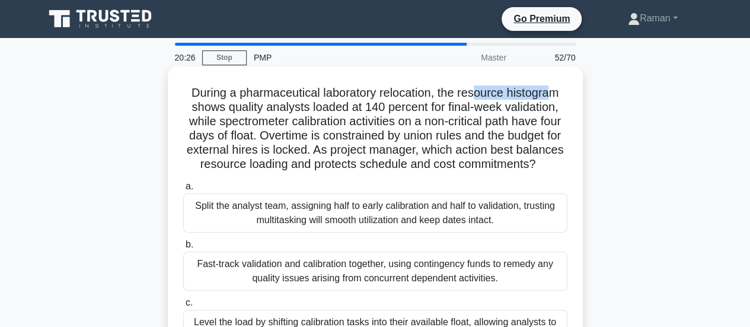
drag, startPoint x: 480, startPoint y: 94, endPoint x: 555, endPoint y: 90, distance: 75.4
click at [555, 90] on h5 "During a pharmaceutical laboratory relocation, the resource histogram shows qua…" at bounding box center [375, 128] width 387 height 87
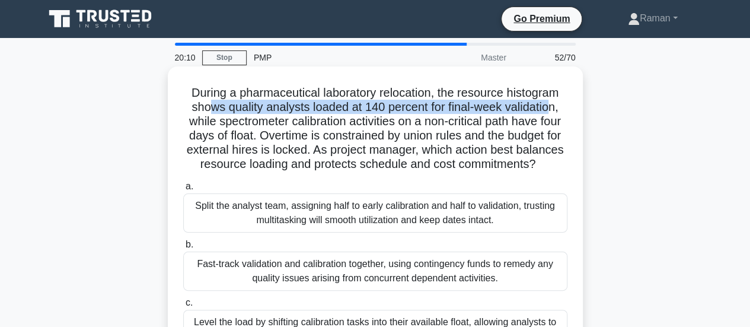
drag, startPoint x: 206, startPoint y: 107, endPoint x: 550, endPoint y: 106, distance: 343.4
click at [550, 106] on h5 "During a pharmaceutical laboratory relocation, the resource histogram shows qua…" at bounding box center [375, 128] width 387 height 87
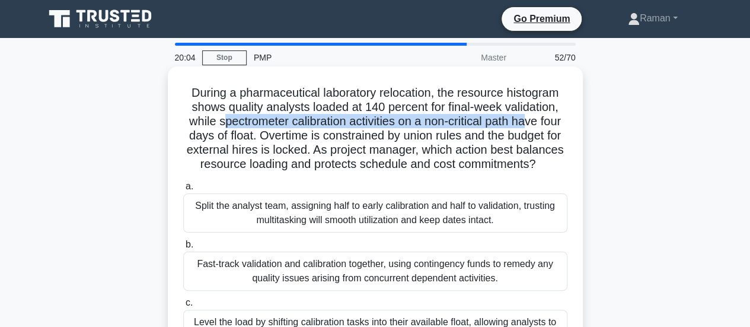
drag, startPoint x: 231, startPoint y: 127, endPoint x: 542, endPoint y: 124, distance: 310.8
click at [542, 124] on h5 "During a pharmaceutical laboratory relocation, the resource histogram shows qua…" at bounding box center [375, 128] width 387 height 87
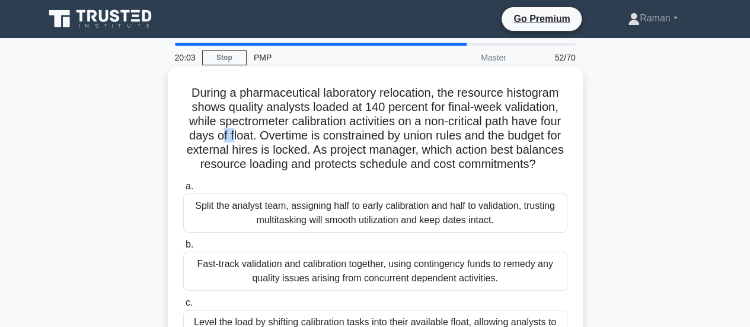
drag, startPoint x: 260, startPoint y: 140, endPoint x: 270, endPoint y: 140, distance: 9.5
click at [270, 140] on h5 "During a pharmaceutical laboratory relocation, the resource histogram shows qua…" at bounding box center [375, 128] width 387 height 87
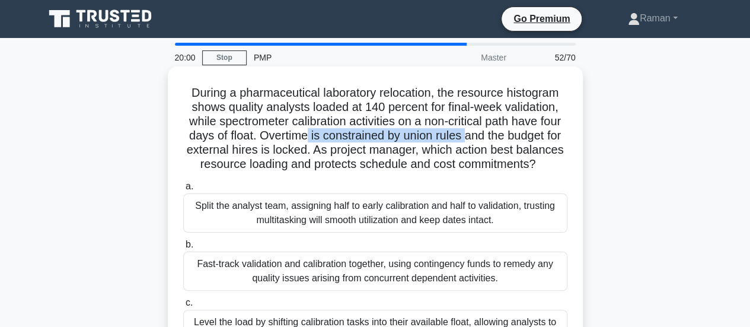
drag, startPoint x: 348, startPoint y: 138, endPoint x: 508, endPoint y: 137, distance: 159.5
click at [508, 137] on h5 "During a pharmaceutical laboratory relocation, the resource histogram shows qua…" at bounding box center [375, 128] width 387 height 87
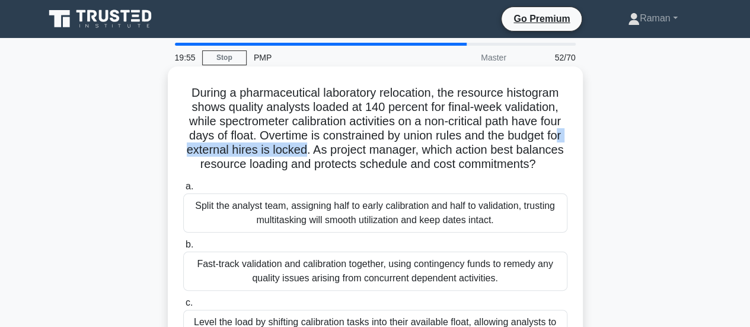
drag, startPoint x: 243, startPoint y: 154, endPoint x: 374, endPoint y: 152, distance: 131.1
click at [374, 152] on h5 "During a pharmaceutical laboratory relocation, the resource histogram shows qua…" at bounding box center [375, 128] width 387 height 87
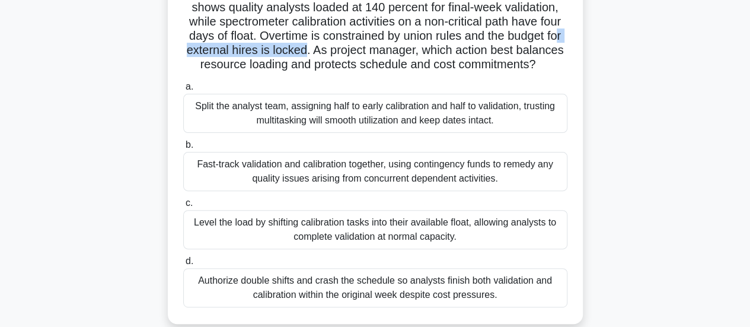
scroll to position [119, 0]
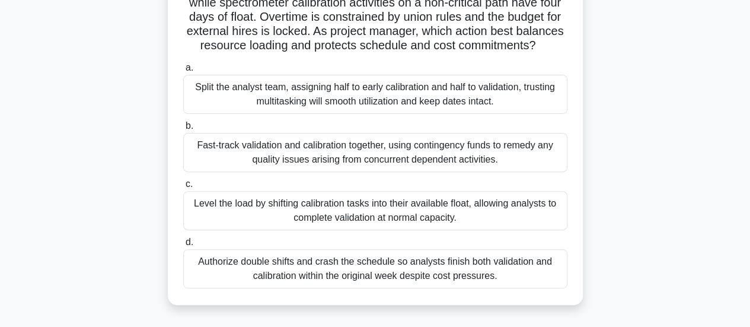
click at [240, 230] on div "Level the load by shifting calibration tasks into their available float, allowi…" at bounding box center [375, 210] width 384 height 39
click at [183, 188] on input "c. Level the load by shifting calibration tasks into their available float, all…" at bounding box center [183, 184] width 0 height 8
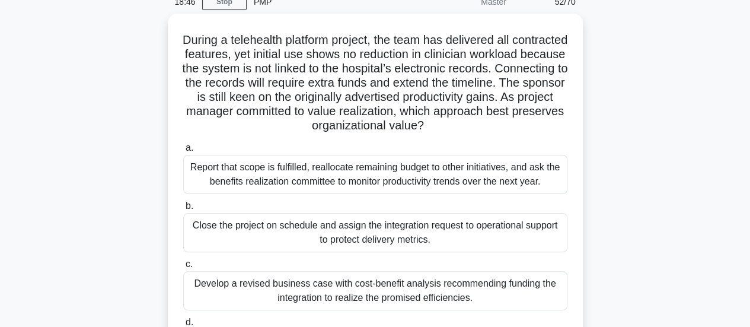
scroll to position [0, 0]
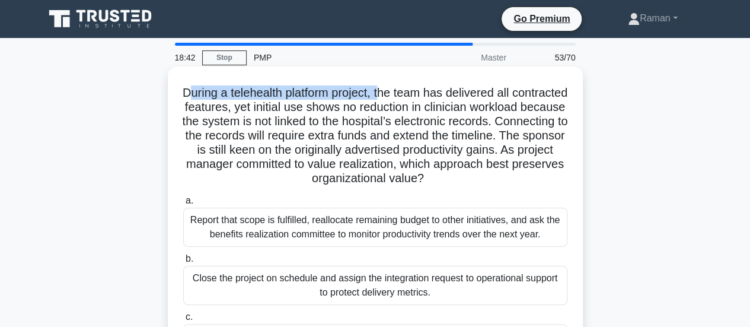
drag, startPoint x: 214, startPoint y: 93, endPoint x: 412, endPoint y: 94, distance: 198.7
click at [412, 94] on h5 "During a telehealth platform project, the team has delivered all contracted fea…" at bounding box center [375, 135] width 387 height 101
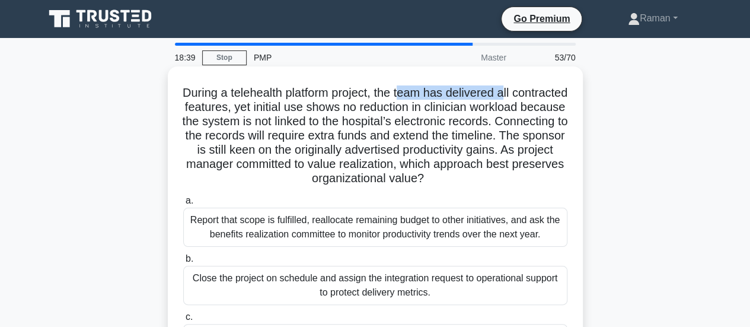
drag, startPoint x: 432, startPoint y: 94, endPoint x: 538, endPoint y: 91, distance: 105.6
click at [538, 91] on h5 "During a telehealth platform project, the team has delivered all contracted fea…" at bounding box center [375, 135] width 387 height 101
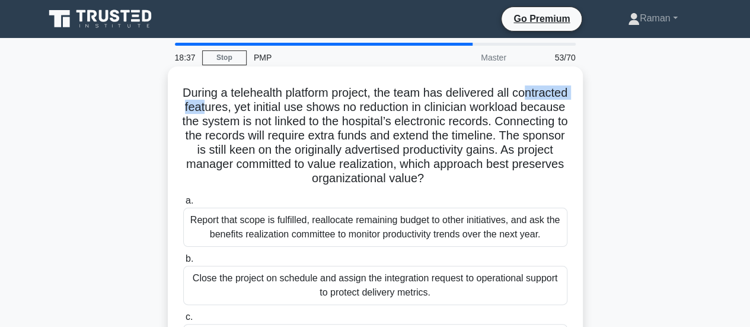
drag, startPoint x: 215, startPoint y: 107, endPoint x: 279, endPoint y: 107, distance: 64.6
click at [279, 107] on h5 "During a telehealth platform project, the team has delivered all contracted fea…" at bounding box center [375, 135] width 387 height 101
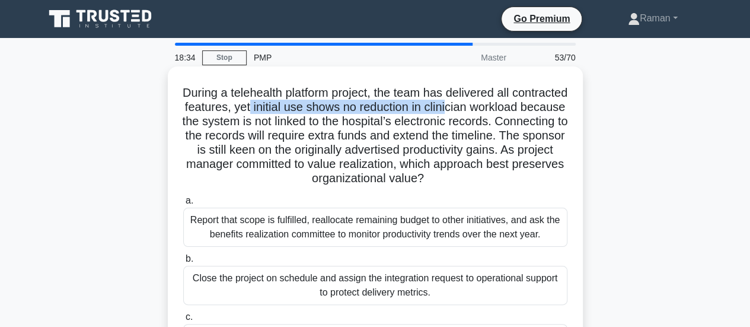
drag, startPoint x: 328, startPoint y: 110, endPoint x: 530, endPoint y: 104, distance: 202.3
click at [530, 104] on h5 "During a telehealth platform project, the team has delivered all contracted fea…" at bounding box center [375, 135] width 387 height 101
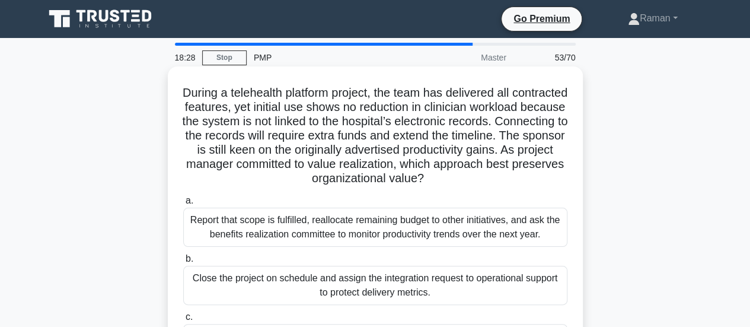
click at [272, 110] on h5 "During a telehealth platform project, the team has delivered all contracted fea…" at bounding box center [375, 135] width 387 height 101
drag, startPoint x: 403, startPoint y: 123, endPoint x: 514, endPoint y: 123, distance: 110.9
click at [514, 123] on h5 "During a telehealth platform project, the team has delivered all contracted fea…" at bounding box center [375, 135] width 387 height 101
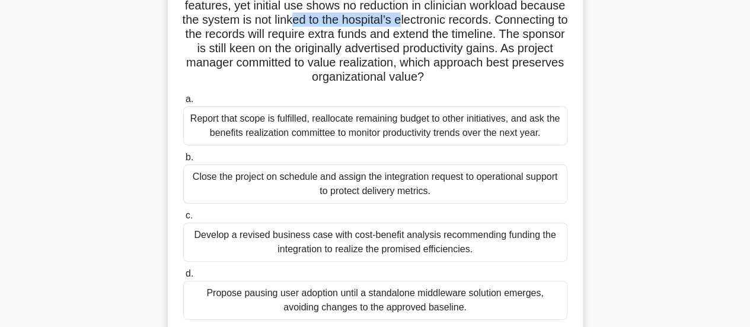
scroll to position [178, 0]
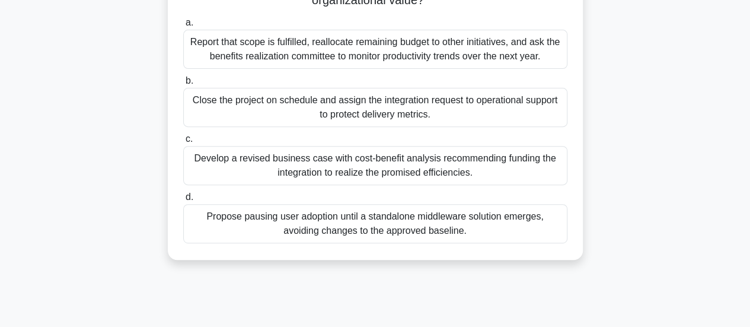
click at [365, 54] on div "Report that scope is fulfilled, reallocate remaining budget to other initiative…" at bounding box center [375, 49] width 384 height 39
click at [183, 27] on input "a. Report that scope is fulfilled, reallocate remaining budget to other initiat…" at bounding box center [183, 23] width 0 height 8
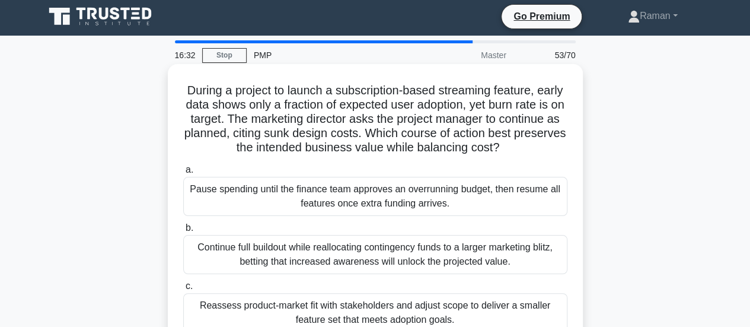
scroll to position [0, 0]
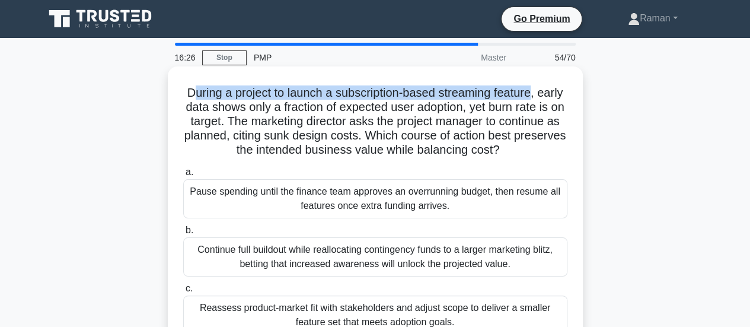
drag, startPoint x: 204, startPoint y: 94, endPoint x: 552, endPoint y: 93, distance: 347.5
click at [552, 93] on h5 "During a project to launch a subscription-based streaming feature, early data s…" at bounding box center [375, 121] width 387 height 72
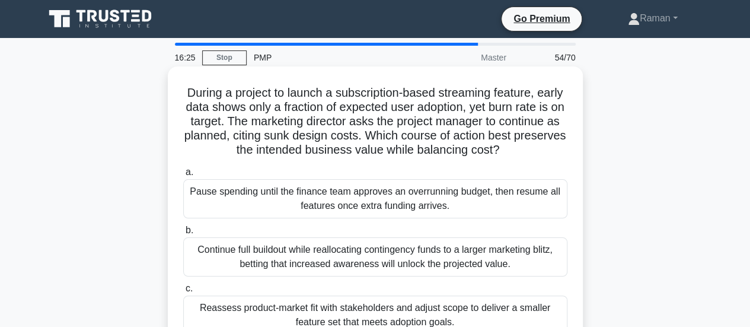
click at [225, 101] on h5 "During a project to launch a subscription-based streaming feature, early data s…" at bounding box center [375, 121] width 387 height 72
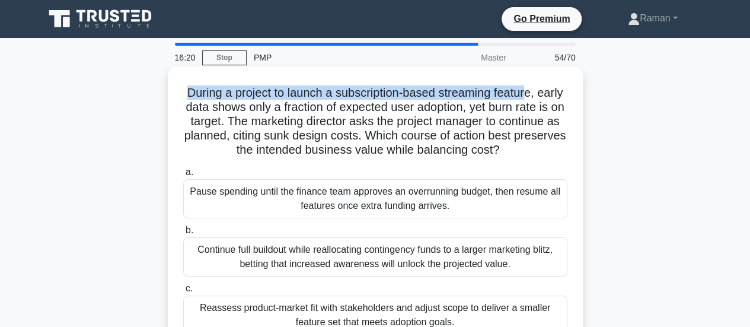
drag, startPoint x: 198, startPoint y: 96, endPoint x: 537, endPoint y: 89, distance: 339.3
click at [543, 88] on h5 "During a project to launch a subscription-based streaming feature, early data s…" at bounding box center [375, 121] width 387 height 72
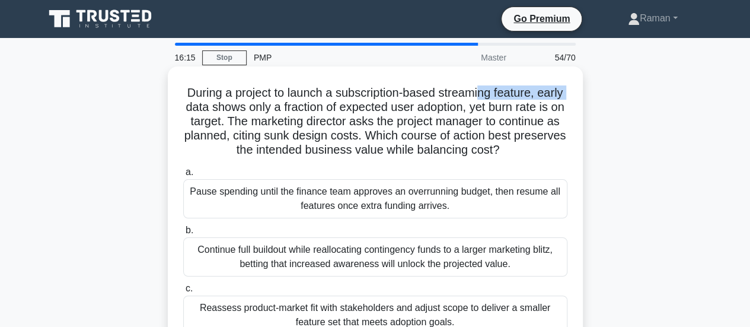
drag, startPoint x: 221, startPoint y: 111, endPoint x: 496, endPoint y: 100, distance: 275.4
click at [496, 100] on h5 "During a project to launch a subscription-based streaming feature, early data s…" at bounding box center [375, 121] width 387 height 72
click at [280, 128] on h5 "During a project to launch a subscription-based streaming feature, early data s…" at bounding box center [375, 121] width 387 height 72
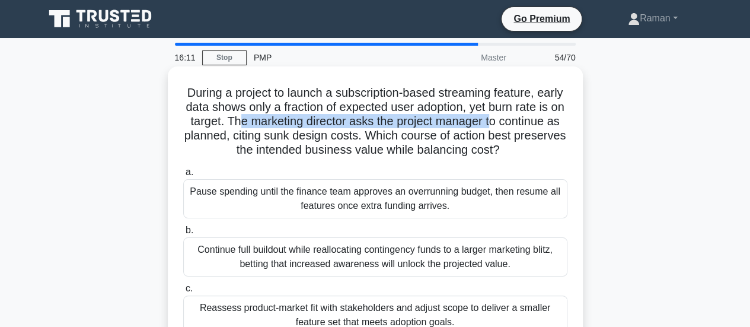
drag, startPoint x: 294, startPoint y: 122, endPoint x: 551, endPoint y: 119, distance: 256.8
click at [551, 119] on h5 "During a project to launch a subscription-based streaming feature, early data s…" at bounding box center [375, 121] width 387 height 72
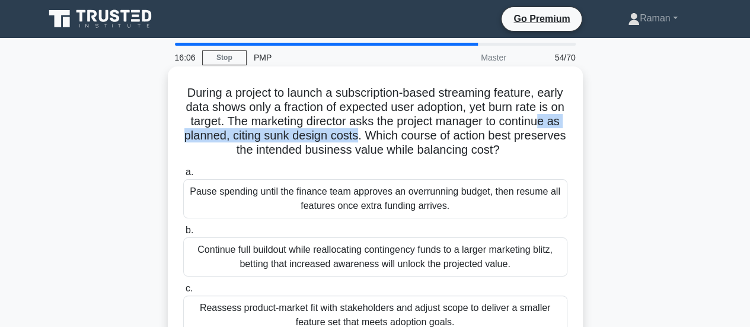
drag, startPoint x: 231, startPoint y: 143, endPoint x: 429, endPoint y: 135, distance: 198.3
click at [429, 135] on h5 "During a project to launch a subscription-based streaming feature, early data s…" at bounding box center [375, 121] width 387 height 72
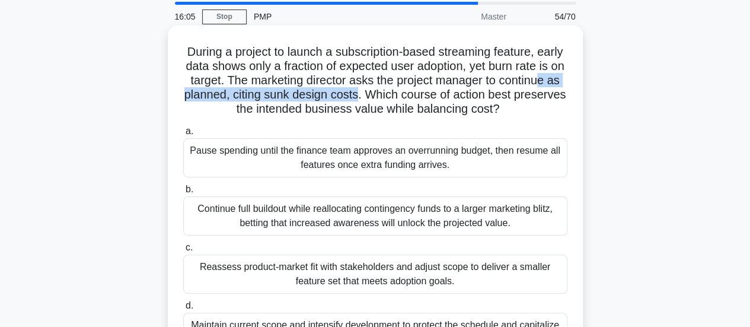
scroll to position [59, 0]
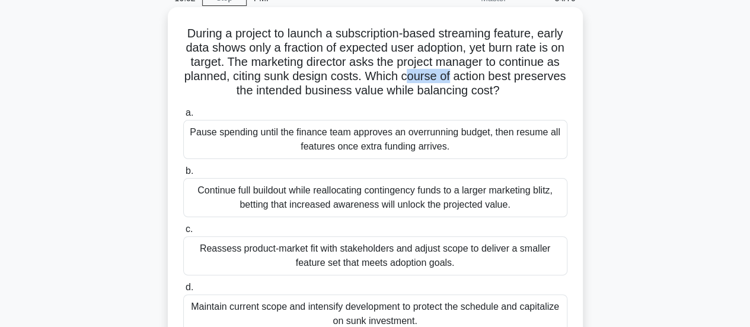
drag, startPoint x: 482, startPoint y: 80, endPoint x: 524, endPoint y: 77, distance: 42.3
click at [524, 77] on h5 "During a project to launch a subscription-based streaming feature, early data s…" at bounding box center [375, 62] width 387 height 72
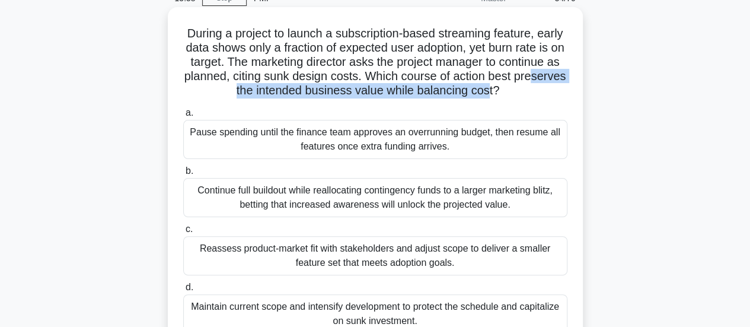
drag, startPoint x: 234, startPoint y: 96, endPoint x: 531, endPoint y: 93, distance: 297.1
click at [531, 93] on h5 "During a project to launch a subscription-based streaming feature, early data s…" at bounding box center [375, 62] width 387 height 72
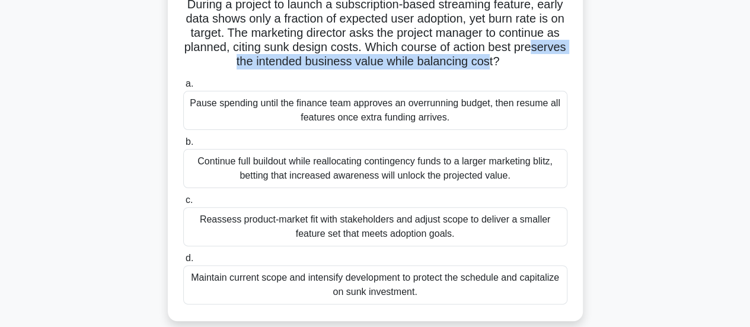
scroll to position [119, 0]
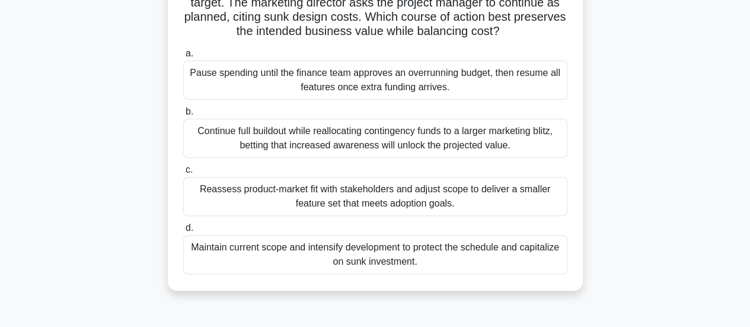
click at [232, 199] on div "Reassess product-market fit with stakeholders and adjust scope to deliver a sma…" at bounding box center [375, 196] width 384 height 39
click at [183, 174] on input "c. Reassess product-market fit with stakeholders and adjust scope to deliver a …" at bounding box center [183, 170] width 0 height 8
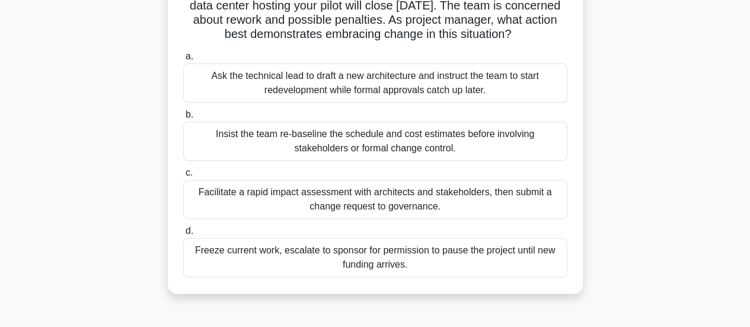
scroll to position [0, 0]
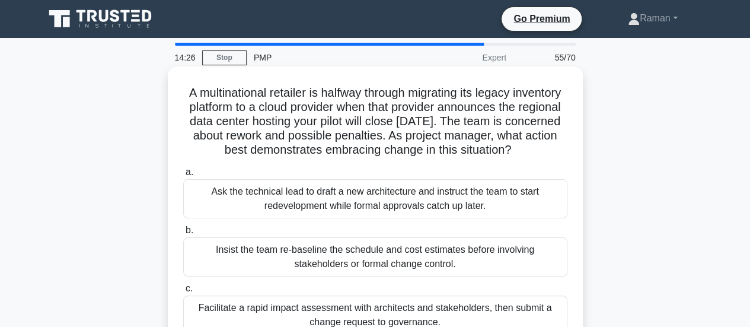
click at [208, 97] on h5 "A multinational retailer is halfway through migrating its legacy inventory plat…" at bounding box center [375, 121] width 387 height 72
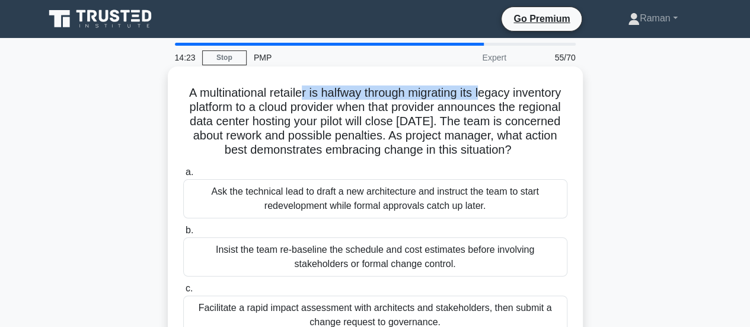
drag, startPoint x: 324, startPoint y: 97, endPoint x: 511, endPoint y: 97, distance: 186.8
click at [511, 97] on h5 "A multinational retailer is halfway through migrating its legacy inventory plat…" at bounding box center [375, 121] width 387 height 72
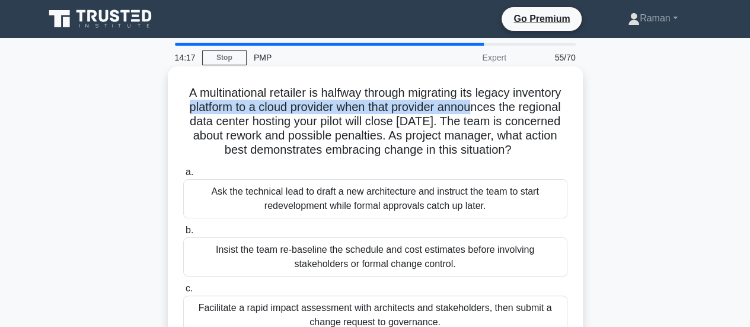
drag, startPoint x: 237, startPoint y: 107, endPoint x: 536, endPoint y: 109, distance: 298.9
click at [536, 109] on h5 "A multinational retailer is halfway through migrating its legacy inventory plat…" at bounding box center [375, 121] width 387 height 72
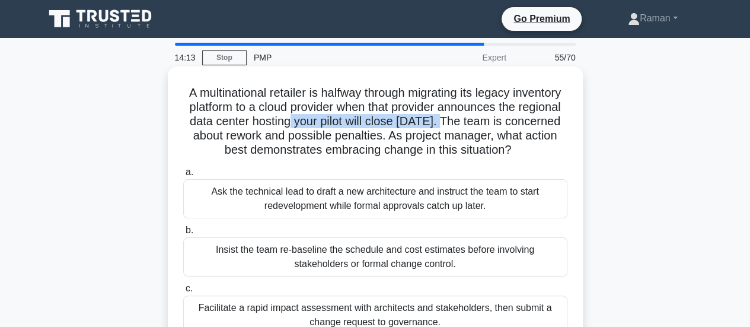
drag, startPoint x: 364, startPoint y: 125, endPoint x: 386, endPoint y: 133, distance: 23.8
click at [513, 120] on h5 "A multinational retailer is halfway through migrating its legacy inventory plat…" at bounding box center [375, 121] width 387 height 72
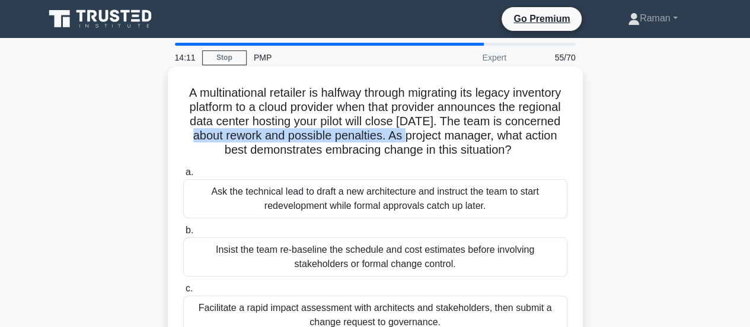
drag, startPoint x: 253, startPoint y: 139, endPoint x: 489, endPoint y: 139, distance: 235.5
click at [489, 139] on h5 "A multinational retailer is halfway through migrating its legacy inventory plat…" at bounding box center [375, 121] width 387 height 72
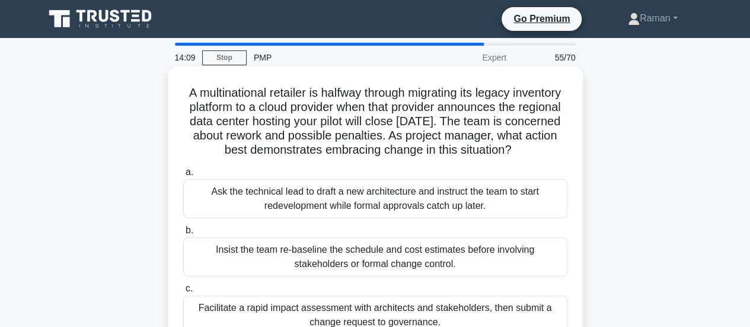
click at [254, 150] on h5 "A multinational retailer is halfway through migrating its legacy inventory plat…" at bounding box center [375, 121] width 387 height 72
drag, startPoint x: 304, startPoint y: 93, endPoint x: 377, endPoint y: 98, distance: 73.7
click at [377, 98] on h5 "A multinational retailer is halfway through migrating its legacy inventory plat…" at bounding box center [375, 121] width 387 height 72
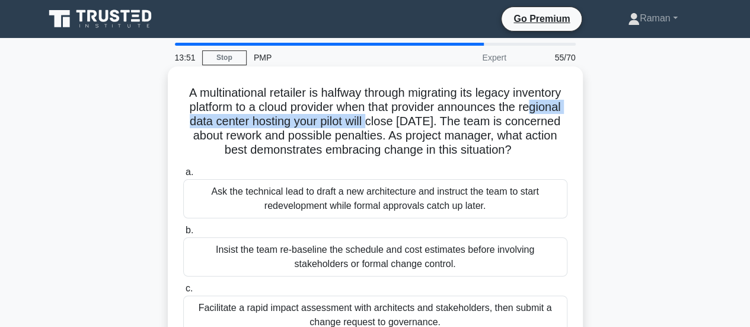
drag, startPoint x: 223, startPoint y: 125, endPoint x: 444, endPoint y: 123, distance: 220.6
click at [444, 123] on h5 "A multinational retailer is halfway through migrating its legacy inventory plat…" at bounding box center [375, 121] width 387 height 72
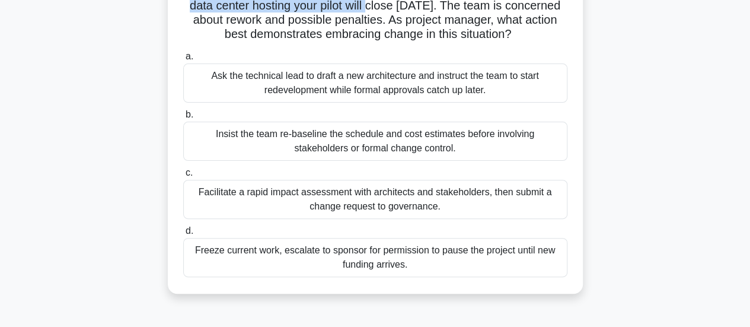
scroll to position [178, 0]
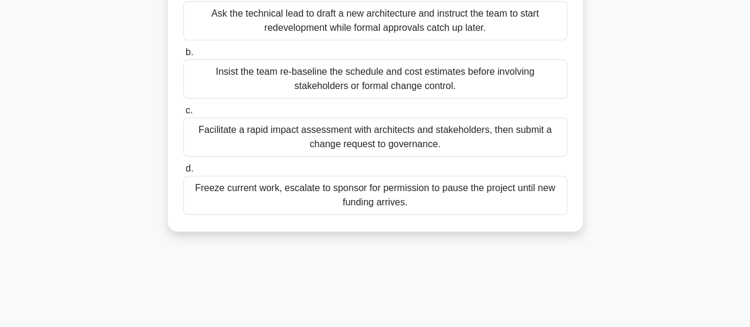
click at [244, 157] on div "Facilitate a rapid impact assessment with architects and stakeholders, then sub…" at bounding box center [375, 136] width 384 height 39
click at [183, 114] on input "c. Facilitate a rapid impact assessment with architects and stakeholders, then …" at bounding box center [183, 111] width 0 height 8
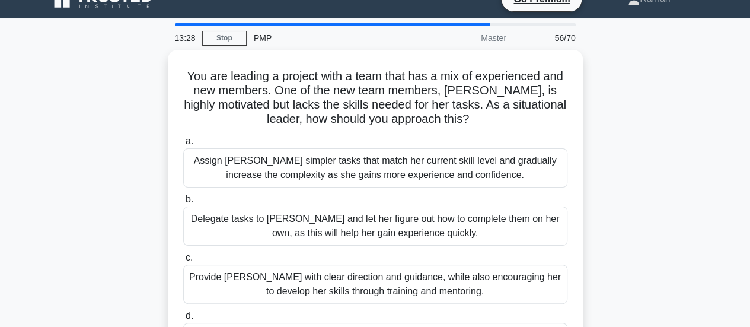
scroll to position [0, 0]
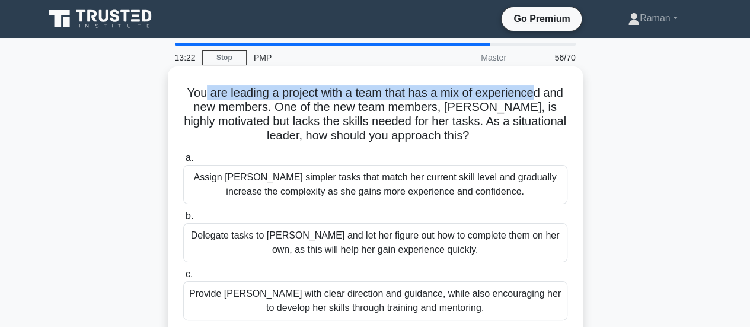
drag, startPoint x: 199, startPoint y: 91, endPoint x: 536, endPoint y: 91, distance: 336.9
click at [536, 91] on h5 "You are leading a project with a team that has a mix of experienced and new mem…" at bounding box center [375, 114] width 387 height 58
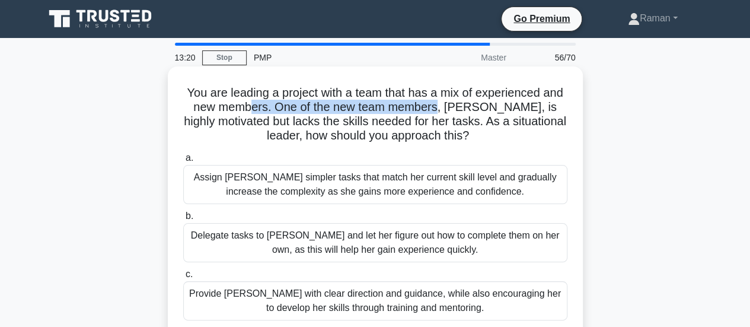
drag, startPoint x: 264, startPoint y: 106, endPoint x: 455, endPoint y: 105, distance: 191.6
click at [455, 105] on h5 "You are leading a project with a team that has a mix of experienced and new mem…" at bounding box center [375, 114] width 387 height 58
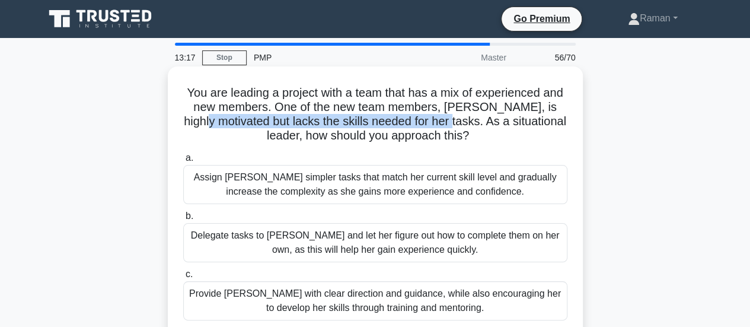
drag, startPoint x: 234, startPoint y: 124, endPoint x: 482, endPoint y: 126, distance: 247.9
click at [482, 126] on h5 "You are leading a project with a team that has a mix of experienced and new mem…" at bounding box center [375, 114] width 387 height 58
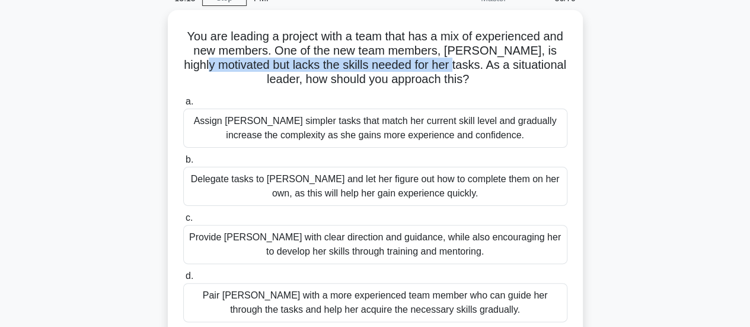
scroll to position [119, 0]
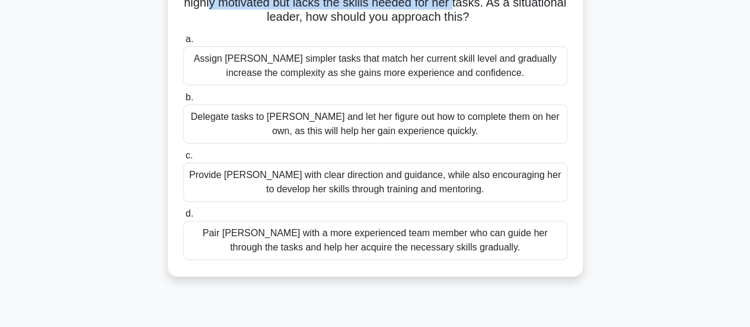
click at [247, 191] on div "Provide Sarah with clear direction and guidance, while also encouraging her to …" at bounding box center [375, 182] width 384 height 39
click at [183, 160] on input "c. Provide Sarah with clear direction and guidance, while also encouraging her …" at bounding box center [183, 156] width 0 height 8
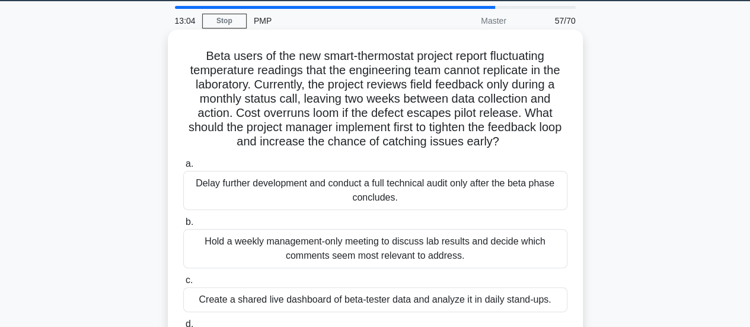
scroll to position [0, 0]
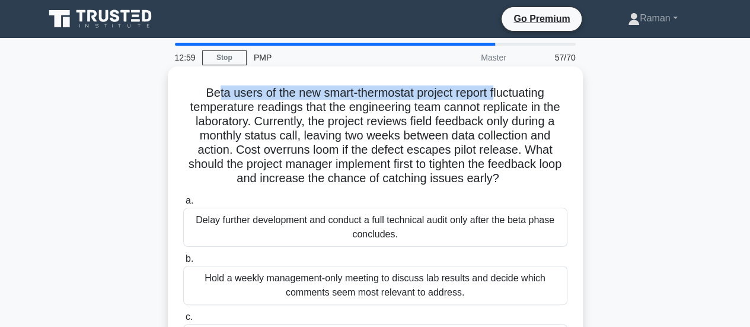
drag, startPoint x: 214, startPoint y: 93, endPoint x: 496, endPoint y: 94, distance: 282.3
click at [496, 94] on h5 "Beta users of the new smart-thermostat project report fluctuating temperature r…" at bounding box center [375, 135] width 387 height 101
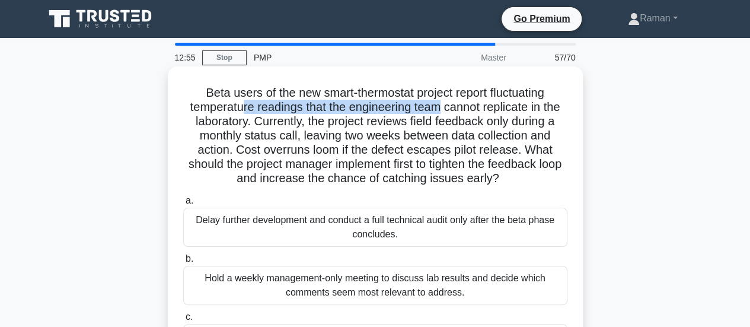
drag, startPoint x: 243, startPoint y: 112, endPoint x: 443, endPoint y: 109, distance: 199.9
click at [443, 109] on h5 "Beta users of the new smart-thermostat project report fluctuating temperature r…" at bounding box center [375, 135] width 387 height 101
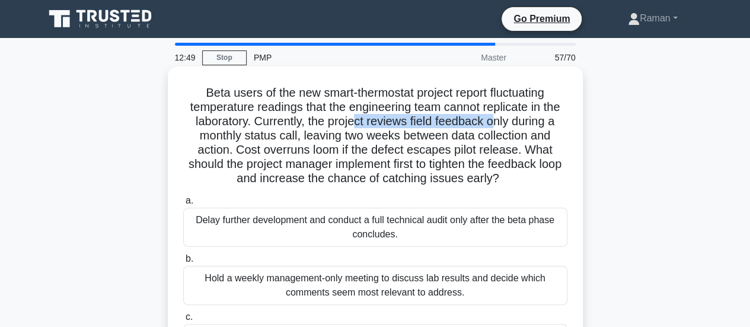
drag, startPoint x: 353, startPoint y: 119, endPoint x: 500, endPoint y: 122, distance: 146.5
click at [500, 122] on h5 "Beta users of the new smart-thermostat project report fluctuating temperature r…" at bounding box center [375, 135] width 387 height 101
click at [422, 123] on h5 "Beta users of the new smart-thermostat project report fluctuating temperature r…" at bounding box center [375, 135] width 387 height 101
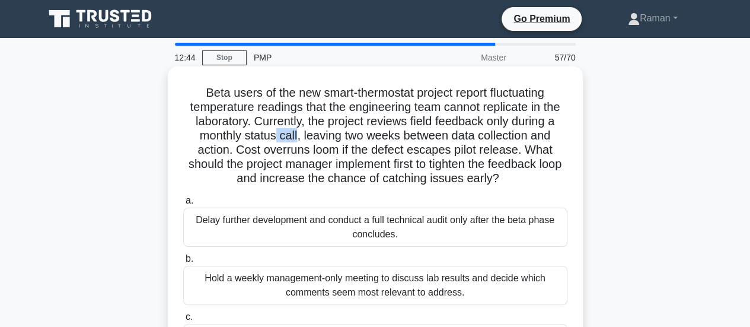
drag, startPoint x: 276, startPoint y: 135, endPoint x: 294, endPoint y: 136, distance: 18.4
click at [294, 136] on h5 "Beta users of the new smart-thermostat project report fluctuating temperature r…" at bounding box center [375, 135] width 387 height 101
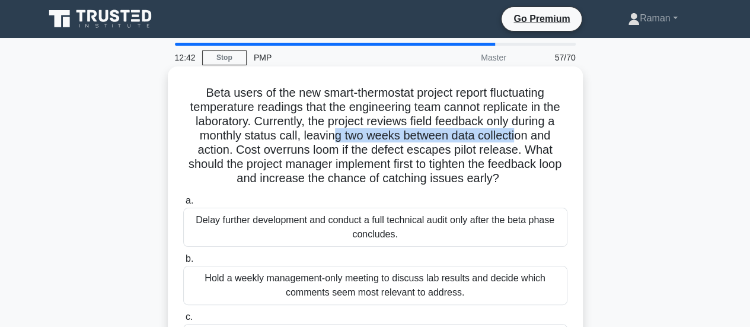
drag, startPoint x: 331, startPoint y: 136, endPoint x: 501, endPoint y: 136, distance: 170.2
click at [517, 136] on h5 "Beta users of the new smart-thermostat project report fluctuating temperature r…" at bounding box center [375, 135] width 387 height 101
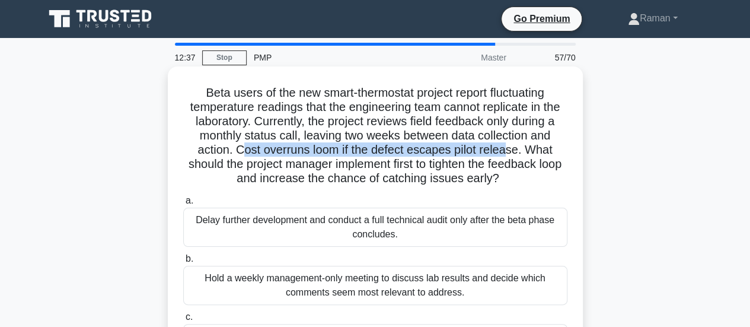
drag, startPoint x: 244, startPoint y: 149, endPoint x: 511, endPoint y: 155, distance: 267.5
click at [511, 155] on h5 "Beta users of the new smart-thermostat project report fluctuating temperature r…" at bounding box center [375, 135] width 387 height 101
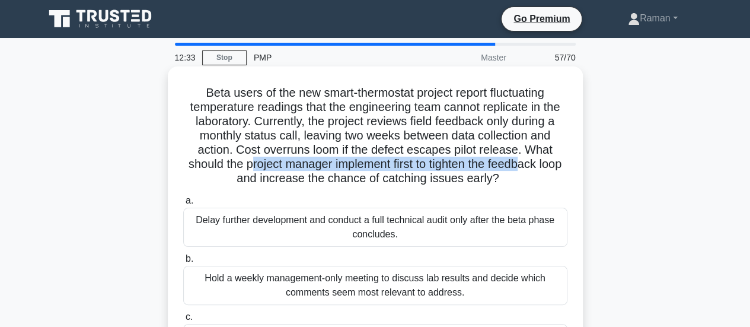
drag, startPoint x: 259, startPoint y: 166, endPoint x: 539, endPoint y: 164, distance: 279.9
click at [539, 164] on h5 "Beta users of the new smart-thermostat project report fluctuating temperature r…" at bounding box center [375, 135] width 387 height 101
drag, startPoint x: 289, startPoint y: 183, endPoint x: 531, endPoint y: 174, distance: 242.1
click at [531, 174] on h5 "Beta users of the new smart-thermostat project report fluctuating temperature r…" at bounding box center [375, 135] width 387 height 101
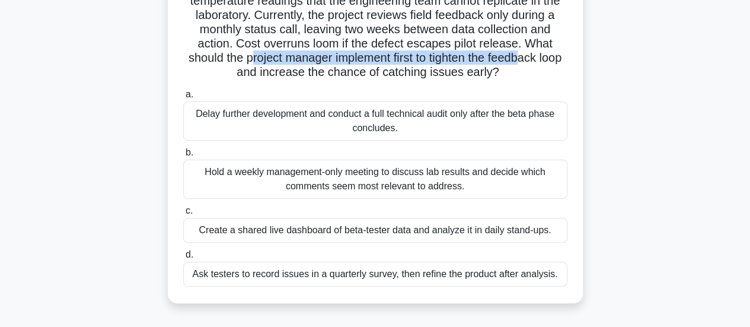
scroll to position [119, 0]
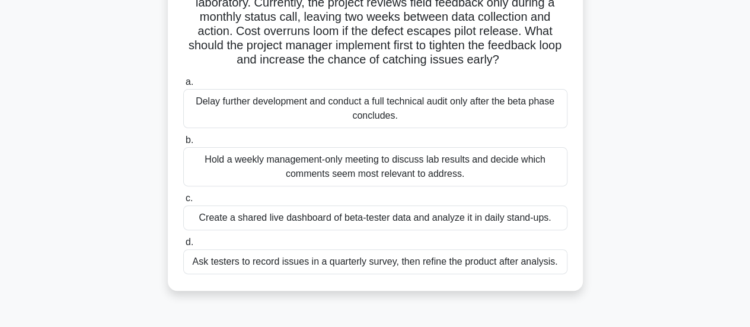
click at [297, 222] on div "Create a shared live dashboard of beta-tester data and analyze it in daily stan…" at bounding box center [375, 217] width 384 height 25
click at [183, 202] on input "c. Create a shared live dashboard of beta-tester data and analyze it in daily s…" at bounding box center [183, 199] width 0 height 8
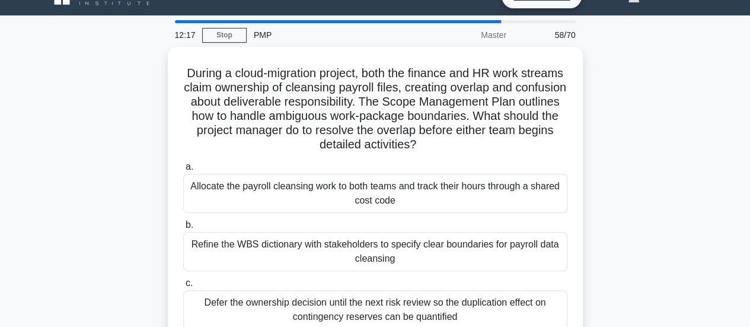
scroll to position [0, 0]
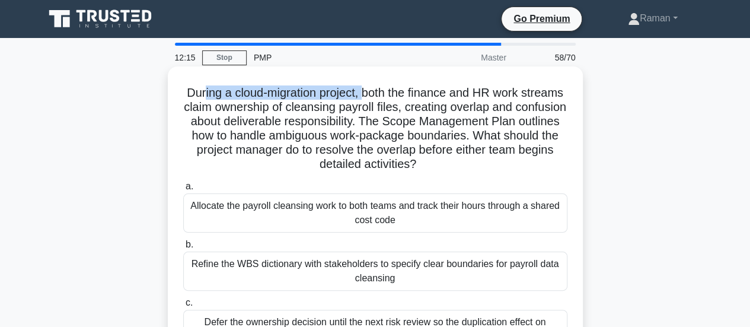
drag, startPoint x: 222, startPoint y: 91, endPoint x: 385, endPoint y: 93, distance: 163.1
click at [385, 93] on h5 "During a cloud-migration project, both the finance and HR work streams claim ow…" at bounding box center [375, 128] width 387 height 87
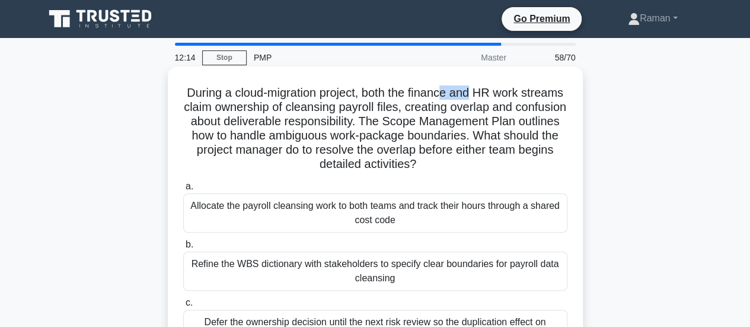
drag, startPoint x: 472, startPoint y: 95, endPoint x: 497, endPoint y: 96, distance: 24.9
click at [497, 96] on h5 "During a cloud-migration project, both the finance and HR work streams claim ow…" at bounding box center [375, 128] width 387 height 87
drag, startPoint x: 216, startPoint y: 110, endPoint x: 243, endPoint y: 110, distance: 26.7
click at [243, 110] on h5 "During a cloud-migration project, both the finance and HR work streams claim ow…" at bounding box center [375, 128] width 387 height 87
click at [368, 120] on h5 "During a cloud-migration project, both the finance and HR work streams claim ow…" at bounding box center [375, 128] width 387 height 87
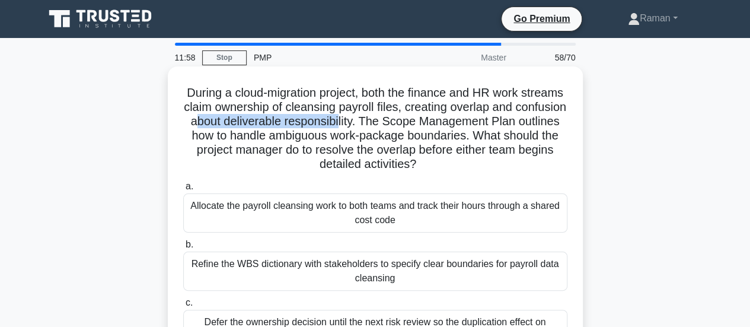
drag, startPoint x: 258, startPoint y: 123, endPoint x: 403, endPoint y: 124, distance: 144.7
click at [403, 124] on h5 "During a cloud-migration project, both the finance and HR work streams claim ow…" at bounding box center [375, 128] width 387 height 87
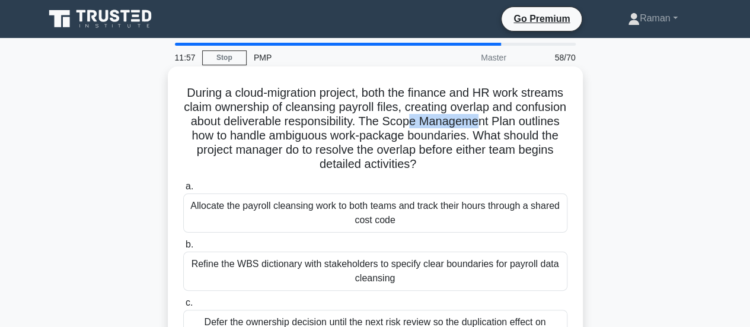
drag, startPoint x: 473, startPoint y: 122, endPoint x: 543, endPoint y: 122, distance: 70.6
click at [543, 122] on h5 "During a cloud-migration project, both the finance and HR work streams claim ow…" at bounding box center [375, 128] width 387 height 87
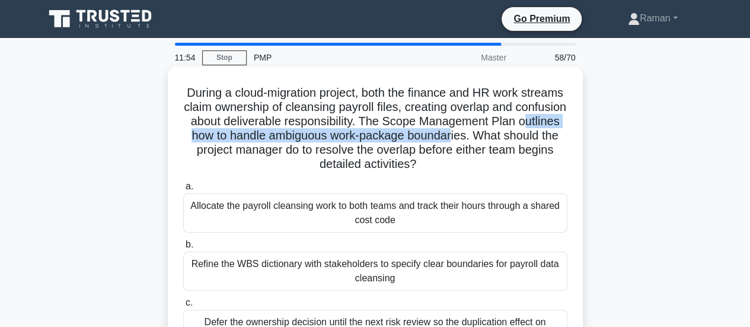
drag, startPoint x: 230, startPoint y: 136, endPoint x: 538, endPoint y: 137, distance: 308.4
click at [538, 137] on h5 "During a cloud-migration project, both the finance and HR work streams claim ow…" at bounding box center [375, 128] width 387 height 87
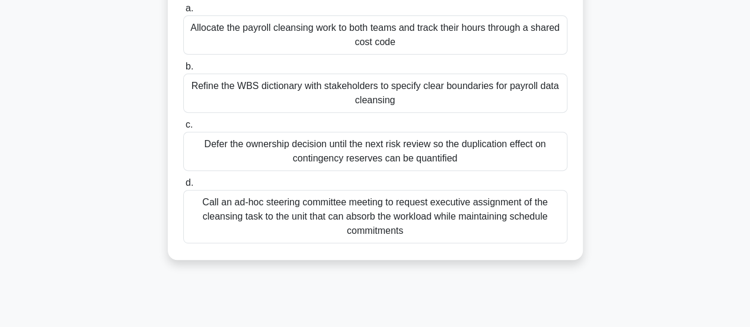
scroll to position [119, 0]
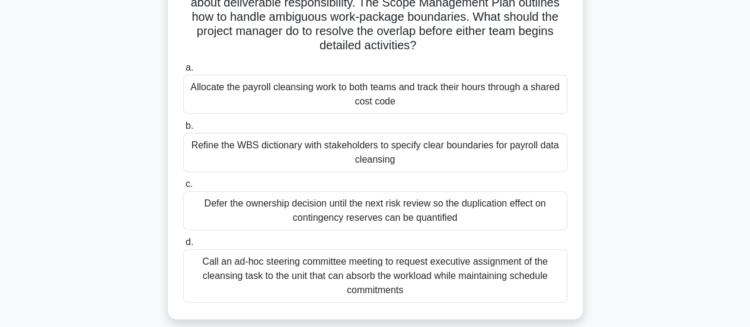
click at [298, 157] on div "Refine the WBS dictionary with stakeholders to specify clear boundaries for pay…" at bounding box center [375, 152] width 384 height 39
click at [183, 130] on input "b. Refine the WBS dictionary with stakeholders to specify clear boundaries for …" at bounding box center [183, 126] width 0 height 8
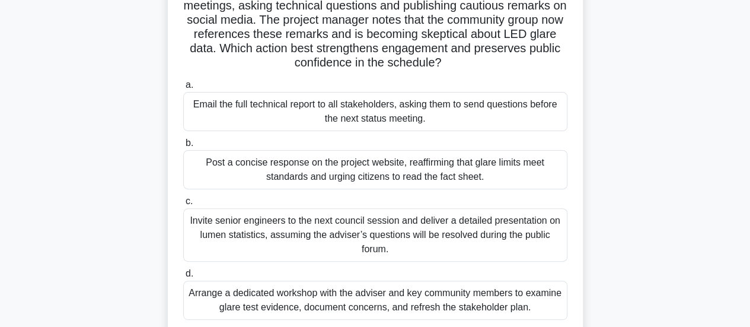
scroll to position [0, 0]
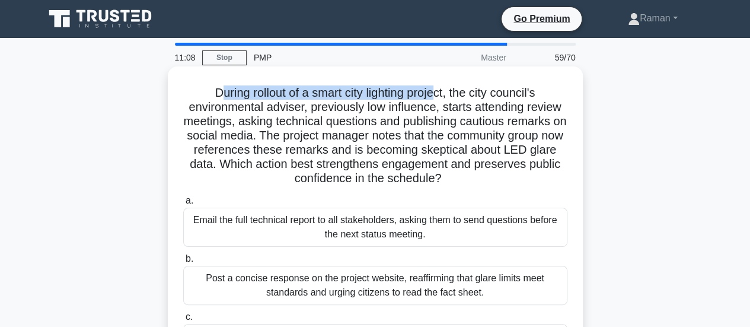
drag, startPoint x: 211, startPoint y: 99, endPoint x: 440, endPoint y: 98, distance: 228.9
click at [440, 98] on h5 "During rollout of a smart city lighting project, the city council's environment…" at bounding box center [375, 135] width 387 height 101
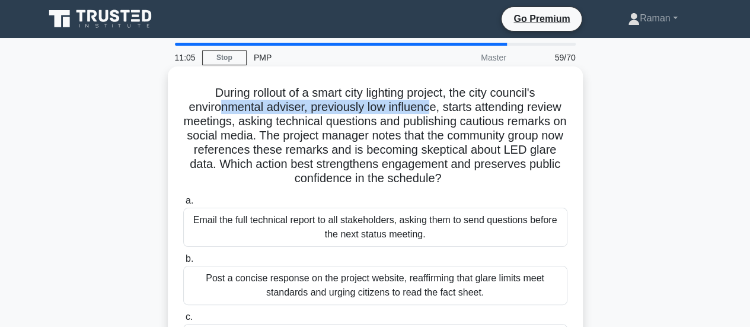
drag, startPoint x: 217, startPoint y: 110, endPoint x: 469, endPoint y: 111, distance: 251.5
click at [431, 114] on h5 "During rollout of a smart city lighting project, the city council's environment…" at bounding box center [375, 135] width 387 height 101
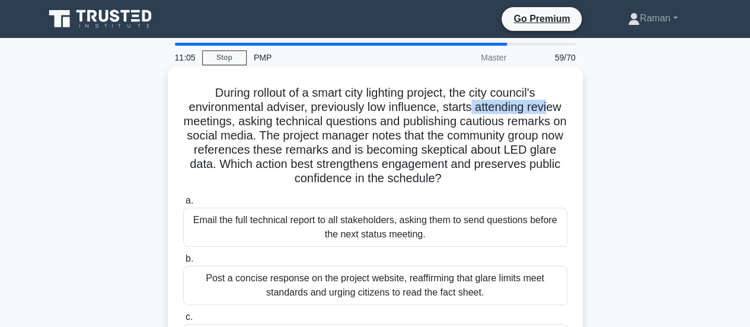
drag, startPoint x: 473, startPoint y: 111, endPoint x: 553, endPoint y: 109, distance: 80.7
click at [553, 109] on h5 "During rollout of a smart city lighting project, the city council's environment…" at bounding box center [375, 135] width 387 height 101
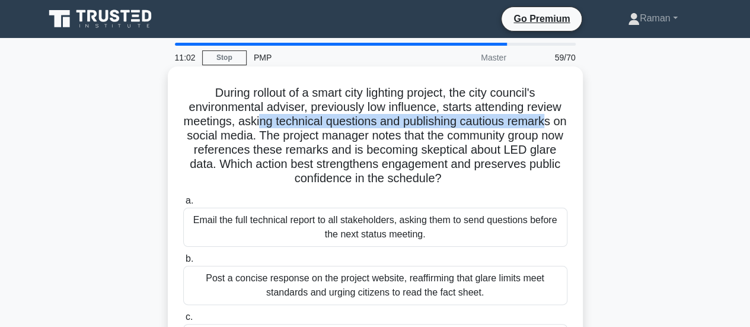
drag, startPoint x: 265, startPoint y: 126, endPoint x: 557, endPoint y: 122, distance: 293.0
click at [557, 122] on h5 "During rollout of a smart city lighting project, the city council's environment…" at bounding box center [375, 135] width 387 height 101
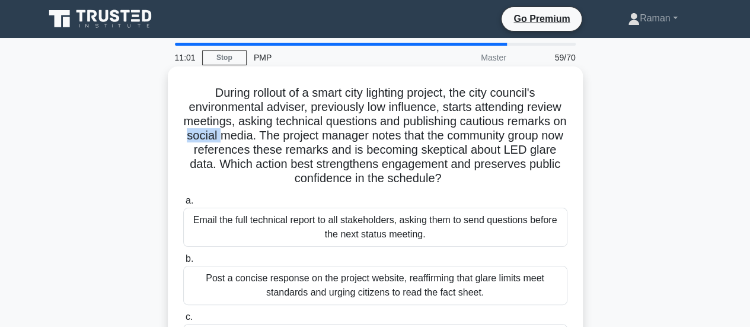
drag, startPoint x: 196, startPoint y: 141, endPoint x: 236, endPoint y: 141, distance: 40.3
click at [236, 141] on h5 "During rollout of a smart city lighting project, the city council's environment…" at bounding box center [375, 135] width 387 height 101
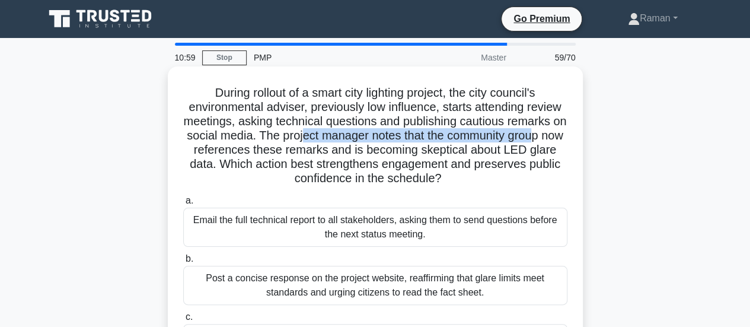
drag, startPoint x: 323, startPoint y: 140, endPoint x: 555, endPoint y: 136, distance: 232.5
click at [555, 136] on h5 "During rollout of a smart city lighting project, the city council's environment…" at bounding box center [375, 135] width 387 height 101
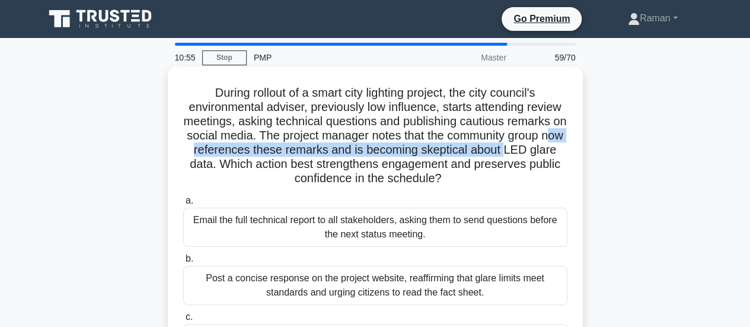
drag, startPoint x: 201, startPoint y: 154, endPoint x: 537, endPoint y: 150, distance: 336.3
click at [537, 150] on h5 "During rollout of a smart city lighting project, the city council's environment…" at bounding box center [375, 135] width 387 height 101
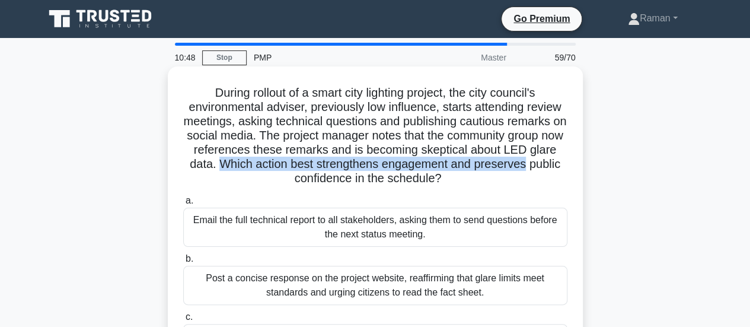
drag, startPoint x: 251, startPoint y: 166, endPoint x: 561, endPoint y: 168, distance: 309.6
click at [561, 168] on h5 "During rollout of a smart city lighting project, the city council's environment…" at bounding box center [375, 135] width 387 height 101
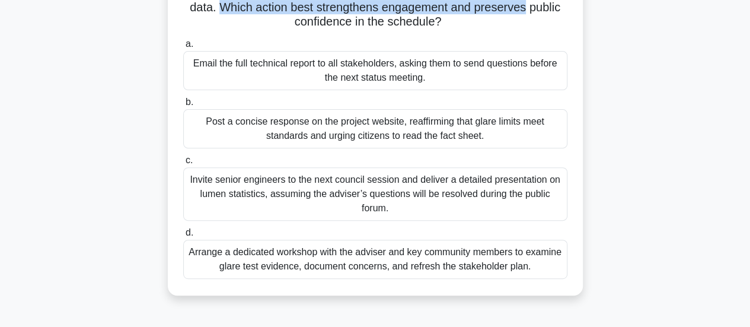
scroll to position [178, 0]
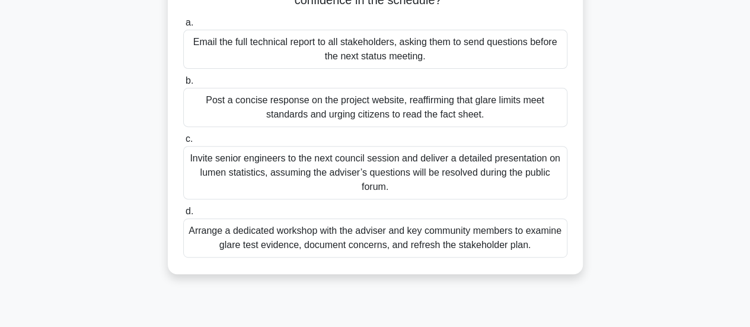
click at [311, 241] on div "Arrange a dedicated workshop with the adviser and key community members to exam…" at bounding box center [375, 237] width 384 height 39
click at [183, 215] on input "d. Arrange a dedicated workshop with the adviser and key community members to e…" at bounding box center [183, 212] width 0 height 8
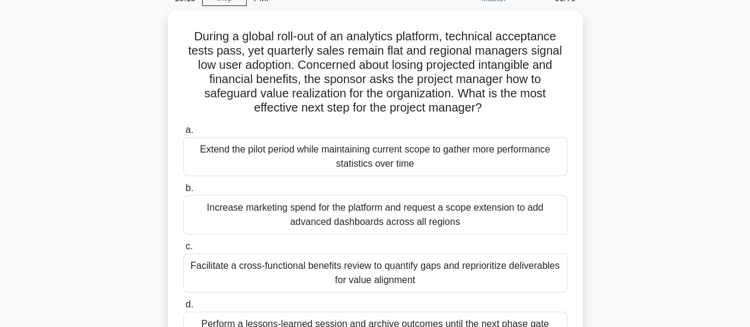
scroll to position [0, 0]
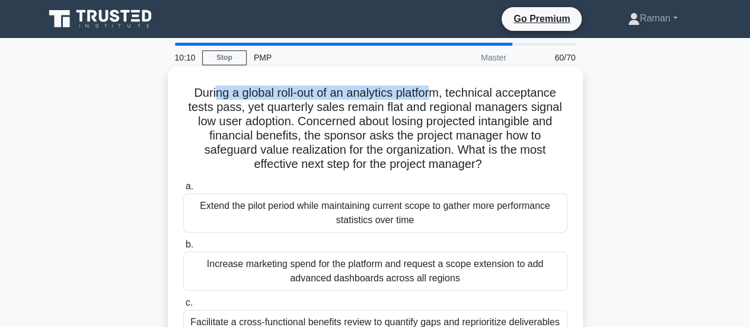
drag, startPoint x: 209, startPoint y: 95, endPoint x: 439, endPoint y: 94, distance: 230.1
click at [439, 94] on h5 "During a global roll-out of an analytics platform, technical acceptance tests p…" at bounding box center [375, 128] width 387 height 87
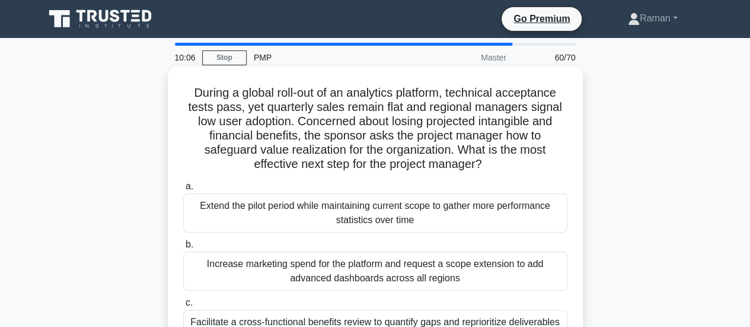
click at [249, 112] on h5 "During a global roll-out of an analytics platform, technical acceptance tests p…" at bounding box center [375, 128] width 387 height 87
drag, startPoint x: 353, startPoint y: 95, endPoint x: 441, endPoint y: 97, distance: 87.8
click at [437, 97] on h5 "During a global roll-out of an analytics platform, technical acceptance tests p…" at bounding box center [375, 128] width 387 height 87
drag, startPoint x: 496, startPoint y: 98, endPoint x: 514, endPoint y: 94, distance: 18.1
click at [514, 94] on h5 "During a global roll-out of an analytics platform, technical acceptance tests p…" at bounding box center [375, 128] width 387 height 87
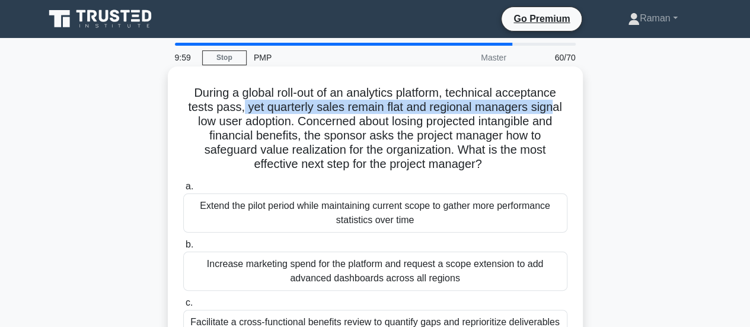
drag, startPoint x: 241, startPoint y: 110, endPoint x: 553, endPoint y: 109, distance: 312.6
click at [553, 109] on h5 "During a global roll-out of an analytics platform, technical acceptance tests p…" at bounding box center [375, 128] width 387 height 87
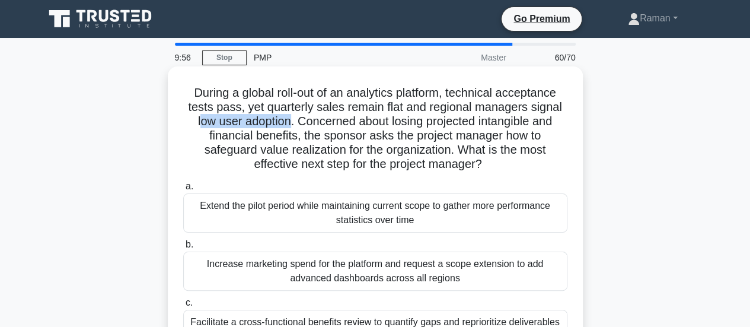
drag, startPoint x: 193, startPoint y: 123, endPoint x: 287, endPoint y: 123, distance: 94.3
click at [287, 123] on h5 "During a global roll-out of an analytics platform, technical acceptance tests p…" at bounding box center [375, 128] width 387 height 87
click at [275, 129] on h5 "During a global roll-out of an analytics platform, technical acceptance tests p…" at bounding box center [375, 128] width 387 height 87
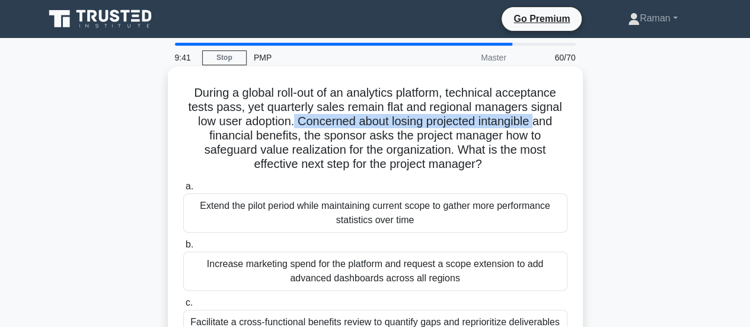
drag, startPoint x: 293, startPoint y: 123, endPoint x: 539, endPoint y: 123, distance: 245.5
click at [539, 123] on h5 "During a global roll-out of an analytics platform, technical acceptance tests p…" at bounding box center [375, 128] width 387 height 87
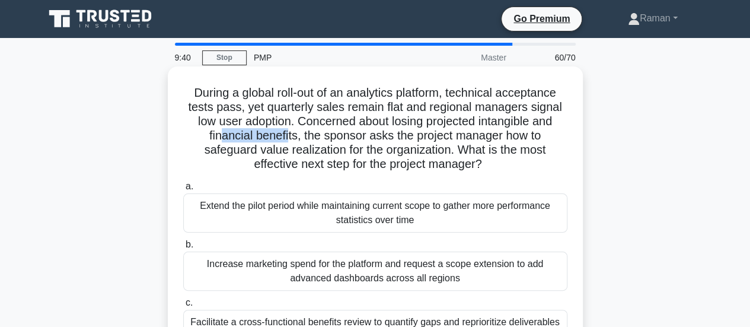
drag, startPoint x: 217, startPoint y: 136, endPoint x: 288, endPoint y: 136, distance: 71.2
click at [288, 136] on h5 "During a global roll-out of an analytics platform, technical acceptance tests p…" at bounding box center [375, 128] width 387 height 87
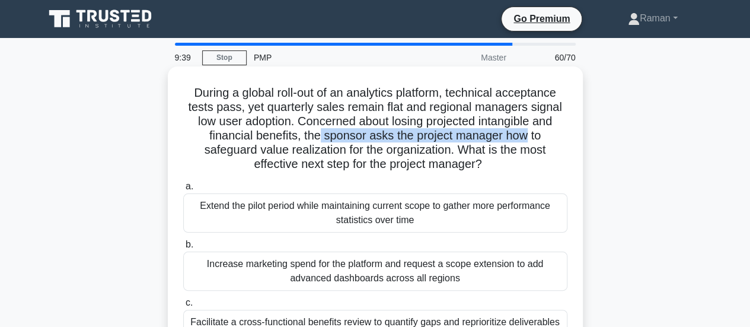
drag, startPoint x: 320, startPoint y: 139, endPoint x: 531, endPoint y: 140, distance: 211.7
click at [531, 140] on h5 "During a global roll-out of an analytics platform, technical acceptance tests p…" at bounding box center [375, 128] width 387 height 87
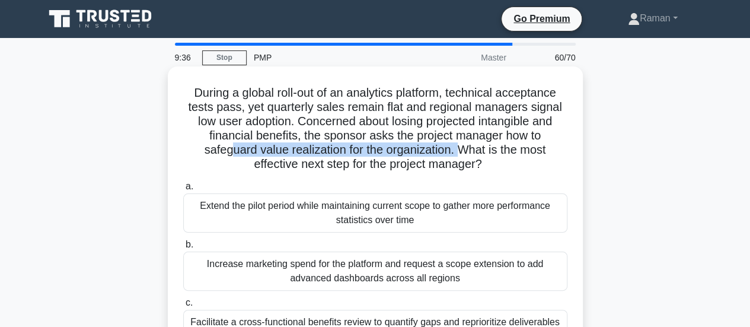
drag, startPoint x: 225, startPoint y: 152, endPoint x: 462, endPoint y: 152, distance: 236.6
click at [462, 152] on h5 "During a global roll-out of an analytics platform, technical acceptance tests p…" at bounding box center [375, 128] width 387 height 87
drag, startPoint x: 292, startPoint y: 163, endPoint x: 498, endPoint y: 163, distance: 205.8
click at [498, 163] on h5 "During a global roll-out of an analytics platform, technical acceptance tests p…" at bounding box center [375, 128] width 387 height 87
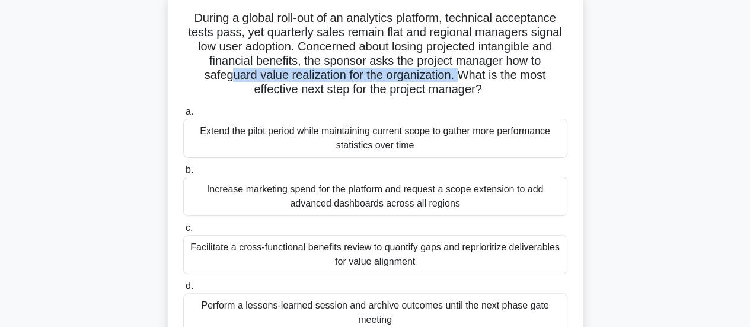
scroll to position [59, 0]
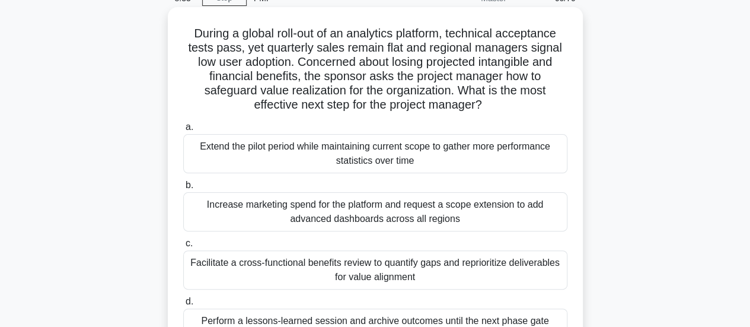
click at [224, 162] on div "Extend the pilot period while maintaining current scope to gather more performa…" at bounding box center [375, 153] width 384 height 39
click at [183, 131] on input "a. Extend the pilot period while maintaining current scope to gather more perfo…" at bounding box center [183, 127] width 0 height 8
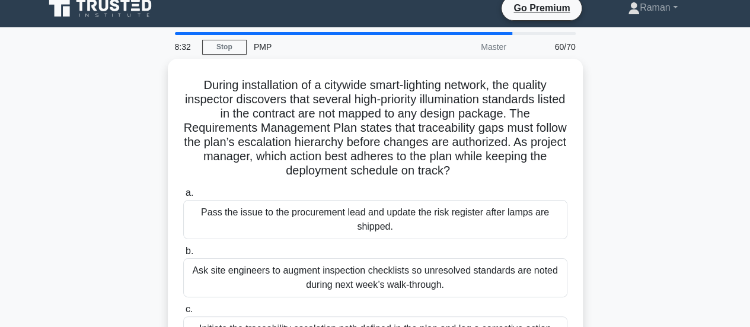
scroll to position [0, 0]
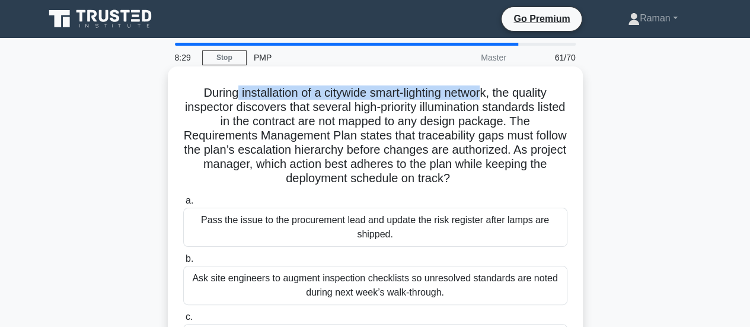
drag, startPoint x: 228, startPoint y: 95, endPoint x: 484, endPoint y: 99, distance: 256.2
click at [484, 99] on h5 "During installation of a citywide smart-lighting network, the quality inspector…" at bounding box center [375, 135] width 387 height 101
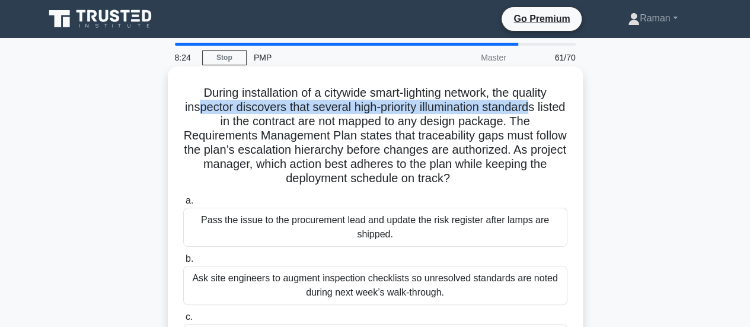
drag, startPoint x: 211, startPoint y: 111, endPoint x: 551, endPoint y: 111, distance: 339.8
click at [551, 111] on h5 "During installation of a citywide smart-lighting network, the quality inspector…" at bounding box center [375, 135] width 387 height 101
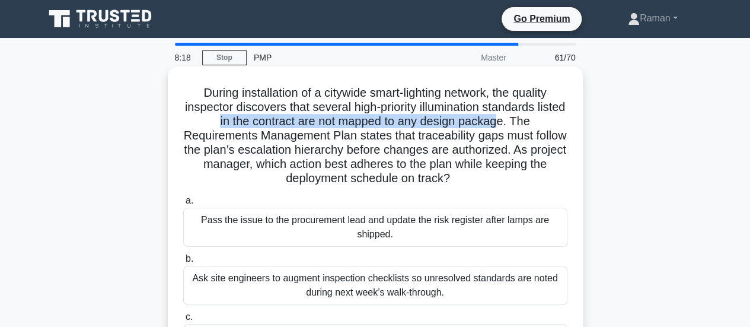
drag, startPoint x: 231, startPoint y: 126, endPoint x: 515, endPoint y: 124, distance: 283.5
click at [515, 124] on h5 "During installation of a citywide smart-lighting network, the quality inspector…" at bounding box center [375, 135] width 387 height 101
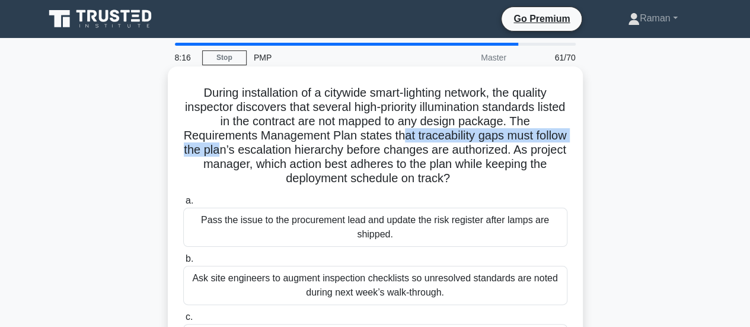
drag, startPoint x: 254, startPoint y: 144, endPoint x: 420, endPoint y: 141, distance: 166.7
click at [420, 141] on h5 "During installation of a citywide smart-lighting network, the quality inspector…" at bounding box center [375, 135] width 387 height 101
click at [483, 139] on h5 "During installation of a citywide smart-lighting network, the quality inspector…" at bounding box center [375, 135] width 387 height 101
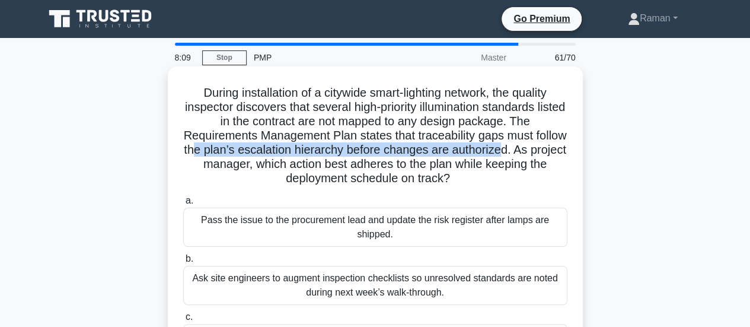
drag, startPoint x: 230, startPoint y: 151, endPoint x: 543, endPoint y: 155, distance: 313.8
click at [543, 155] on h5 "During installation of a citywide smart-lighting network, the quality inspector…" at bounding box center [375, 135] width 387 height 101
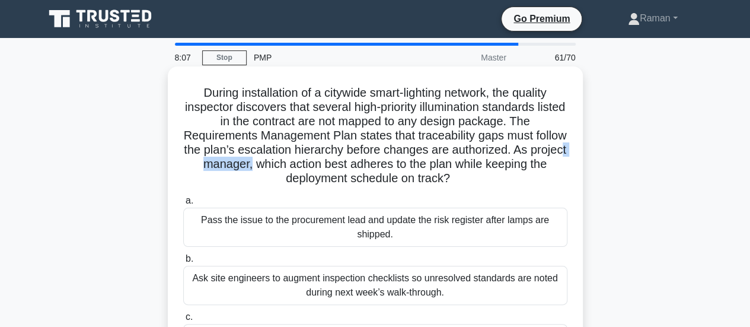
drag, startPoint x: 224, startPoint y: 165, endPoint x: 278, endPoint y: 167, distance: 54.0
click at [278, 167] on h5 "During installation of a citywide smart-lighting network, the quality inspector…" at bounding box center [375, 135] width 387 height 101
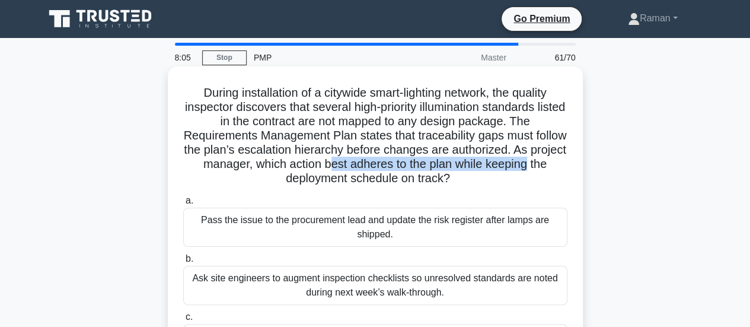
drag, startPoint x: 359, startPoint y: 164, endPoint x: 566, endPoint y: 166, distance: 206.4
click at [566, 166] on h5 "During installation of a citywide smart-lighting network, the quality inspector…" at bounding box center [375, 135] width 387 height 101
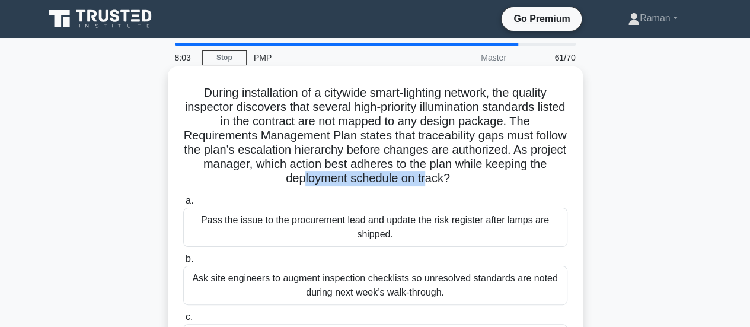
drag, startPoint x: 311, startPoint y: 181, endPoint x: 440, endPoint y: 181, distance: 128.7
click at [440, 181] on h5 "During installation of a citywide smart-lighting network, the quality inspector…" at bounding box center [375, 135] width 387 height 101
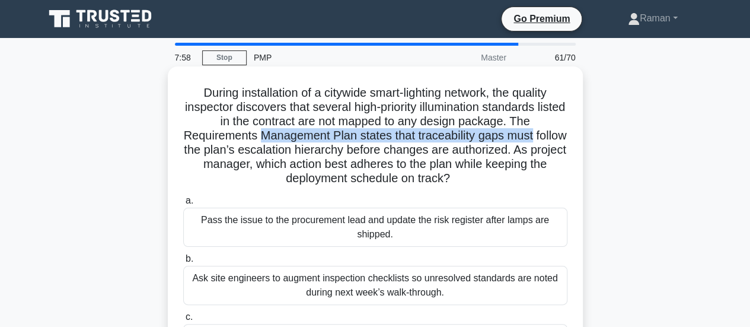
drag, startPoint x: 278, startPoint y: 138, endPoint x: 561, endPoint y: 141, distance: 282.9
click at [561, 141] on h5 "During installation of a citywide smart-lighting network, the quality inspector…" at bounding box center [375, 135] width 387 height 101
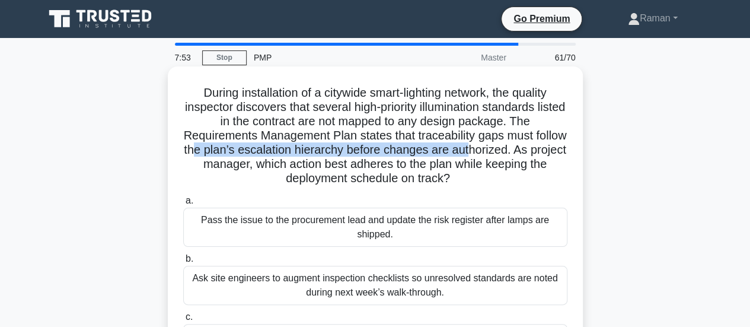
drag, startPoint x: 232, startPoint y: 152, endPoint x: 510, endPoint y: 154, distance: 278.2
click at [510, 154] on h5 "During installation of a citywide smart-lighting network, the quality inspector…" at bounding box center [375, 135] width 387 height 101
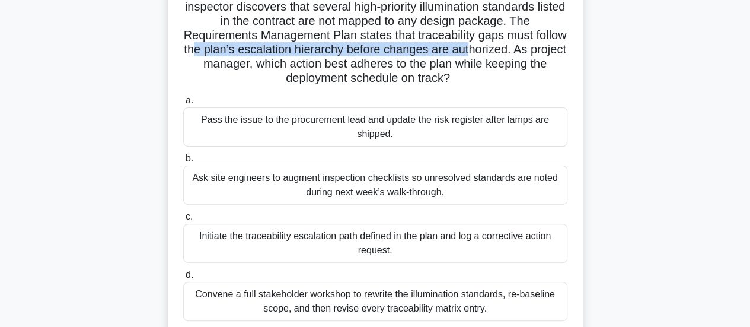
scroll to position [119, 0]
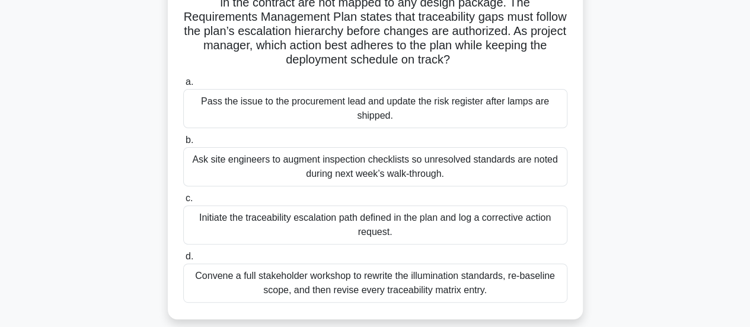
click at [232, 223] on div "Initiate the traceability escalation path defined in the plan and log a correct…" at bounding box center [375, 224] width 384 height 39
click at [183, 202] on input "c. Initiate the traceability escalation path defined in the plan and log a corr…" at bounding box center [183, 199] width 0 height 8
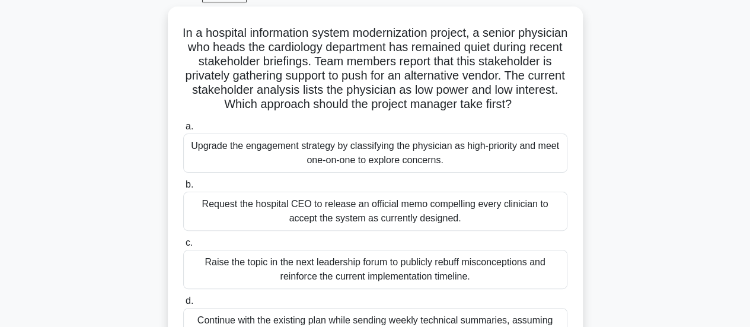
scroll to position [0, 0]
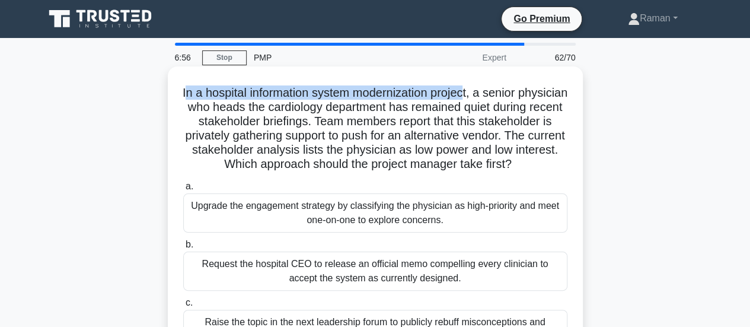
drag, startPoint x: 205, startPoint y: 93, endPoint x: 495, endPoint y: 91, distance: 290.0
click at [495, 91] on h5 "In a hospital information system modernization project, a senior physician who …" at bounding box center [375, 128] width 387 height 87
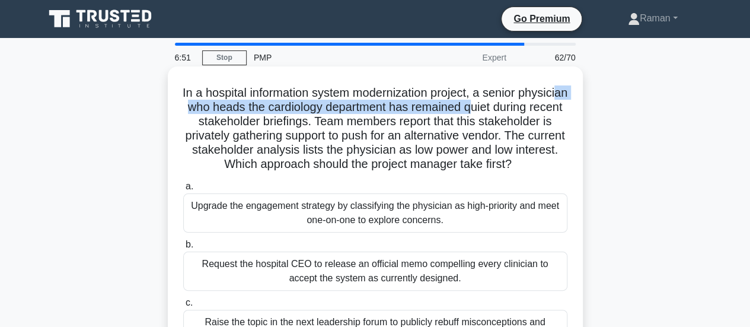
drag, startPoint x: 231, startPoint y: 110, endPoint x: 537, endPoint y: 109, distance: 306.0
click at [537, 109] on h5 "In a hospital information system modernization project, a senior physician who …" at bounding box center [375, 128] width 387 height 87
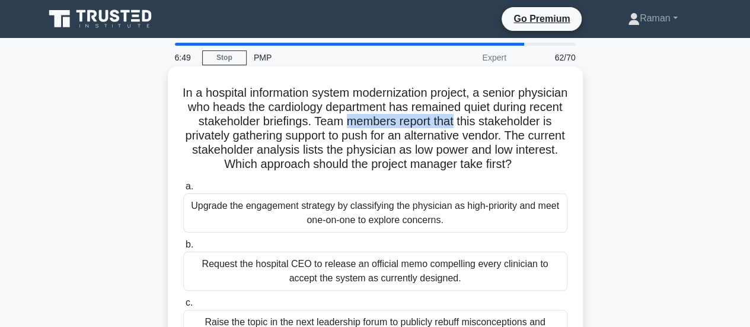
drag, startPoint x: 426, startPoint y: 119, endPoint x: 535, endPoint y: 121, distance: 109.2
click at [535, 121] on h5 "In a hospital information system modernization project, a senior physician who …" at bounding box center [375, 128] width 387 height 87
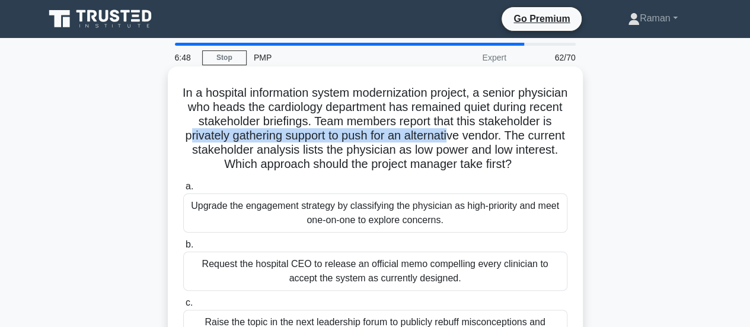
drag, startPoint x: 276, startPoint y: 142, endPoint x: 544, endPoint y: 142, distance: 268.7
click at [544, 142] on h5 "In a hospital information system modernization project, a senior physician who …" at bounding box center [375, 128] width 387 height 87
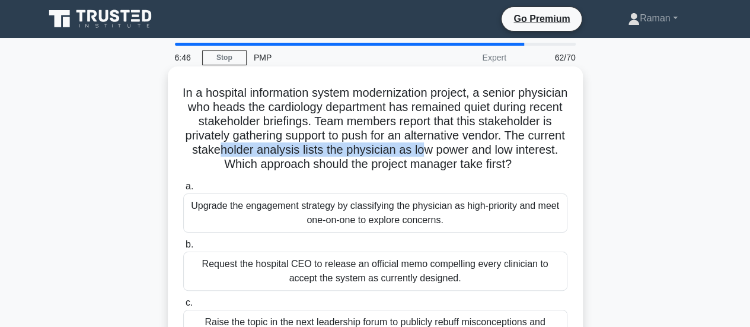
drag, startPoint x: 335, startPoint y: 155, endPoint x: 540, endPoint y: 155, distance: 205.2
click at [540, 155] on h5 "In a hospital information system modernization project, a senior physician who …" at bounding box center [375, 128] width 387 height 87
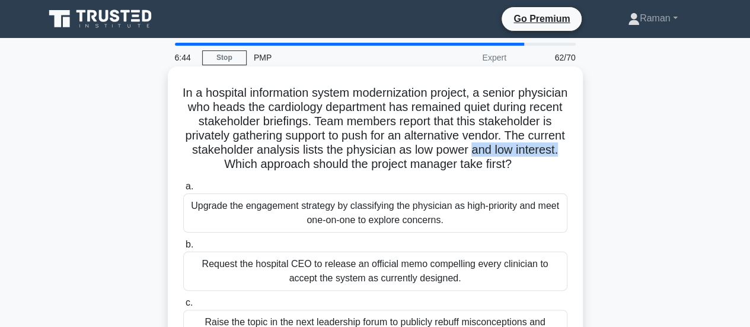
drag, startPoint x: 229, startPoint y: 165, endPoint x: 316, endPoint y: 168, distance: 87.3
click at [316, 168] on h5 "In a hospital information system modernization project, a senior physician who …" at bounding box center [375, 128] width 387 height 87
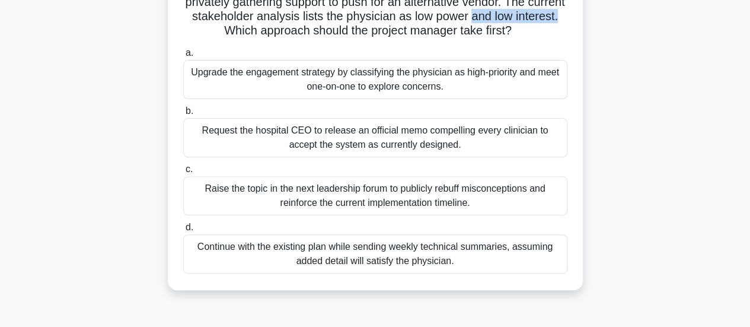
scroll to position [119, 0]
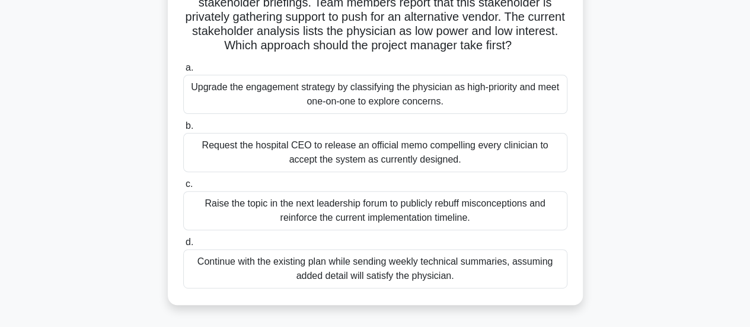
click at [295, 114] on div "Upgrade the engagement strategy by classifying the physician as high-priority a…" at bounding box center [375, 94] width 384 height 39
click at [183, 72] on input "a. Upgrade the engagement strategy by classifying the physician as high-priorit…" at bounding box center [183, 68] width 0 height 8
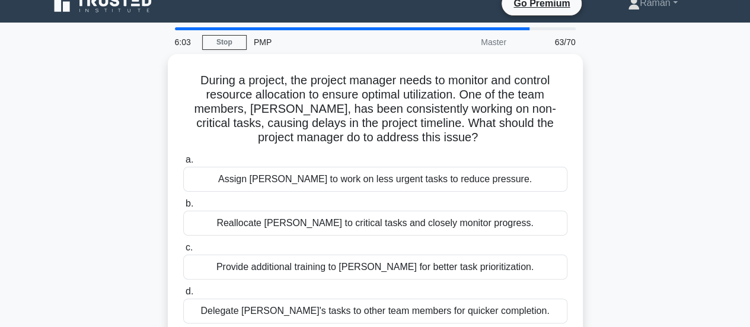
scroll to position [0, 0]
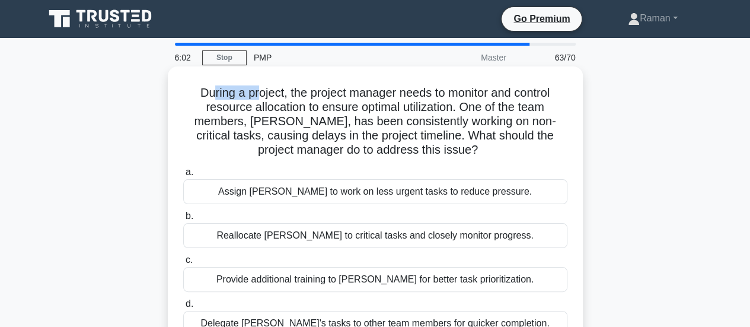
drag, startPoint x: 206, startPoint y: 93, endPoint x: 254, endPoint y: 94, distance: 47.4
click at [254, 94] on h5 "During a project, the project manager needs to monitor and control resource all…" at bounding box center [375, 121] width 387 height 72
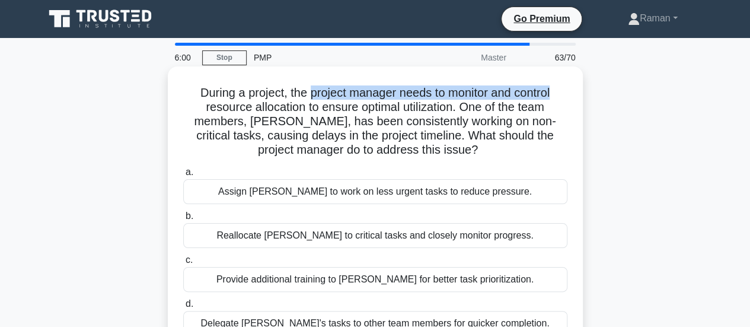
drag, startPoint x: 305, startPoint y: 93, endPoint x: 559, endPoint y: 91, distance: 253.2
click at [559, 91] on h5 "During a project, the project manager needs to monitor and control resource all…" at bounding box center [375, 121] width 387 height 72
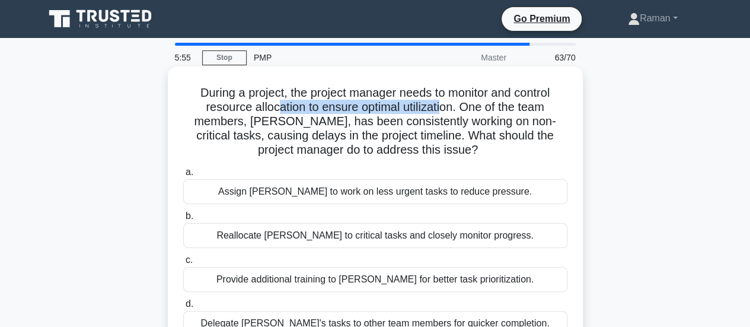
drag, startPoint x: 275, startPoint y: 111, endPoint x: 444, endPoint y: 109, distance: 169.0
click at [444, 109] on h5 "During a project, the project manager needs to monitor and control resource all…" at bounding box center [375, 121] width 387 height 72
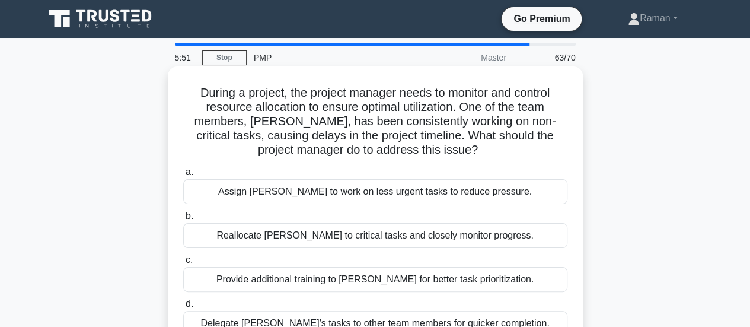
click at [517, 97] on h5 "During a project, the project manager needs to monitor and control resource all…" at bounding box center [375, 121] width 387 height 72
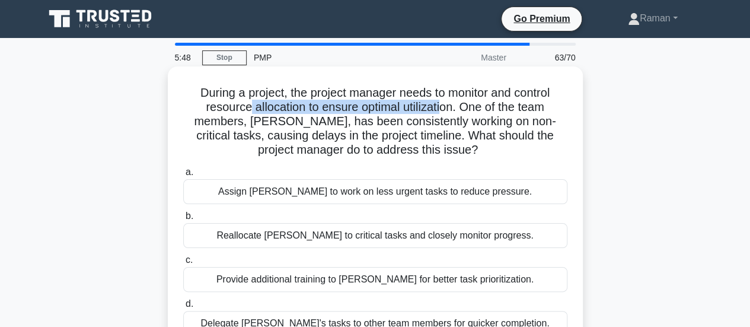
drag, startPoint x: 243, startPoint y: 110, endPoint x: 444, endPoint y: 108, distance: 201.1
click at [444, 108] on h5 "During a project, the project manager needs to monitor and control resource all…" at bounding box center [375, 121] width 387 height 72
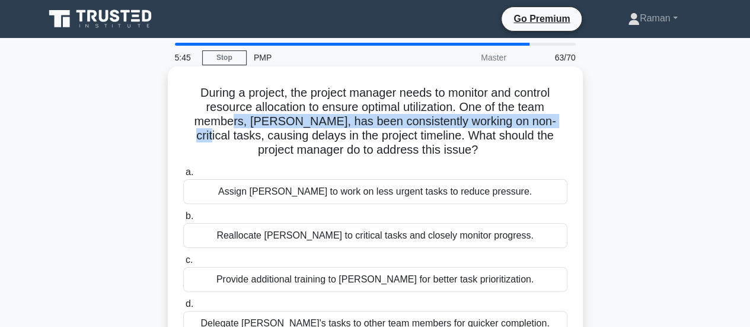
drag, startPoint x: 247, startPoint y: 126, endPoint x: 552, endPoint y: 123, distance: 304.3
click at [552, 123] on h5 "During a project, the project manager needs to monitor and control resource all…" at bounding box center [375, 121] width 387 height 72
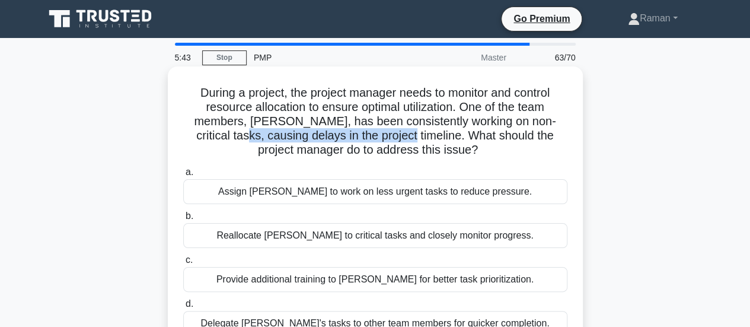
drag, startPoint x: 235, startPoint y: 138, endPoint x: 406, endPoint y: 132, distance: 170.9
click at [406, 132] on h5 "During a project, the project manager needs to monitor and control resource all…" at bounding box center [375, 121] width 387 height 72
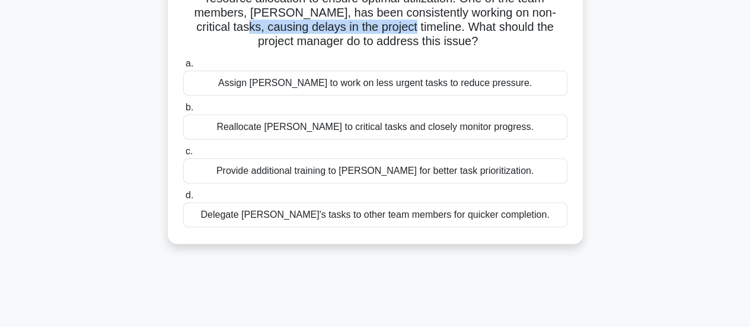
scroll to position [119, 0]
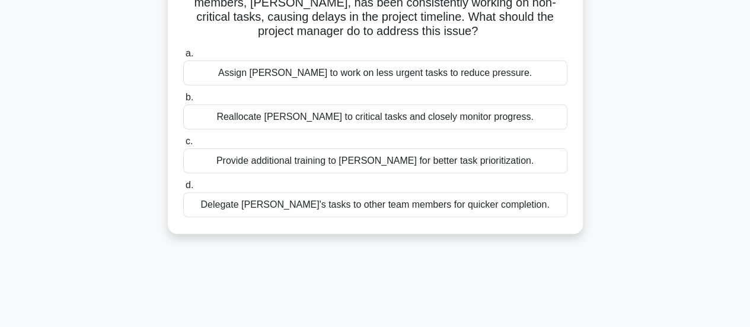
click at [383, 161] on div "Provide additional training to John for better task prioritization." at bounding box center [375, 160] width 384 height 25
click at [183, 145] on input "c. Provide additional training to John for better task prioritization." at bounding box center [183, 142] width 0 height 8
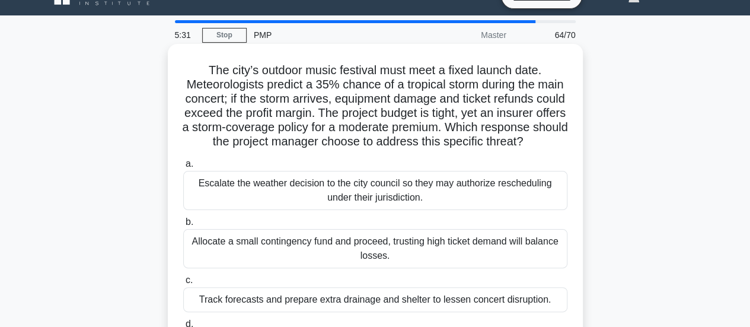
scroll to position [0, 0]
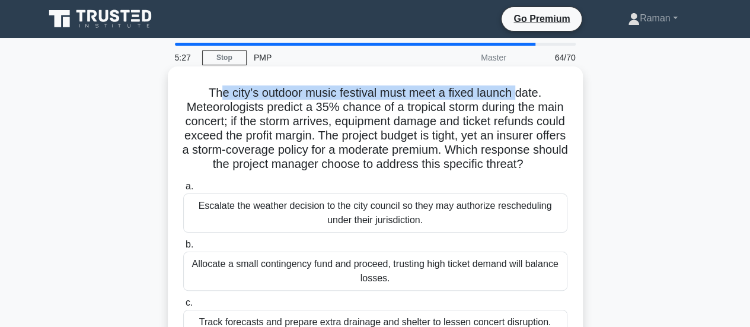
drag, startPoint x: 216, startPoint y: 94, endPoint x: 519, endPoint y: 92, distance: 302.5
click at [519, 92] on h5 "The city’s outdoor music festival must meet a fixed launch date. Meteorologists…" at bounding box center [375, 128] width 387 height 87
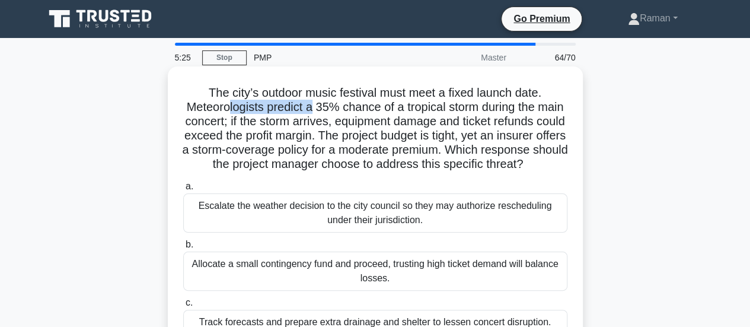
drag, startPoint x: 238, startPoint y: 112, endPoint x: 327, endPoint y: 110, distance: 89.6
click at [327, 110] on h5 "The city’s outdoor music festival must meet a fixed launch date. Meteorologists…" at bounding box center [375, 128] width 387 height 87
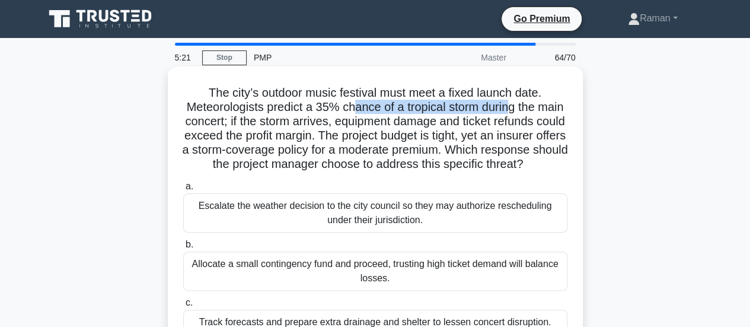
drag, startPoint x: 367, startPoint y: 109, endPoint x: 525, endPoint y: 107, distance: 158.4
click at [525, 107] on h5 "The city’s outdoor music festival must meet a fixed launch date. Meteorologists…" at bounding box center [375, 128] width 387 height 87
click at [337, 123] on h5 "The city’s outdoor music festival must meet a fixed launch date. Meteorologists…" at bounding box center [375, 128] width 387 height 87
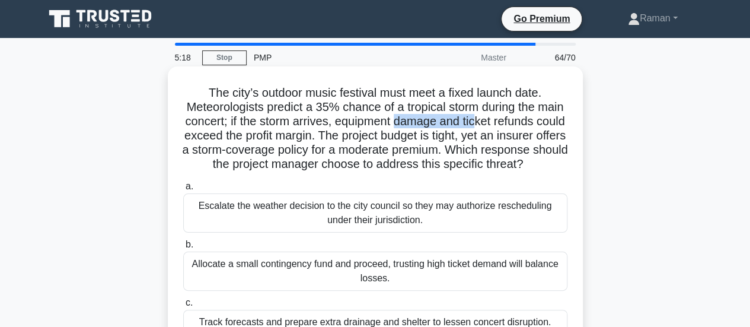
drag, startPoint x: 447, startPoint y: 119, endPoint x: 530, endPoint y: 123, distance: 82.5
click at [530, 123] on h5 "The city’s outdoor music festival must meet a fixed launch date. Meteorologists…" at bounding box center [375, 128] width 387 height 87
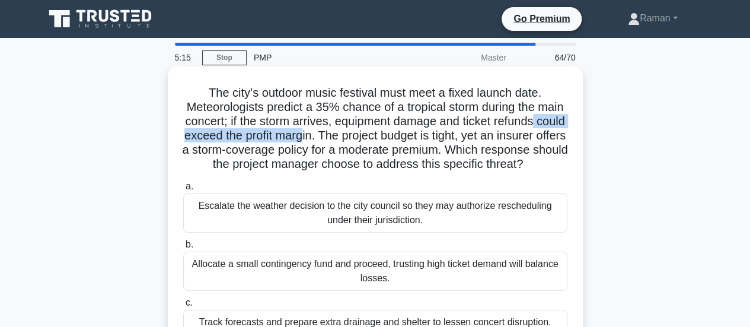
drag, startPoint x: 223, startPoint y: 137, endPoint x: 382, endPoint y: 137, distance: 158.9
click at [382, 137] on h5 "The city’s outdoor music festival must meet a fixed launch date. Meteorologists…" at bounding box center [375, 128] width 387 height 87
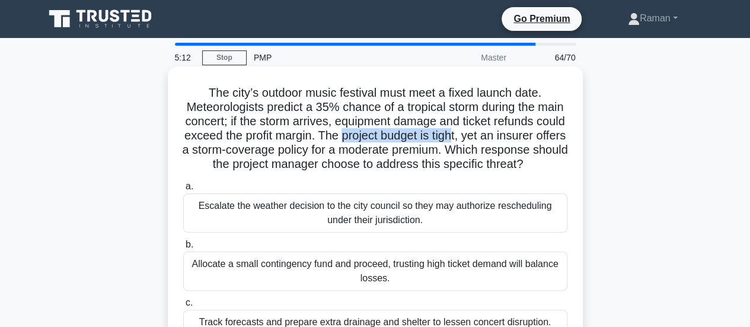
drag, startPoint x: 424, startPoint y: 138, endPoint x: 539, endPoint y: 136, distance: 114.5
click at [539, 136] on h5 "The city’s outdoor music festival must meet a fixed launch date. Meteorologists…" at bounding box center [375, 128] width 387 height 87
click at [257, 151] on h5 "The city’s outdoor music festival must meet a fixed launch date. Meteorologists…" at bounding box center [375, 128] width 387 height 87
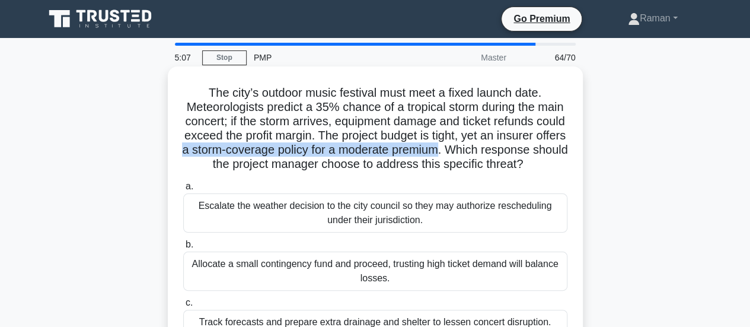
drag, startPoint x: 285, startPoint y: 151, endPoint x: 548, endPoint y: 151, distance: 263.3
click at [548, 151] on h5 "The city’s outdoor music festival must meet a fixed launch date. Meteorologists…" at bounding box center [375, 128] width 387 height 87
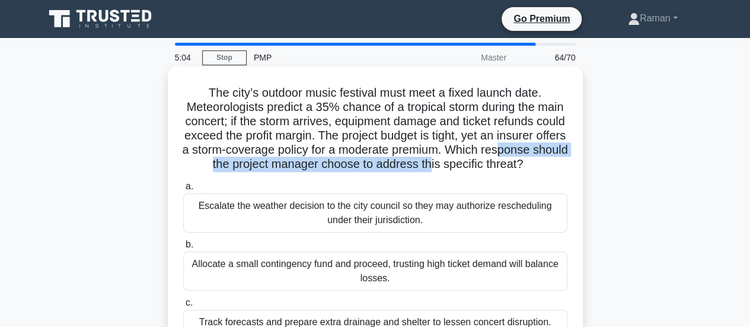
drag, startPoint x: 247, startPoint y: 167, endPoint x: 547, endPoint y: 164, distance: 299.5
click at [547, 164] on h5 "The city’s outdoor music festival must meet a fixed launch date. Meteorologists…" at bounding box center [375, 128] width 387 height 87
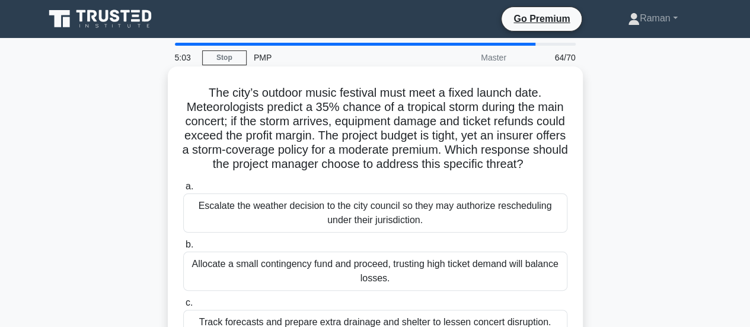
click at [394, 172] on h5 "The city’s outdoor music festival must meet a fixed launch date. Meteorologists…" at bounding box center [375, 128] width 387 height 87
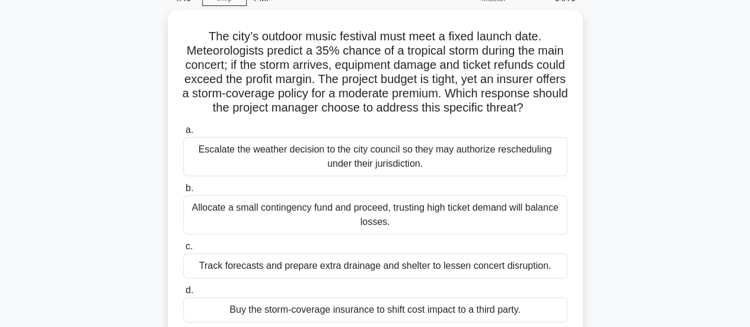
scroll to position [119, 0]
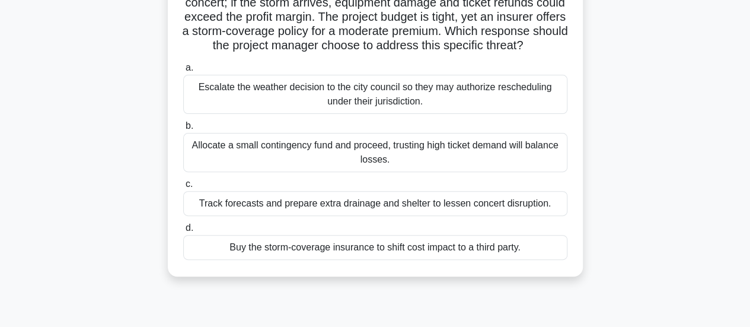
click at [267, 260] on div "Buy the storm-coverage insurance to shift cost impact to a third party." at bounding box center [375, 247] width 384 height 25
click at [183, 232] on input "d. Buy the storm-coverage insurance to shift cost impact to a third party." at bounding box center [183, 228] width 0 height 8
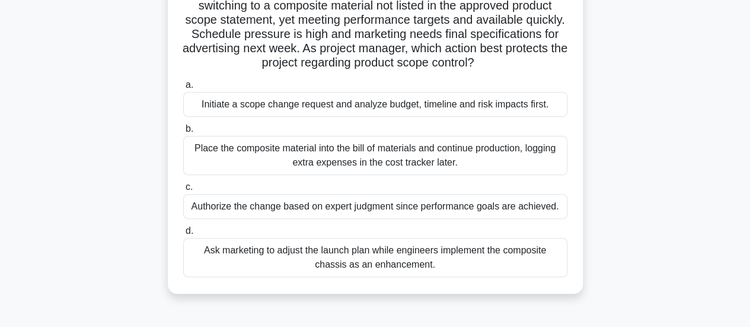
scroll to position [0, 0]
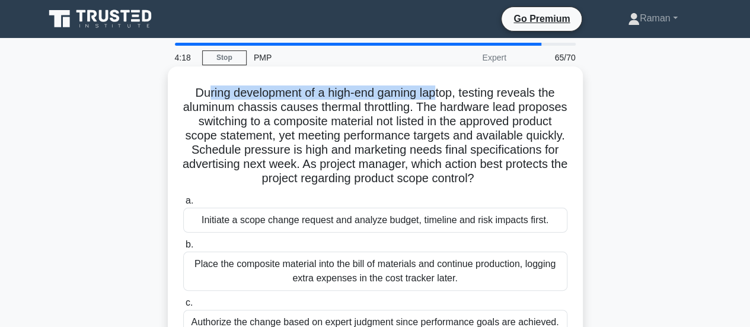
drag, startPoint x: 203, startPoint y: 95, endPoint x: 440, endPoint y: 93, distance: 237.2
click at [440, 93] on h5 "During development of a high-end gaming laptop, testing reveals the aluminum ch…" at bounding box center [375, 135] width 387 height 101
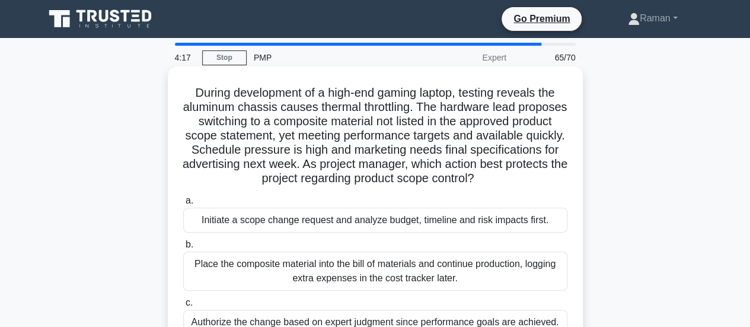
click at [506, 93] on h5 "During development of a high-end gaming laptop, testing reveals the aluminum ch…" at bounding box center [375, 135] width 387 height 101
click at [237, 110] on h5 "During development of a high-end gaming laptop, testing reveals the aluminum ch…" at bounding box center [375, 135] width 387 height 101
drag, startPoint x: 334, startPoint y: 113, endPoint x: 427, endPoint y: 110, distance: 92.6
click at [427, 110] on h5 "During development of a high-end gaming laptop, testing reveals the aluminum ch…" at bounding box center [375, 135] width 387 height 101
drag, startPoint x: 477, startPoint y: 107, endPoint x: 515, endPoint y: 108, distance: 38.0
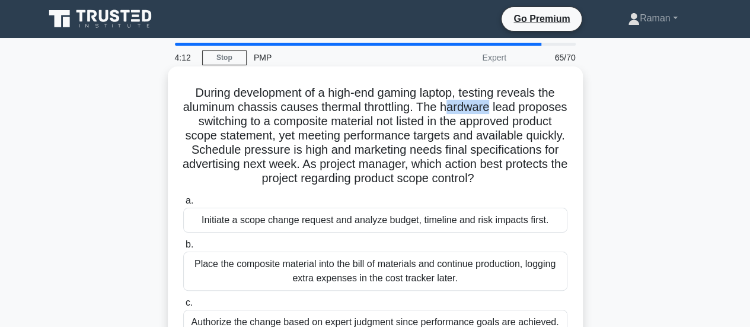
click at [515, 108] on h5 "During development of a high-end gaming laptop, testing reveals the aluminum ch…" at bounding box center [375, 135] width 387 height 101
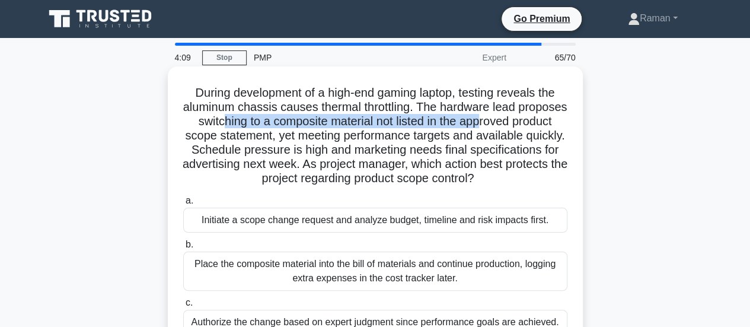
drag, startPoint x: 266, startPoint y: 126, endPoint x: 530, endPoint y: 121, distance: 264.6
click at [530, 121] on h5 "During development of a high-end gaming laptop, testing reveals the aluminum ch…" at bounding box center [375, 135] width 387 height 101
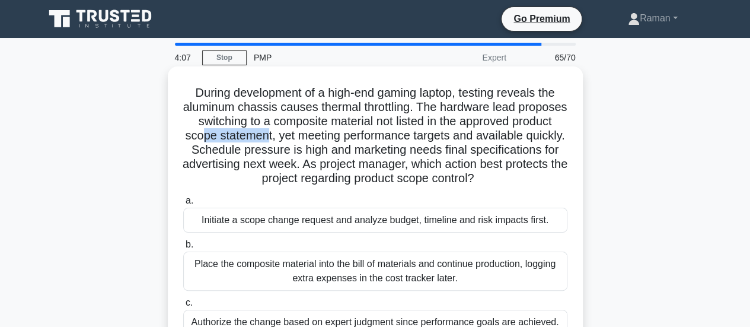
drag, startPoint x: 266, startPoint y: 138, endPoint x: 335, endPoint y: 135, distance: 68.9
click at [335, 135] on h5 "During development of a high-end gaming laptop, testing reveals the aluminum ch…" at bounding box center [375, 135] width 387 height 101
drag, startPoint x: 429, startPoint y: 135, endPoint x: 514, endPoint y: 133, distance: 84.2
click at [514, 133] on h5 "During development of a high-end gaming laptop, testing reveals the aluminum ch…" at bounding box center [375, 135] width 387 height 101
drag, startPoint x: 247, startPoint y: 156, endPoint x: 282, endPoint y: 155, distance: 34.4
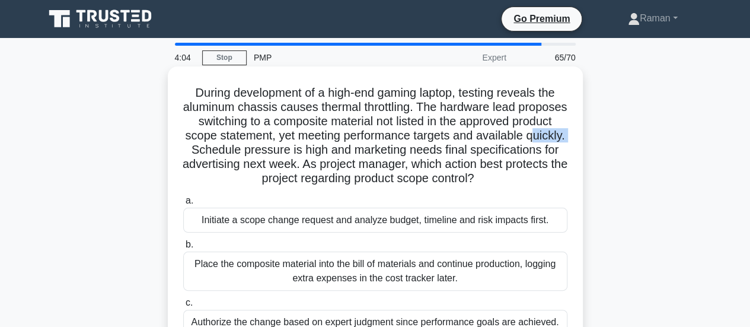
click at [282, 155] on h5 "During development of a high-end gaming laptop, testing reveals the aluminum ch…" at bounding box center [375, 135] width 387 height 101
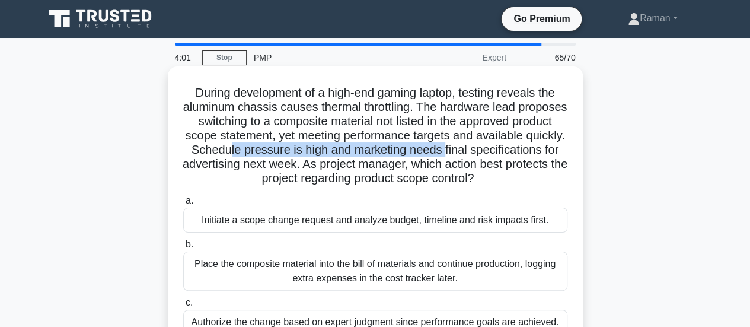
drag, startPoint x: 322, startPoint y: 152, endPoint x: 540, endPoint y: 151, distance: 217.7
click at [540, 151] on h5 "During development of a high-end gaming laptop, testing reveals the aluminum ch…" at bounding box center [375, 135] width 387 height 101
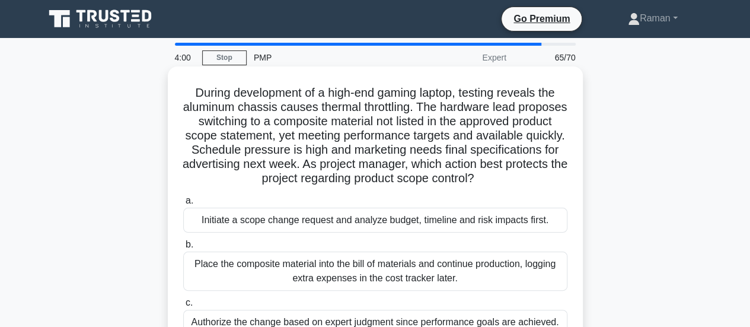
click at [267, 166] on h5 "During development of a high-end gaming laptop, testing reveals the aluminum ch…" at bounding box center [375, 135] width 387 height 101
drag, startPoint x: 294, startPoint y: 167, endPoint x: 391, endPoint y: 166, distance: 96.7
click at [391, 166] on h5 "During development of a high-end gaming laptop, testing reveals the aluminum ch…" at bounding box center [375, 135] width 387 height 101
drag, startPoint x: 262, startPoint y: 178, endPoint x: 390, endPoint y: 175, distance: 128.1
click at [390, 175] on h5 "During development of a high-end gaming laptop, testing reveals the aluminum ch…" at bounding box center [375, 135] width 387 height 101
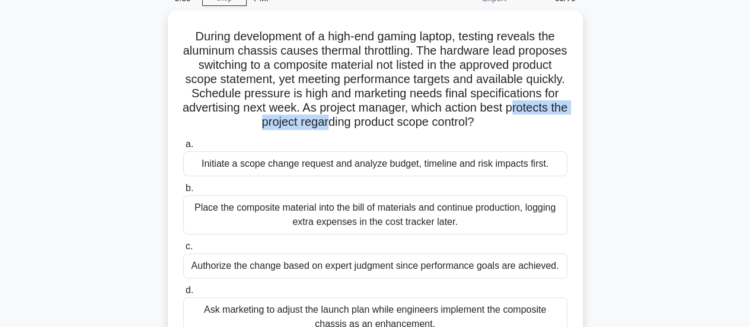
scroll to position [119, 0]
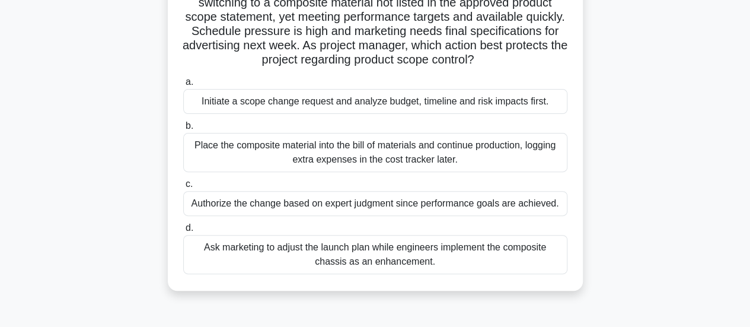
click at [363, 103] on div "Initiate a scope change request and analyze budget, timeline and risk impacts f…" at bounding box center [375, 101] width 384 height 25
click at [183, 86] on input "a. Initiate a scope change request and analyze budget, timeline and risk impact…" at bounding box center [183, 82] width 0 height 8
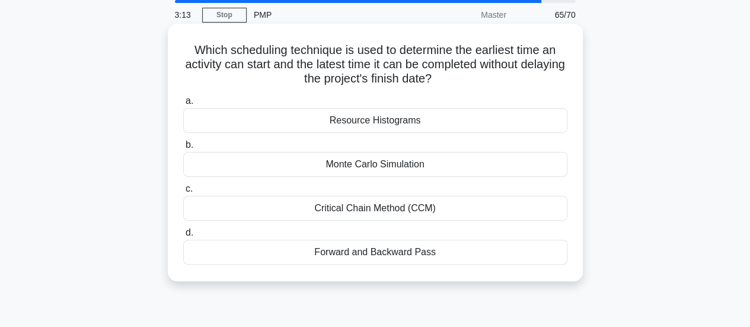
scroll to position [0, 0]
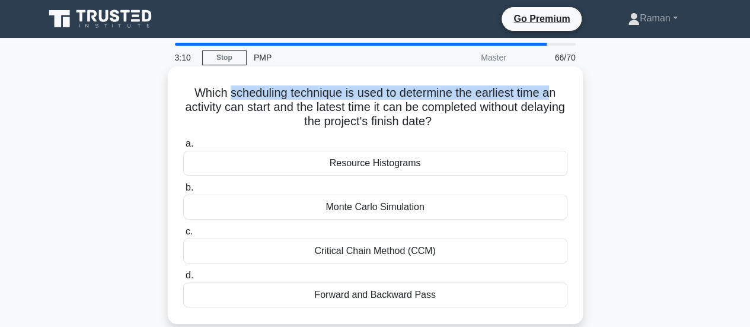
drag, startPoint x: 228, startPoint y: 94, endPoint x: 553, endPoint y: 92, distance: 325.0
click at [553, 92] on h5 "Which scheduling technique is used to determine the earliest time an activity c…" at bounding box center [375, 107] width 387 height 44
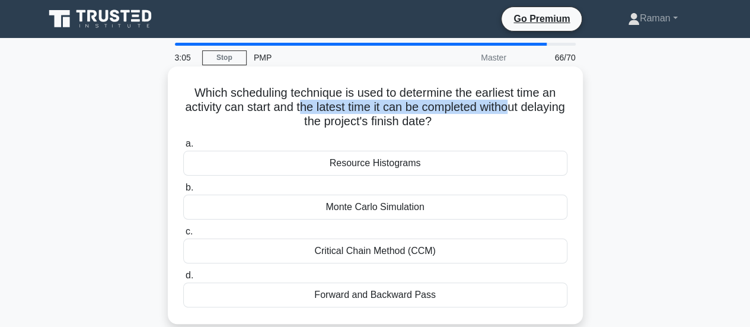
drag, startPoint x: 321, startPoint y: 108, endPoint x: 535, endPoint y: 106, distance: 213.5
click at [535, 106] on h5 "Which scheduling technique is used to determine the earliest time an activity c…" at bounding box center [375, 107] width 387 height 44
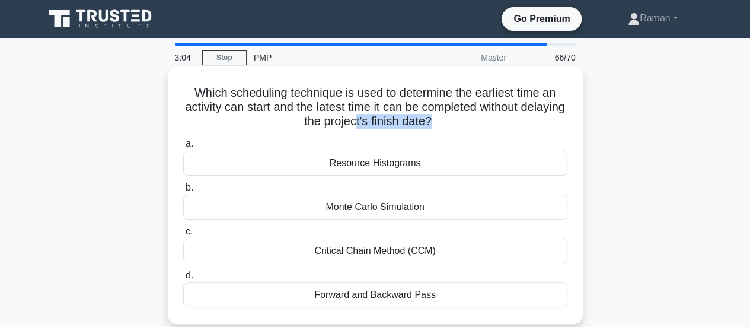
drag, startPoint x: 378, startPoint y: 125, endPoint x: 457, endPoint y: 124, distance: 79.5
click at [457, 124] on h5 "Which scheduling technique is used to determine the earliest time an activity c…" at bounding box center [375, 107] width 387 height 44
click at [415, 297] on div "Forward and Backward Pass" at bounding box center [375, 294] width 384 height 25
click at [183, 279] on input "d. Forward and Backward Pass" at bounding box center [183, 276] width 0 height 8
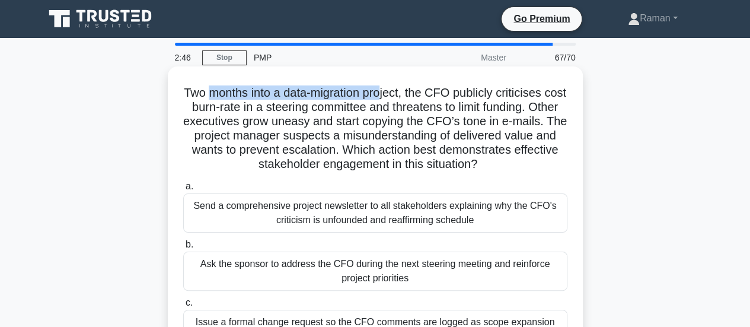
drag, startPoint x: 218, startPoint y: 95, endPoint x: 398, endPoint y: 94, distance: 180.3
click at [398, 94] on h5 "Two months into a data-migration project, the CFO publicly criticises cost burn…" at bounding box center [375, 128] width 387 height 87
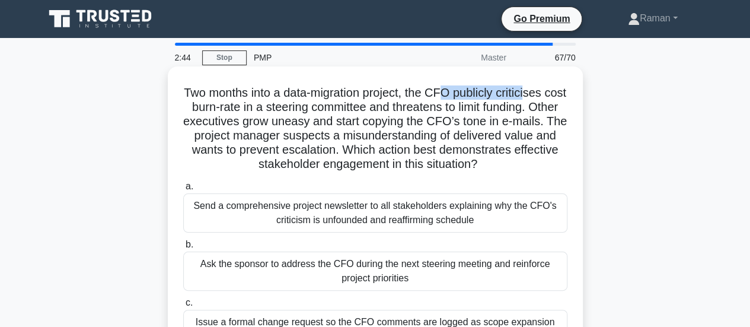
drag, startPoint x: 460, startPoint y: 95, endPoint x: 545, endPoint y: 94, distance: 84.8
click at [545, 94] on h5 "Two months into a data-migration project, the CFO publicly criticises cost burn…" at bounding box center [375, 128] width 387 height 87
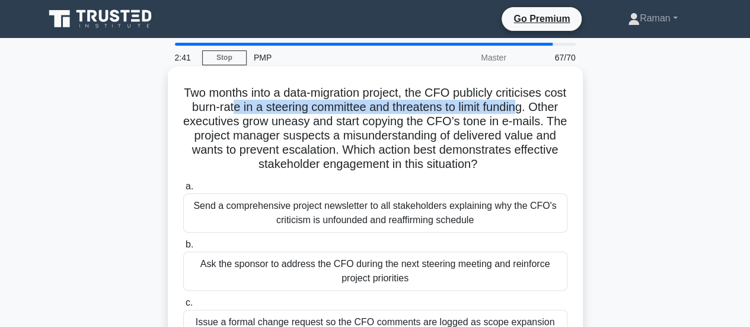
drag, startPoint x: 257, startPoint y: 112, endPoint x: 555, endPoint y: 106, distance: 297.2
click at [555, 106] on h5 "Two months into a data-migration project, the CFO publicly criticises cost burn…" at bounding box center [375, 128] width 387 height 87
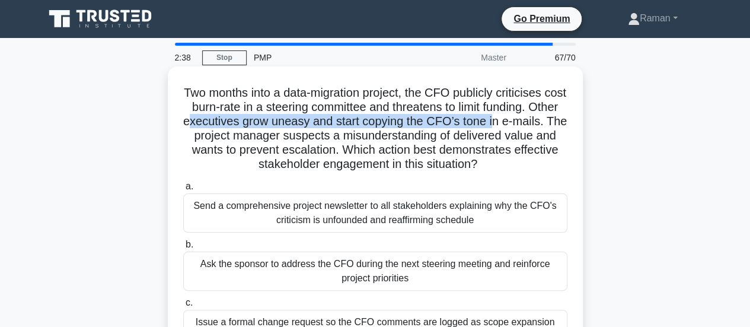
drag, startPoint x: 231, startPoint y: 125, endPoint x: 539, endPoint y: 125, distance: 307.8
click at [539, 125] on h5 "Two months into a data-migration project, the CFO publicly criticises cost burn…" at bounding box center [375, 128] width 387 height 87
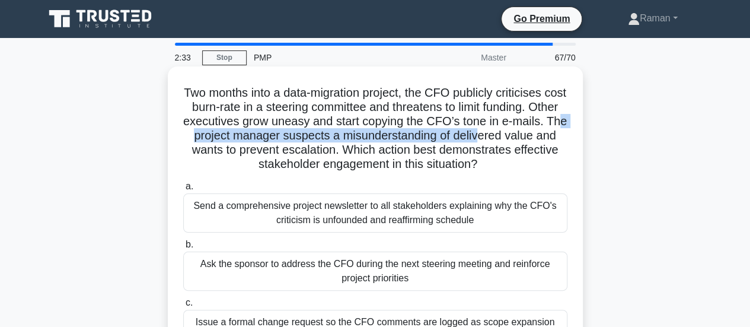
drag, startPoint x: 239, startPoint y: 138, endPoint x: 534, endPoint y: 140, distance: 294.8
click at [534, 140] on h5 "Two months into a data-migration project, the CFO publicly criticises cost burn…" at bounding box center [375, 128] width 387 height 87
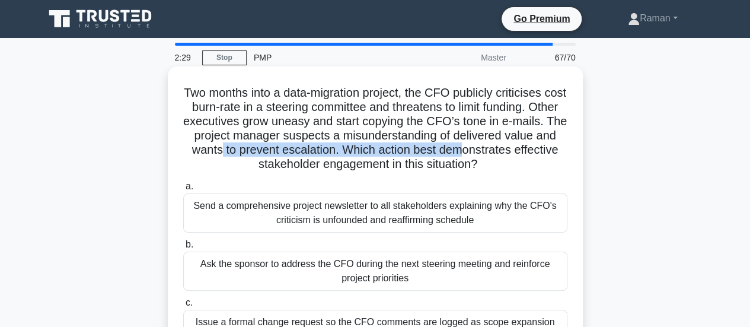
drag, startPoint x: 270, startPoint y: 152, endPoint x: 511, endPoint y: 151, distance: 241.4
click at [511, 151] on h5 "Two months into a data-migration project, the CFO publicly criticises cost burn…" at bounding box center [375, 128] width 387 height 87
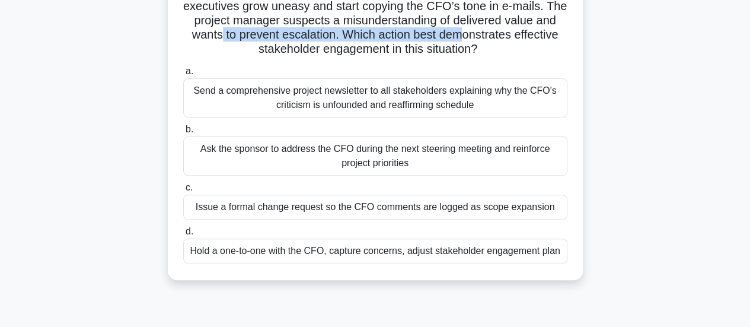
scroll to position [119, 0]
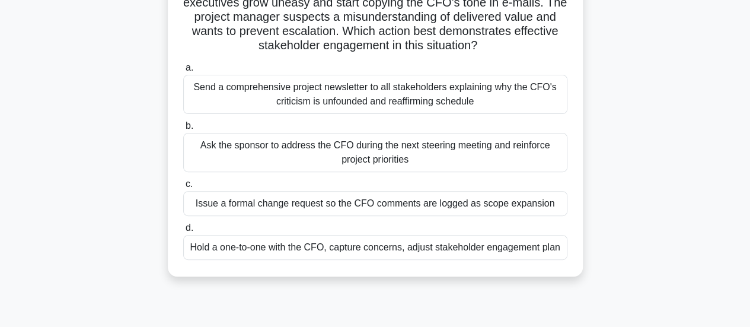
click at [412, 250] on div "Hold a one-to-one with the CFO, capture concerns, adjust stakeholder engagement…" at bounding box center [375, 247] width 384 height 25
click at [183, 232] on input "d. Hold a one-to-one with the CFO, capture concerns, adjust stakeholder engagem…" at bounding box center [183, 228] width 0 height 8
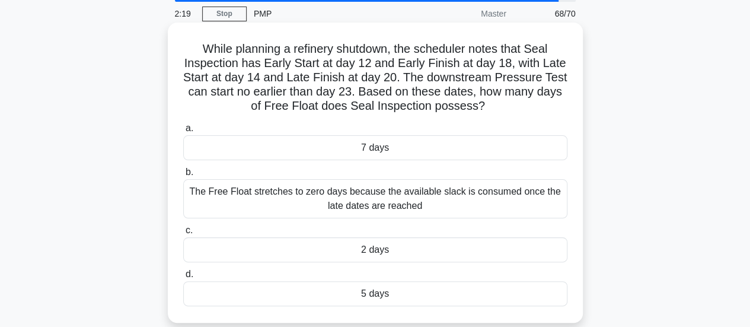
scroll to position [0, 0]
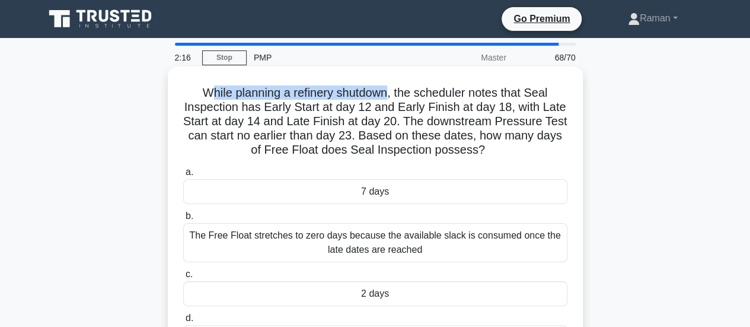
drag, startPoint x: 206, startPoint y: 94, endPoint x: 390, endPoint y: 94, distance: 184.4
click at [390, 94] on h5 "While planning a refinery shutdown, the scheduler notes that Seal Inspection ha…" at bounding box center [375, 121] width 387 height 72
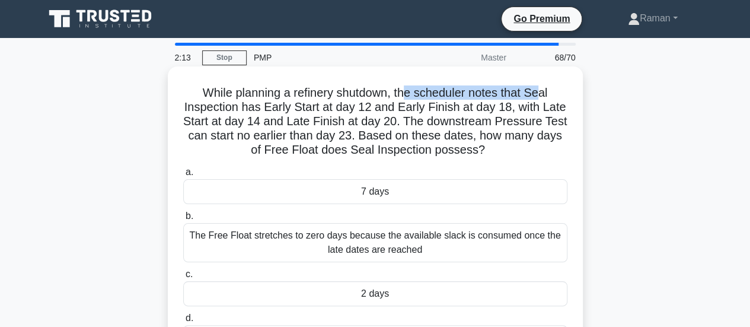
drag, startPoint x: 408, startPoint y: 94, endPoint x: 542, endPoint y: 92, distance: 134.0
click at [542, 92] on h5 "While planning a refinery shutdown, the scheduler notes that Seal Inspection ha…" at bounding box center [375, 121] width 387 height 72
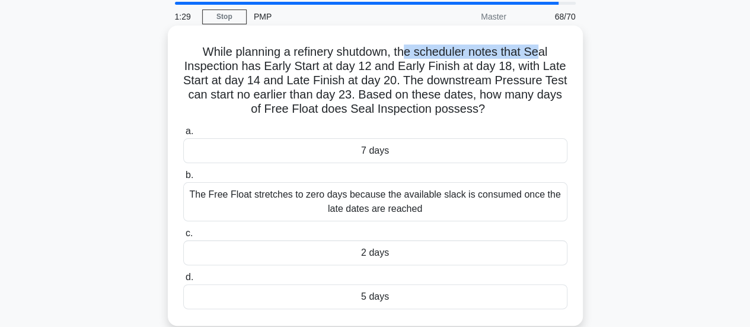
scroll to position [59, 0]
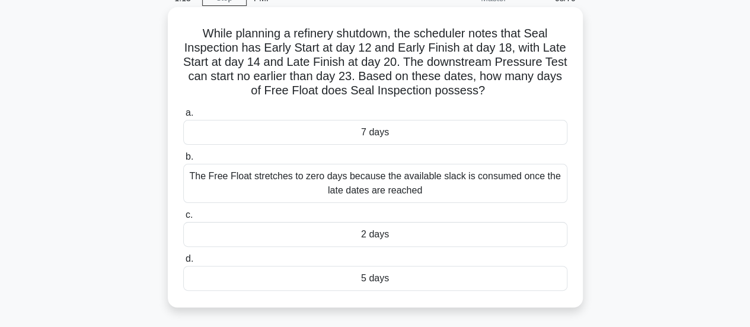
click at [356, 282] on div "5 days" at bounding box center [375, 278] width 384 height 25
click at [183, 263] on input "d. 5 days" at bounding box center [183, 259] width 0 height 8
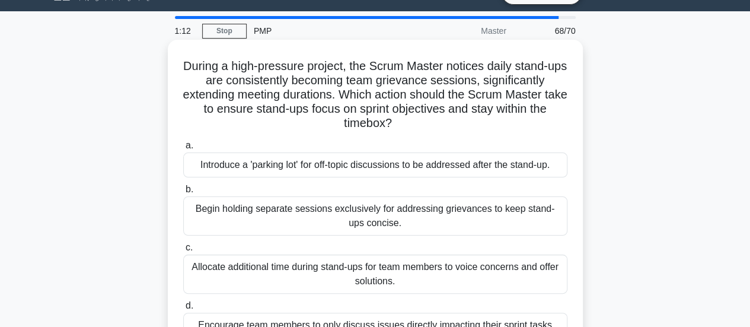
scroll to position [0, 0]
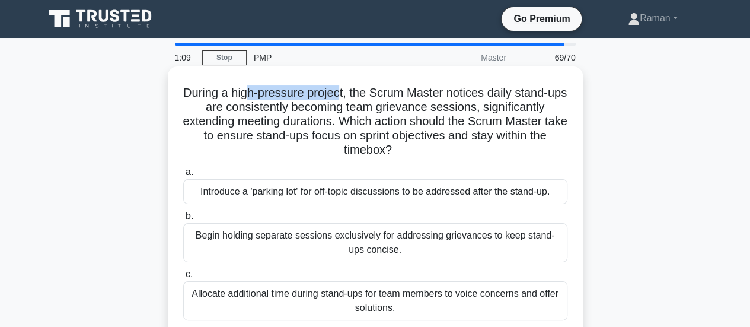
drag, startPoint x: 251, startPoint y: 99, endPoint x: 349, endPoint y: 94, distance: 98.0
click at [349, 94] on h5 "During a high-pressure project, the Scrum Master notices daily stand-ups are co…" at bounding box center [375, 121] width 387 height 72
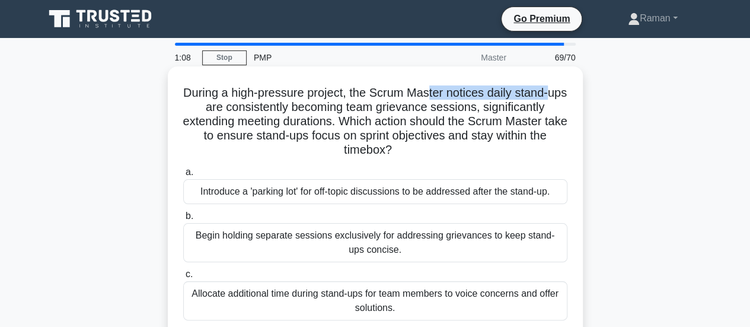
drag, startPoint x: 438, startPoint y: 95, endPoint x: 560, endPoint y: 95, distance: 122.2
click at [560, 95] on h5 "During a high-pressure project, the Scrum Master notices daily stand-ups are co…" at bounding box center [375, 121] width 387 height 72
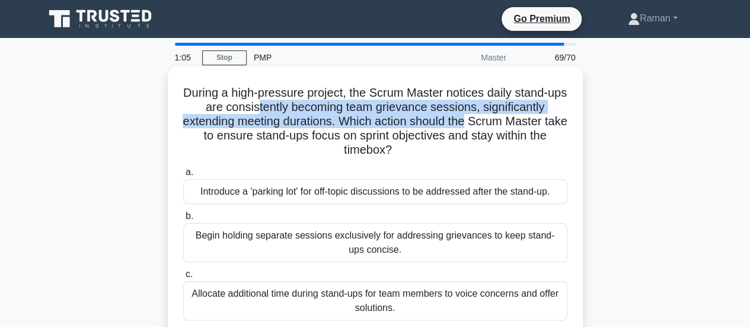
drag, startPoint x: 269, startPoint y: 108, endPoint x: 480, endPoint y: 118, distance: 212.0
click at [480, 118] on h5 "During a high-pressure project, the Scrum Master notices daily stand-ups are co…" at bounding box center [375, 121] width 387 height 72
click at [476, 128] on h5 "During a high-pressure project, the Scrum Master notices daily stand-ups are co…" at bounding box center [375, 121] width 387 height 72
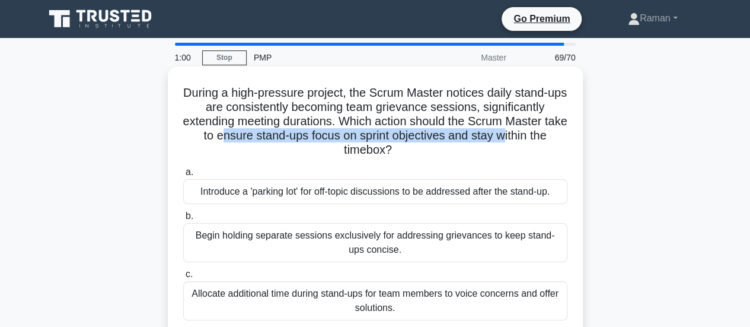
drag, startPoint x: 234, startPoint y: 139, endPoint x: 521, endPoint y: 139, distance: 287.0
click at [521, 139] on h5 "During a high-pressure project, the Scrum Master notices daily stand-ups are co…" at bounding box center [375, 121] width 387 height 72
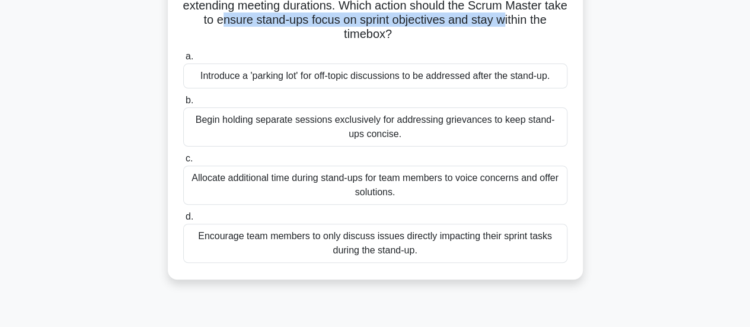
scroll to position [59, 0]
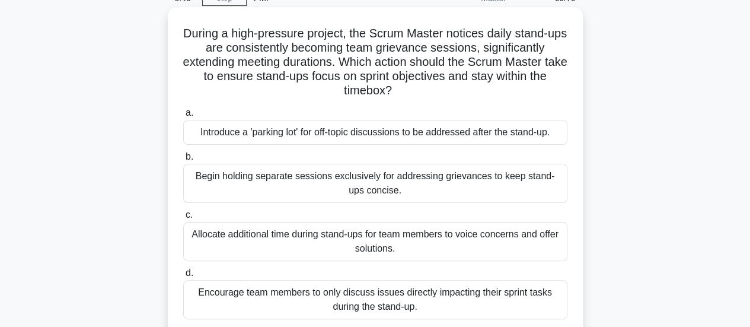
click at [255, 136] on div "Introduce a 'parking lot' for off-topic discussions to be addressed after the s…" at bounding box center [375, 132] width 384 height 25
click at [183, 117] on input "a. Introduce a 'parking lot' for off-topic discussions to be addressed after th…" at bounding box center [183, 113] width 0 height 8
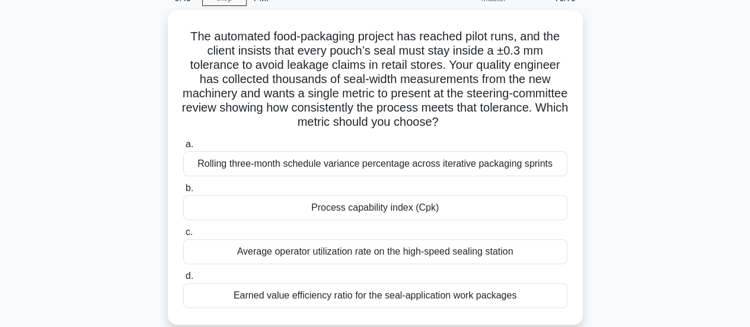
scroll to position [0, 0]
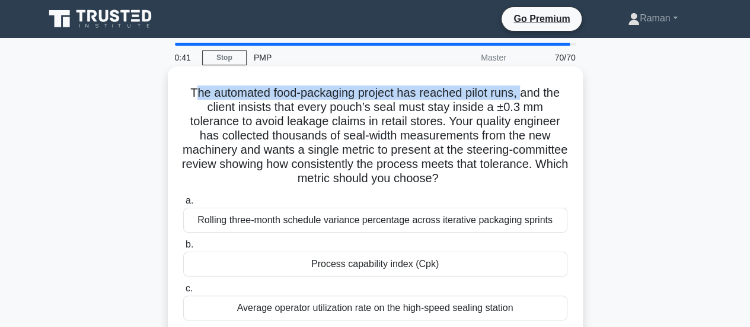
drag, startPoint x: 189, startPoint y: 94, endPoint x: 525, endPoint y: 94, distance: 336.3
click at [525, 94] on h5 "The automated food-packaging project has reached pilot runs, and the client ins…" at bounding box center [375, 135] width 387 height 101
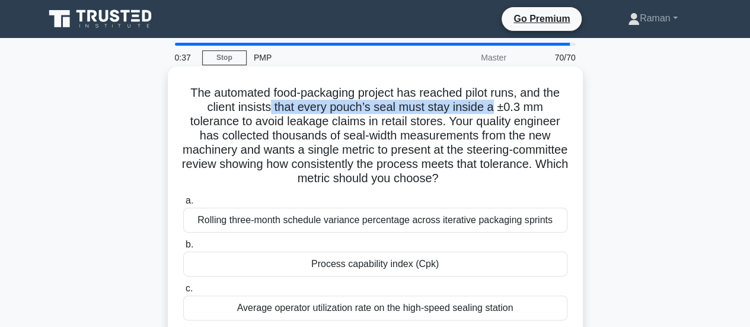
drag, startPoint x: 267, startPoint y: 105, endPoint x: 495, endPoint y: 110, distance: 227.8
click at [495, 110] on h5 "The automated food-packaging project has reached pilot runs, and the client ins…" at bounding box center [375, 135] width 387 height 101
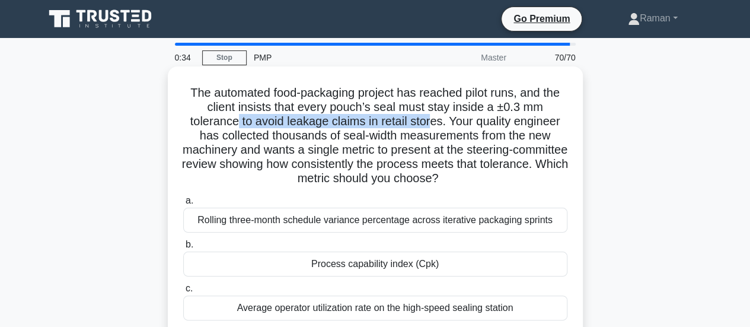
drag, startPoint x: 234, startPoint y: 125, endPoint x: 434, endPoint y: 123, distance: 200.5
click at [434, 123] on h5 "The automated food-packaging project has reached pilot runs, and the client ins…" at bounding box center [375, 135] width 387 height 101
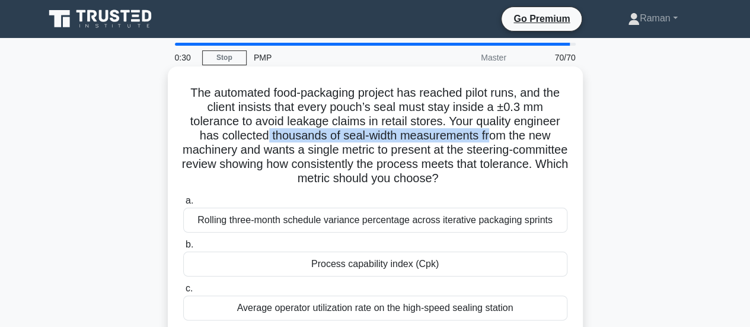
drag, startPoint x: 262, startPoint y: 139, endPoint x: 490, endPoint y: 139, distance: 228.3
click at [490, 139] on h5 "The automated food-packaging project has reached pilot runs, and the client ins…" at bounding box center [375, 135] width 387 height 101
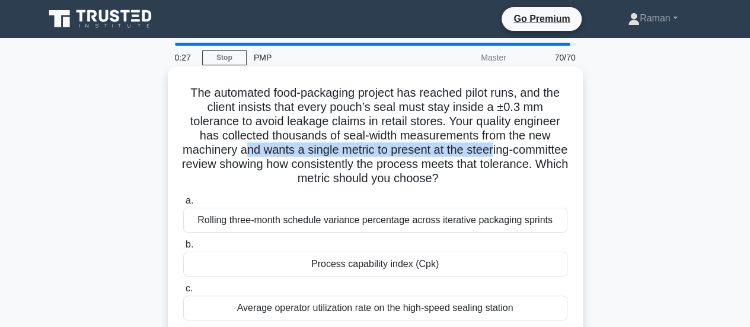
drag, startPoint x: 272, startPoint y: 155, endPoint x: 523, endPoint y: 151, distance: 251.5
click at [523, 151] on h5 "The automated food-packaging project has reached pilot runs, and the client ins…" at bounding box center [375, 135] width 387 height 101
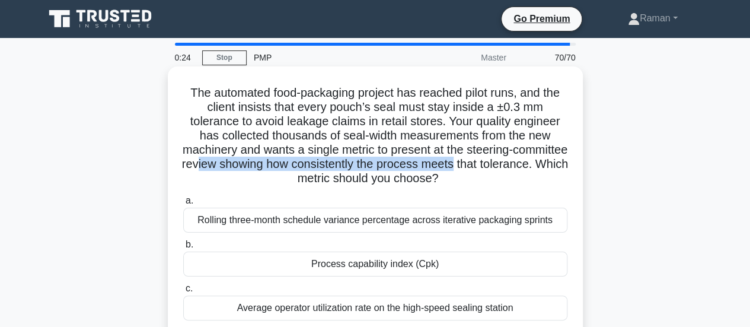
drag, startPoint x: 269, startPoint y: 165, endPoint x: 530, endPoint y: 164, distance: 261.5
click at [530, 164] on h5 "The automated food-packaging project has reached pilot runs, and the client ins…" at bounding box center [375, 135] width 387 height 101
drag, startPoint x: 320, startPoint y: 181, endPoint x: 486, endPoint y: 178, distance: 166.7
click at [486, 178] on h5 "The automated food-packaging project has reached pilot runs, and the client ins…" at bounding box center [375, 135] width 387 height 101
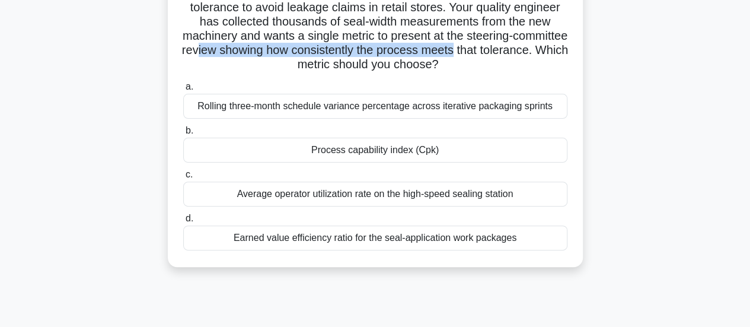
scroll to position [119, 0]
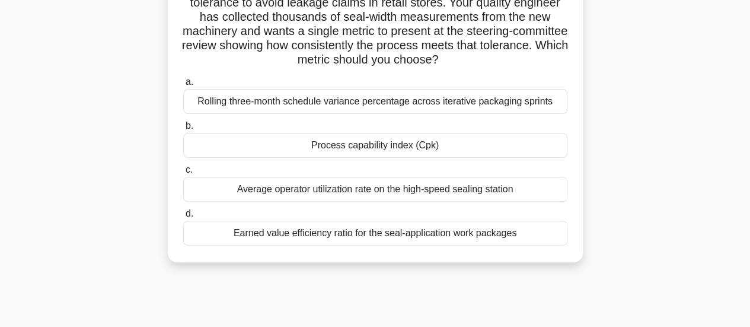
click at [324, 146] on div "Process capability index (Cpk)" at bounding box center [375, 145] width 384 height 25
click at [183, 130] on input "b. Process capability index (Cpk)" at bounding box center [183, 126] width 0 height 8
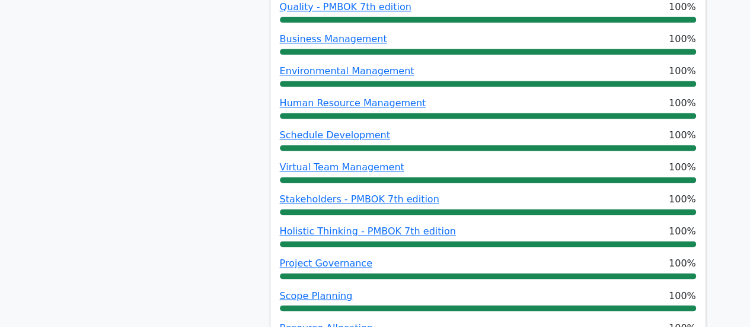
scroll to position [1068, 0]
